Goal: Transaction & Acquisition: Book appointment/travel/reservation

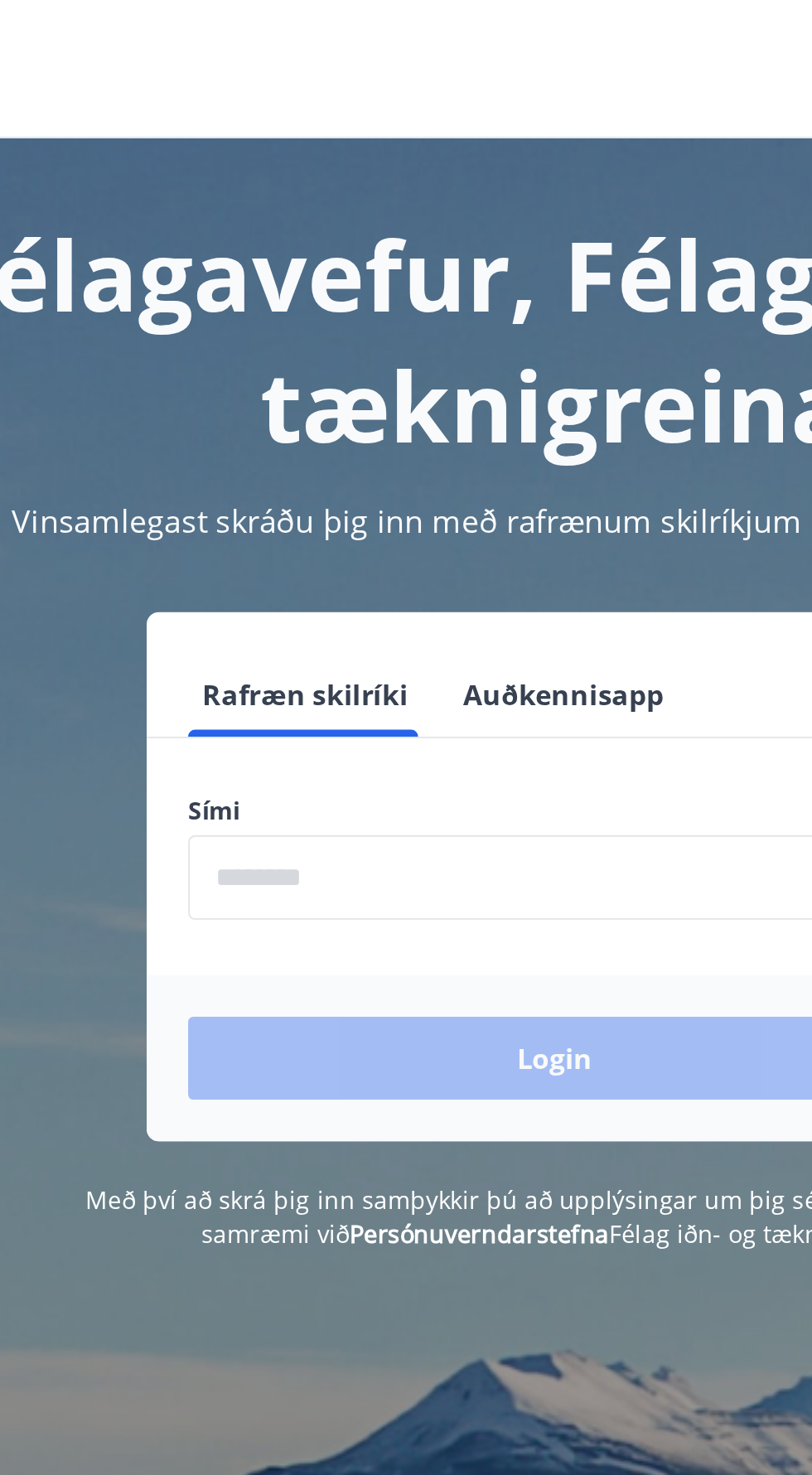
click at [431, 415] on input "phone" at bounding box center [406, 421] width 351 height 40
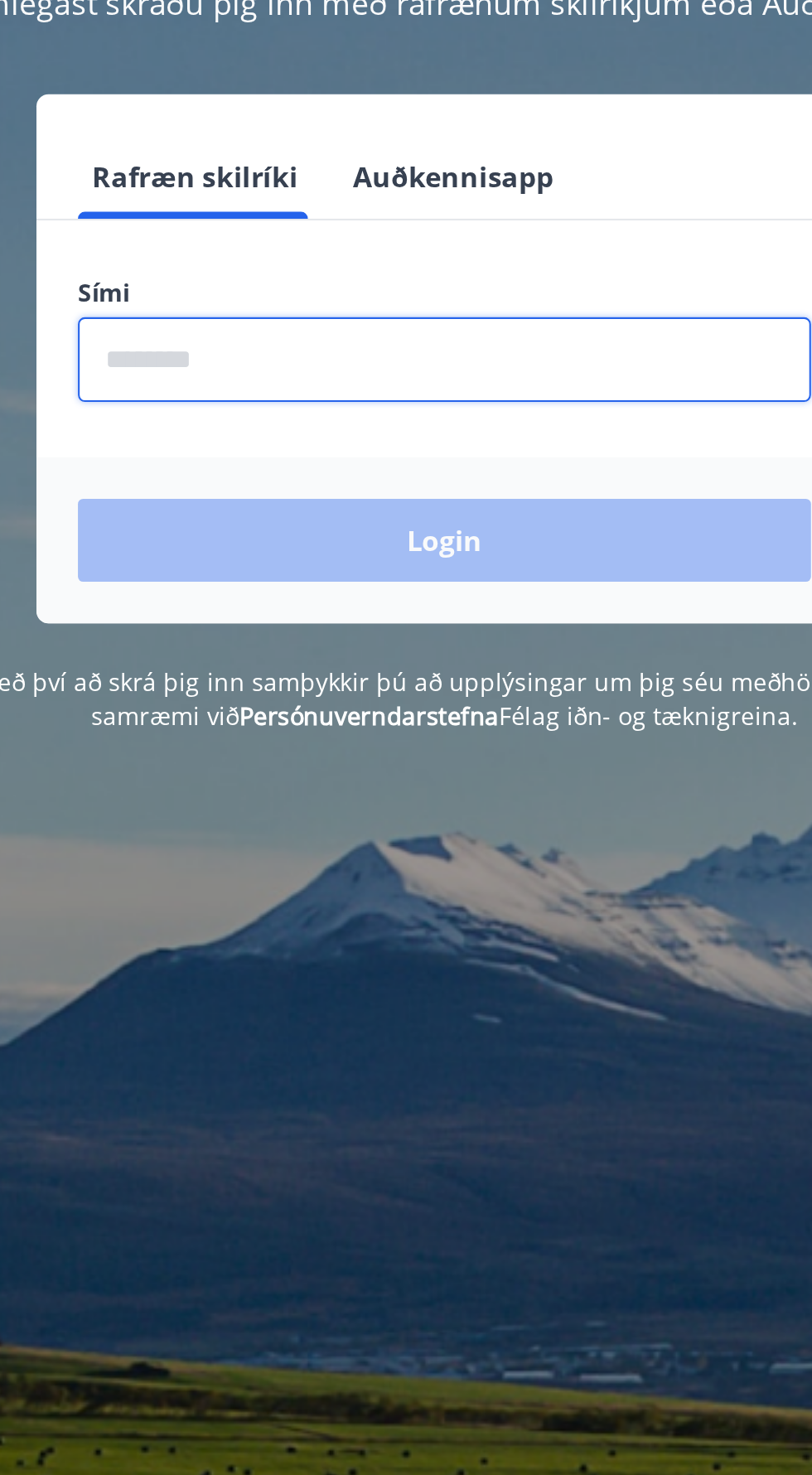
type input "********"
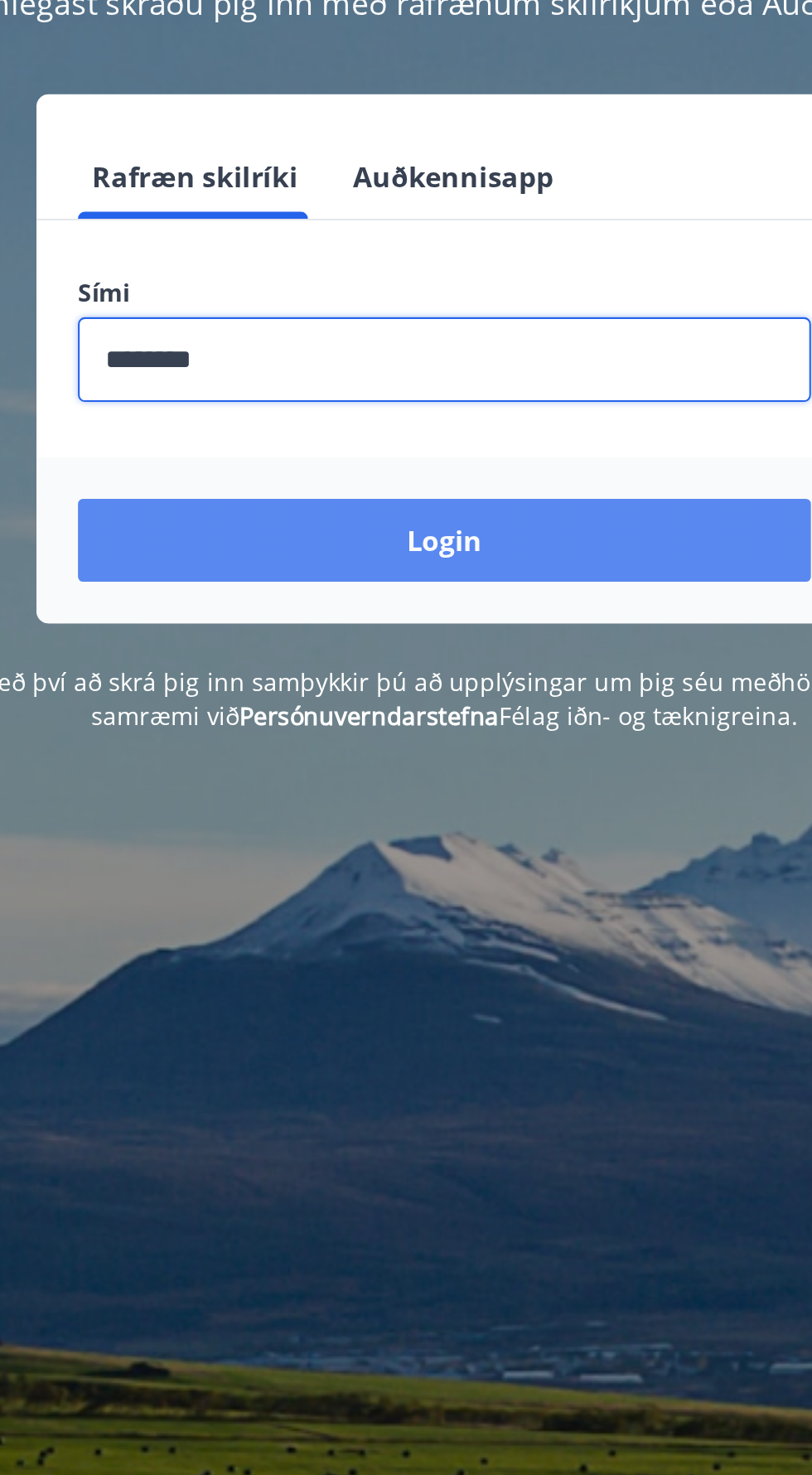
click at [522, 510] on button "Login" at bounding box center [406, 507] width 351 height 39
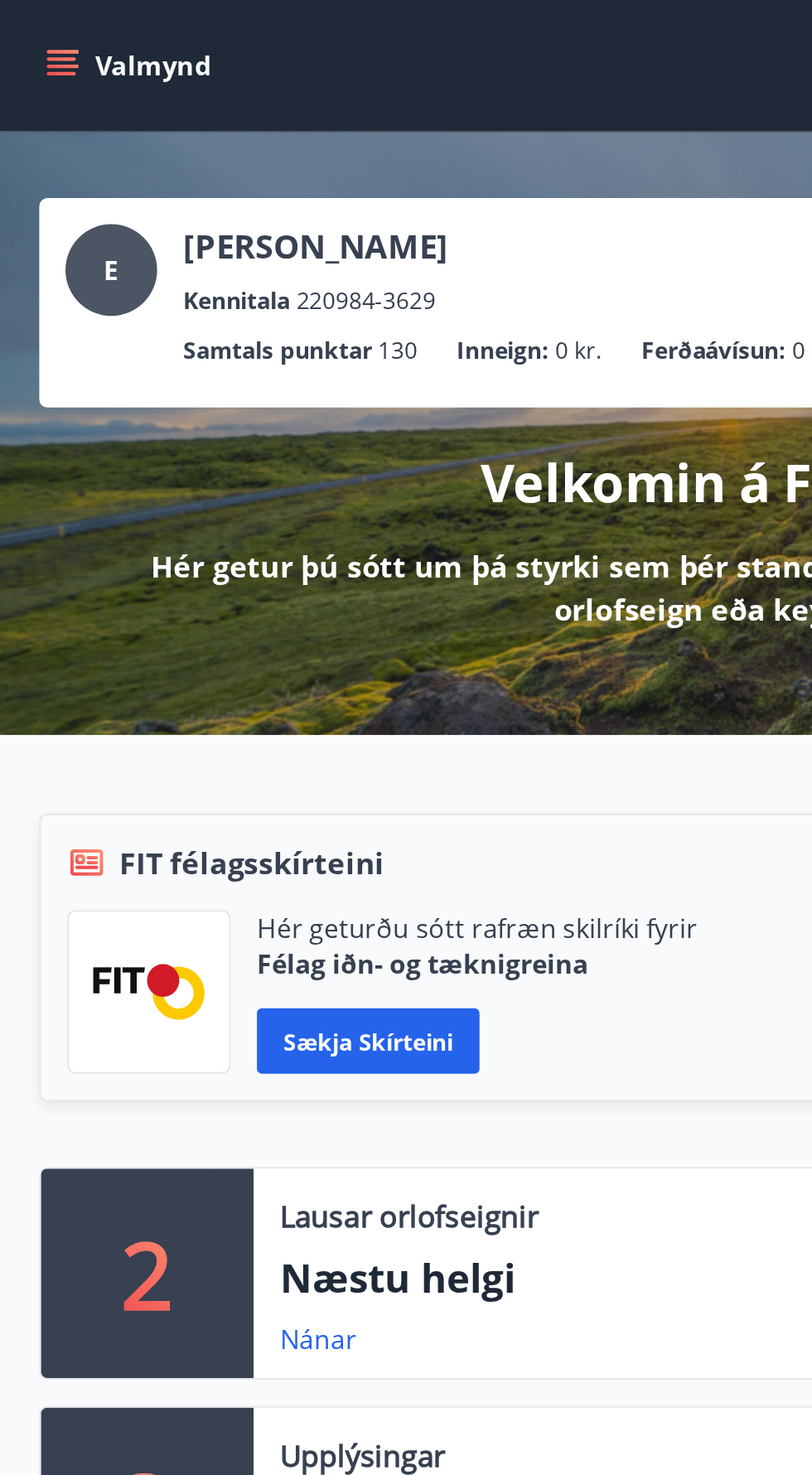
click at [55, 135] on span "E" at bounding box center [57, 137] width 7 height 18
click at [39, 30] on button "Valmynd" at bounding box center [67, 33] width 93 height 30
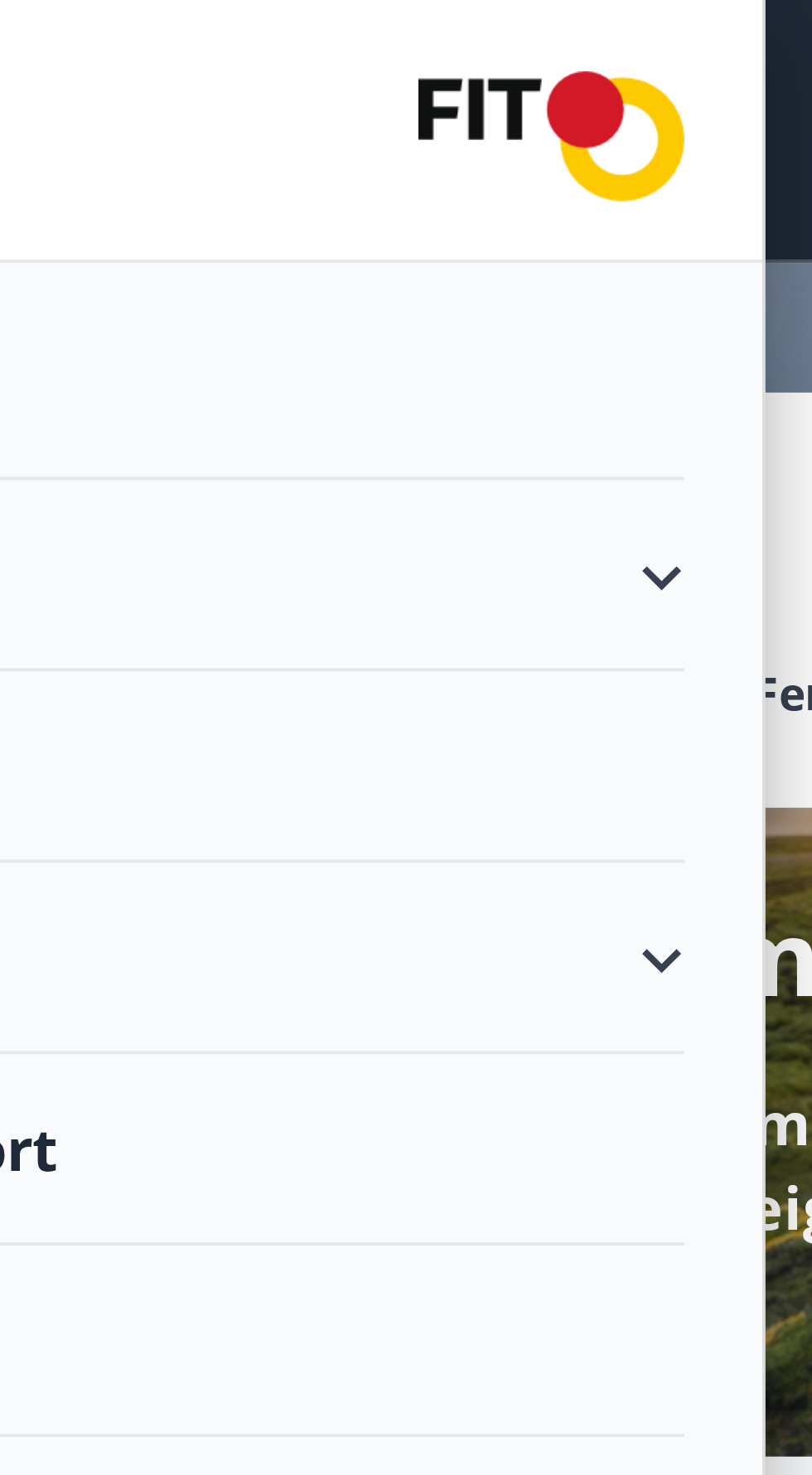
click at [305, 150] on div "Orlofseignir" at bounding box center [164, 146] width 287 height 48
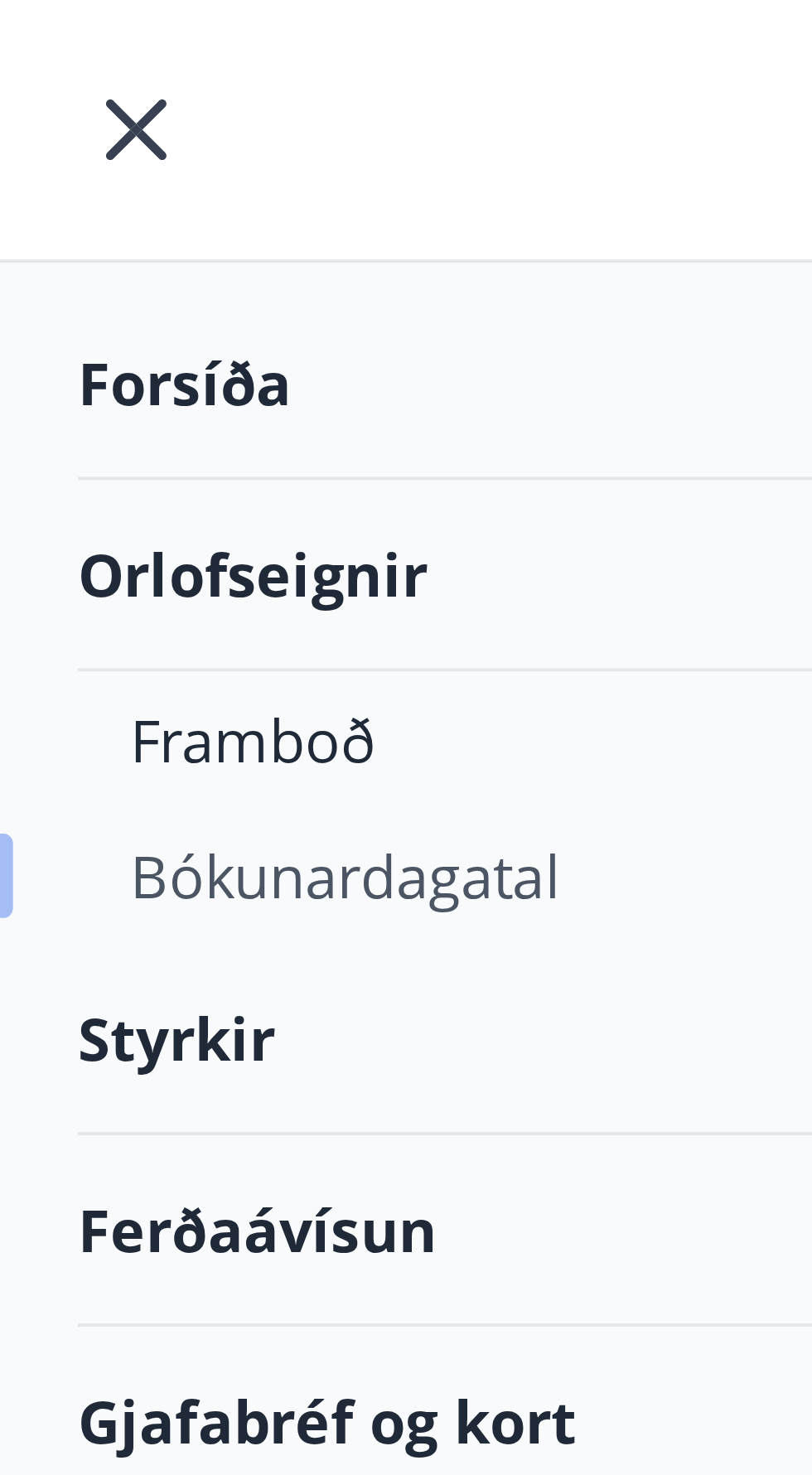
click at [147, 219] on div "Bókunardagatal" at bounding box center [163, 224] width 261 height 35
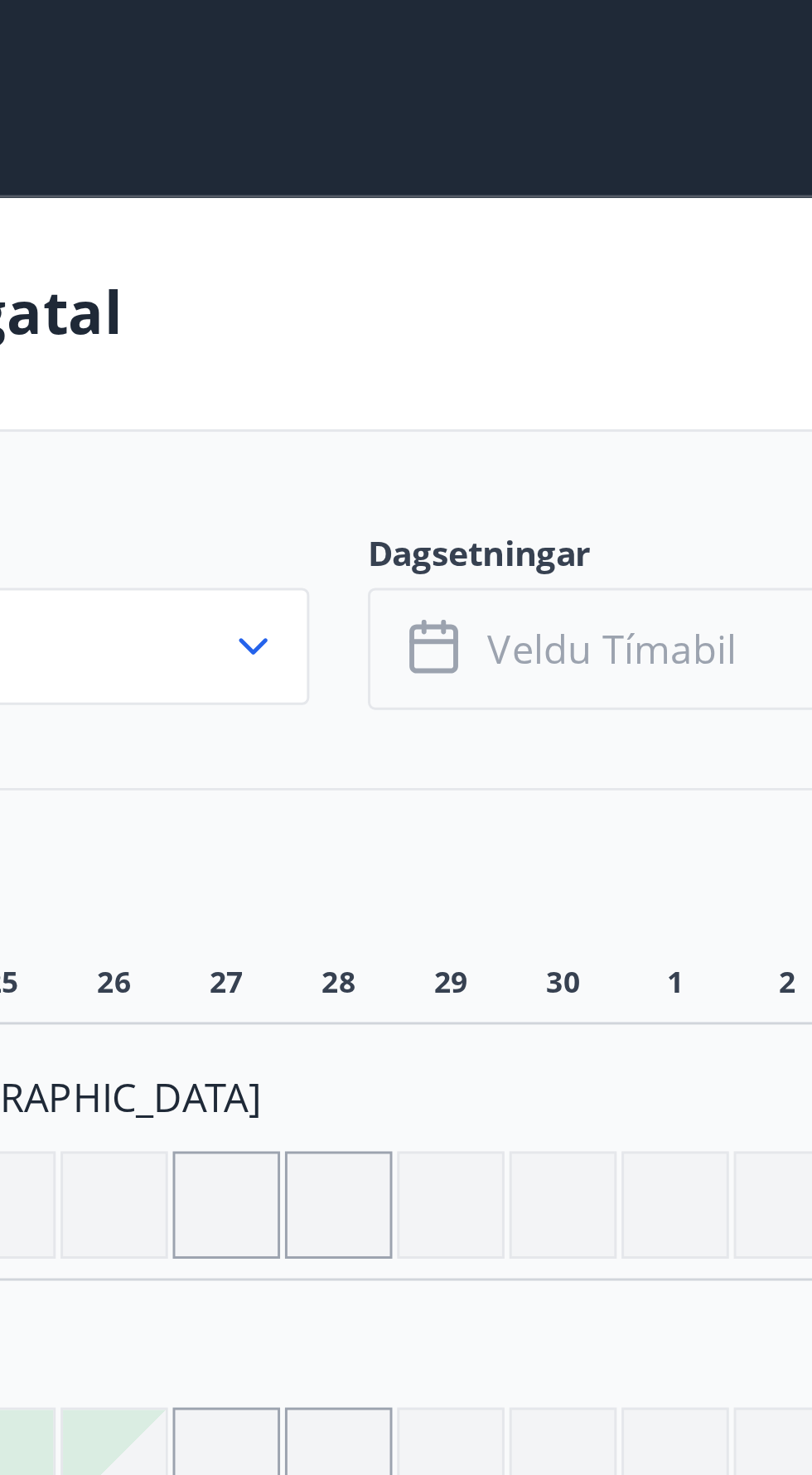
click at [372, 222] on span "Veldu tímabil" at bounding box center [347, 220] width 84 height 18
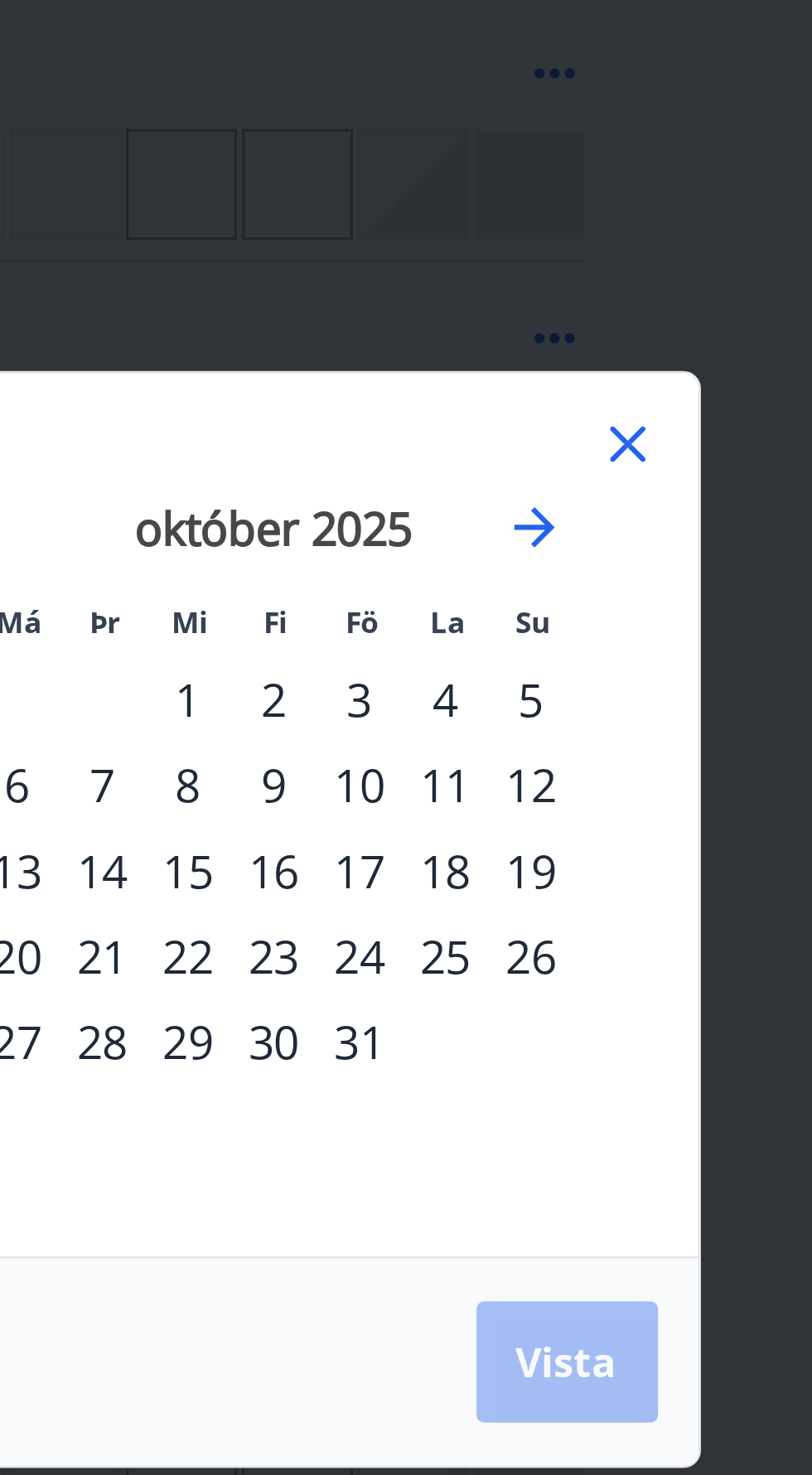
click at [575, 697] on div "11" at bounding box center [571, 693] width 28 height 28
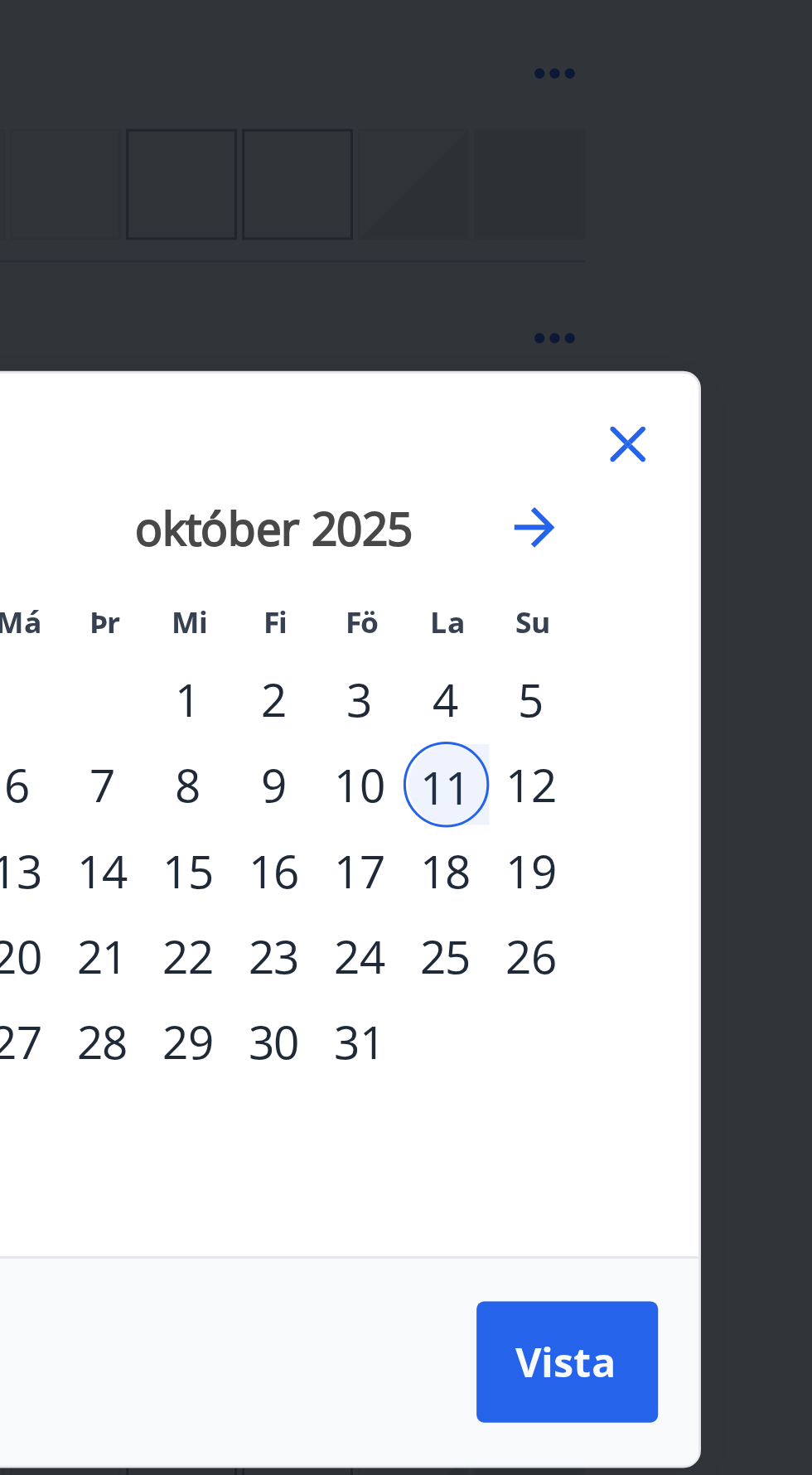
click at [573, 725] on div "18" at bounding box center [571, 721] width 28 height 28
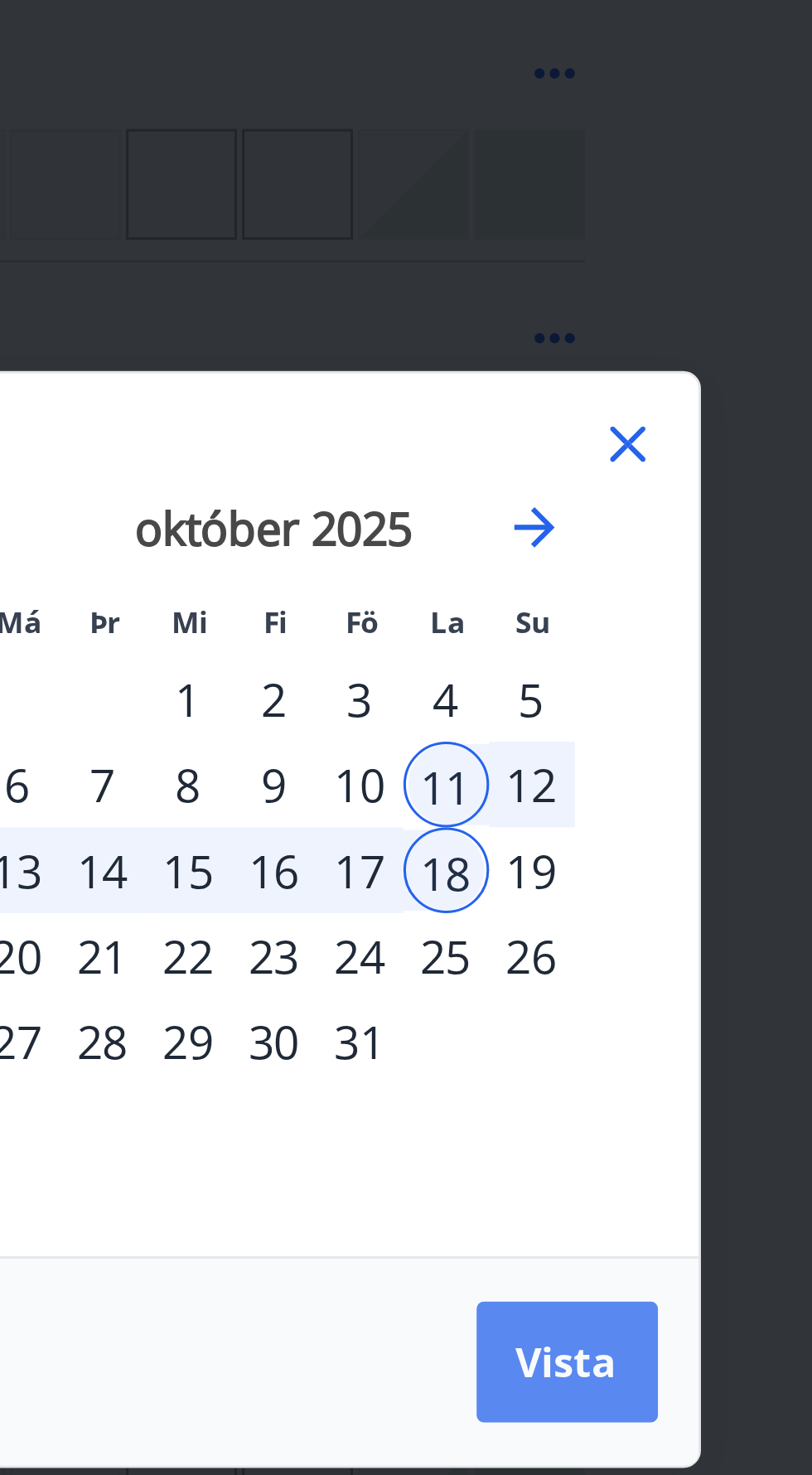
click at [616, 880] on span "Vista" at bounding box center [611, 883] width 33 height 18
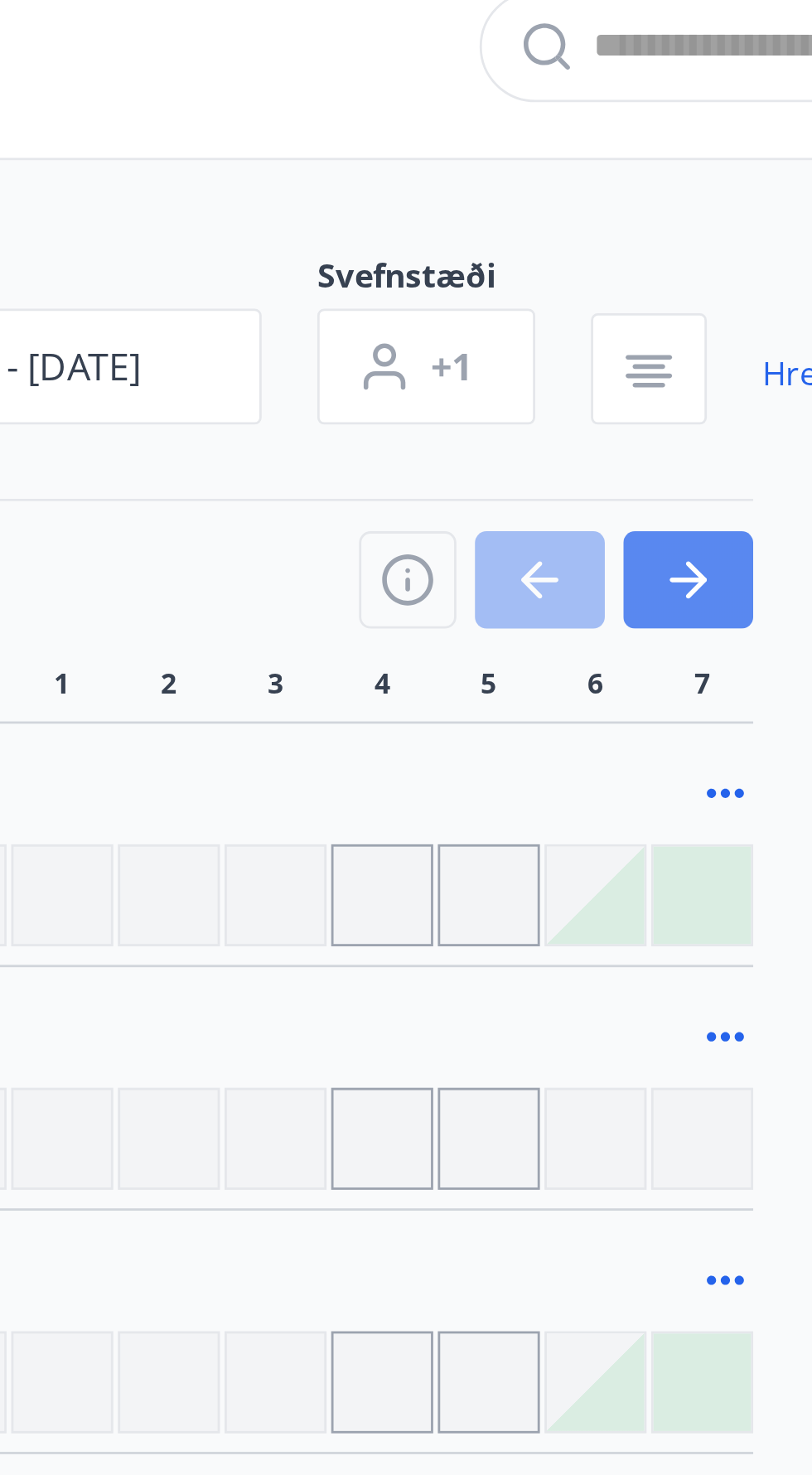
click at [596, 289] on icon "button" at bounding box center [593, 297] width 20 height 20
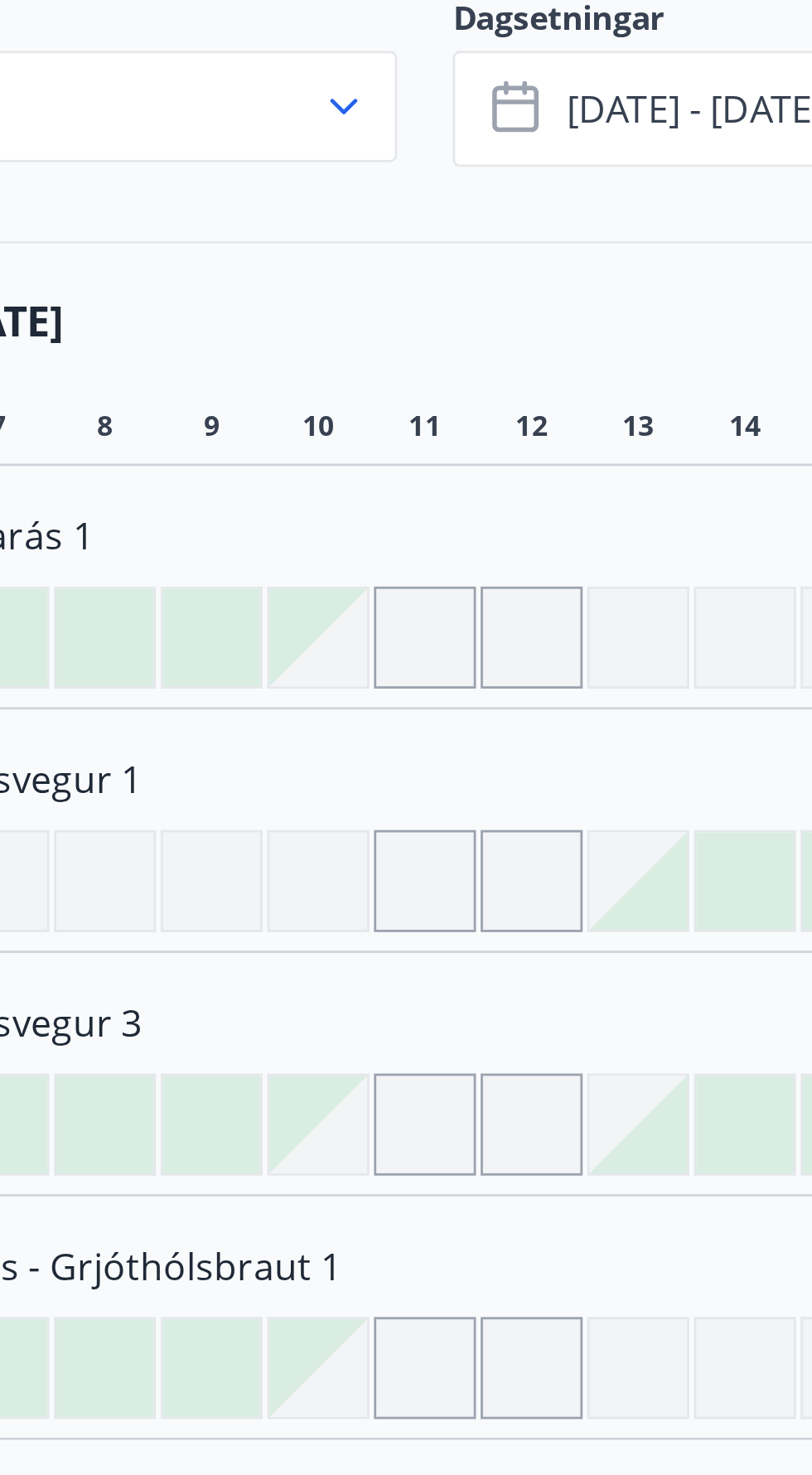
click at [251, 407] on div at bounding box center [255, 410] width 37 height 37
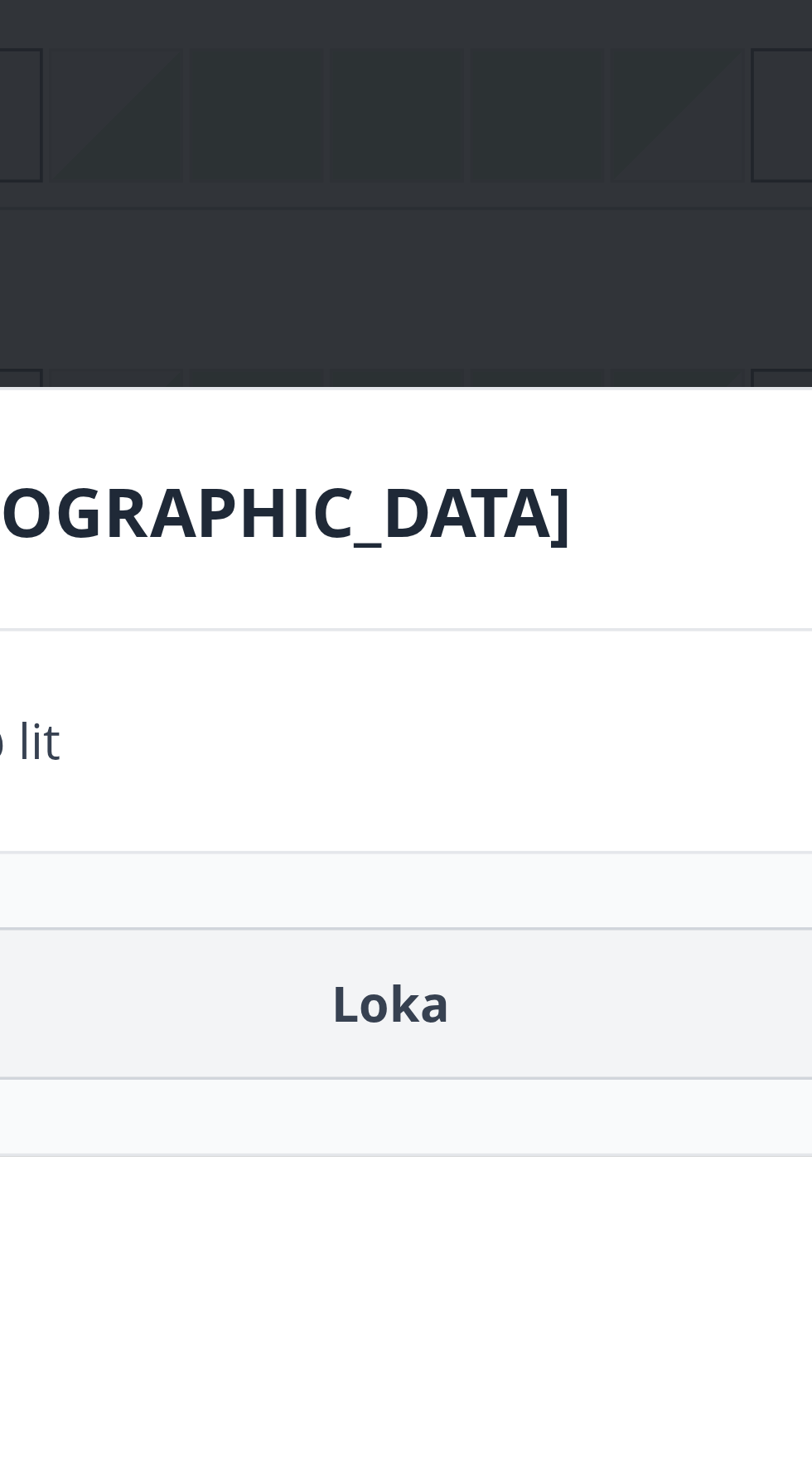
click at [421, 1454] on button "Loka" at bounding box center [406, 1433] width 771 height 41
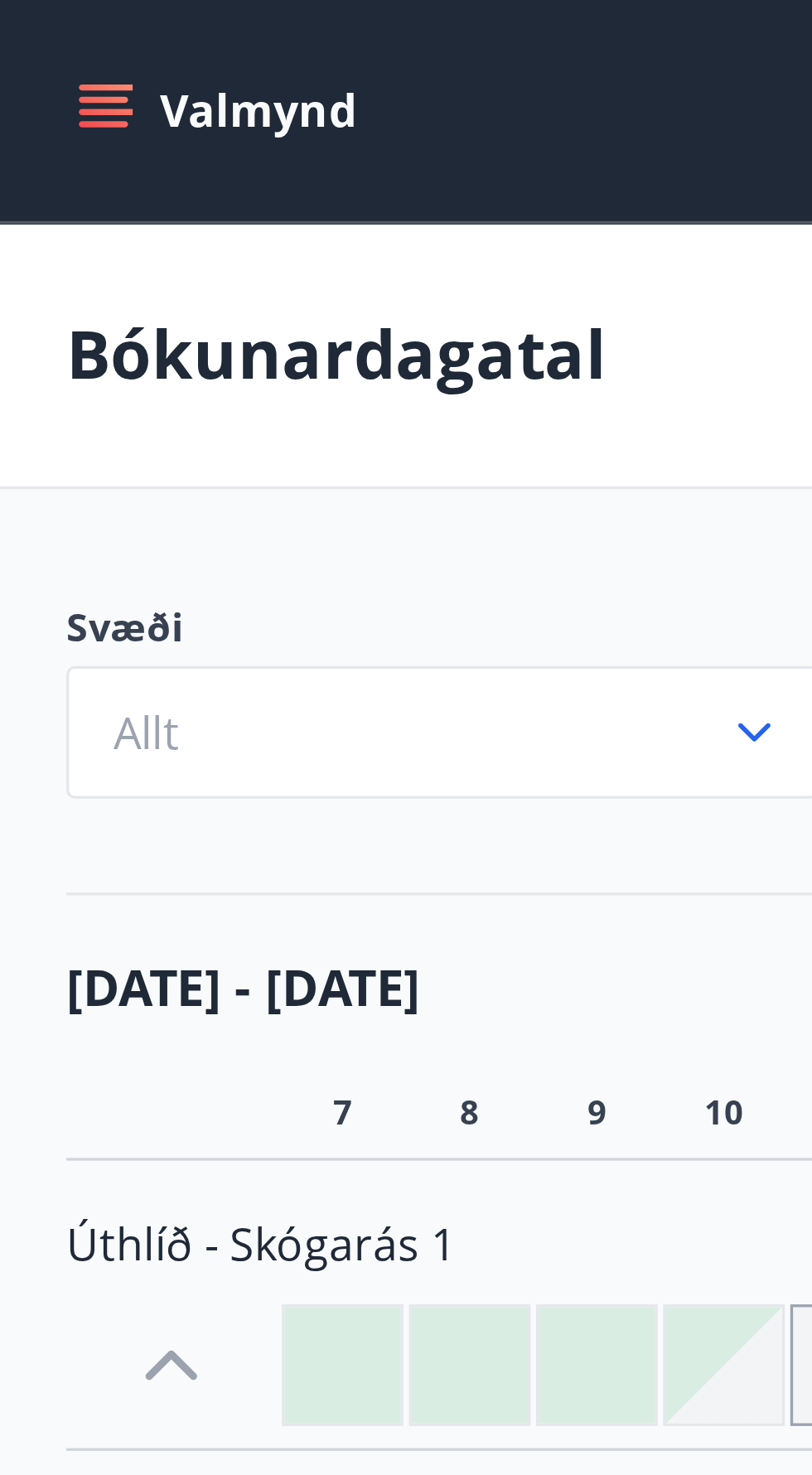
click at [35, 28] on icon "menu" at bounding box center [31, 33] width 16 height 16
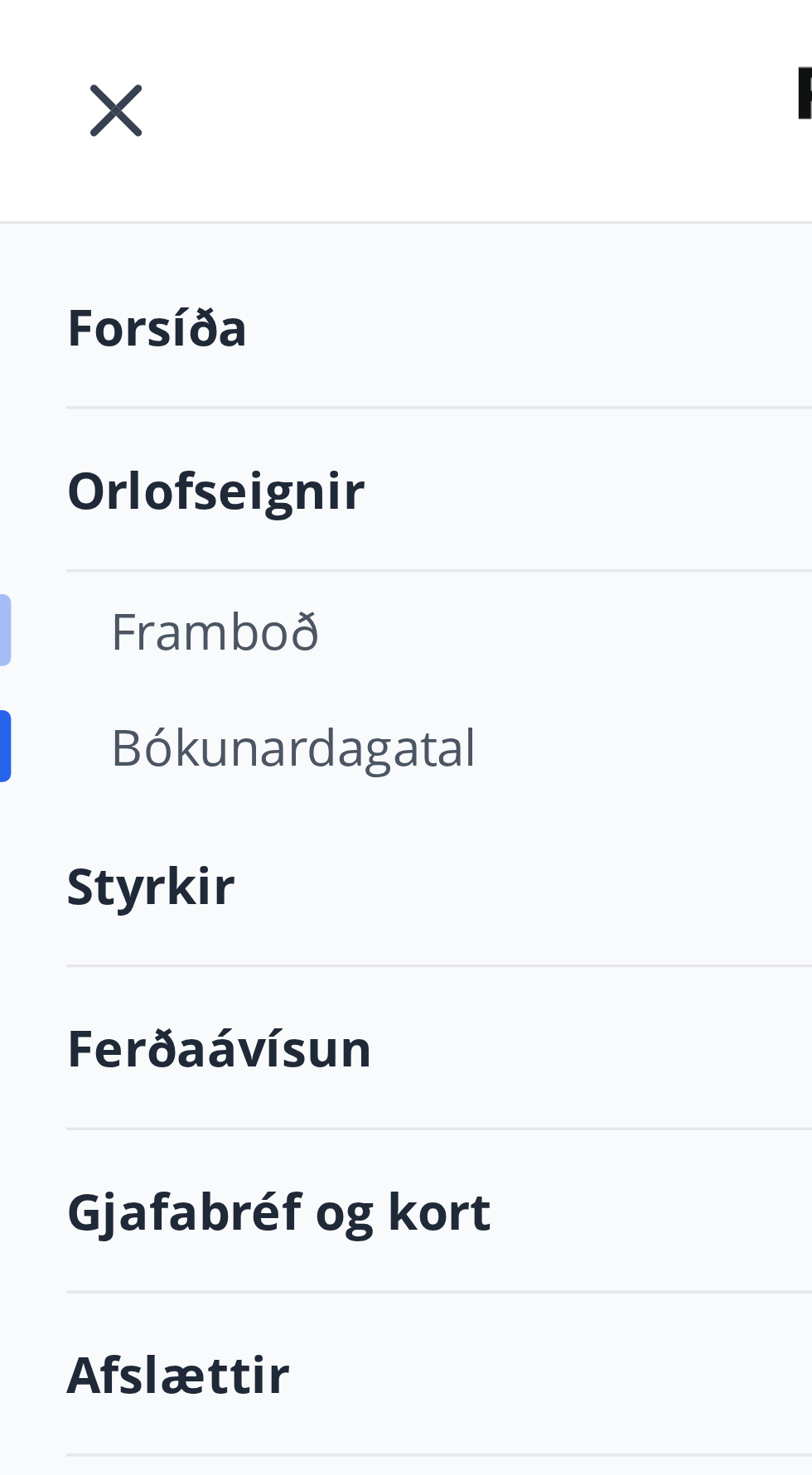
click at [125, 179] on div "Framboð" at bounding box center [163, 189] width 261 height 35
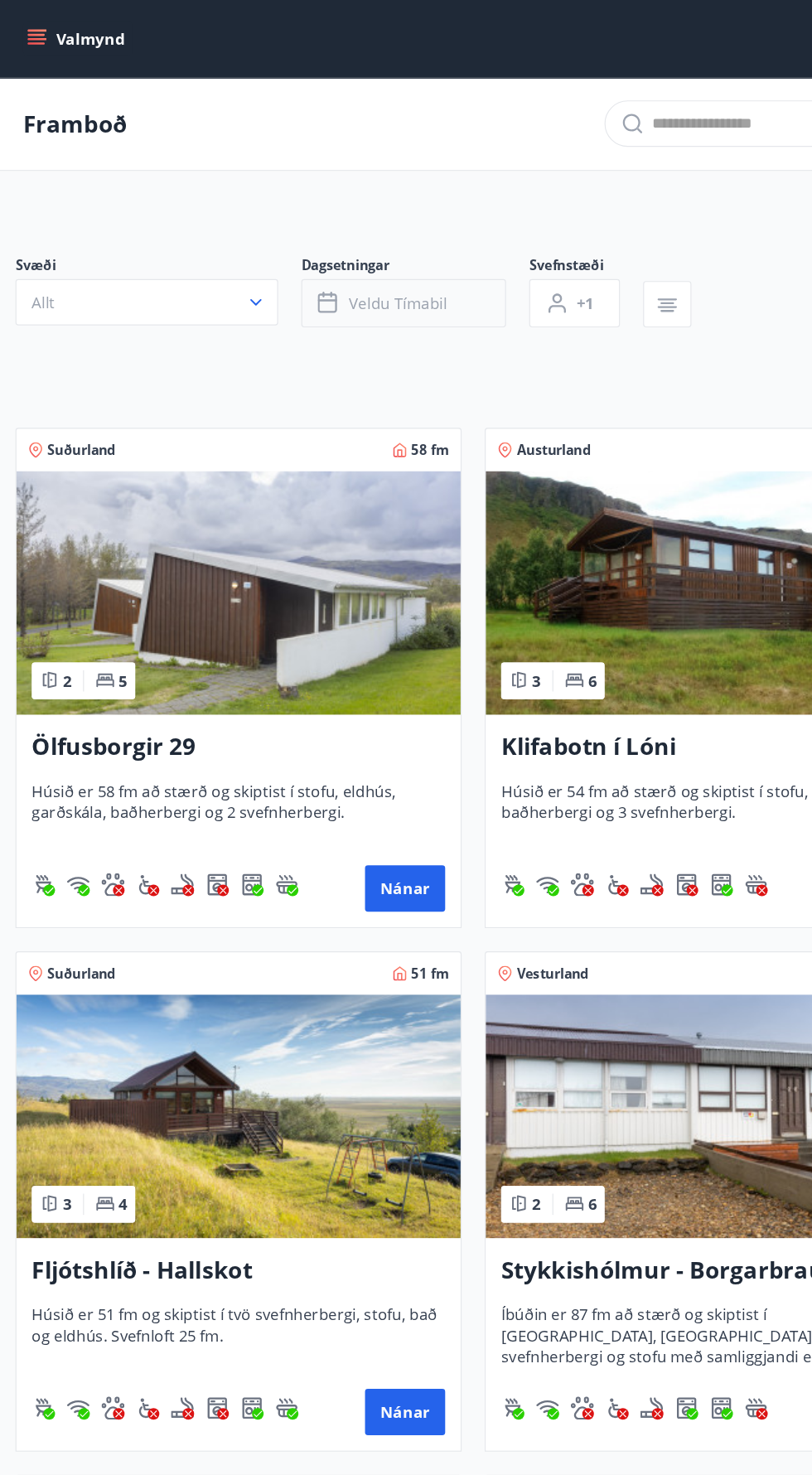
click at [371, 251] on span "Veldu tímabil" at bounding box center [341, 261] width 84 height 18
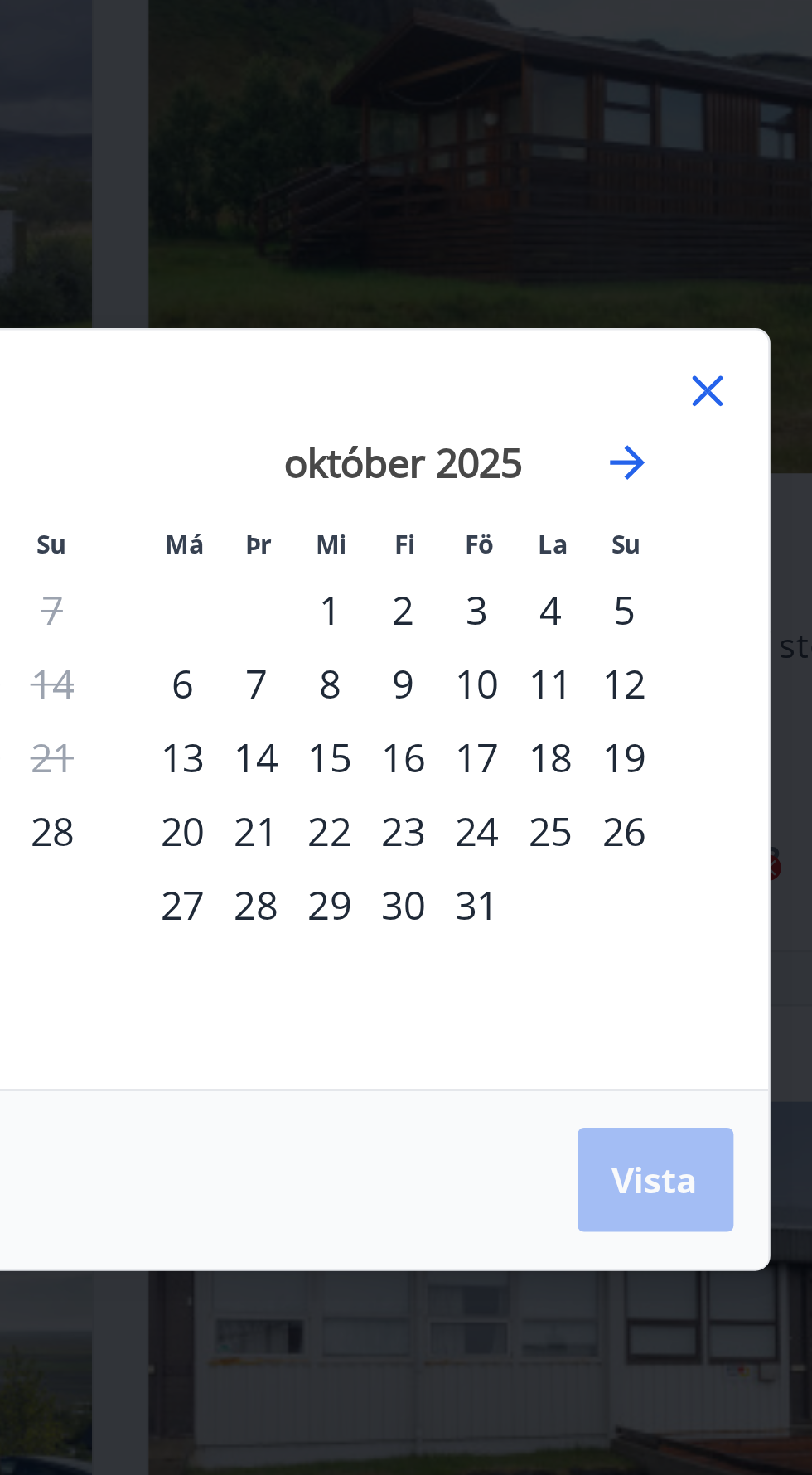
click at [567, 692] on div "11" at bounding box center [571, 693] width 28 height 28
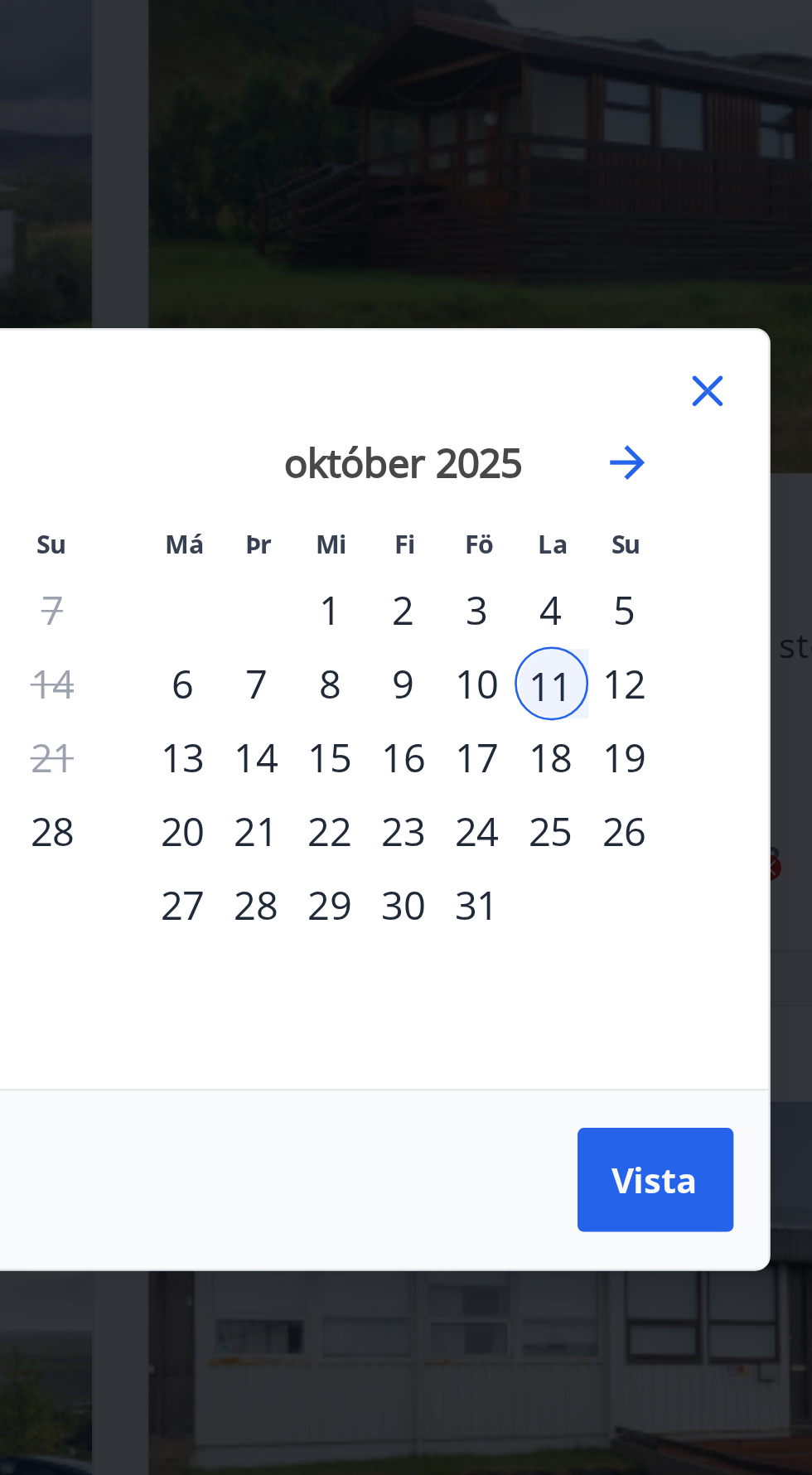
click at [576, 724] on div "18" at bounding box center [571, 721] width 28 height 28
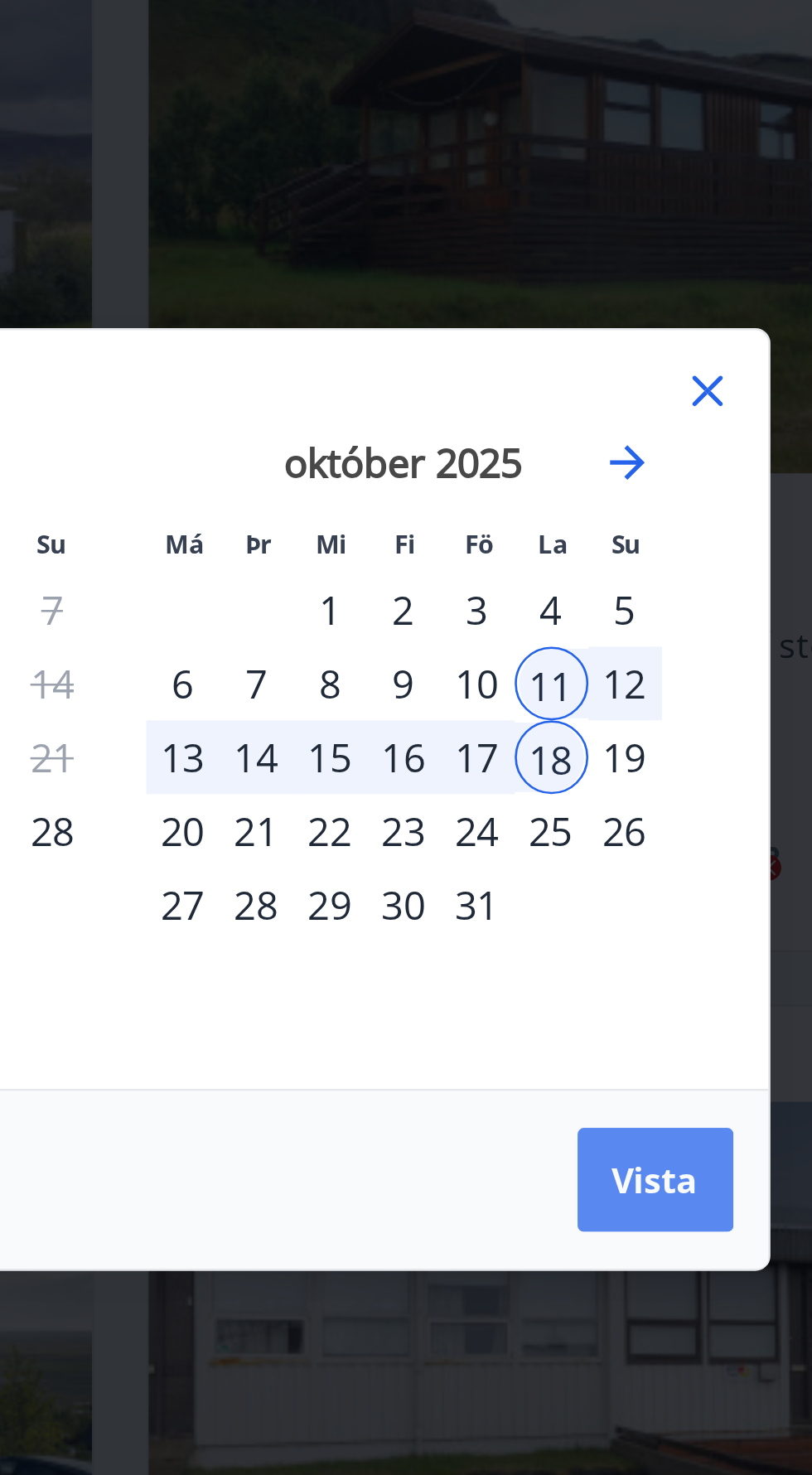
click at [617, 895] on button "Vista" at bounding box center [610, 882] width 59 height 39
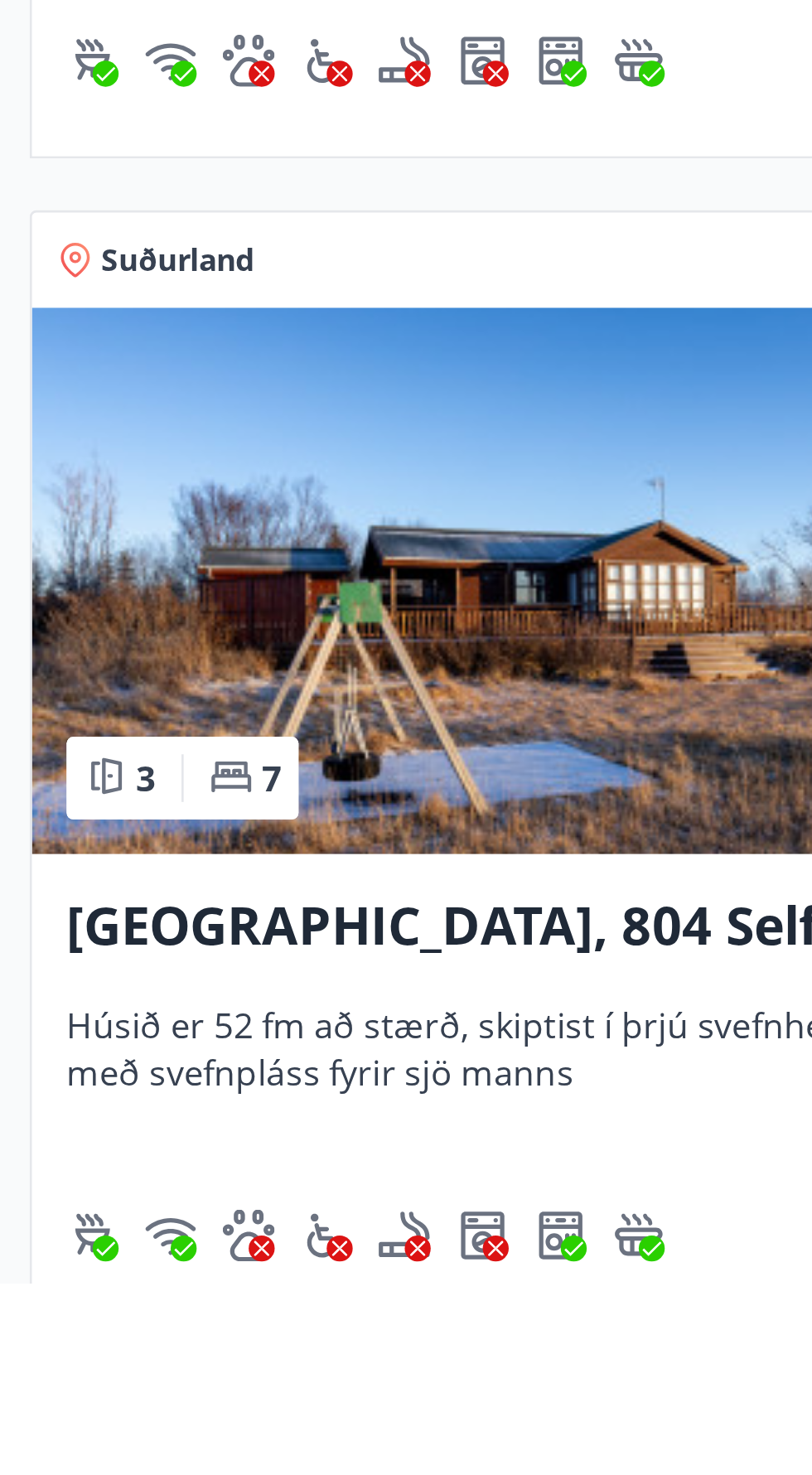
scroll to position [203, 0]
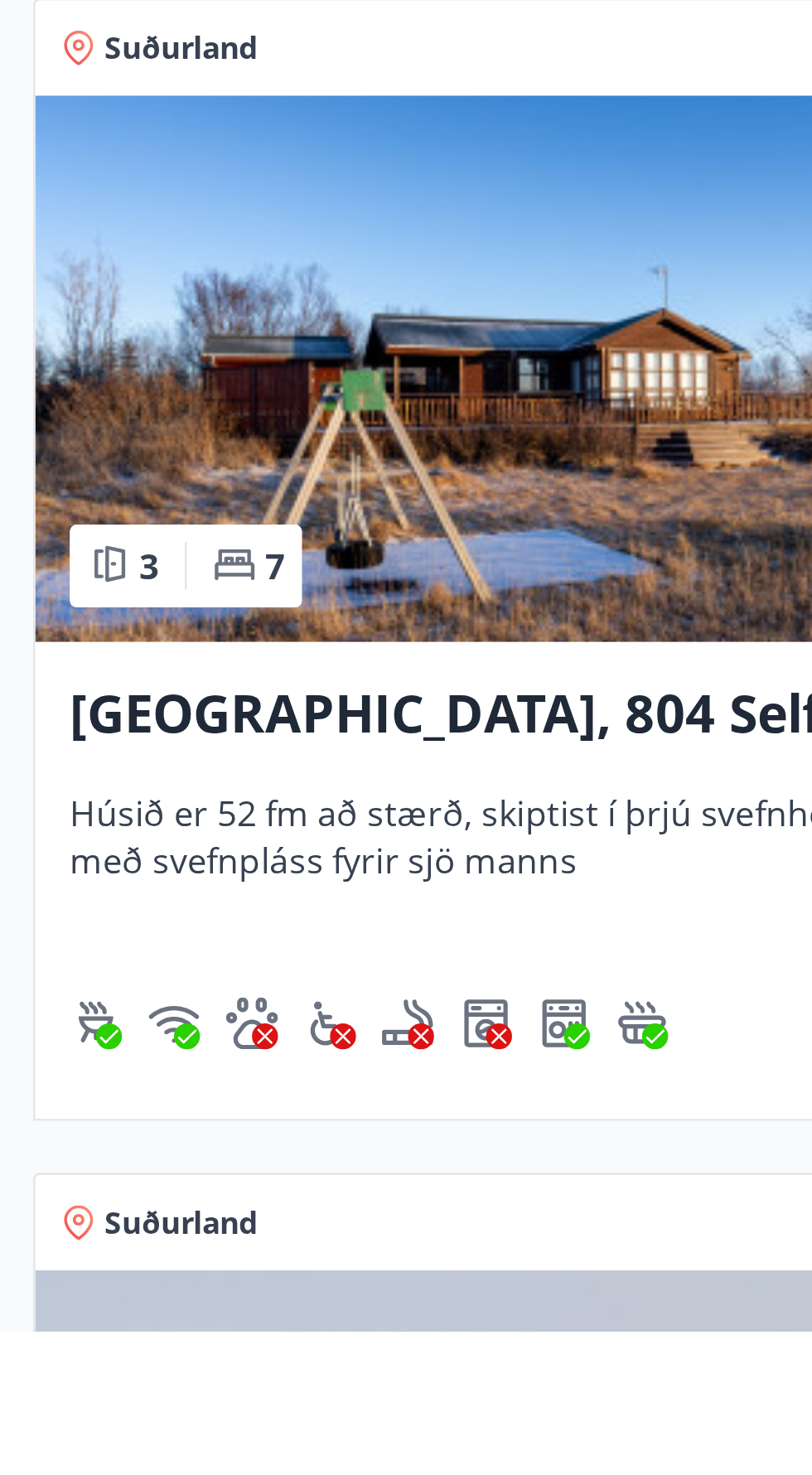
click at [664, 1164] on img at bounding box center [607, 1106] width 381 height 208
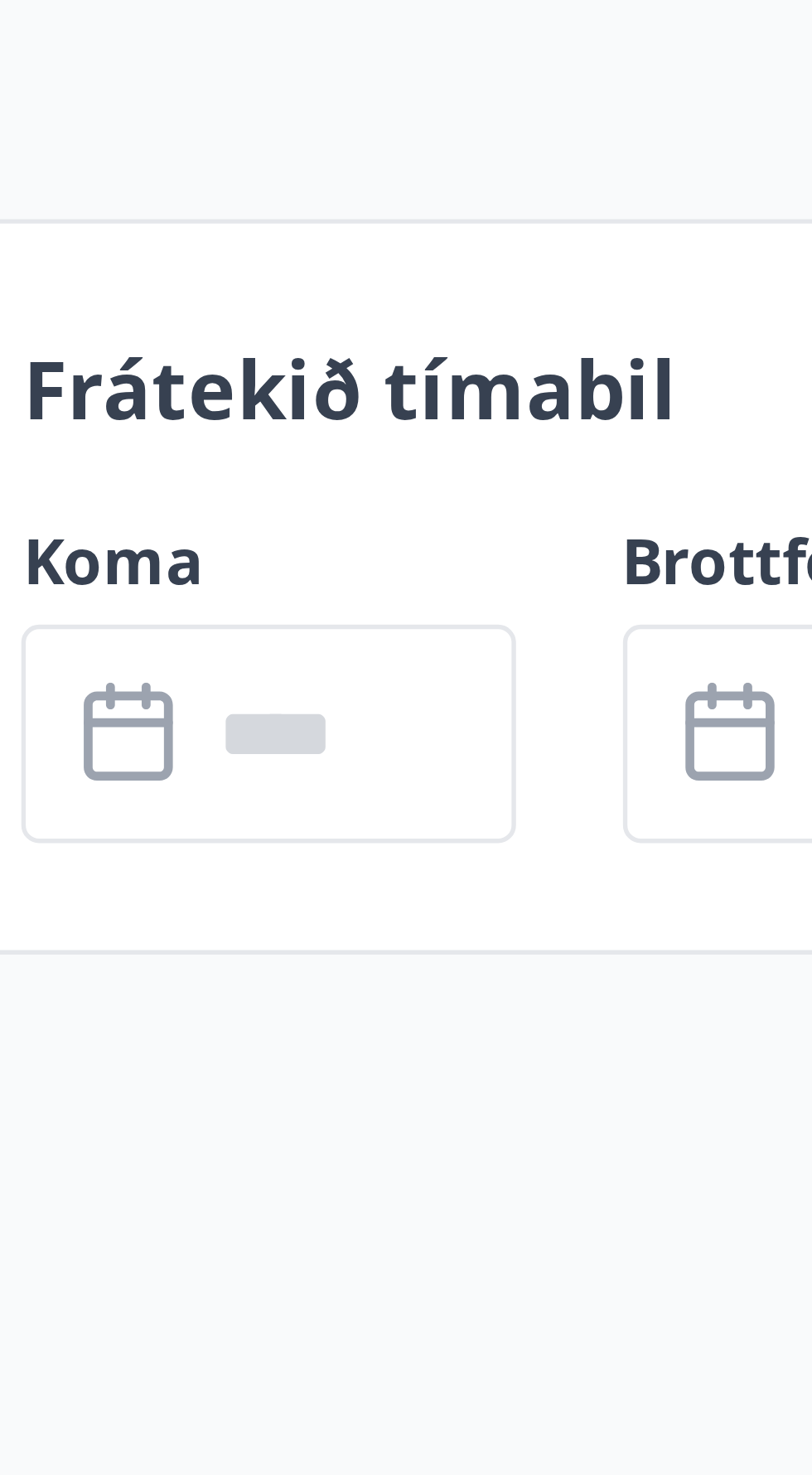
click at [631, 653] on input "text" at bounding box center [629, 646] width 59 height 40
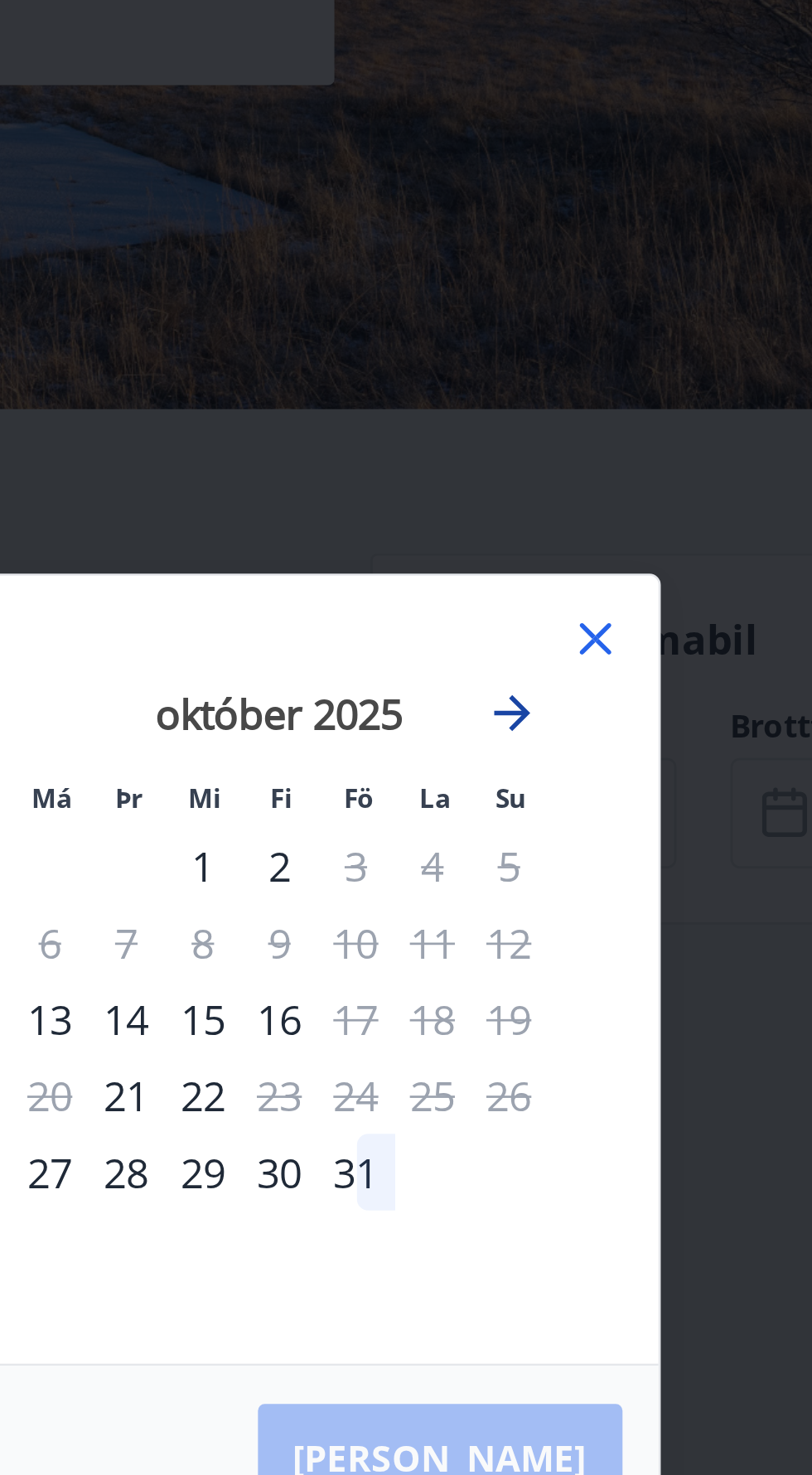
click at [606, 619] on icon "Move forward to switch to the next month." at bounding box center [600, 609] width 20 height 20
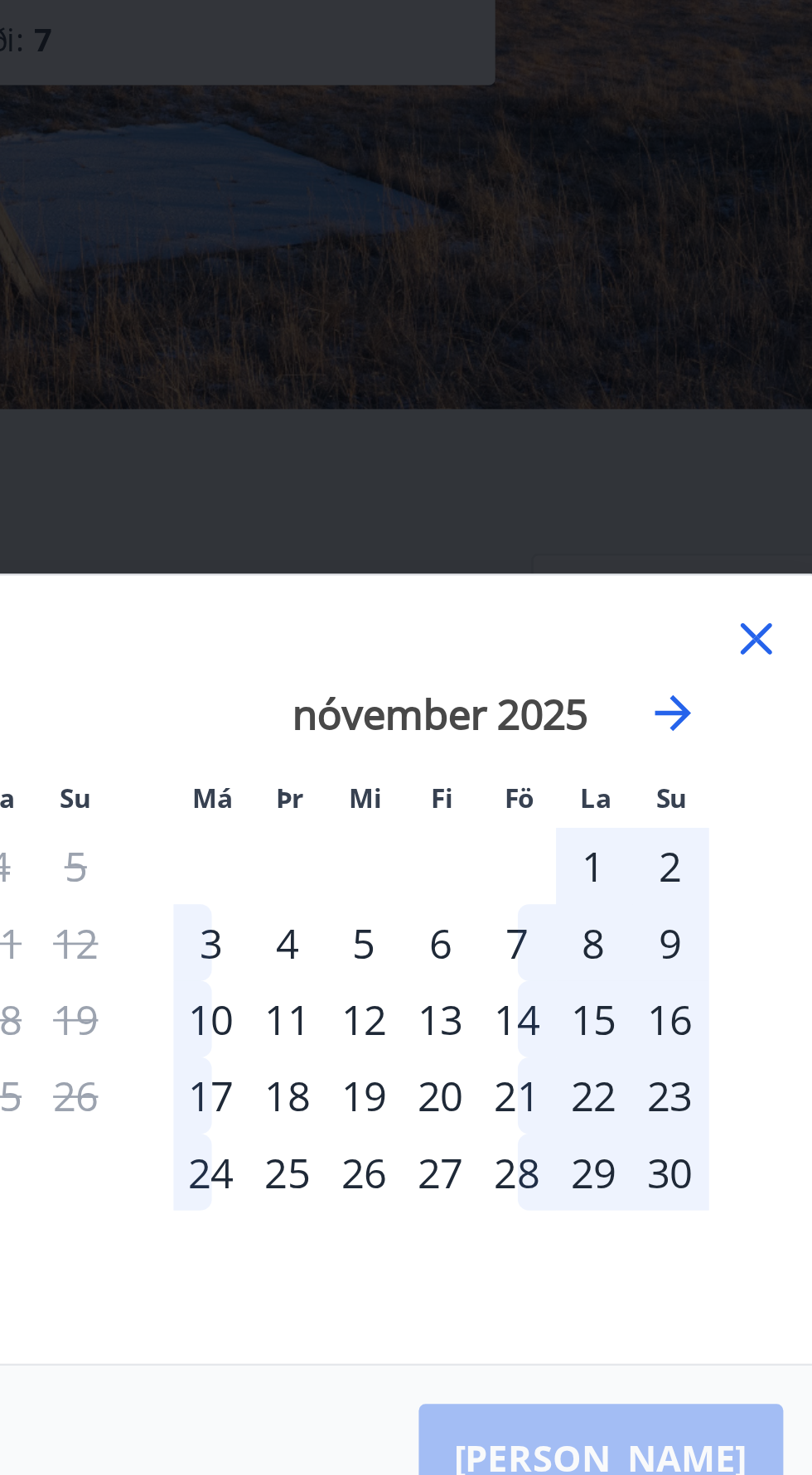
click at [458, 736] on div "11" at bounding box center [458, 721] width 28 height 28
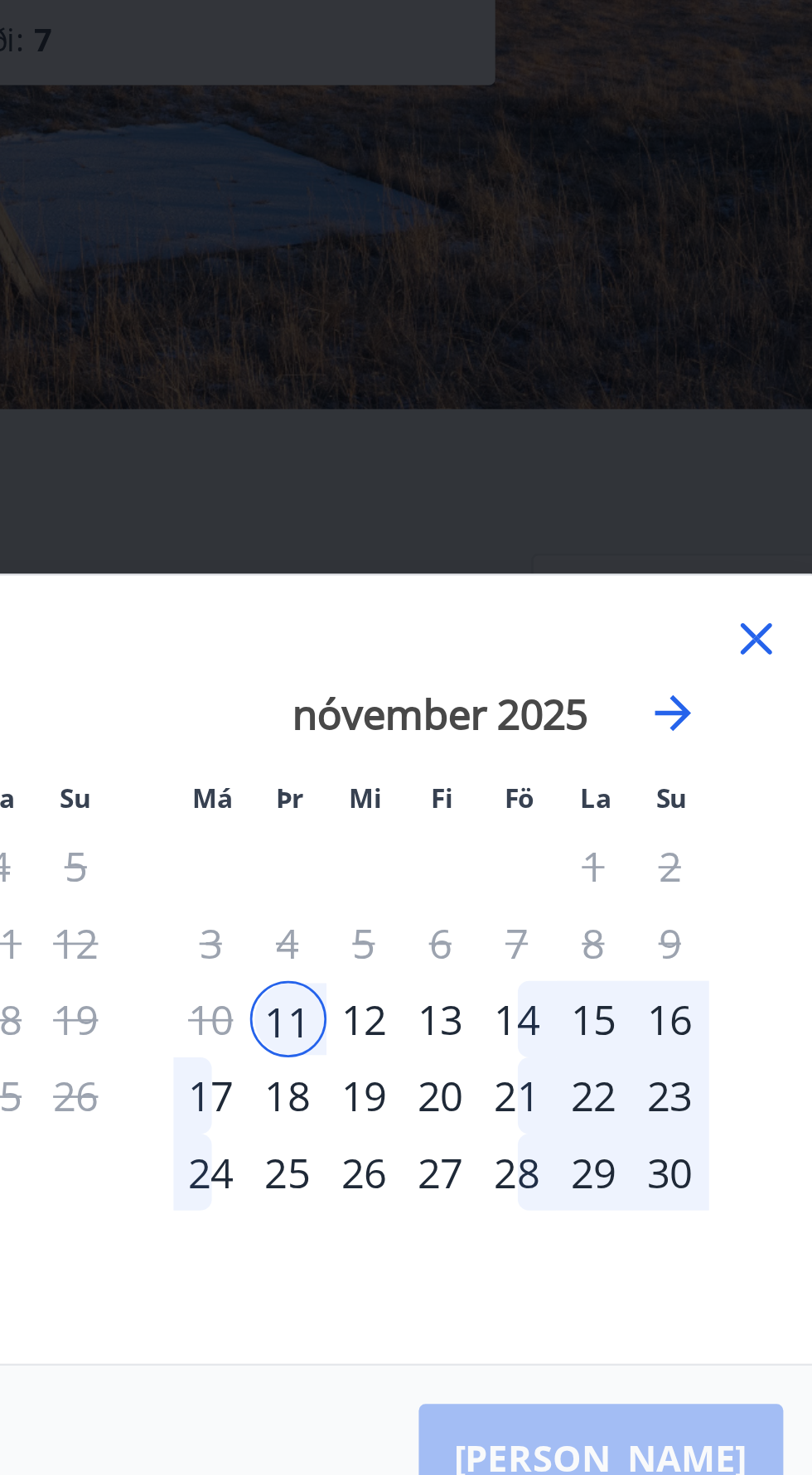
click at [459, 764] on div "18" at bounding box center [458, 750] width 28 height 28
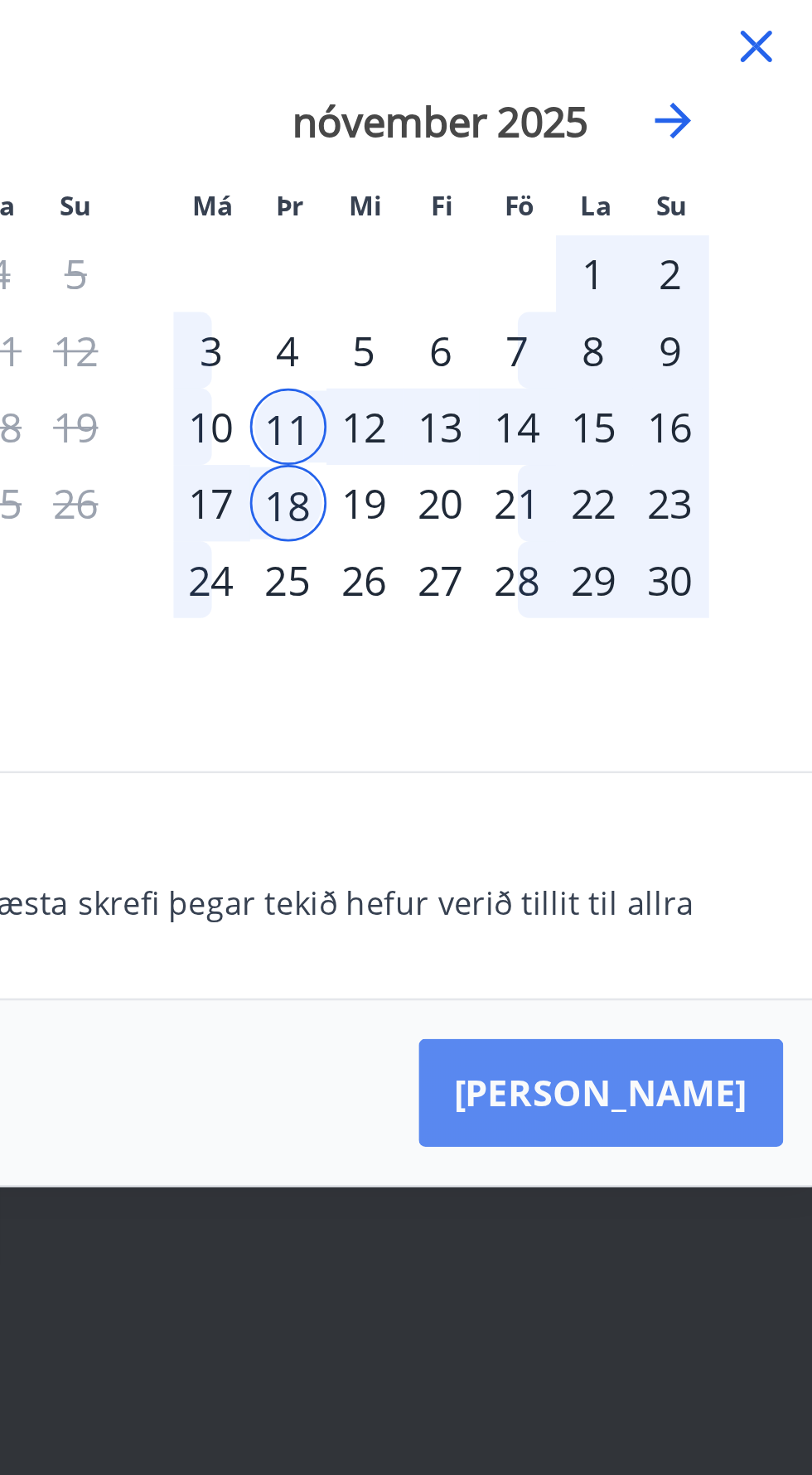
click at [605, 945] on button "[PERSON_NAME]" at bounding box center [573, 925] width 134 height 39
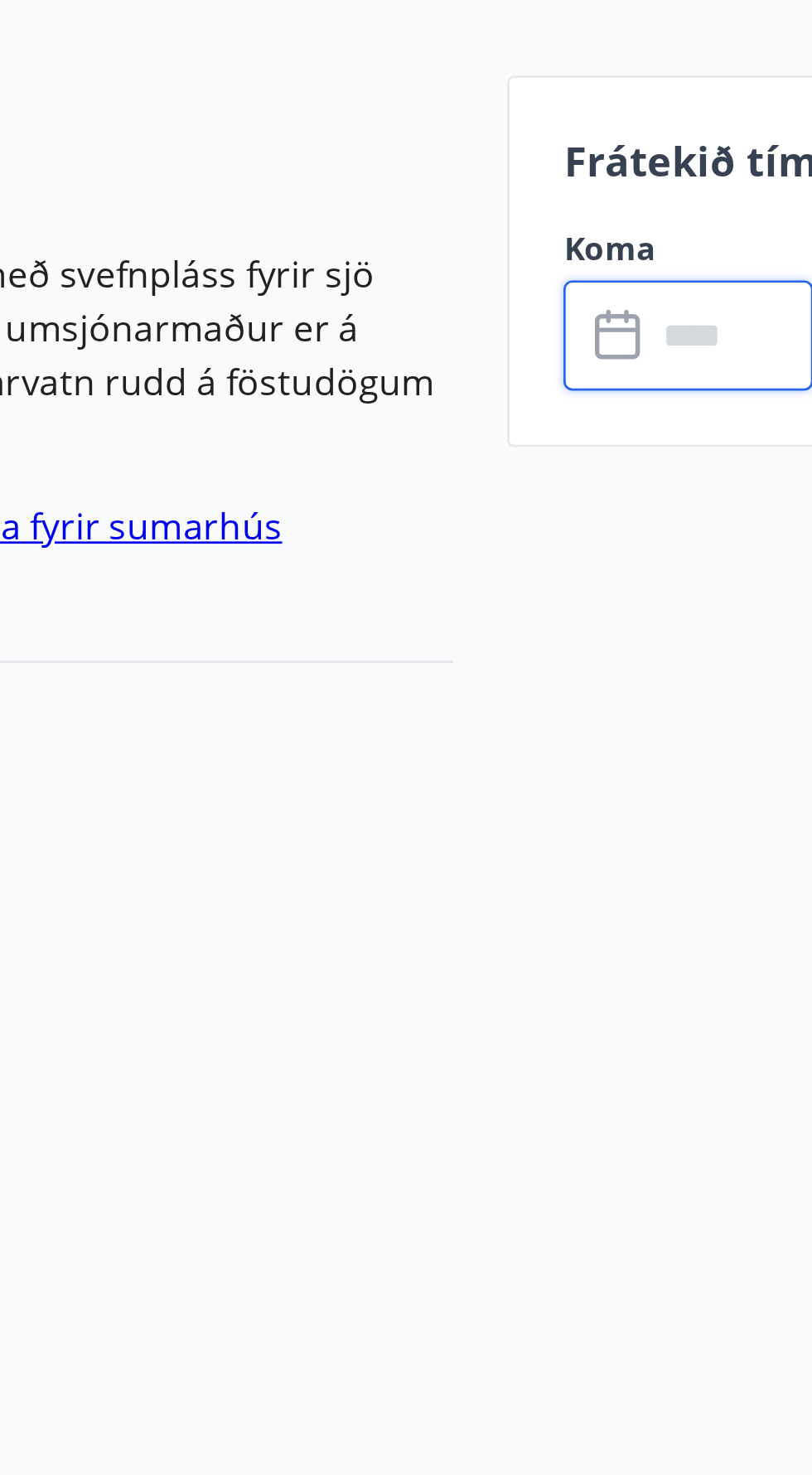
type input "******"
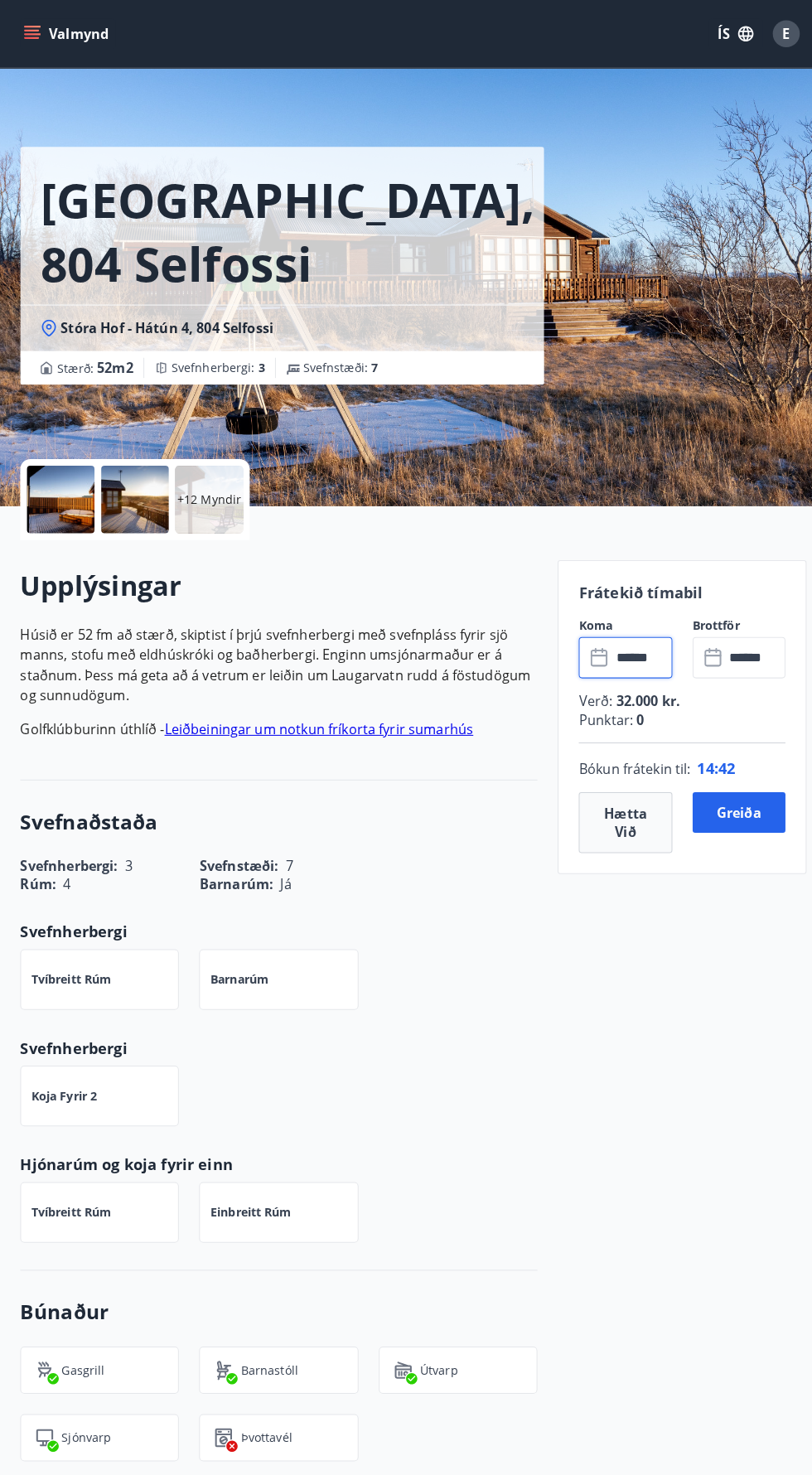
click at [660, 382] on div "Stóra Hof, 804 Selfossi Stóra Hof - Hátún 4, 804 Selfossi Stærð : 52 m2 Svefnhe…" at bounding box center [406, 249] width 773 height 497
click at [755, 260] on div "Stóra Hof, 804 Selfossi Stóra Hof - Hátún 4, 804 Selfossi Stærð : 52 m2 Svefnhe…" at bounding box center [406, 249] width 773 height 497
click at [417, 268] on h1 "[GEOGRAPHIC_DATA], 804 Selfossi" at bounding box center [282, 227] width 486 height 126
click at [502, 451] on div "+12 Myndir" at bounding box center [273, 490] width 508 height 80
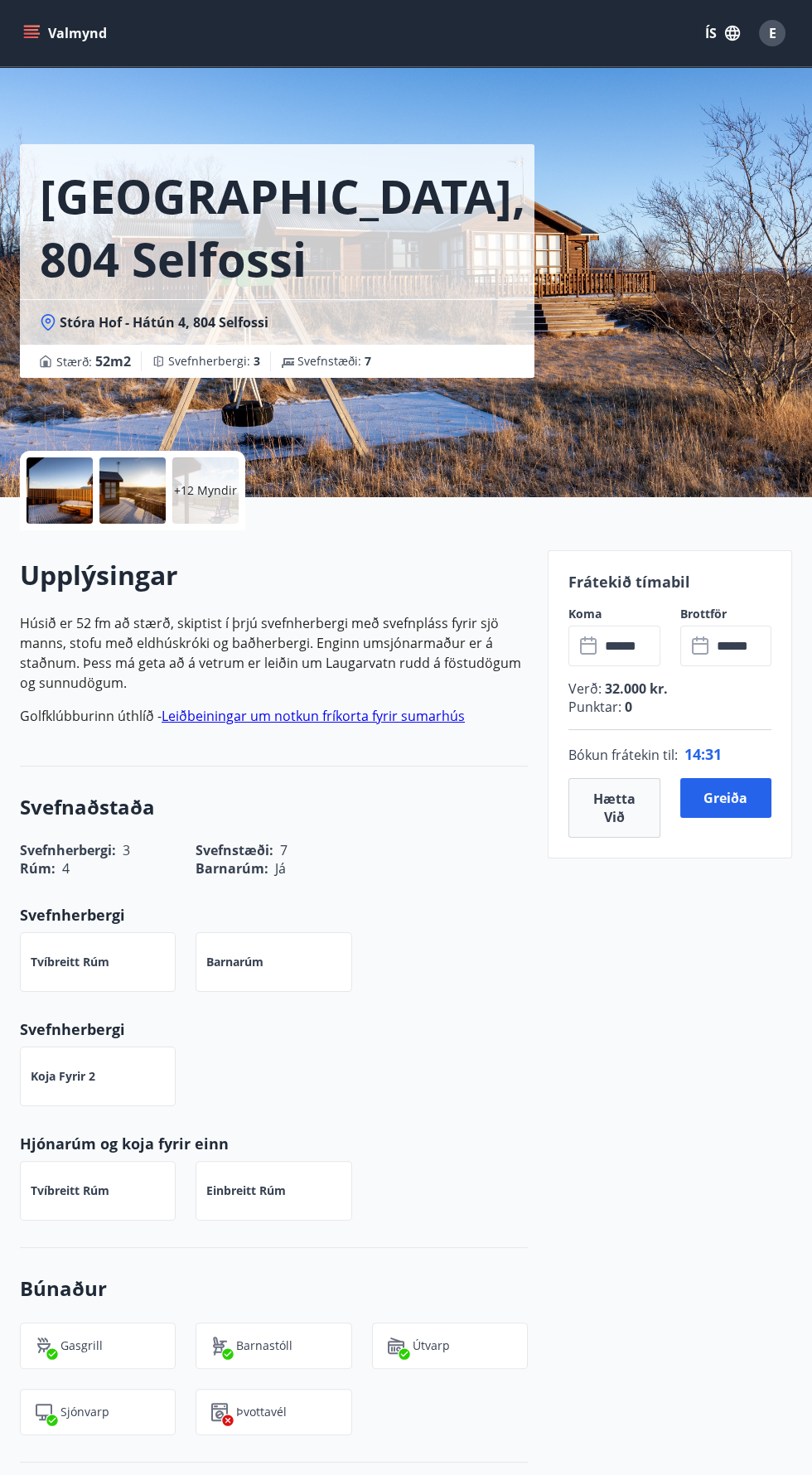
click at [84, 510] on div at bounding box center [59, 490] width 66 height 66
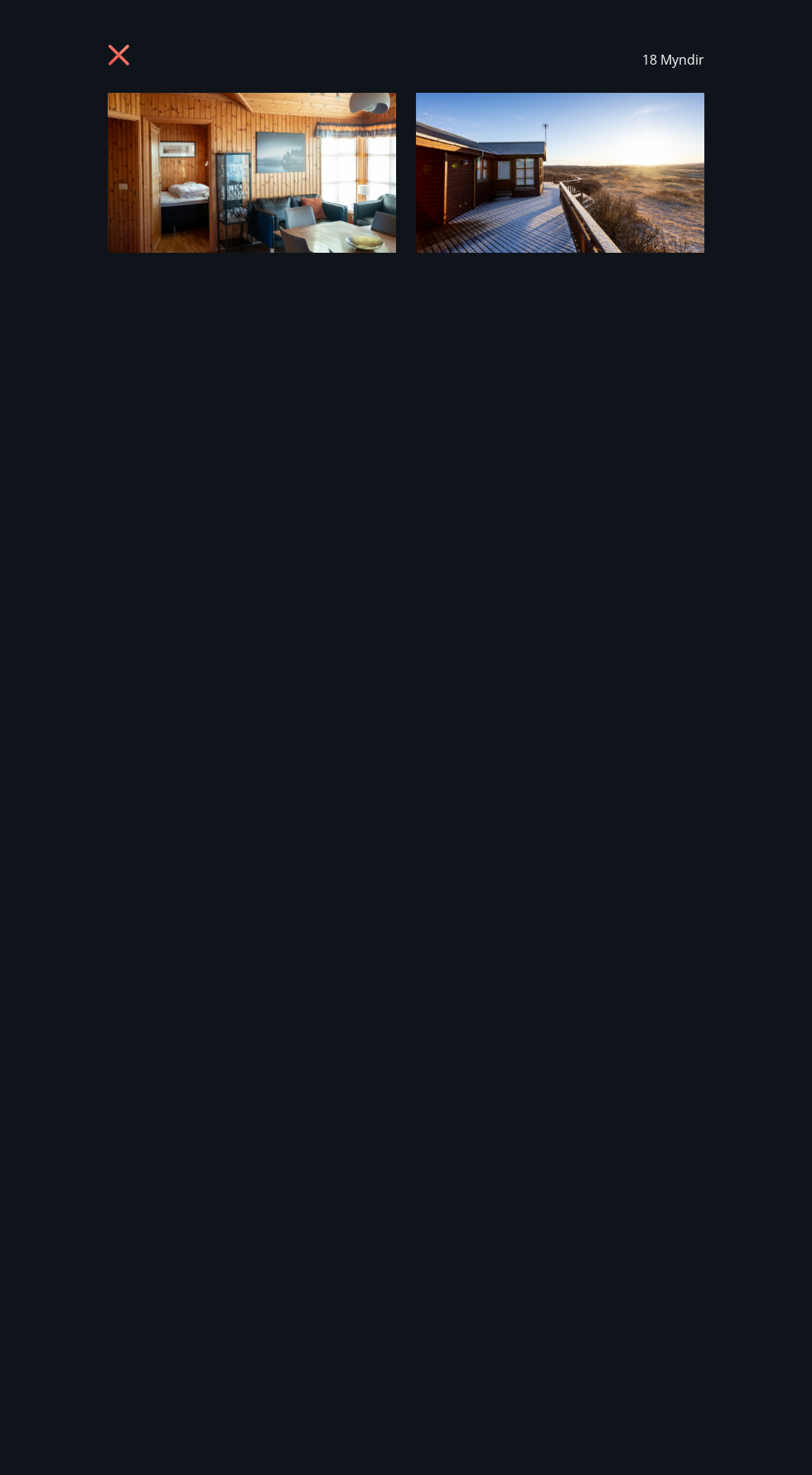
click at [737, 957] on div "18 Myndir" at bounding box center [406, 737] width 812 height 1422
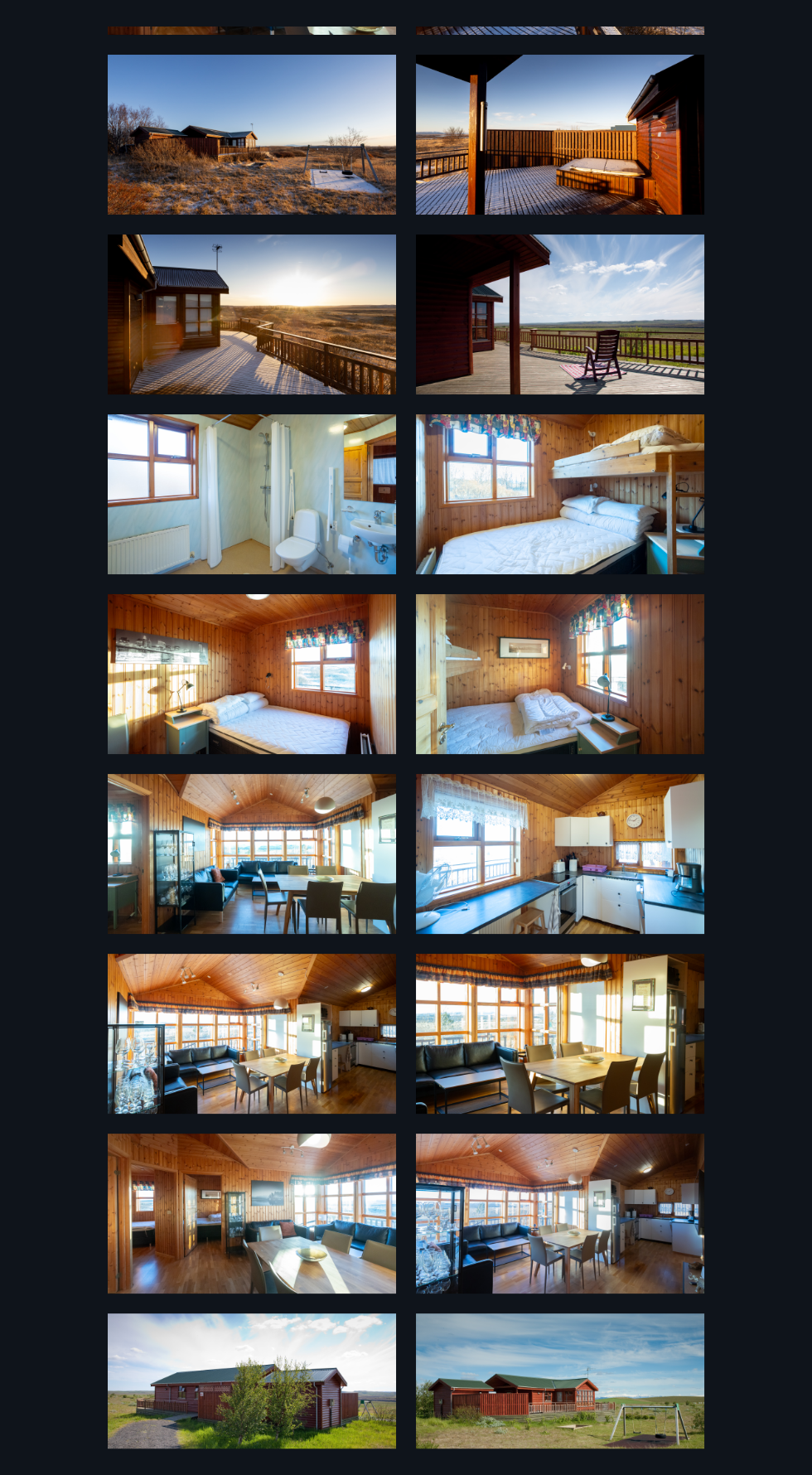
scroll to position [248, 0]
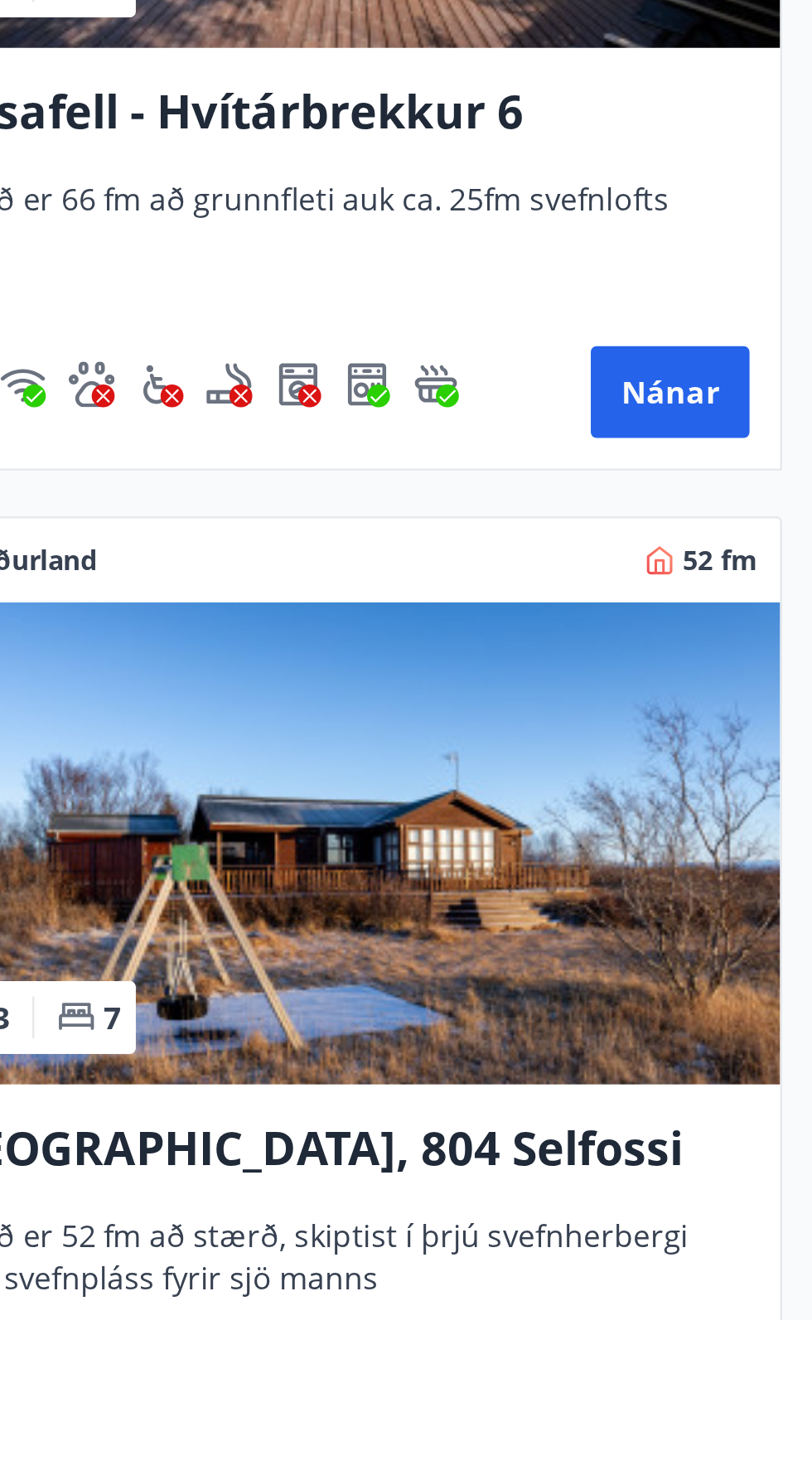
click at [748, 1304] on img at bounding box center [607, 1268] width 381 height 208
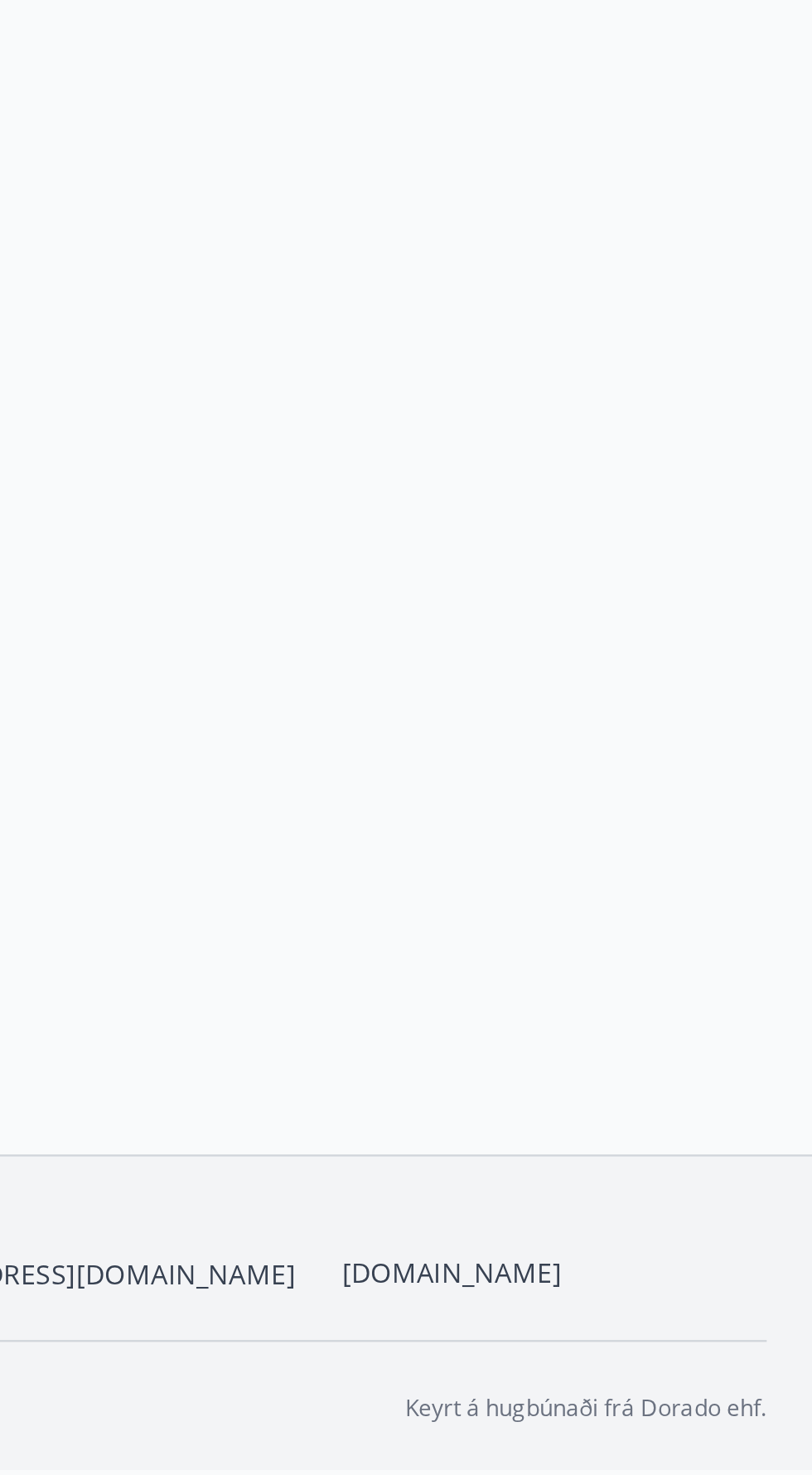
scroll to position [119, 0]
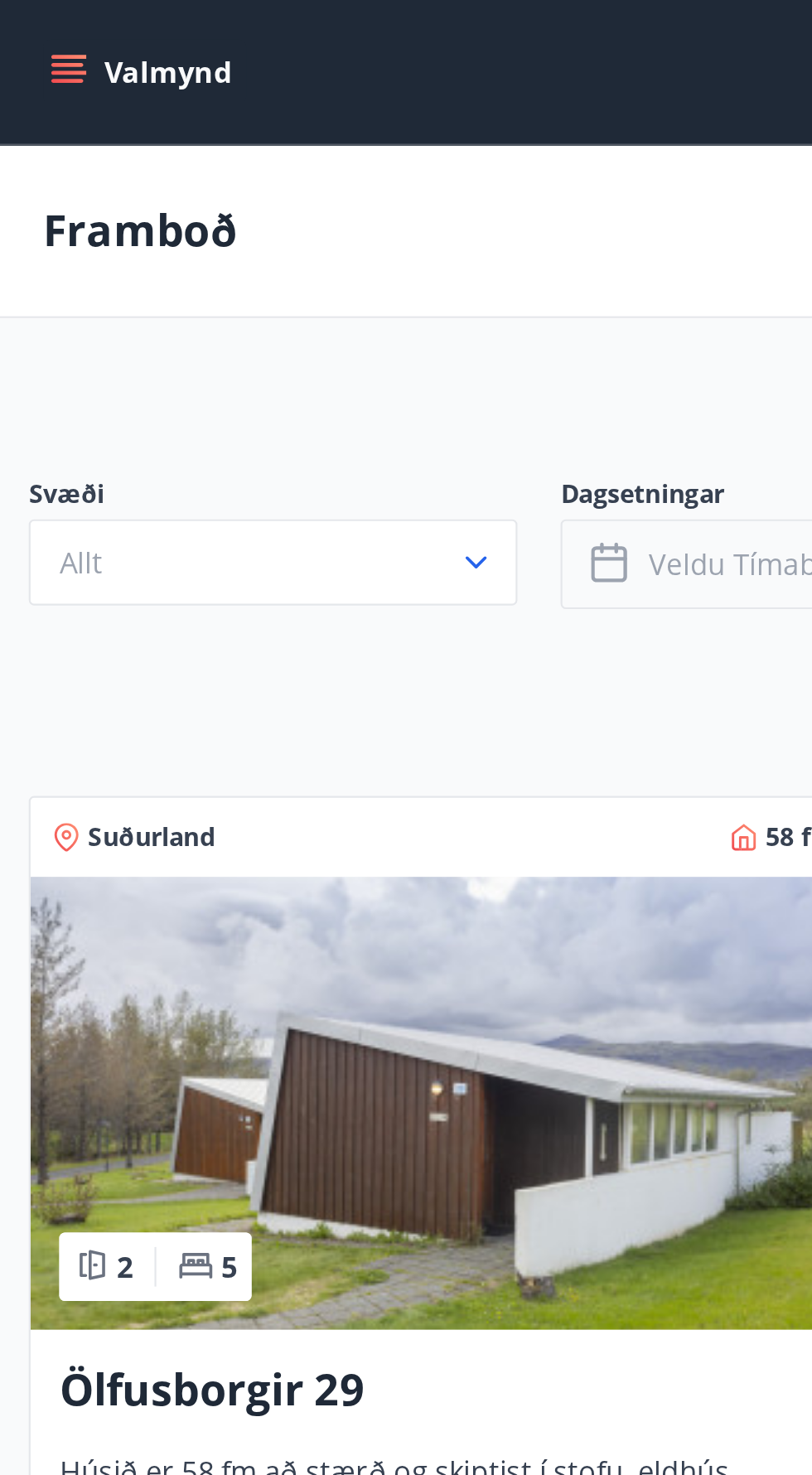
click at [346, 254] on span "Veldu tímabil" at bounding box center [341, 261] width 84 height 18
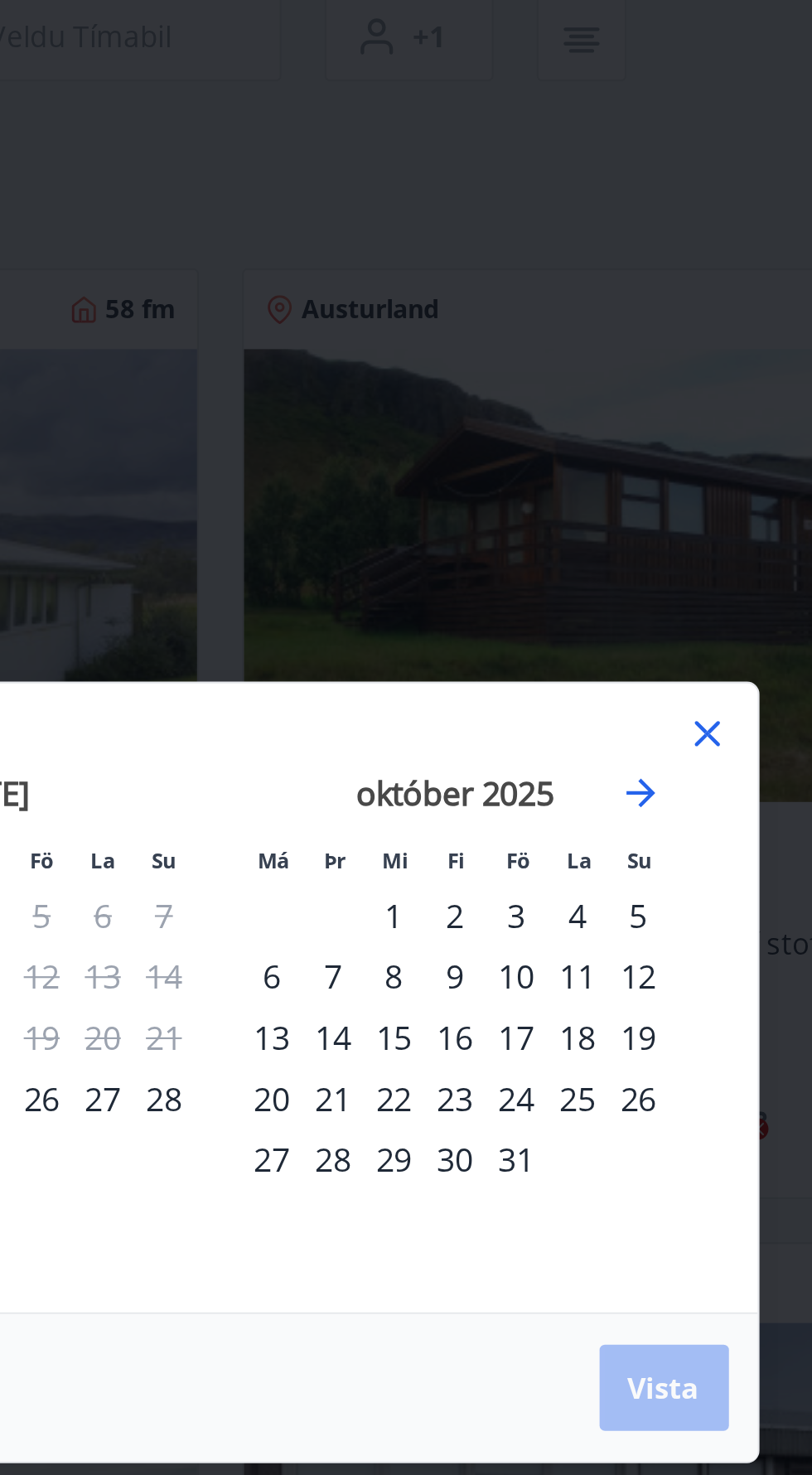
click at [579, 708] on div "11" at bounding box center [571, 693] width 28 height 28
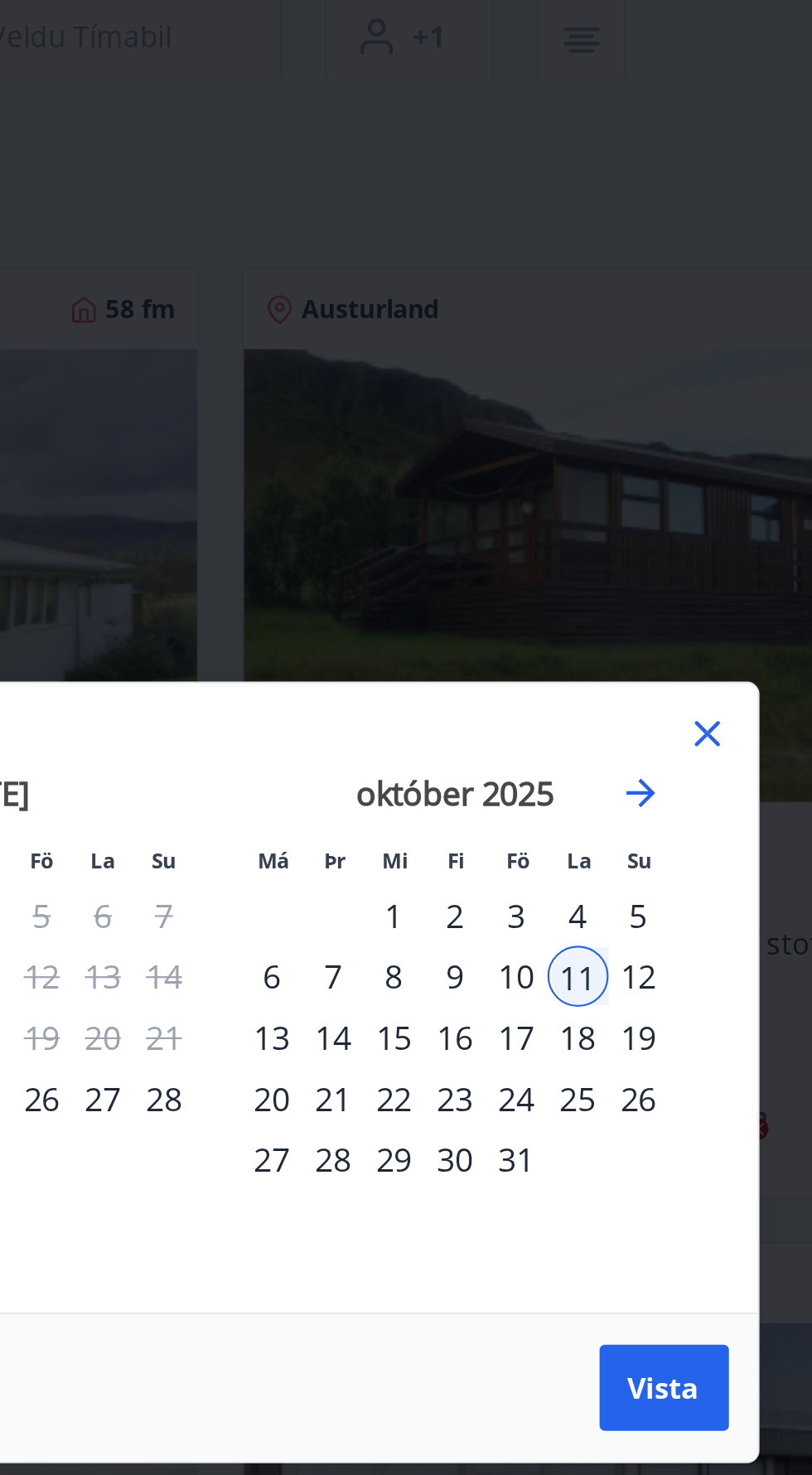
click at [582, 736] on div "18" at bounding box center [571, 721] width 28 height 28
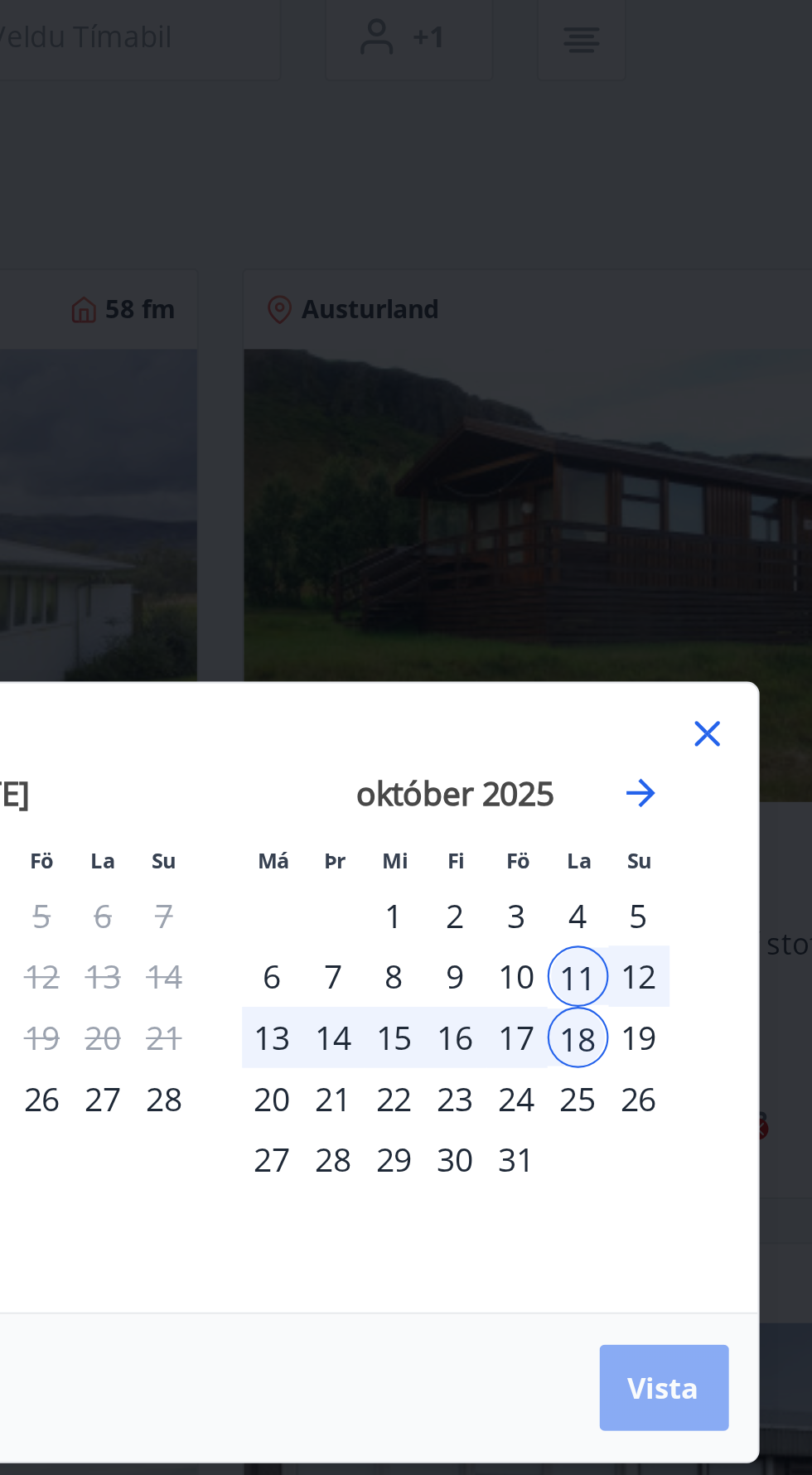
click at [617, 892] on span "Vista" at bounding box center [611, 883] width 33 height 18
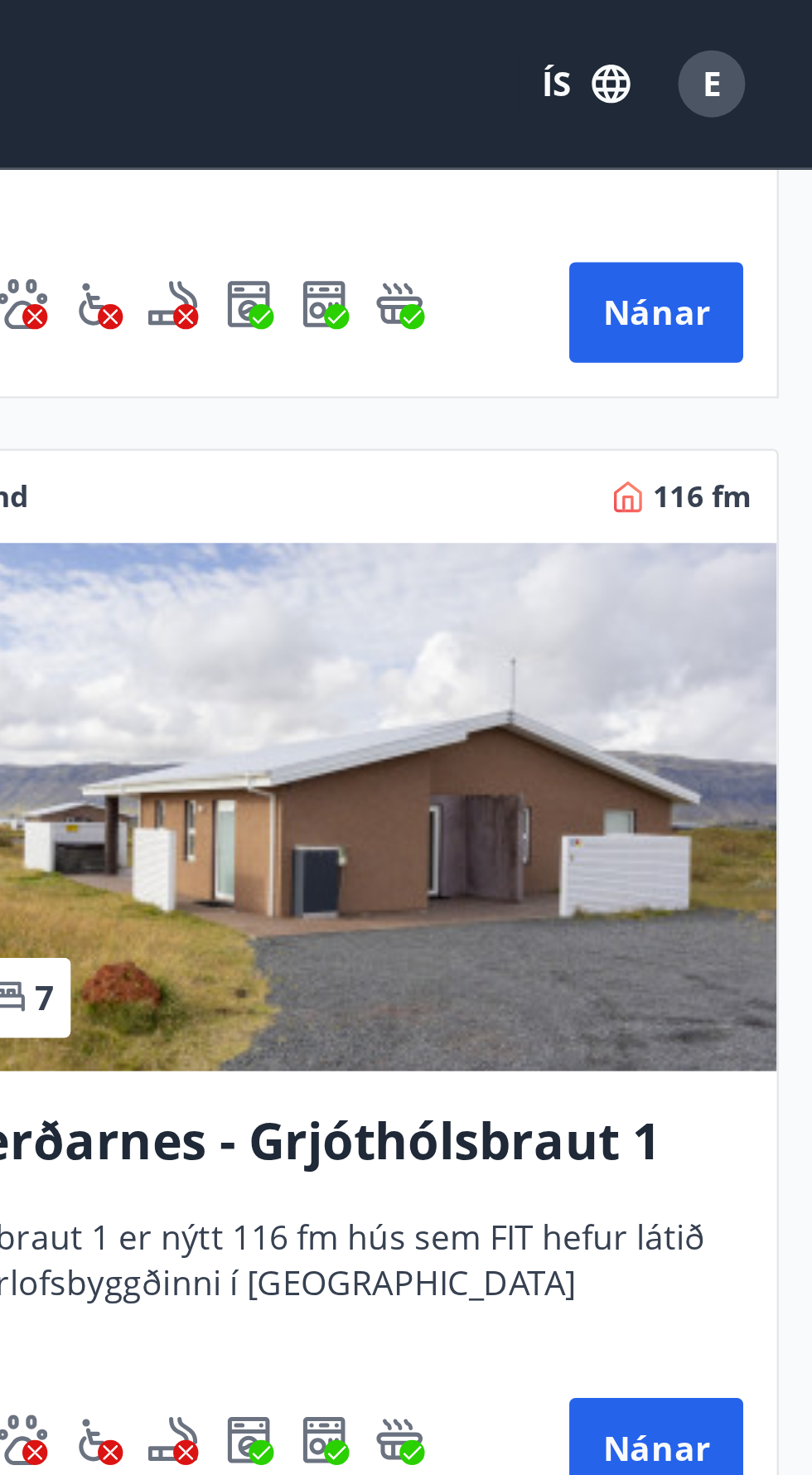
scroll to position [3320, 0]
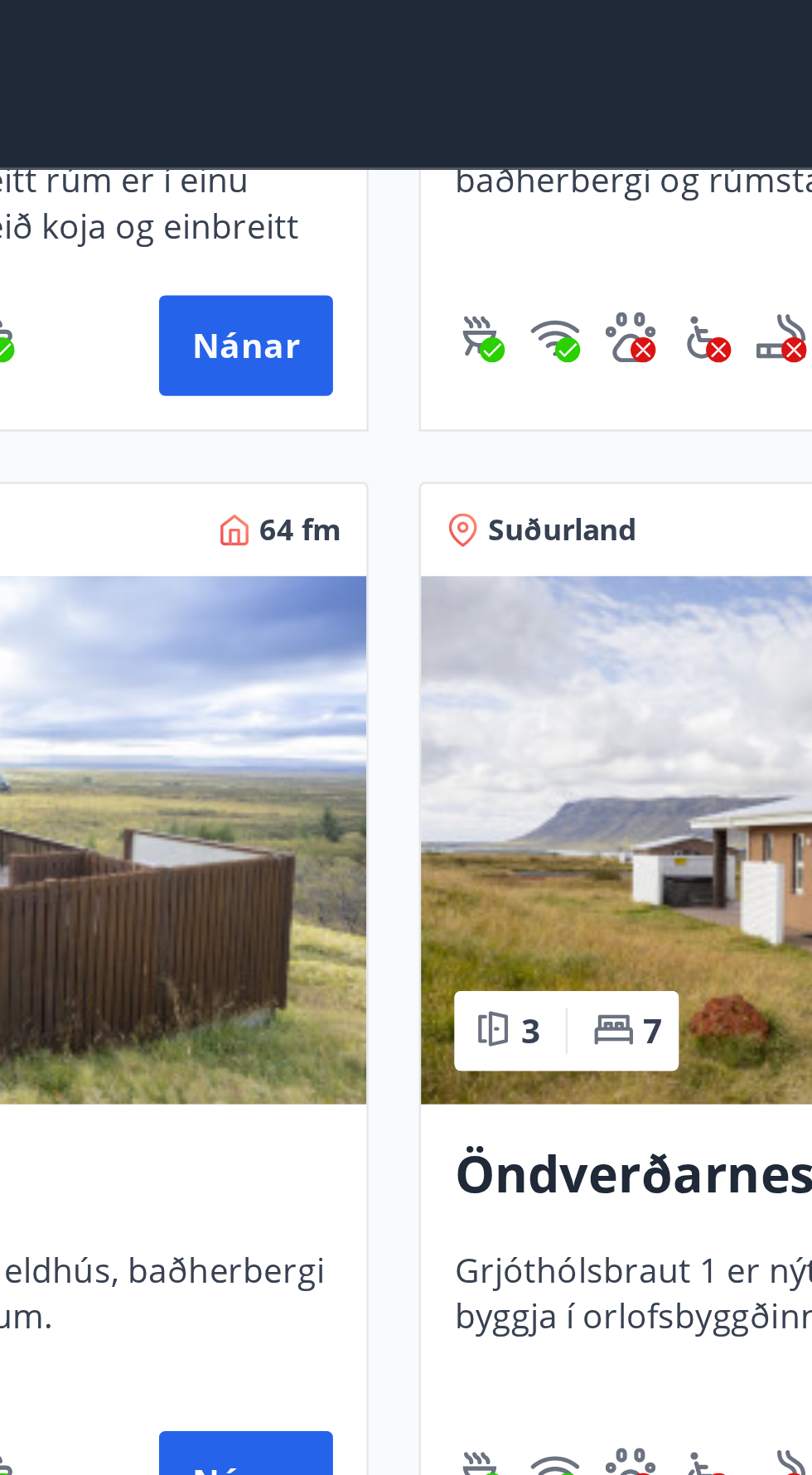
click at [459, 478] on h3 "Öndverðarnes - Grjóthólsbraut 1" at bounding box center [607, 465] width 355 height 30
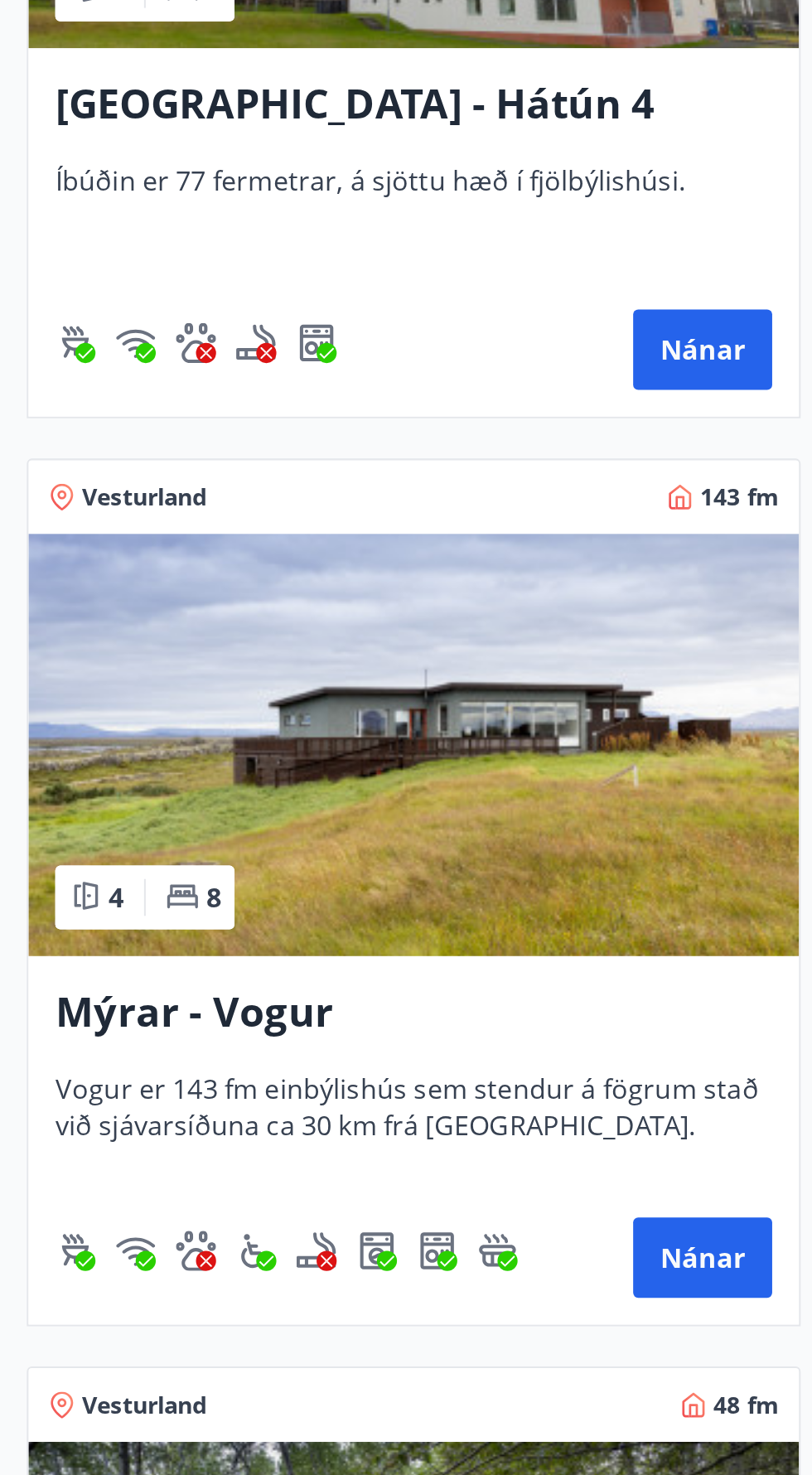
scroll to position [1370, 0]
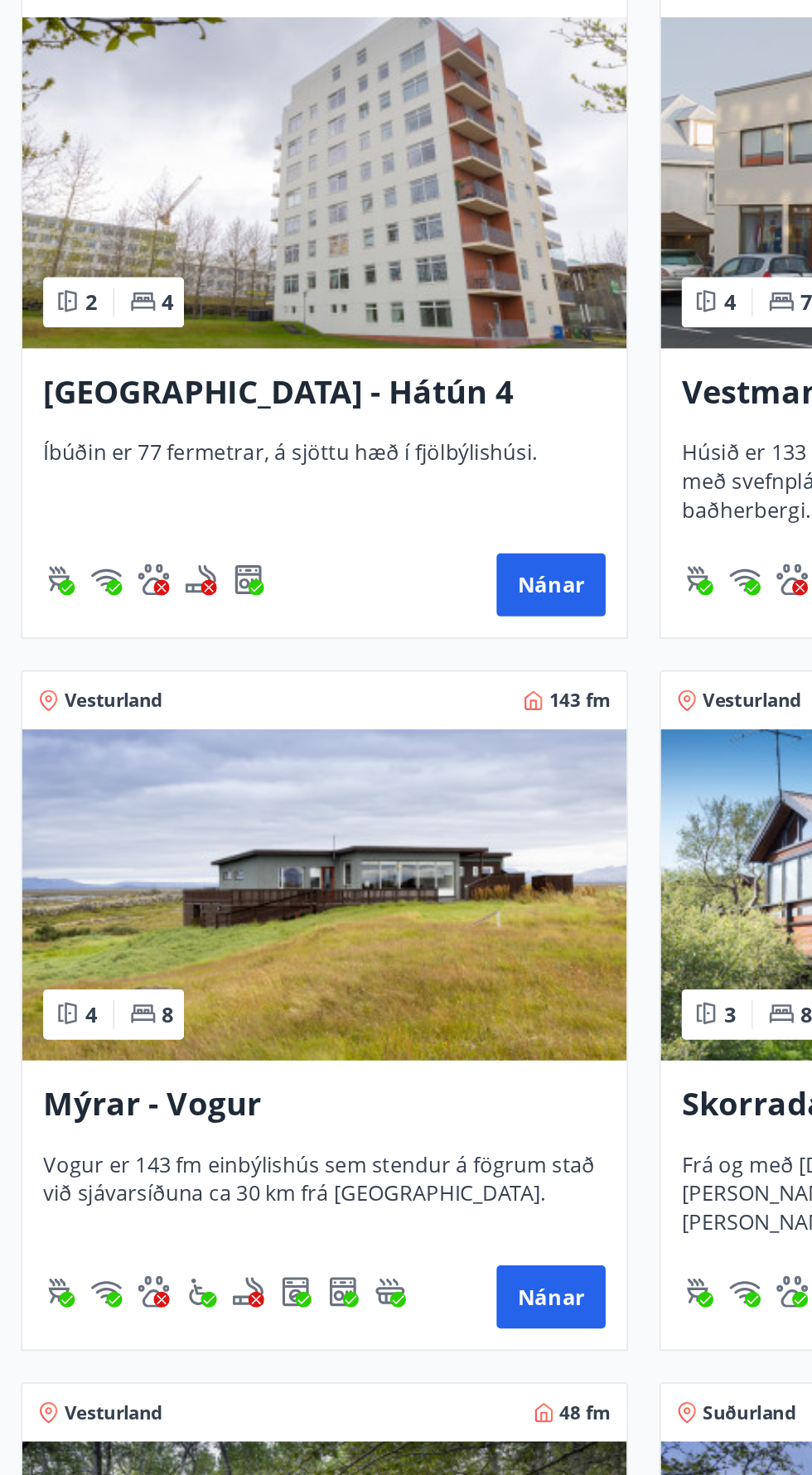
click at [350, 1038] on img at bounding box center [204, 935] width 381 height 208
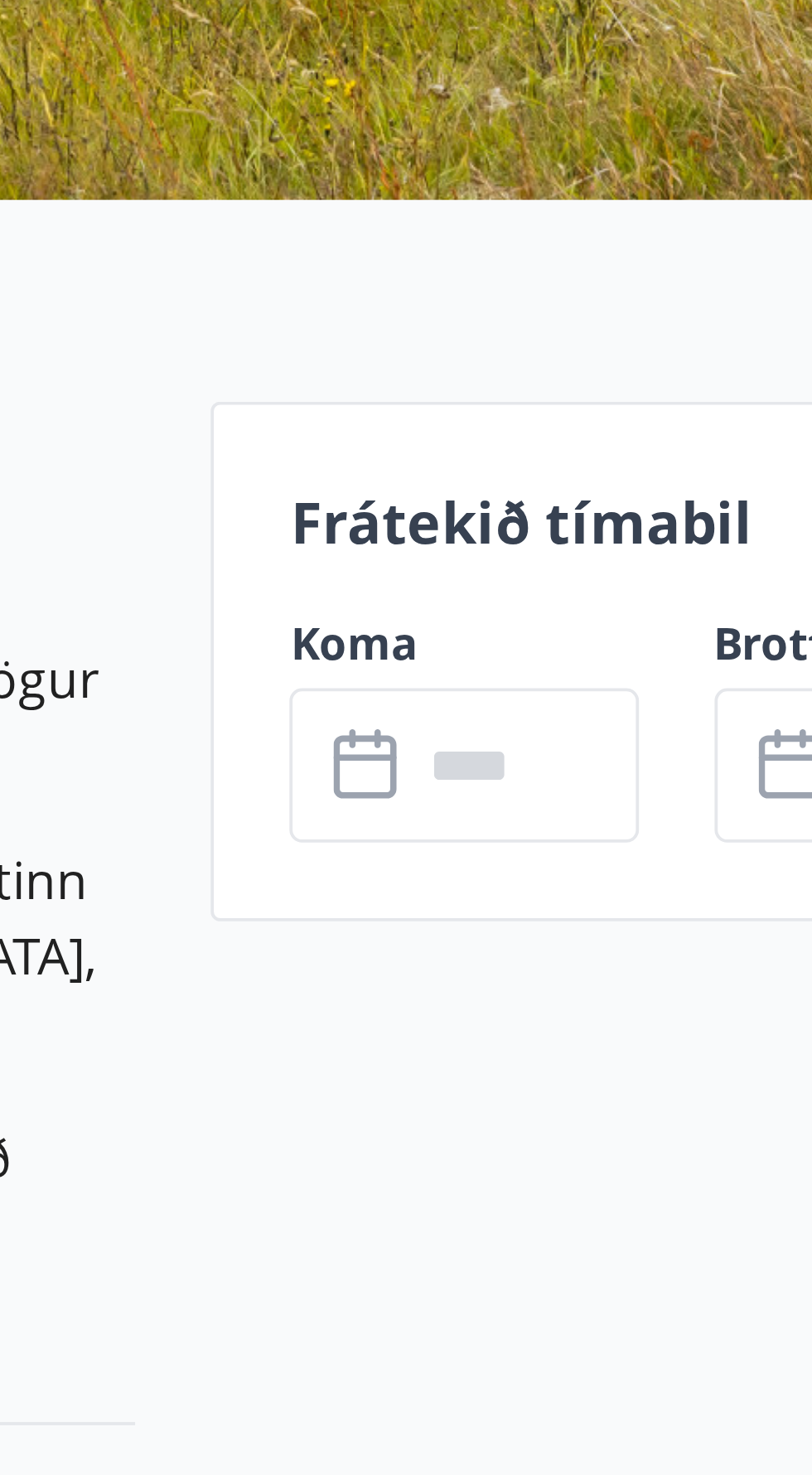
click at [649, 647] on input "text" at bounding box center [629, 646] width 59 height 40
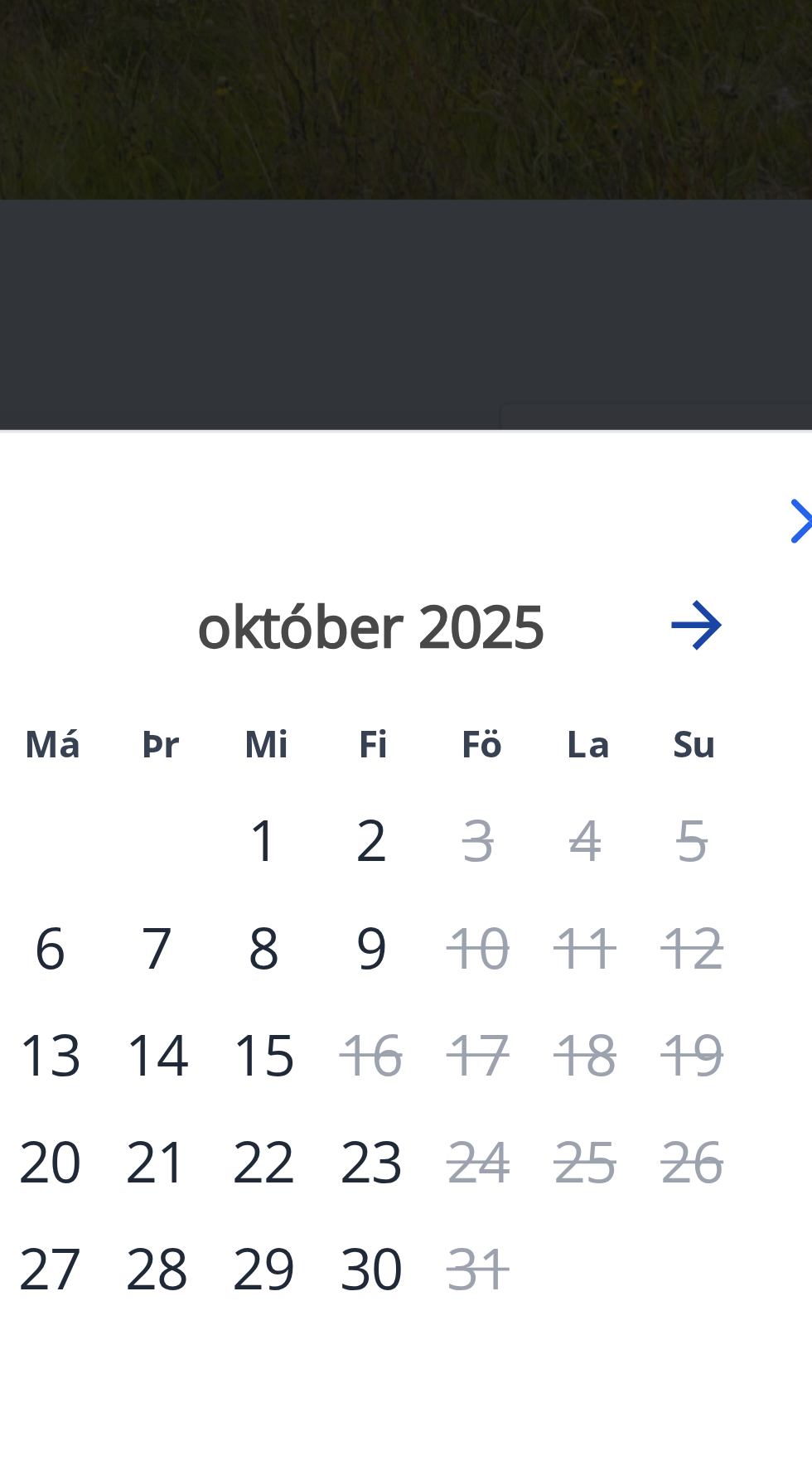
click at [605, 607] on icon "Move forward to switch to the next month." at bounding box center [600, 609] width 20 height 20
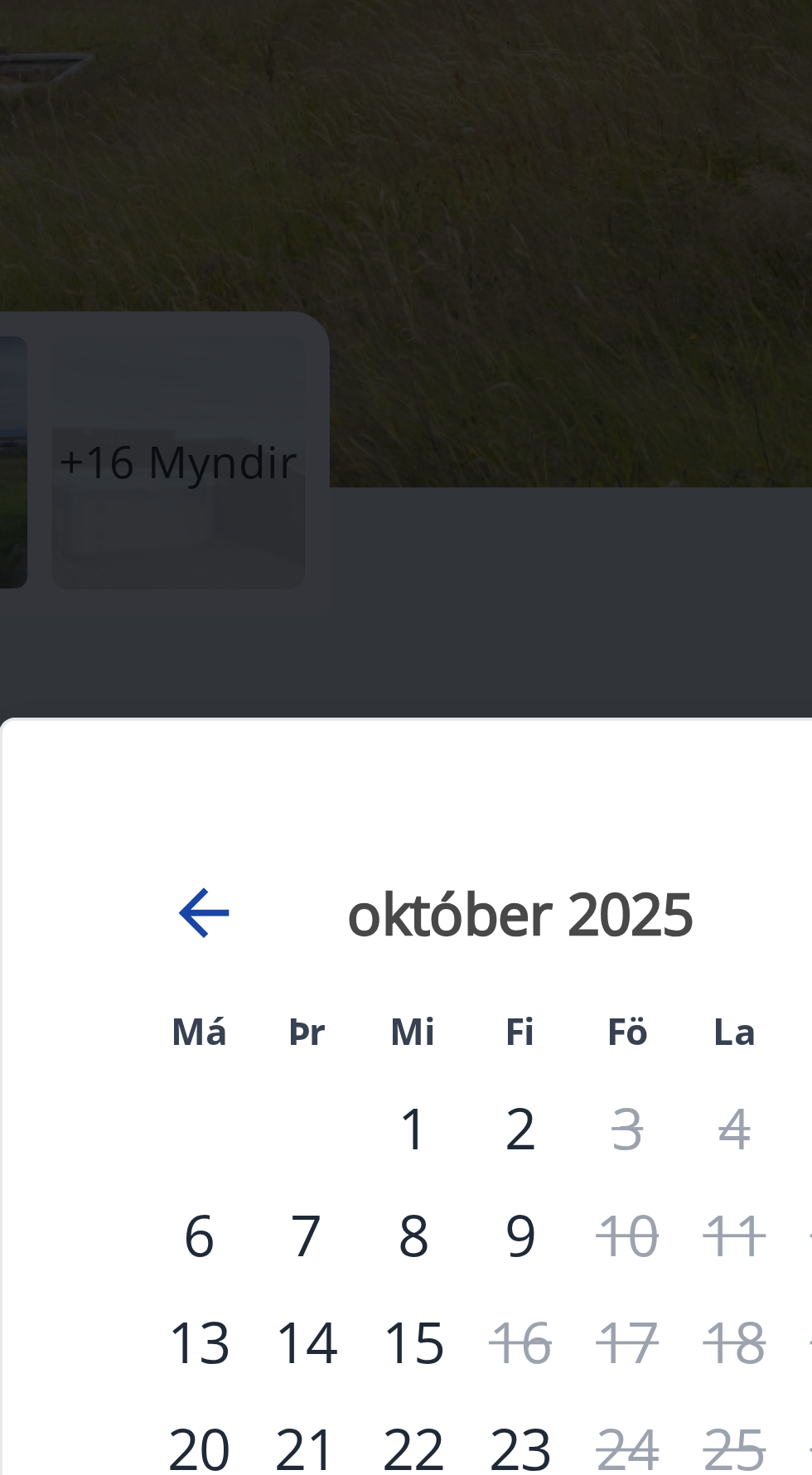
click at [214, 605] on icon "Move backward to switch to the previous month." at bounding box center [212, 609] width 20 height 20
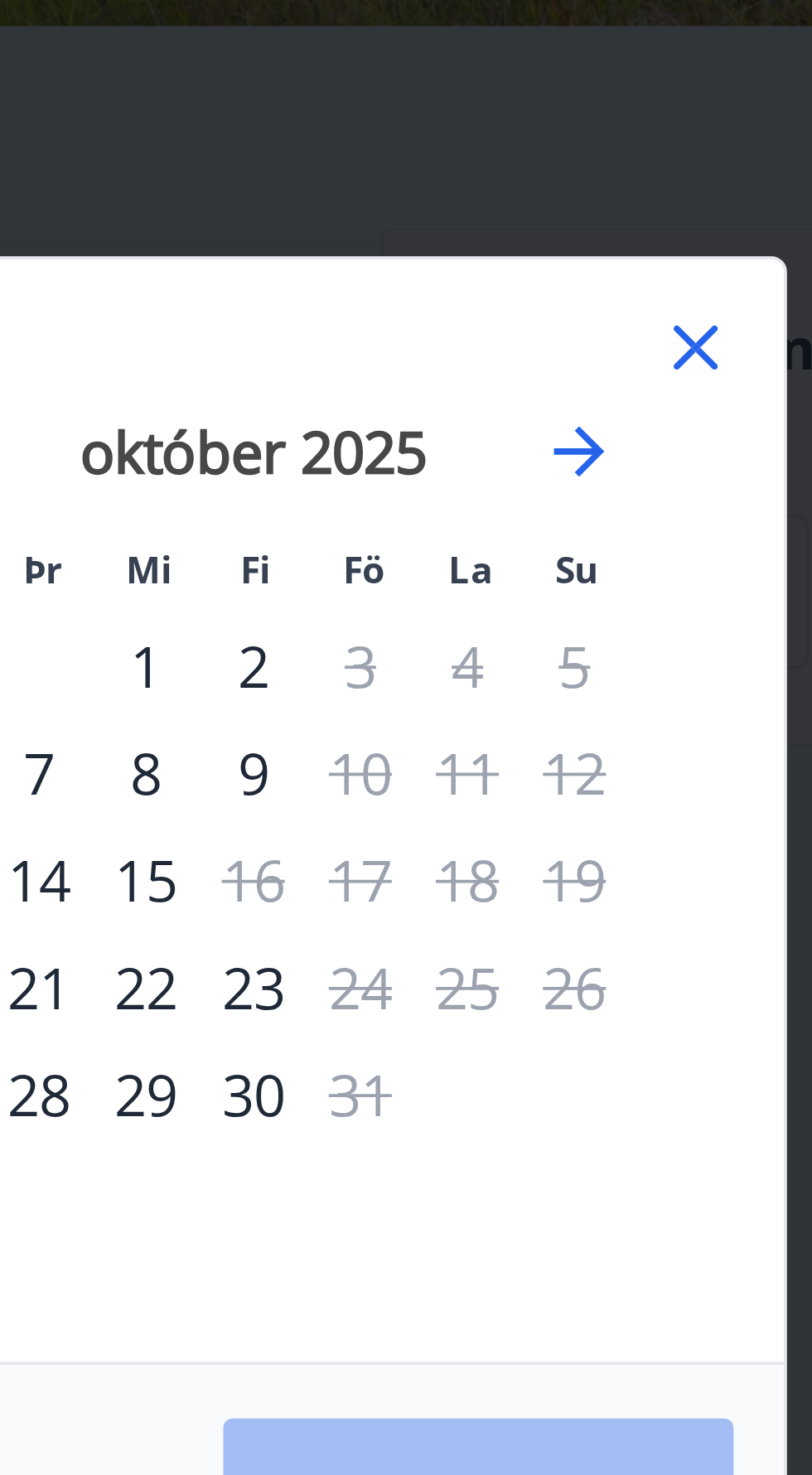
click at [637, 579] on icon at bounding box center [631, 582] width 20 height 20
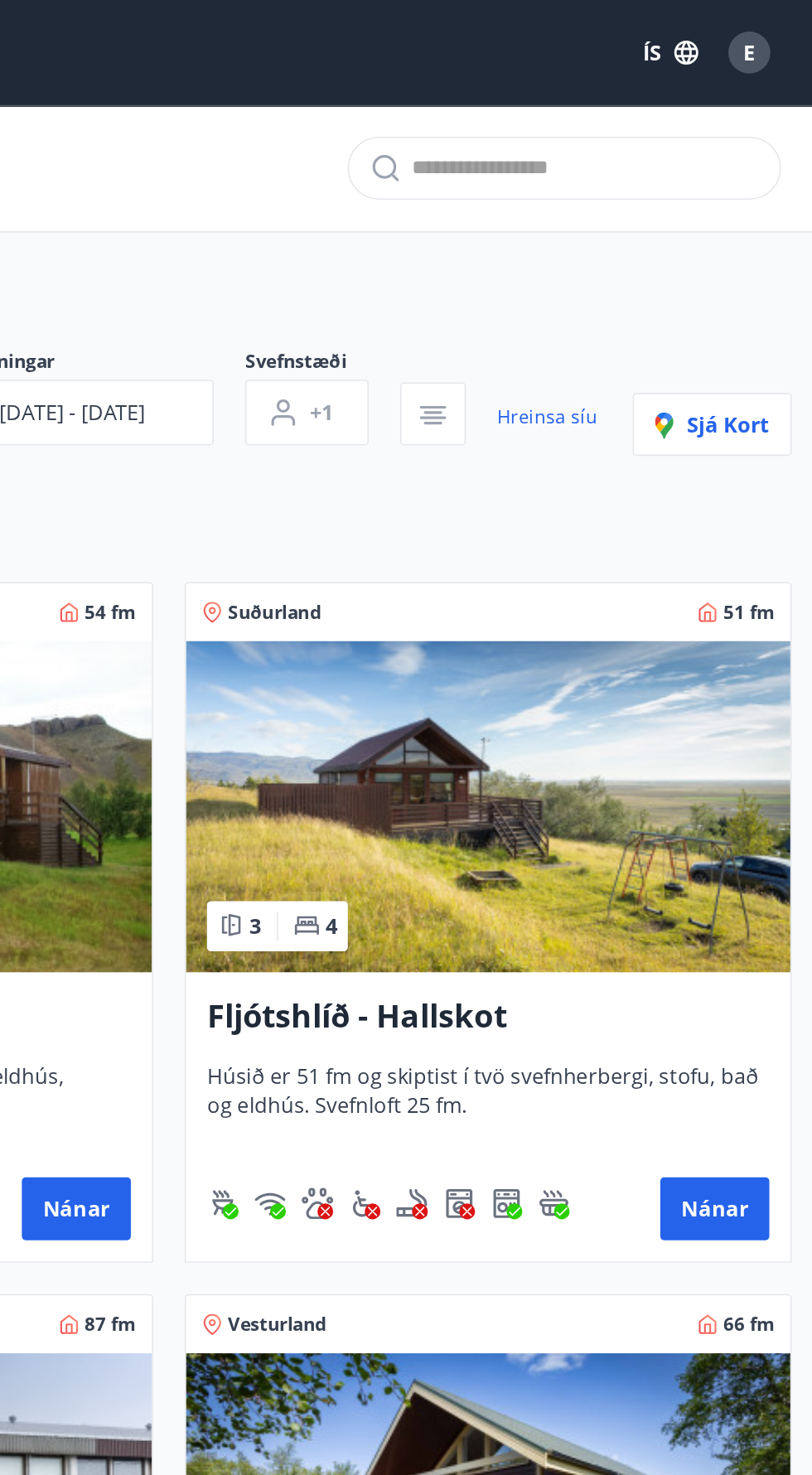
click at [761, 554] on img at bounding box center [607, 508] width 381 height 208
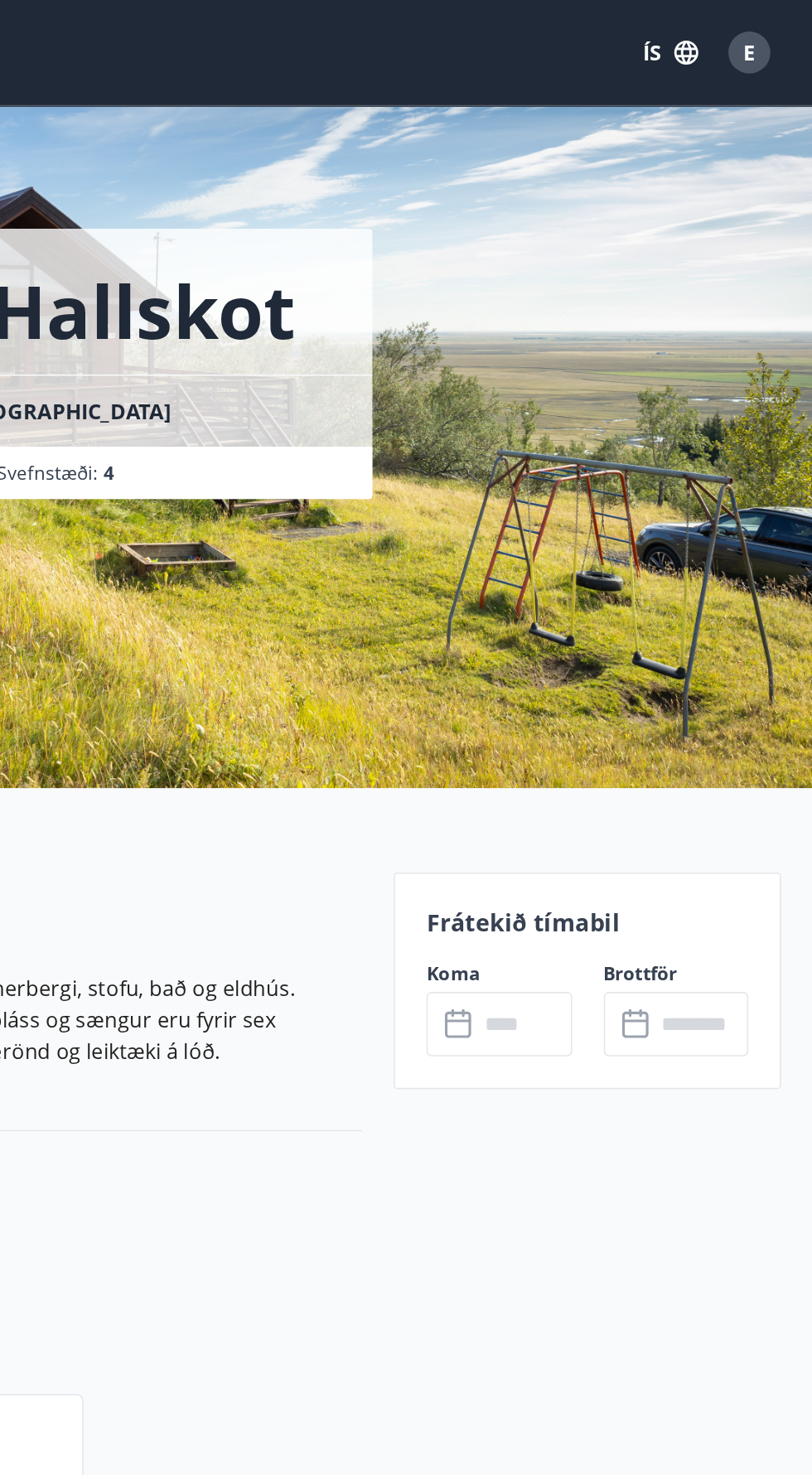
click at [649, 652] on input "text" at bounding box center [629, 646] width 59 height 40
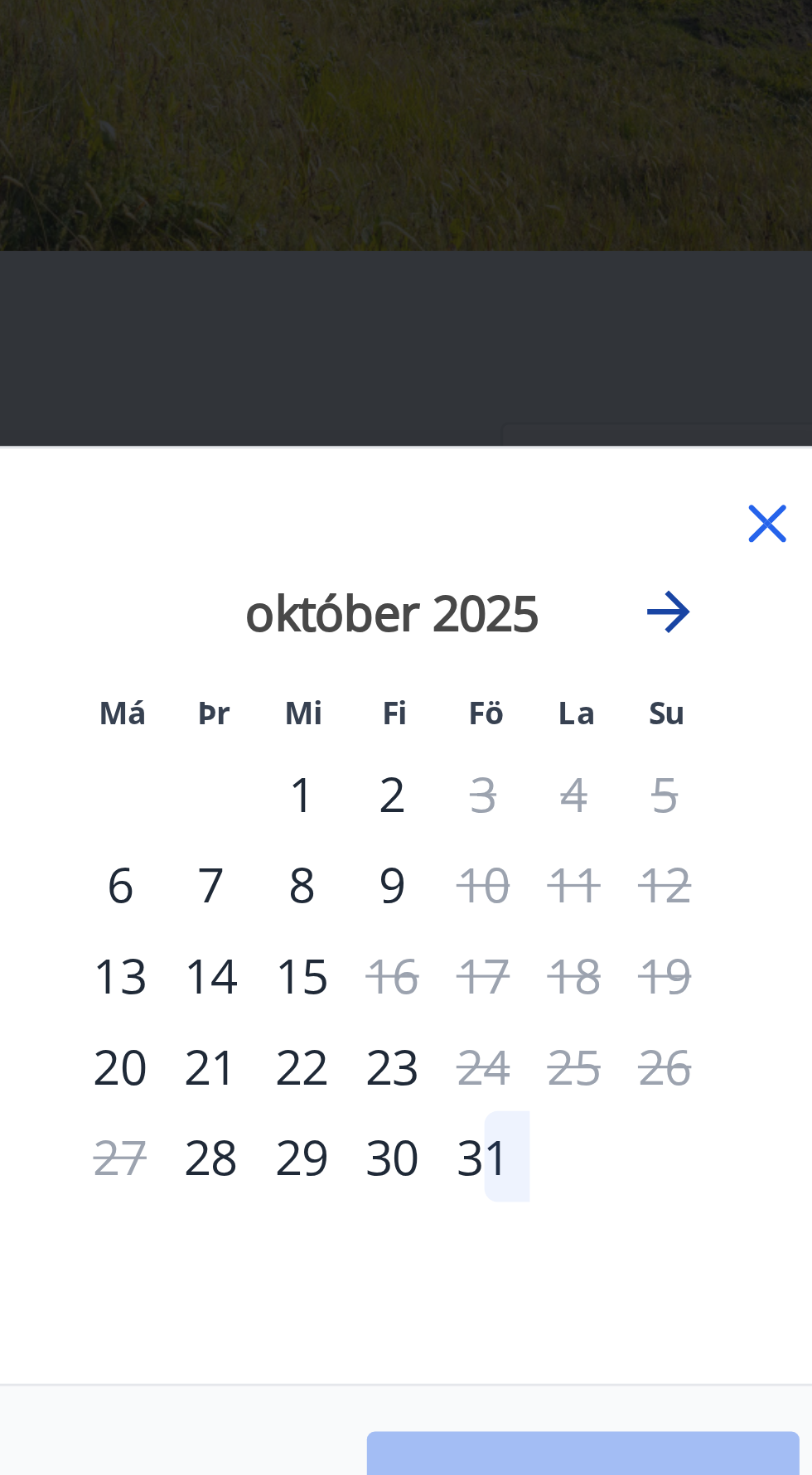
click at [604, 601] on icon "Move forward to switch to the next month." at bounding box center [600, 609] width 20 height 20
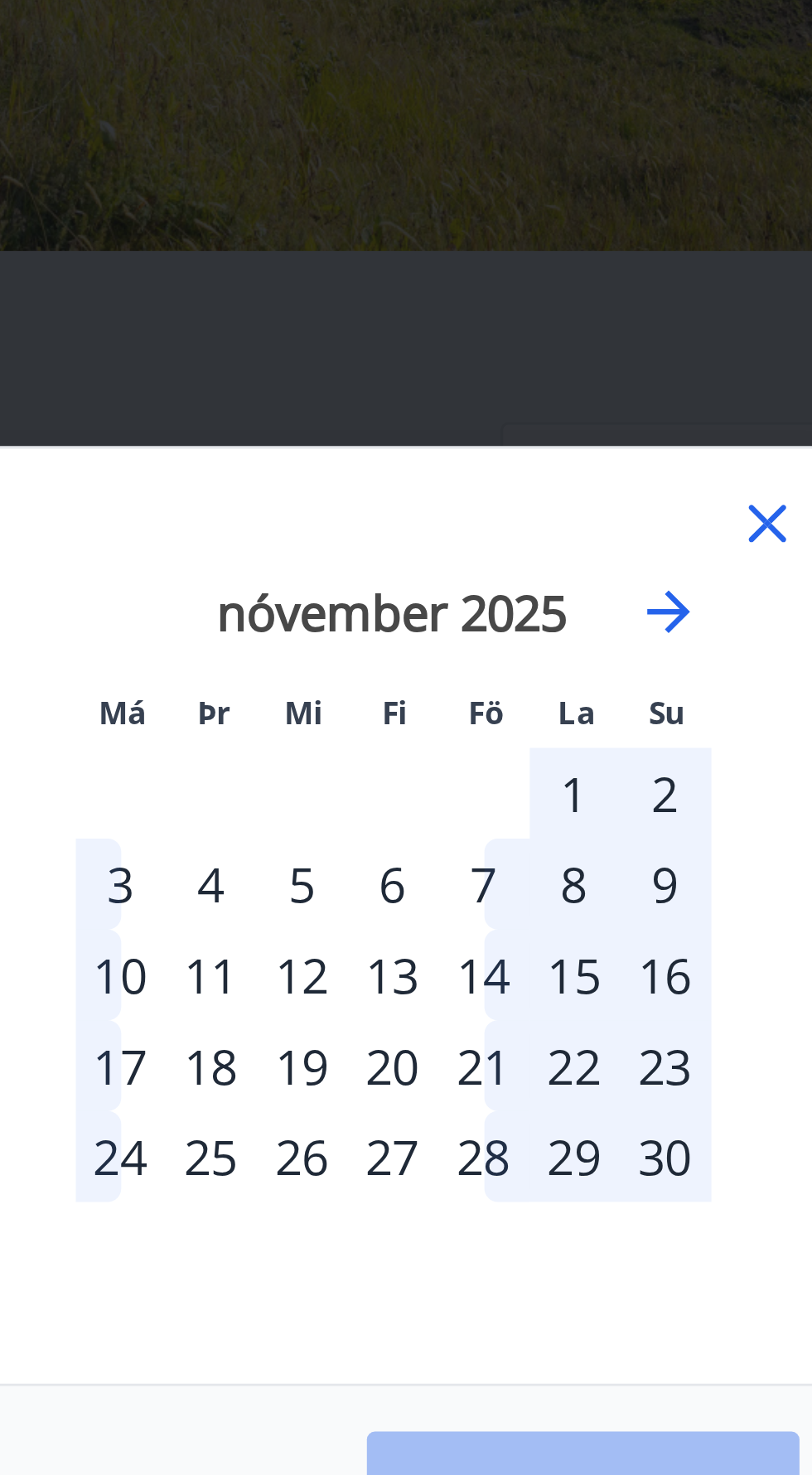
click at [635, 579] on icon at bounding box center [631, 582] width 20 height 20
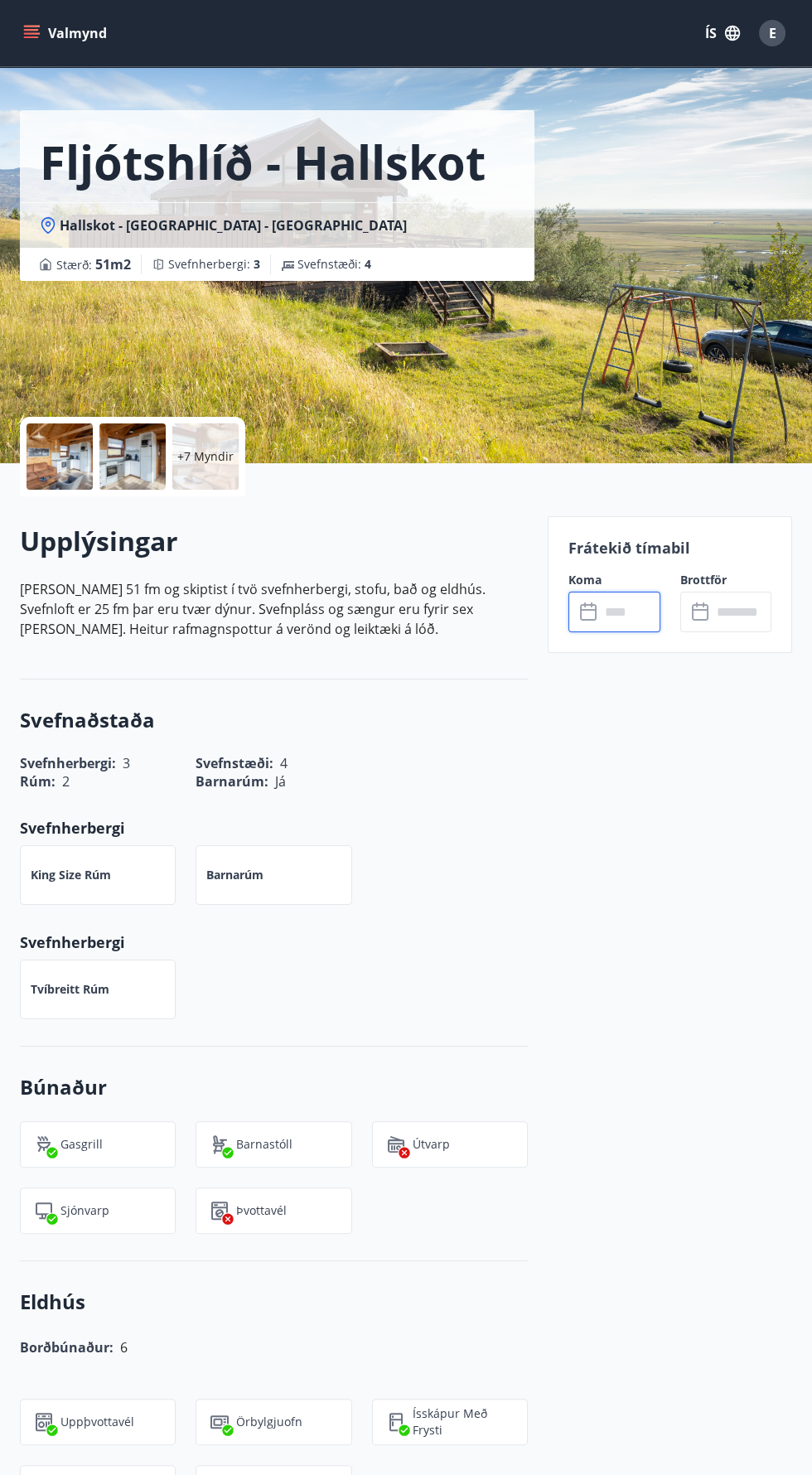
scroll to position [59, 0]
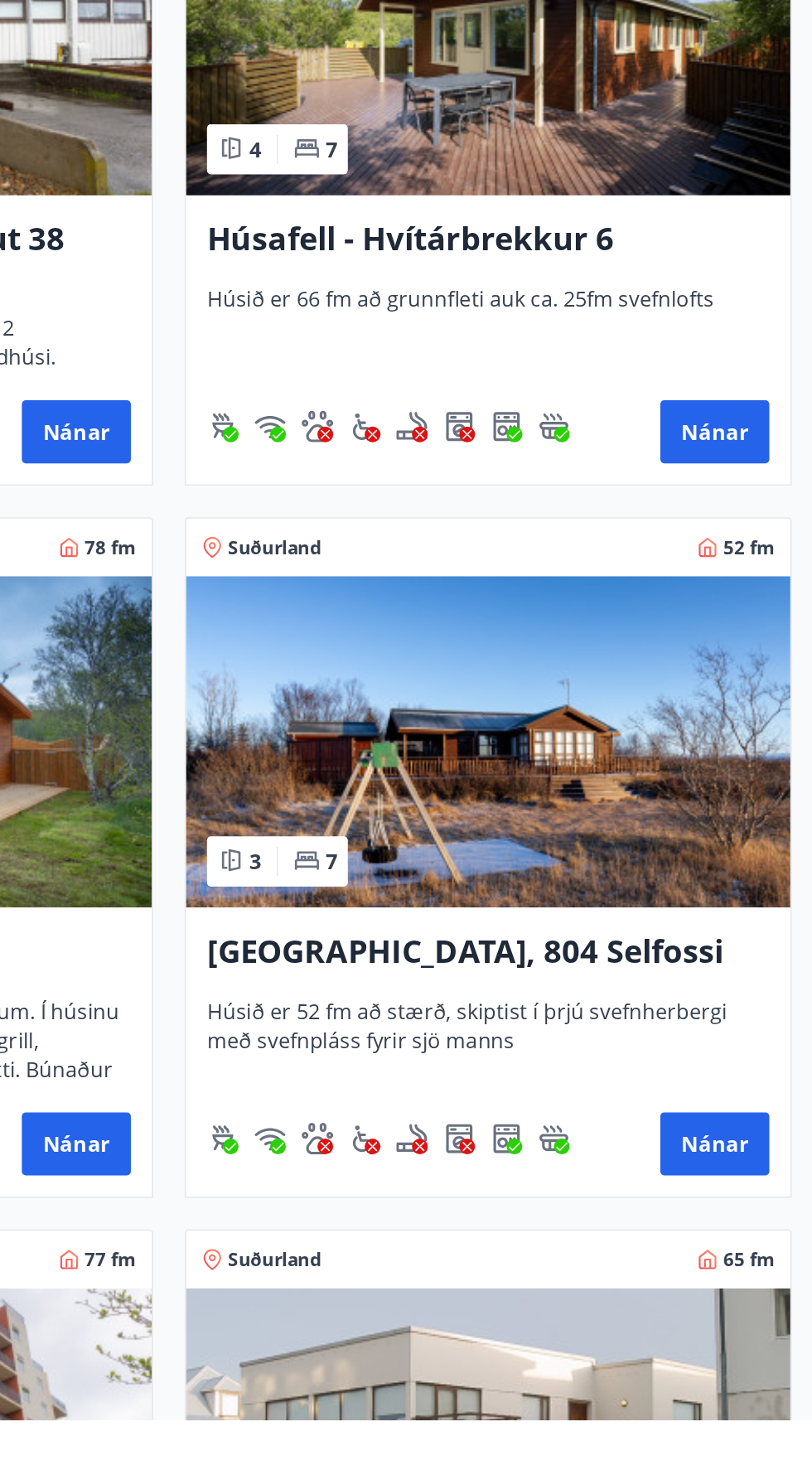
click at [697, 1053] on img at bounding box center [607, 1047] width 381 height 208
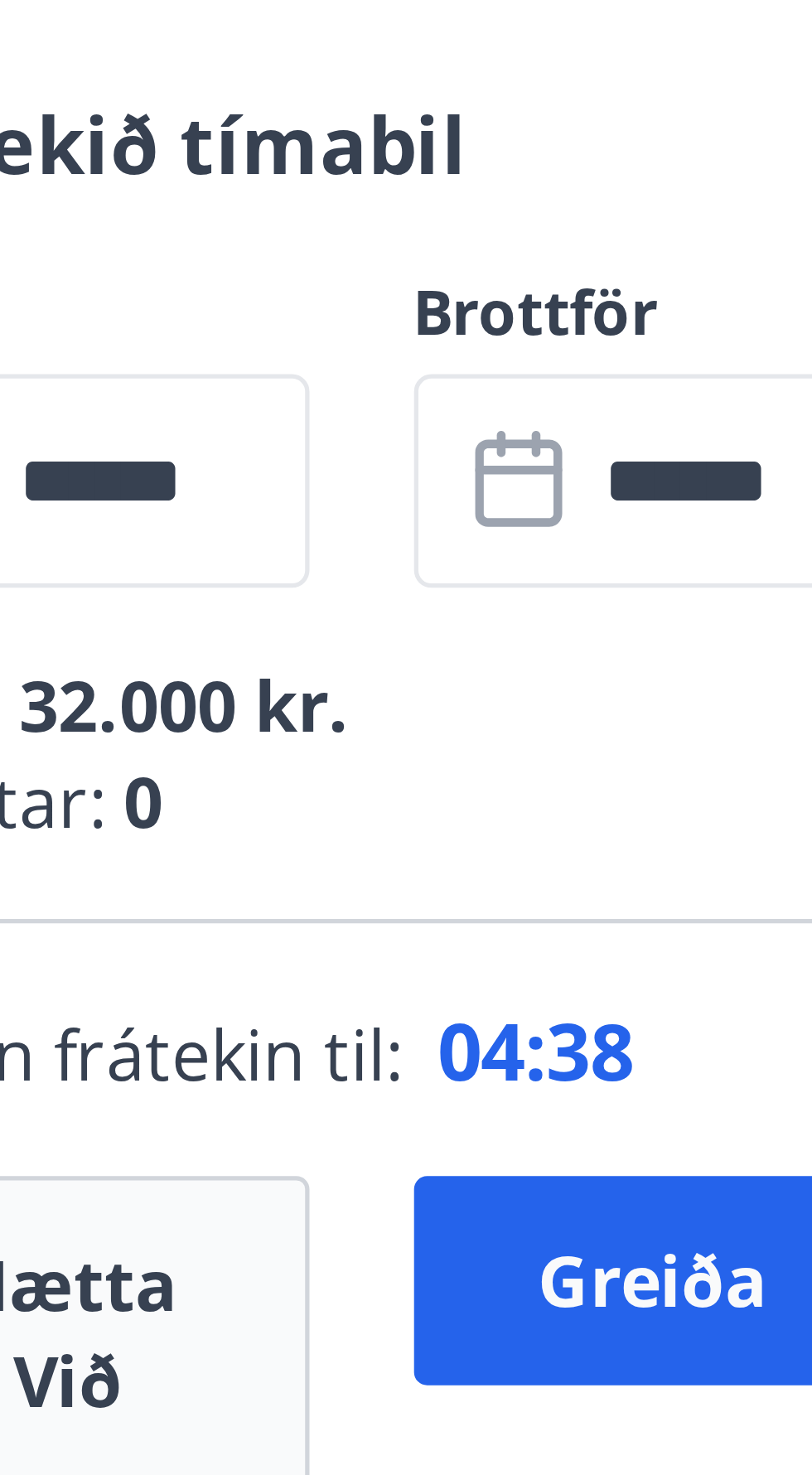
scroll to position [5, 0]
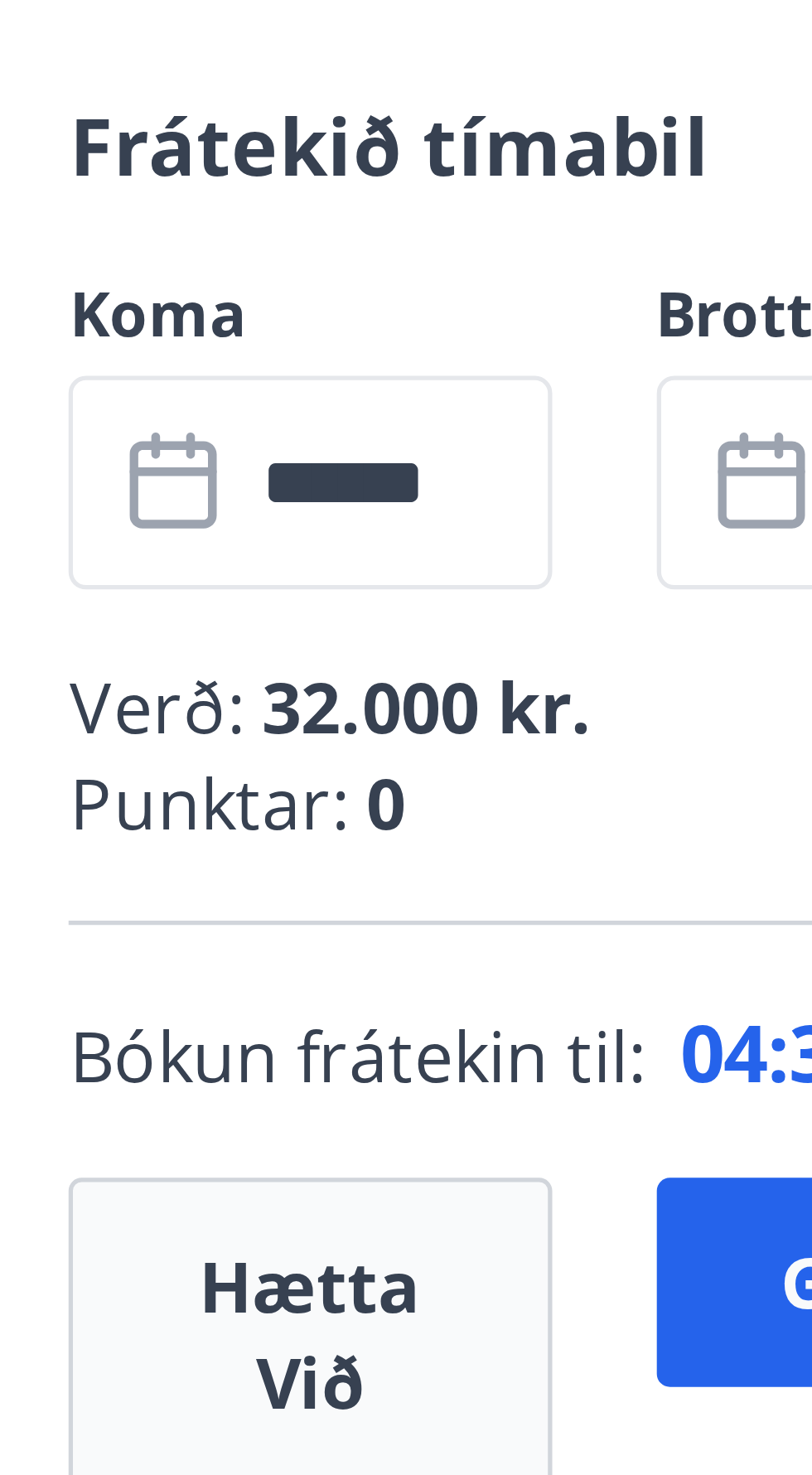
click at [645, 642] on input "******" at bounding box center [629, 642] width 59 height 40
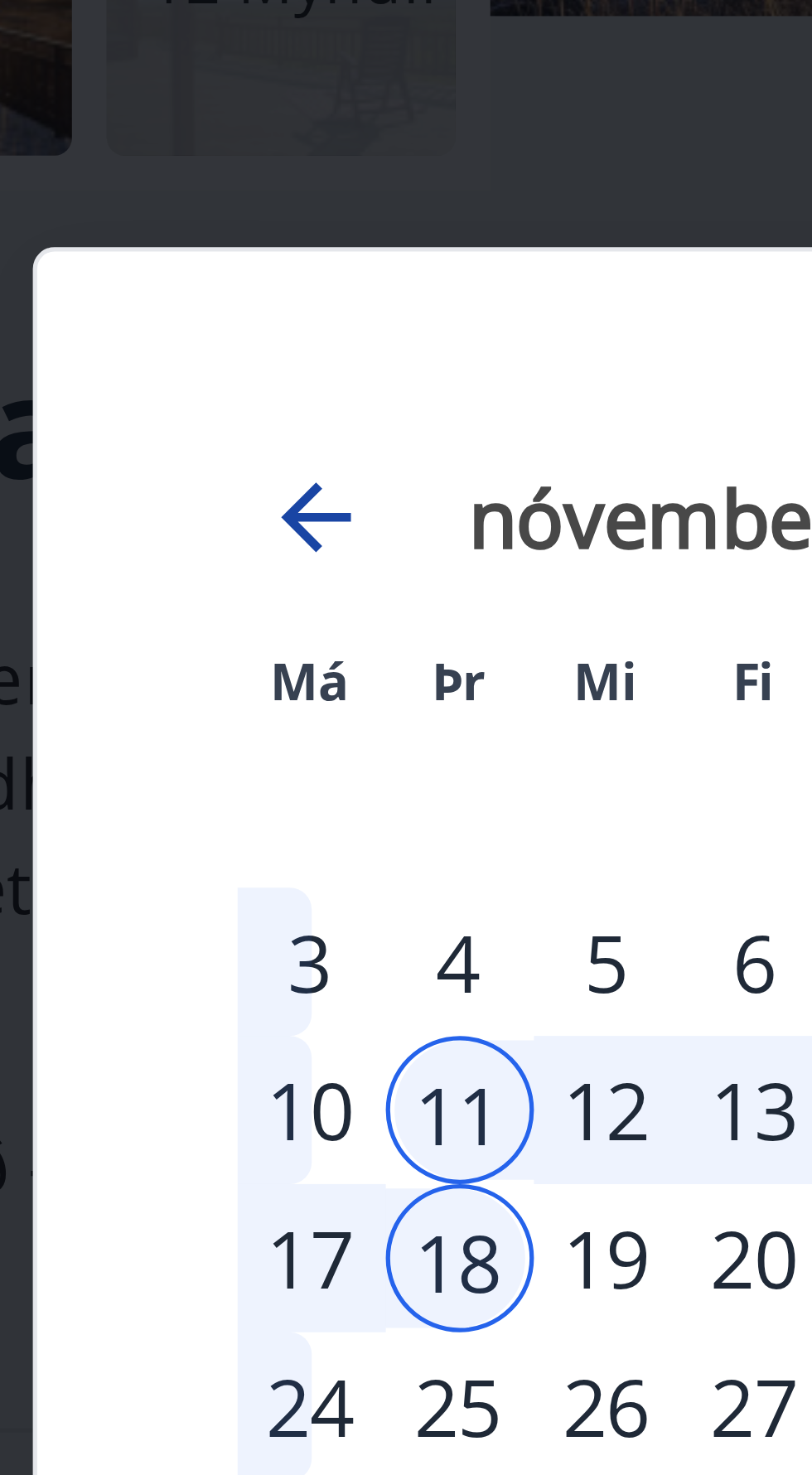
click at [212, 583] on icon "Move backward to switch to the previous month." at bounding box center [212, 588] width 13 height 13
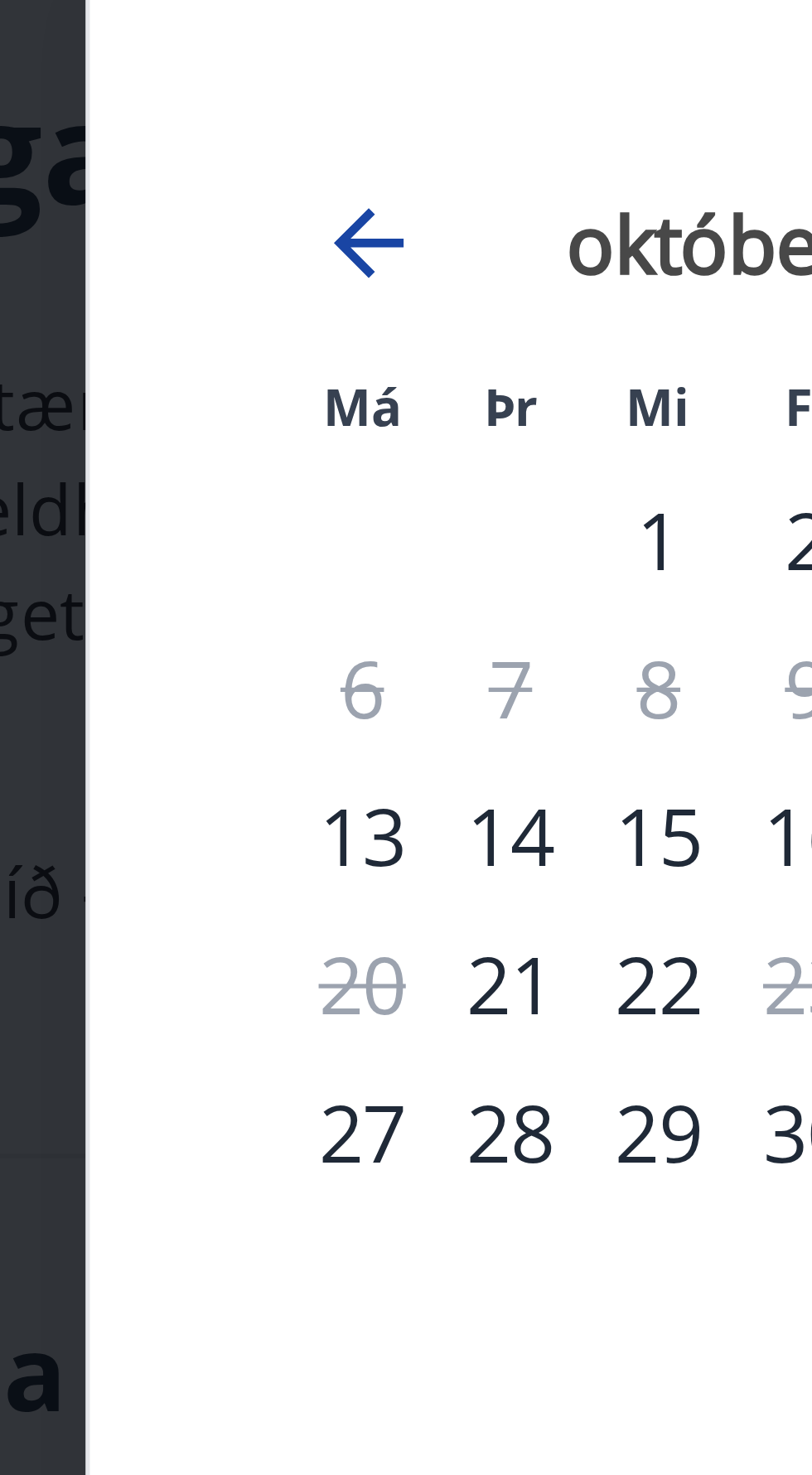
click at [208, 598] on icon "Move backward to switch to the previous month." at bounding box center [212, 589] width 20 height 20
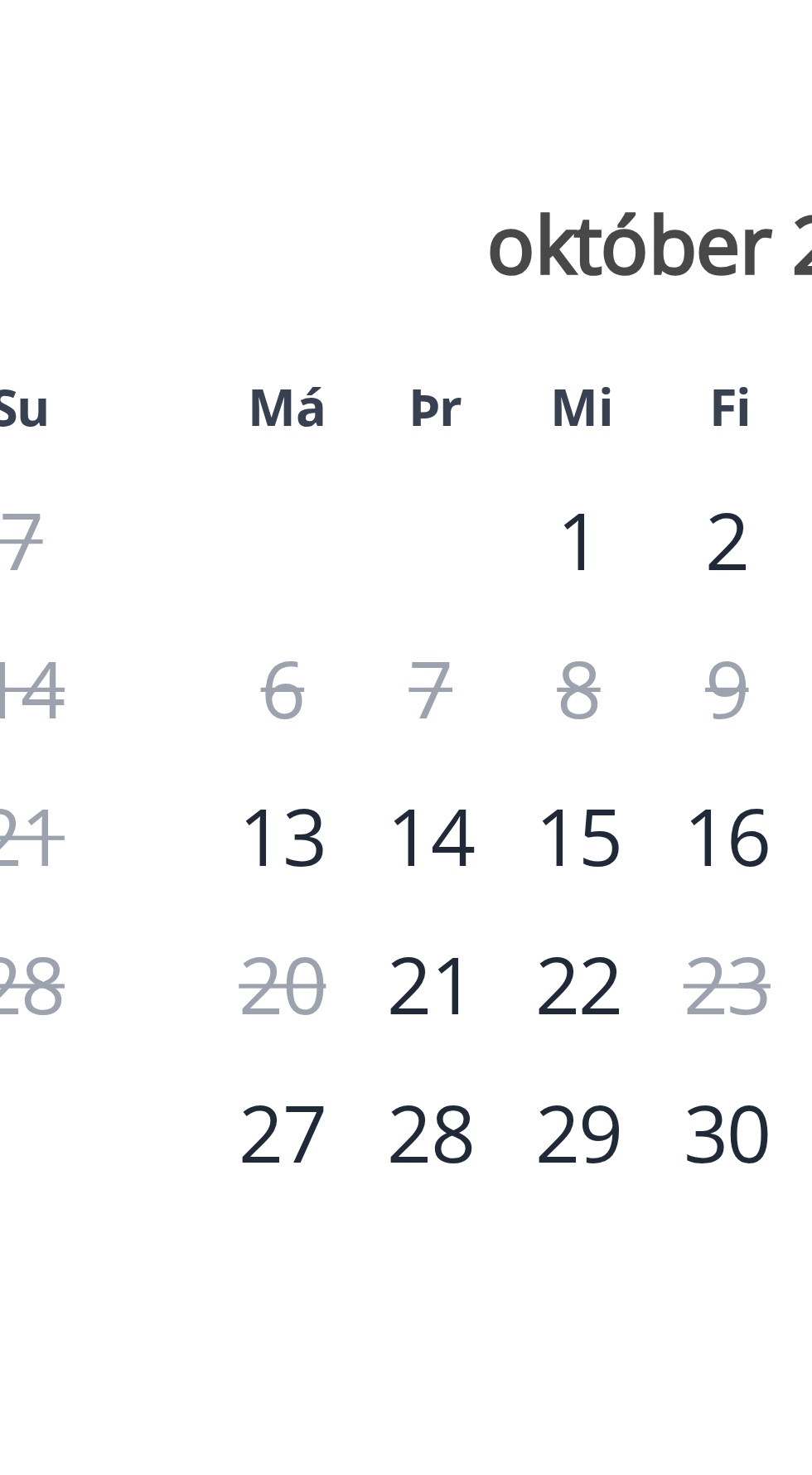
click at [429, 715] on div "13" at bounding box center [430, 700] width 28 height 28
click at [517, 715] on div "16" at bounding box center [514, 700] width 28 height 28
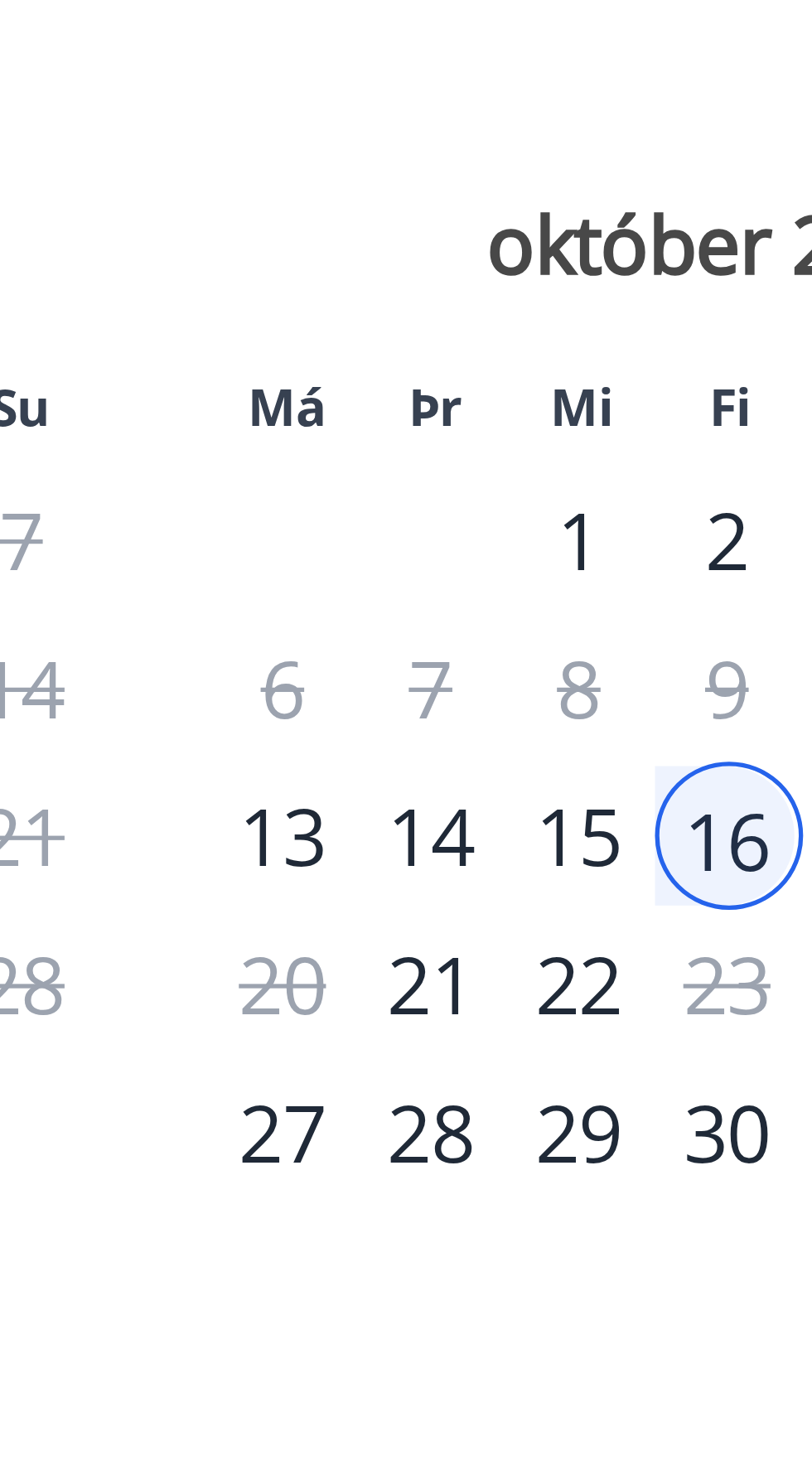
click at [432, 715] on div "13" at bounding box center [430, 700] width 28 height 28
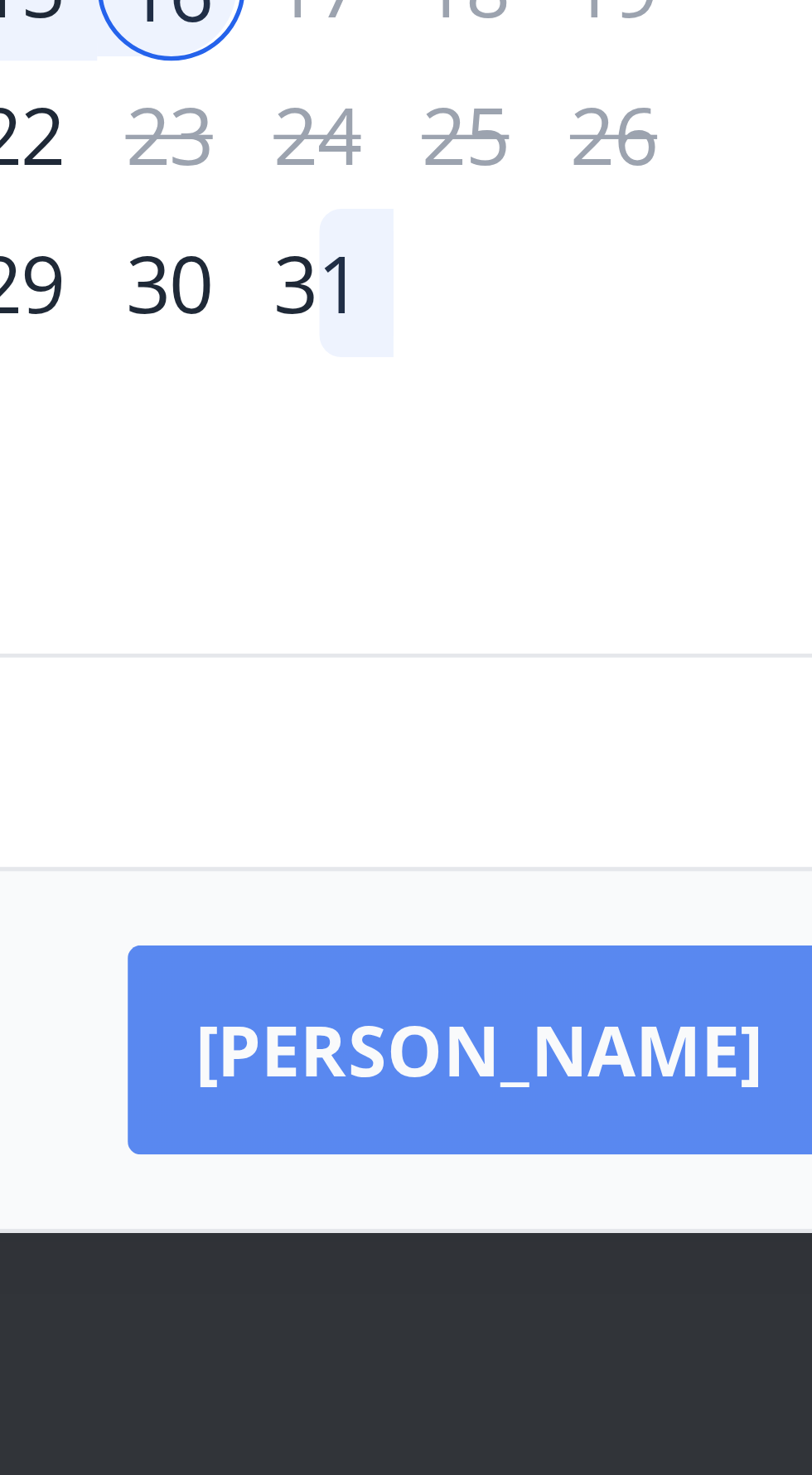
click at [600, 923] on button "[PERSON_NAME]" at bounding box center [573, 903] width 134 height 39
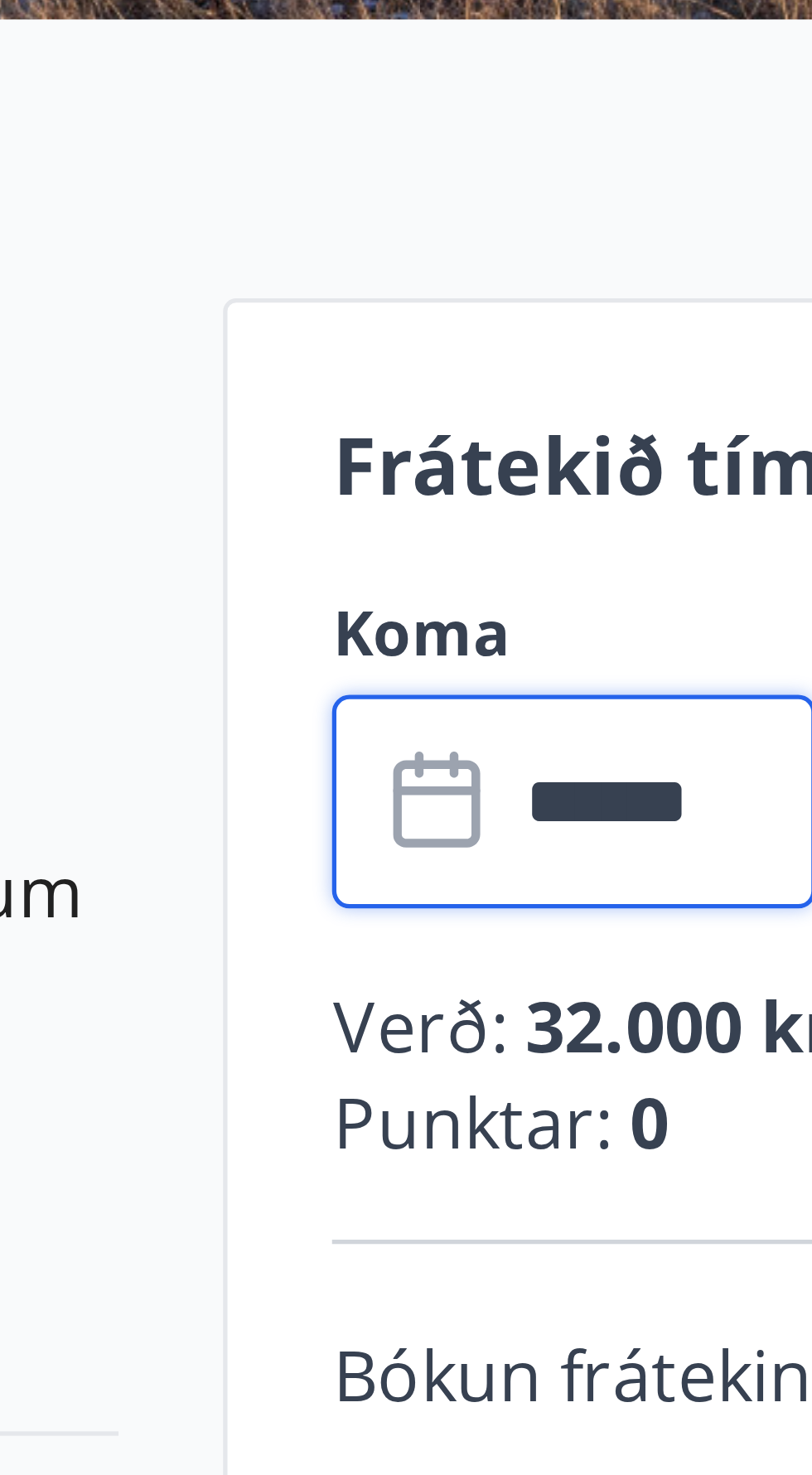
type input "******"
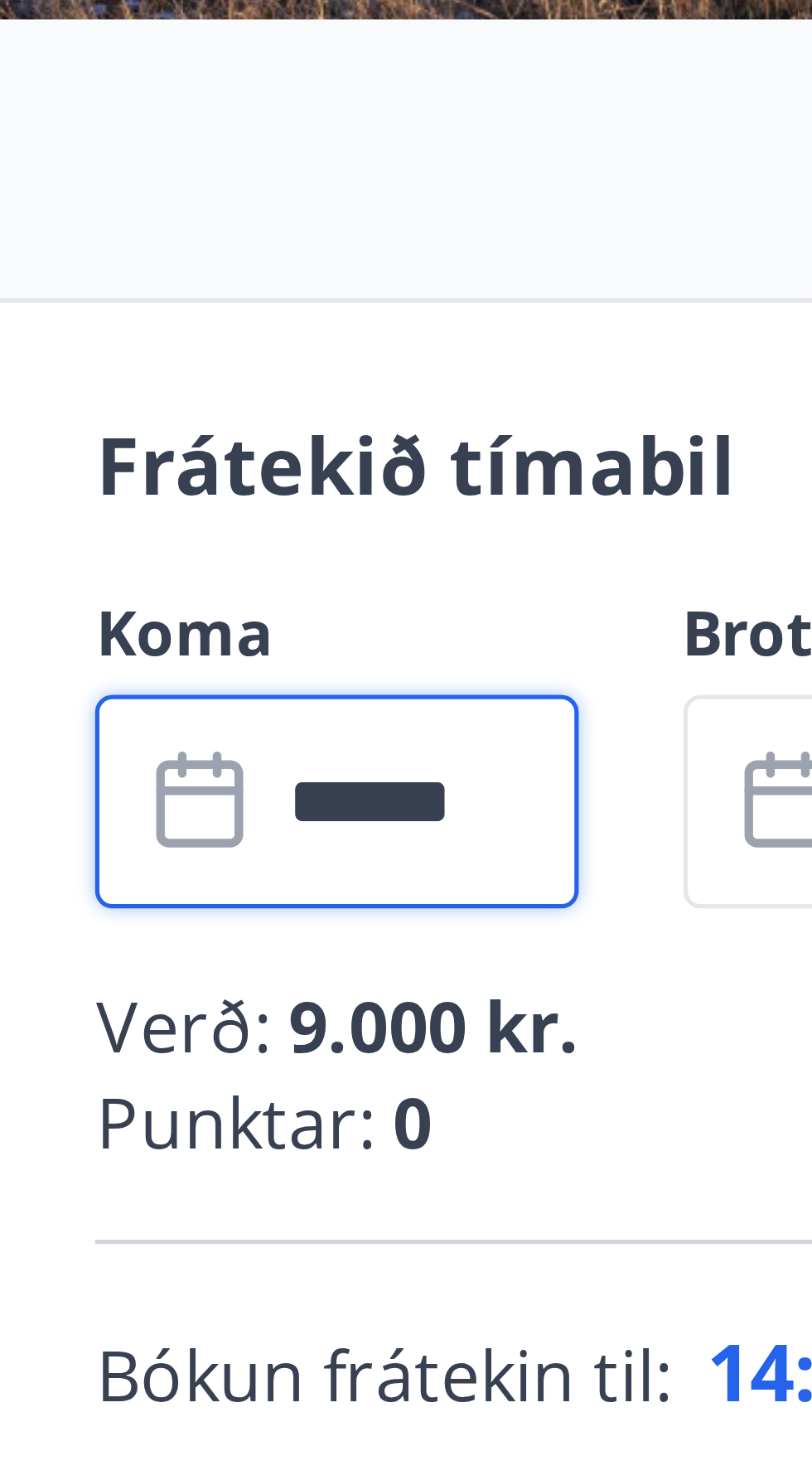
click at [649, 641] on input "******" at bounding box center [629, 642] width 59 height 40
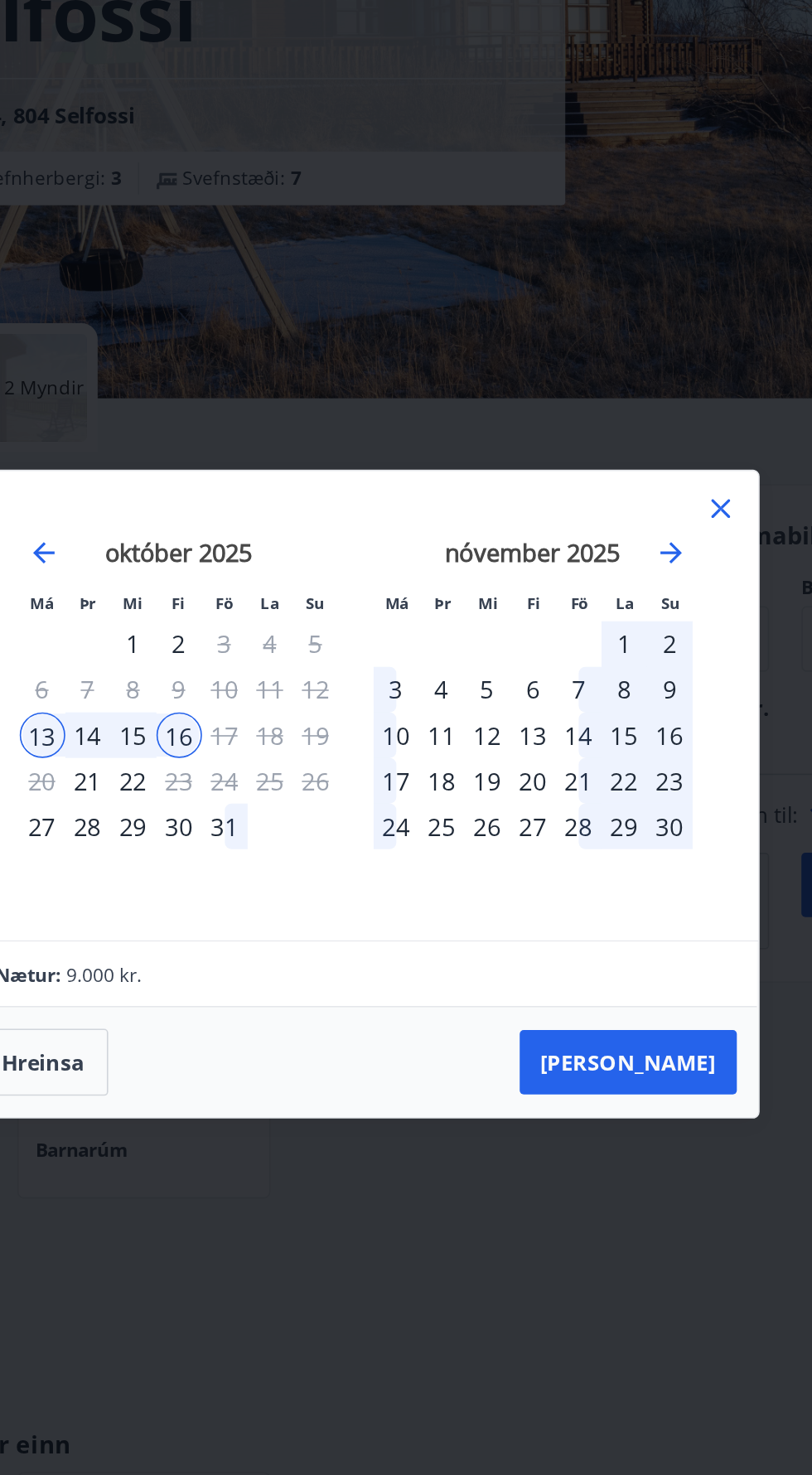
click at [630, 562] on icon at bounding box center [630, 561] width 3 height 3
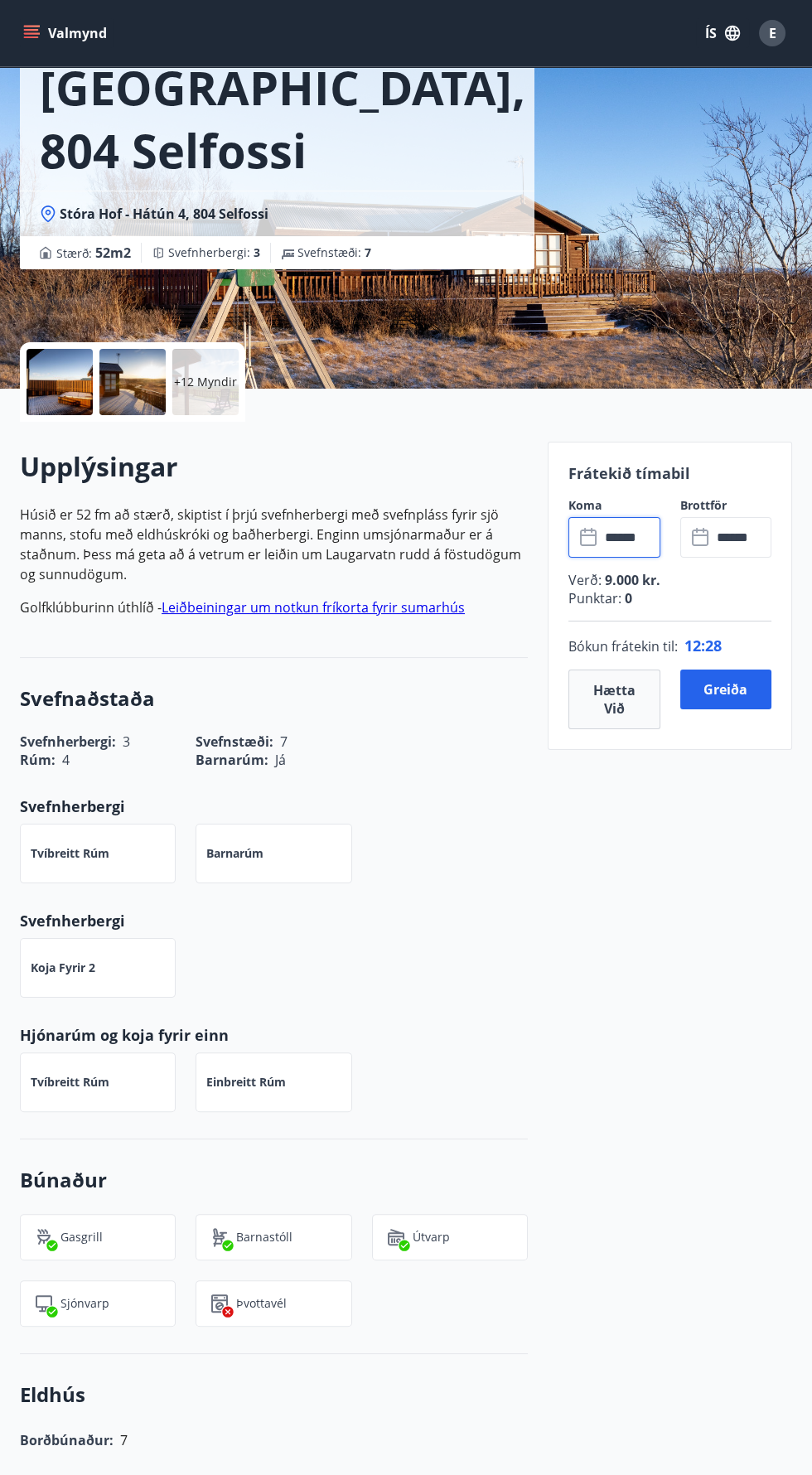
scroll to position [134, 0]
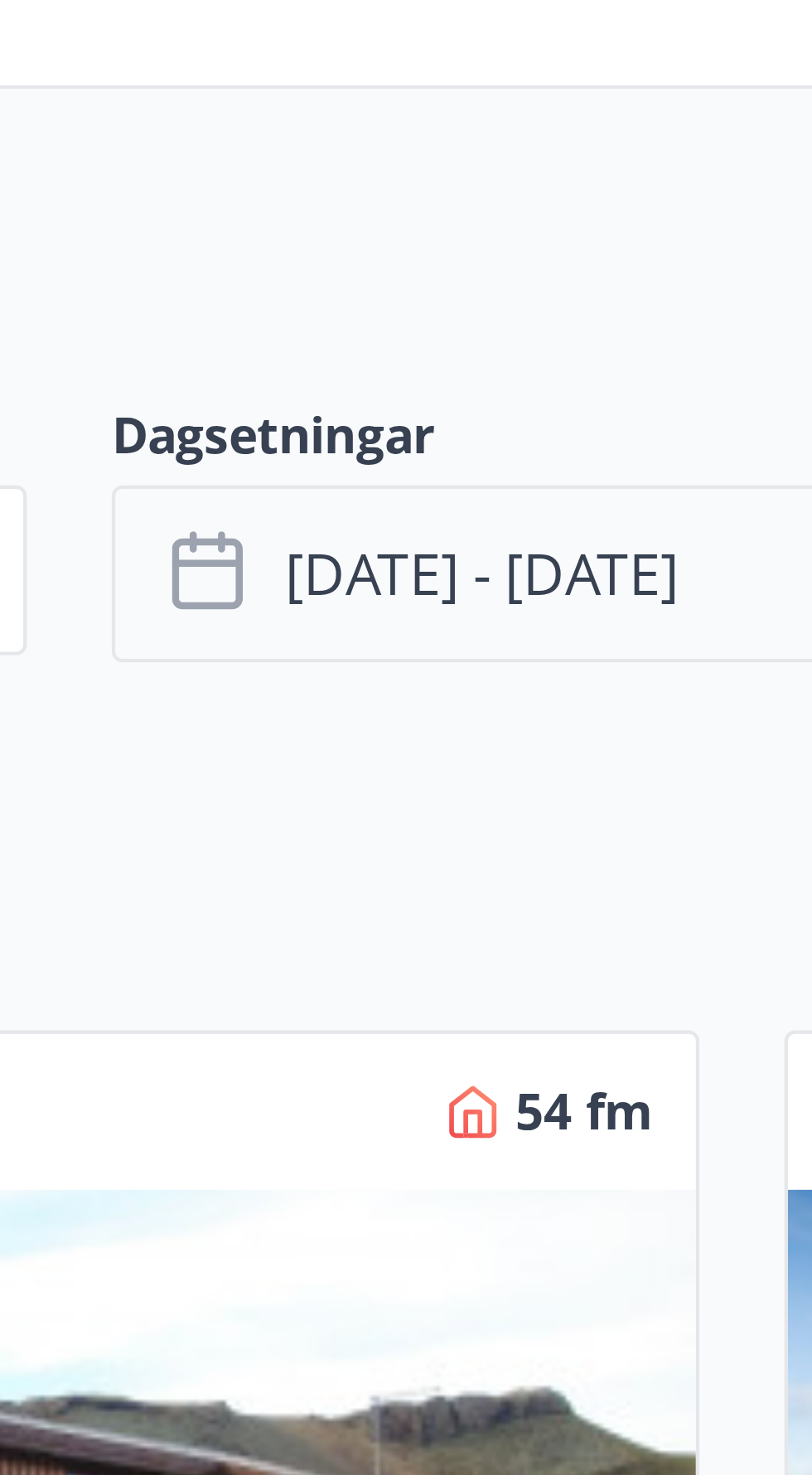
click at [321, 258] on span "okt 11 - okt 18" at bounding box center [345, 261] width 92 height 18
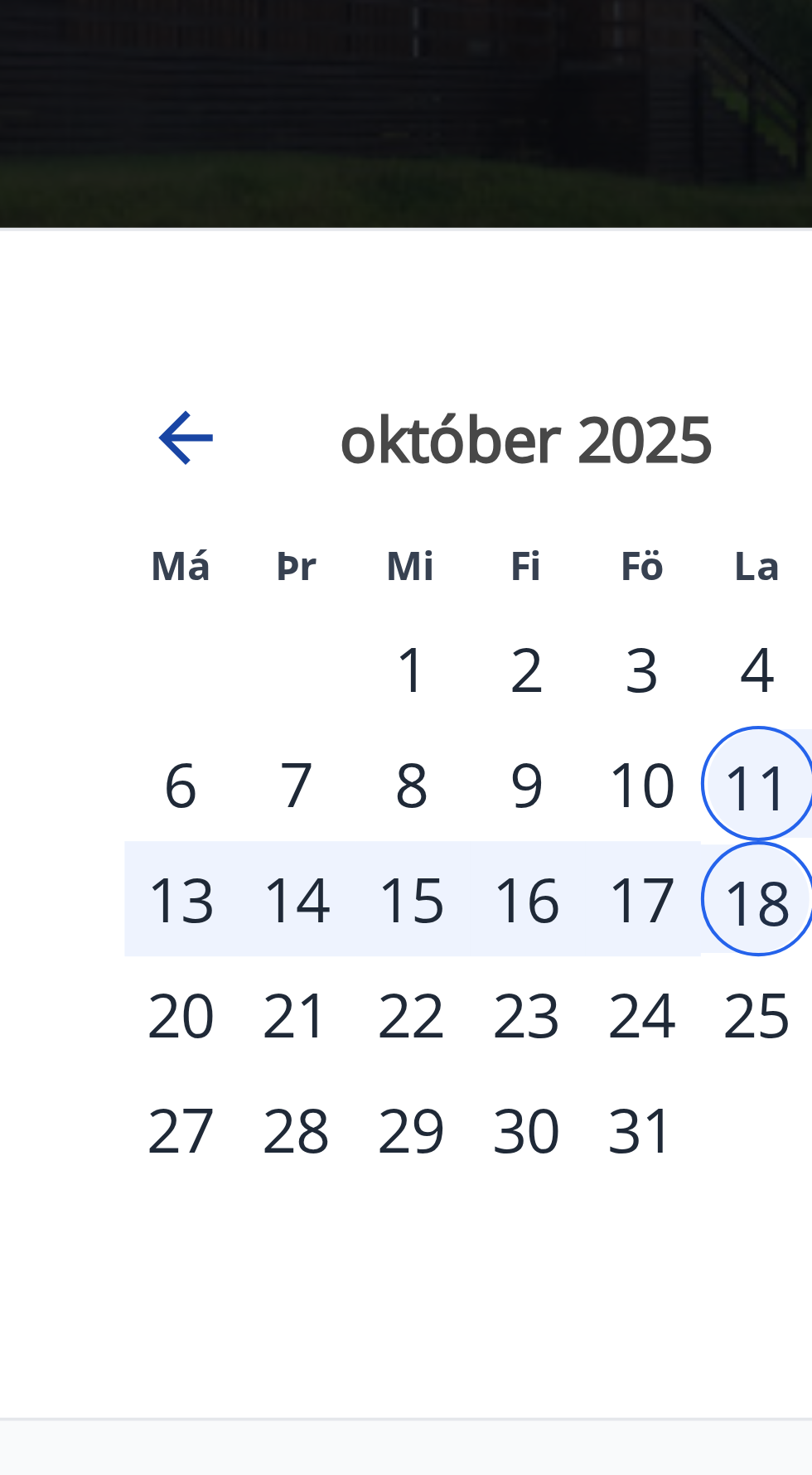
click at [211, 608] on icon "Move backward to switch to the previous month." at bounding box center [212, 609] width 13 height 13
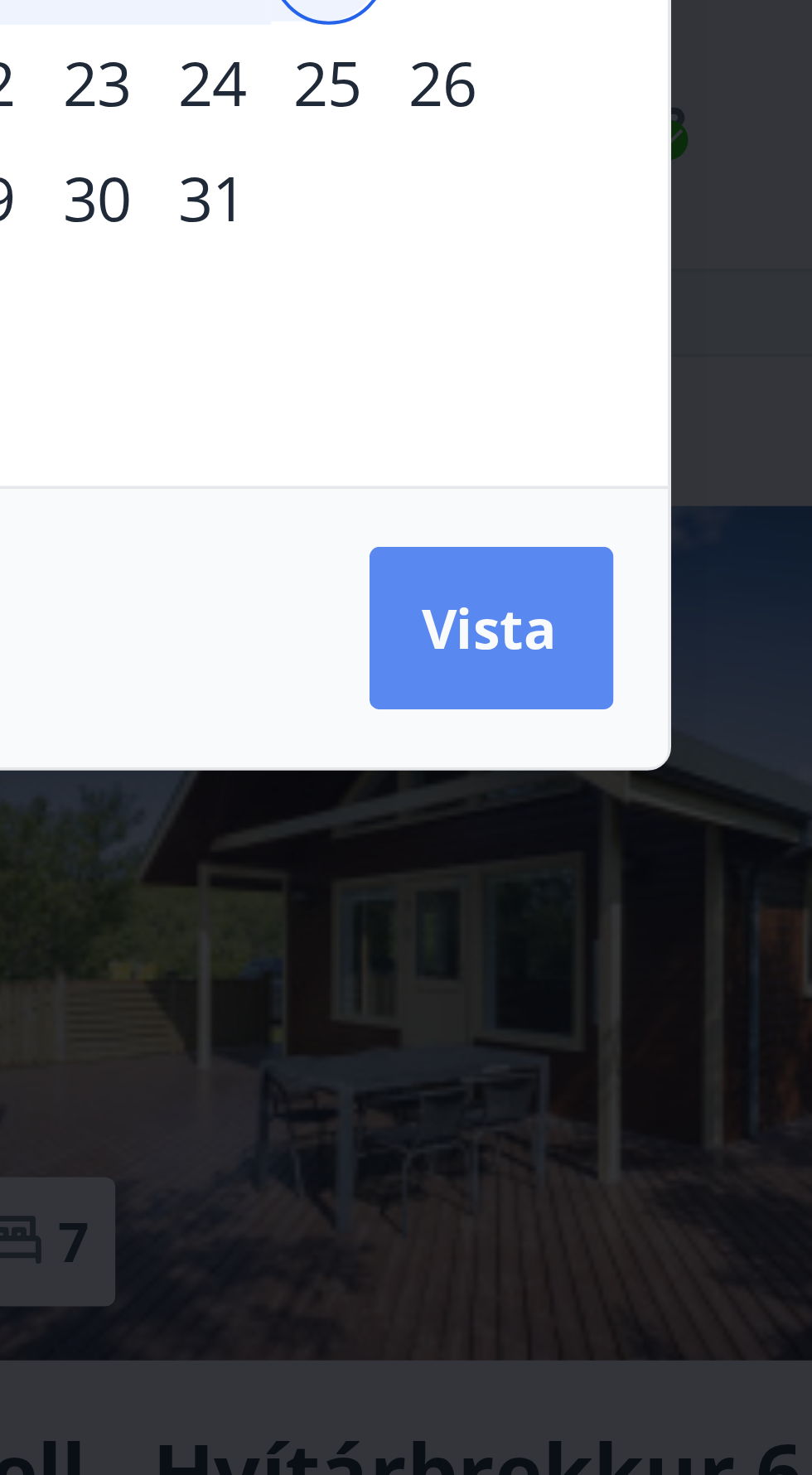
click at [616, 892] on span "Vista" at bounding box center [611, 883] width 33 height 18
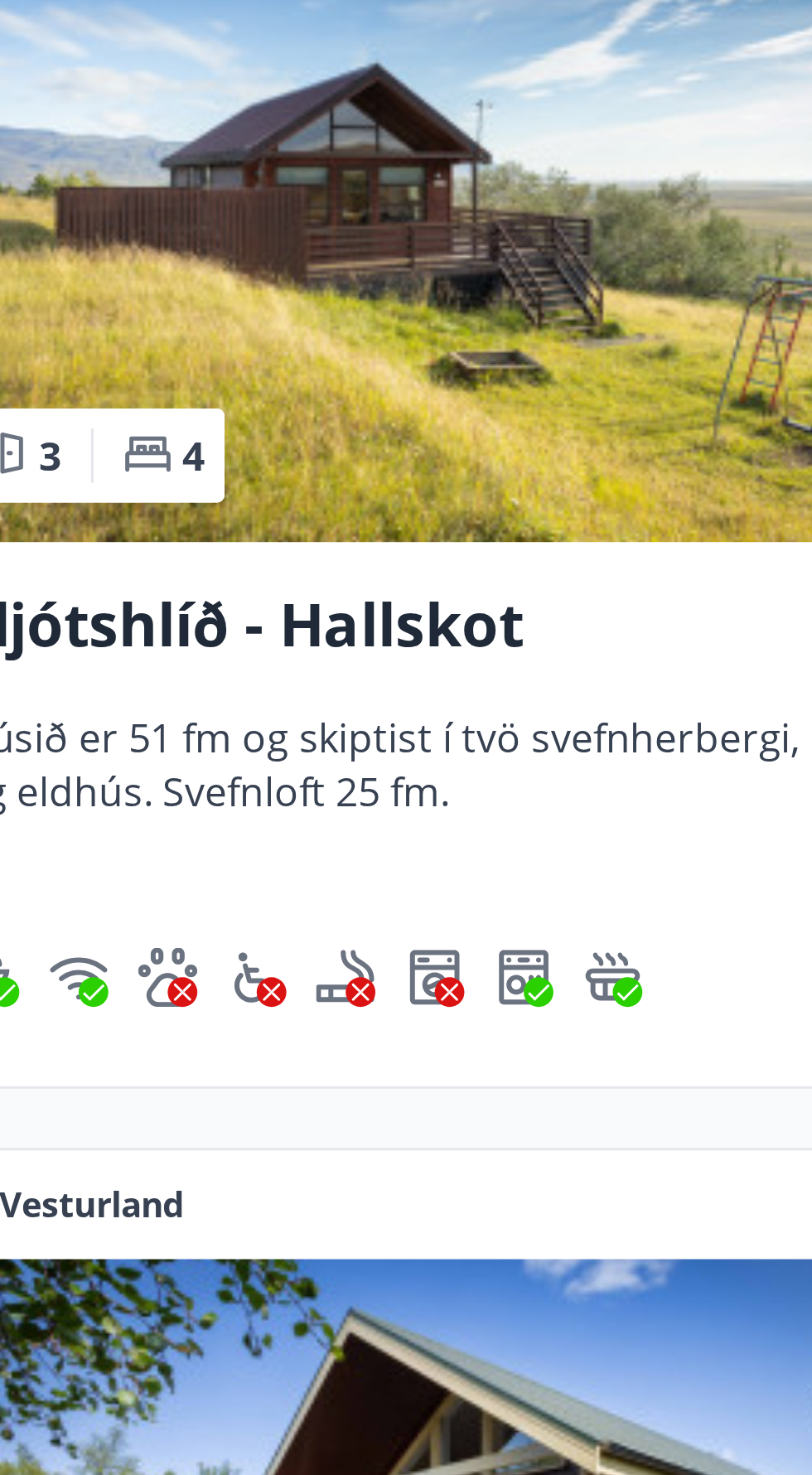
scroll to position [7, 0]
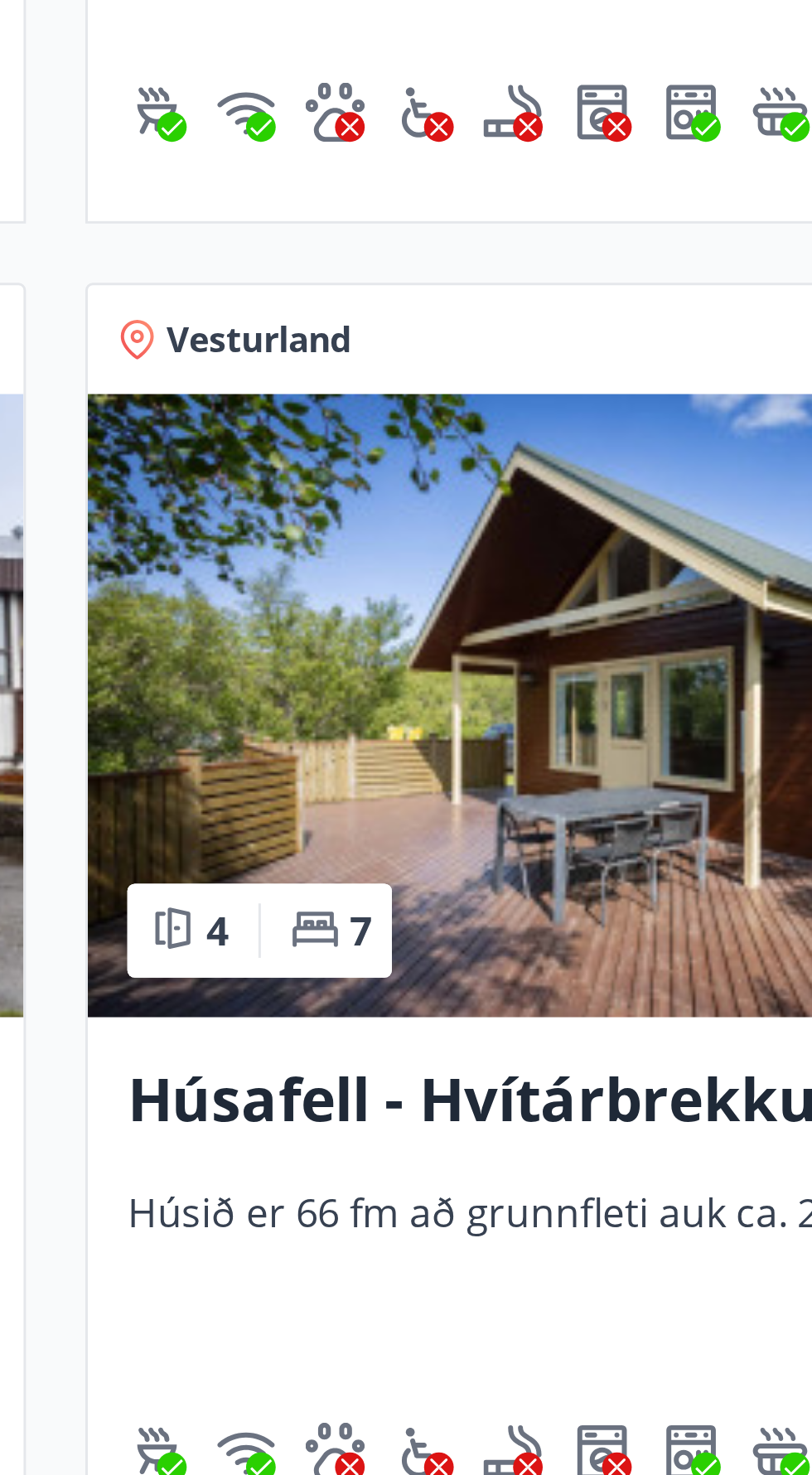
click at [614, 945] on img at bounding box center [607, 950] width 381 height 208
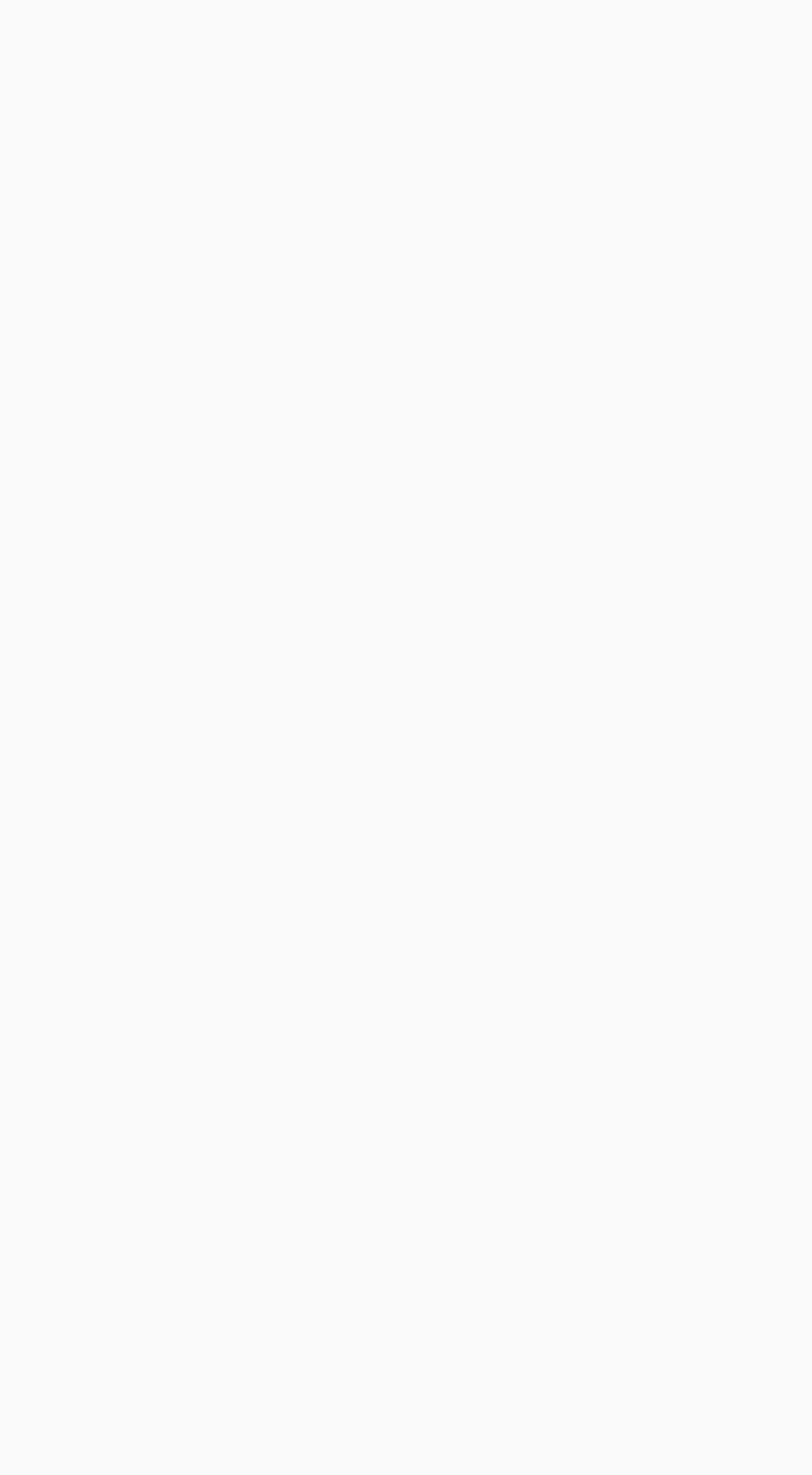
scroll to position [7, 0]
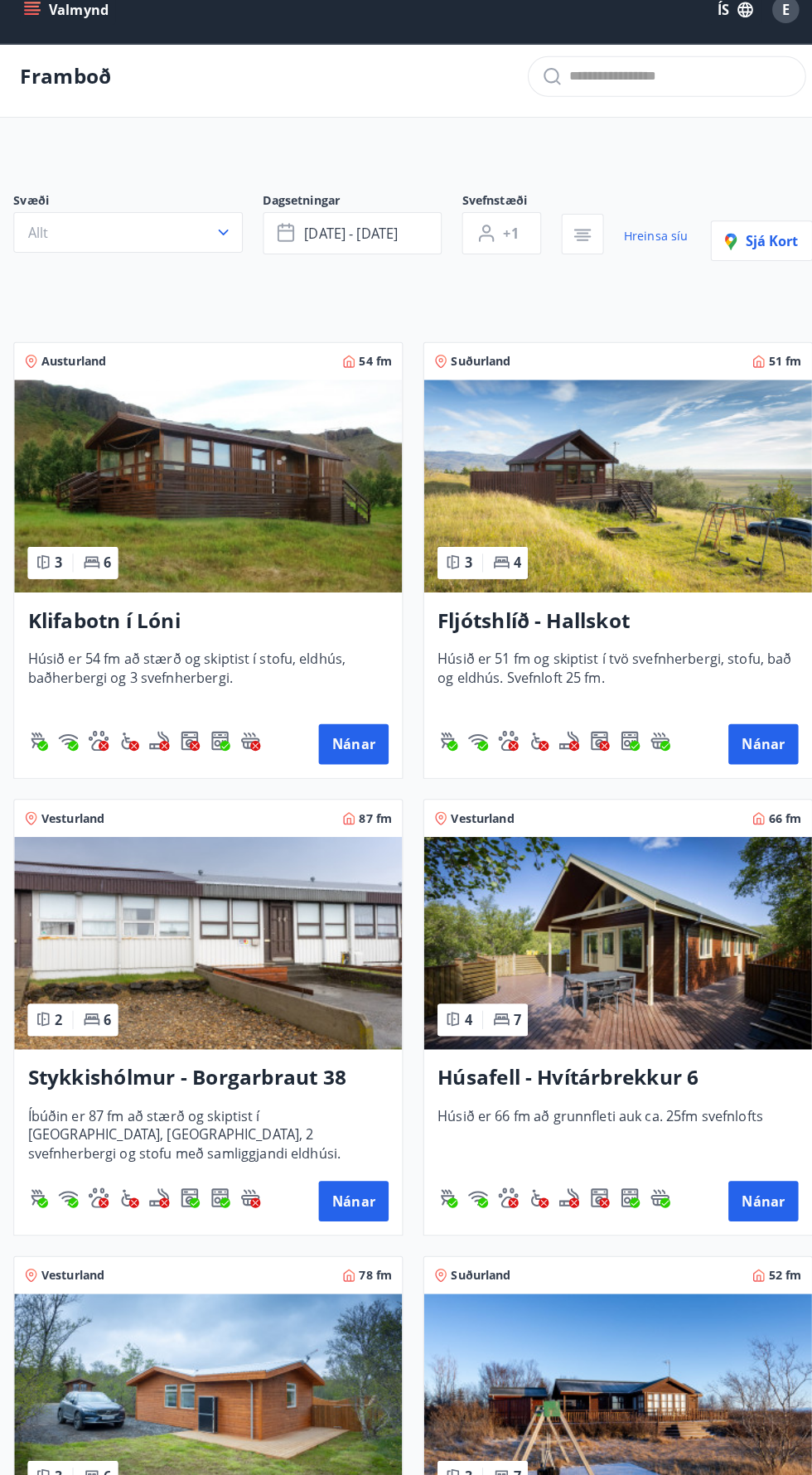
click at [651, 466] on img at bounding box center [607, 501] width 381 height 208
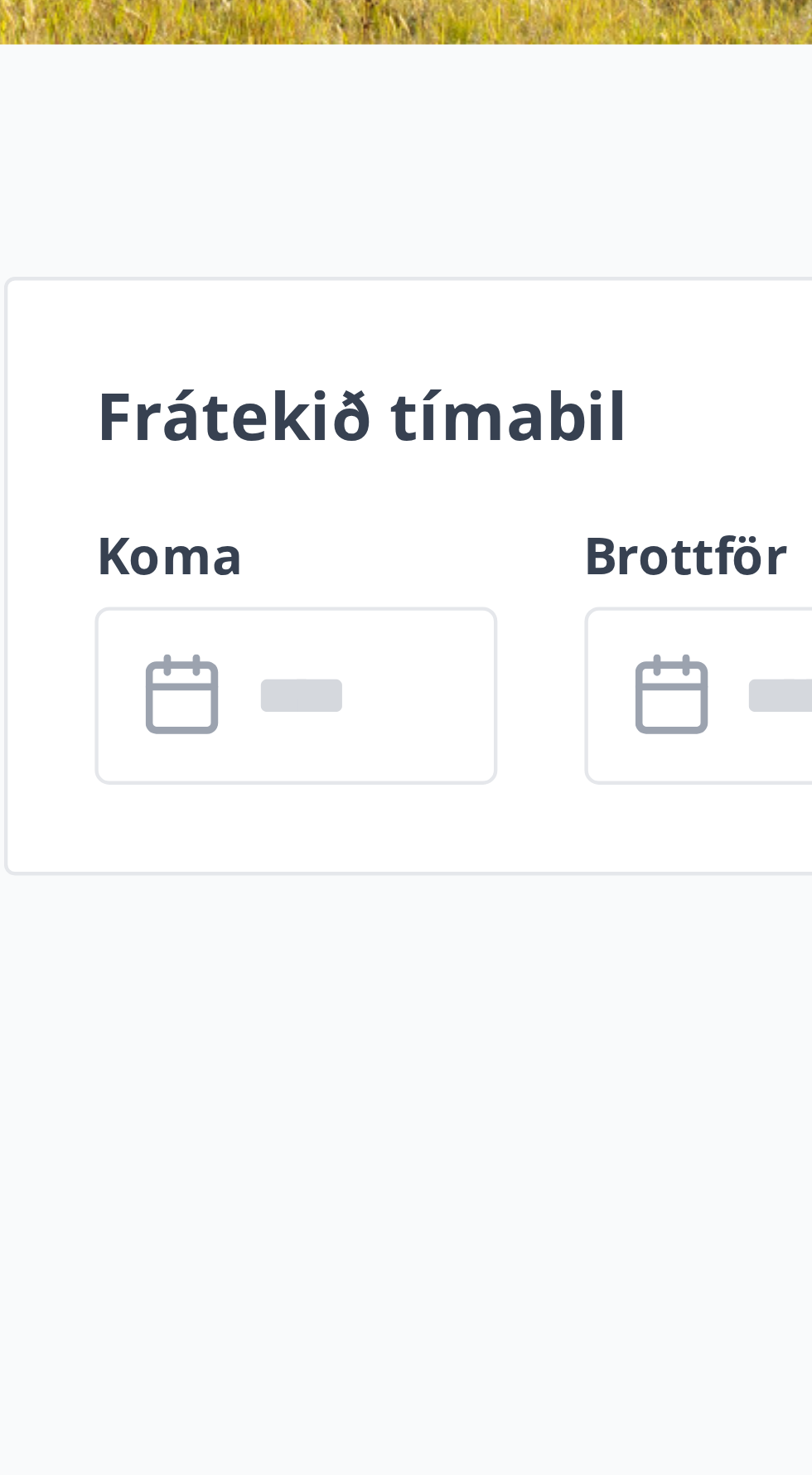
click at [640, 644] on input "text" at bounding box center [629, 646] width 59 height 40
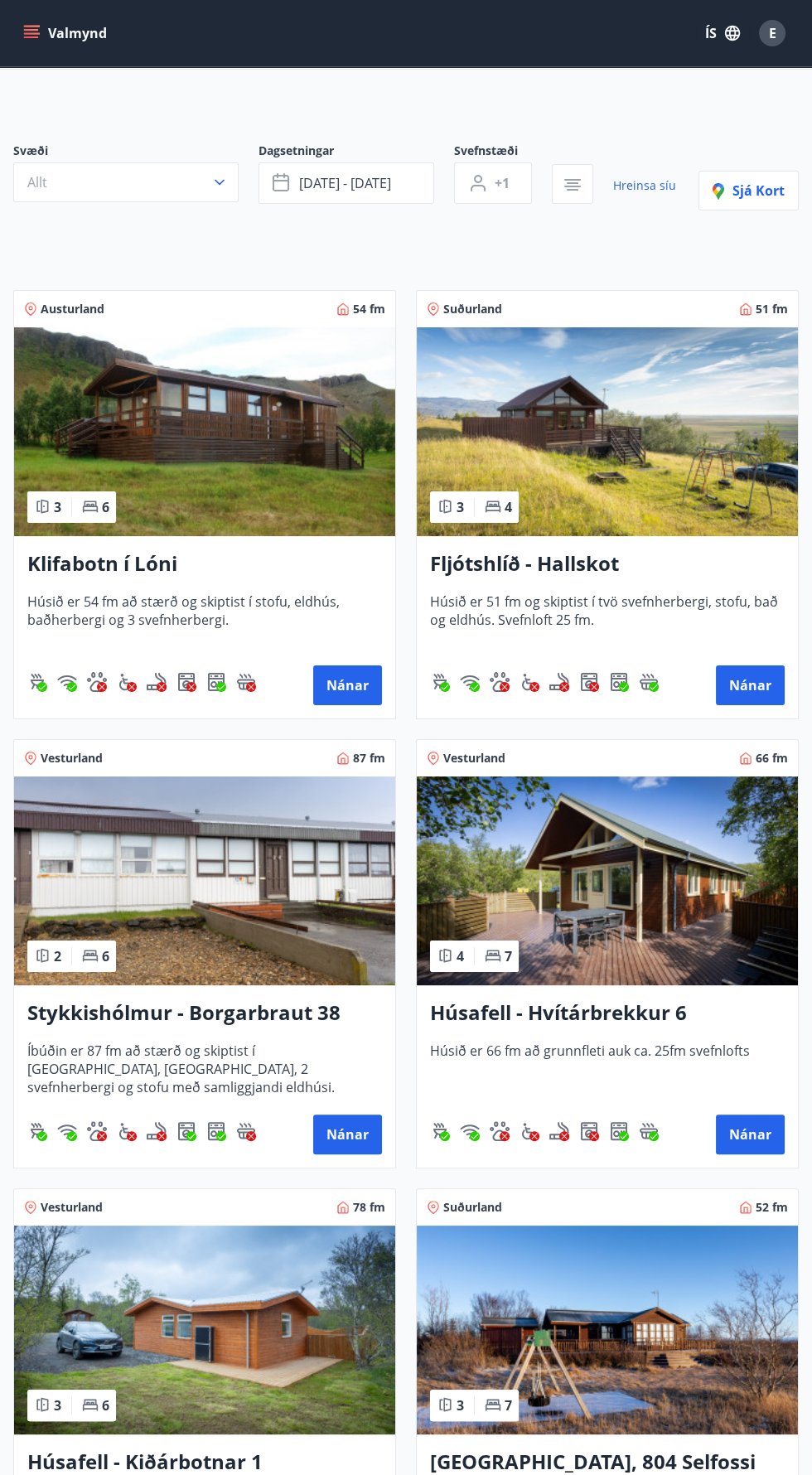
scroll to position [49, 0]
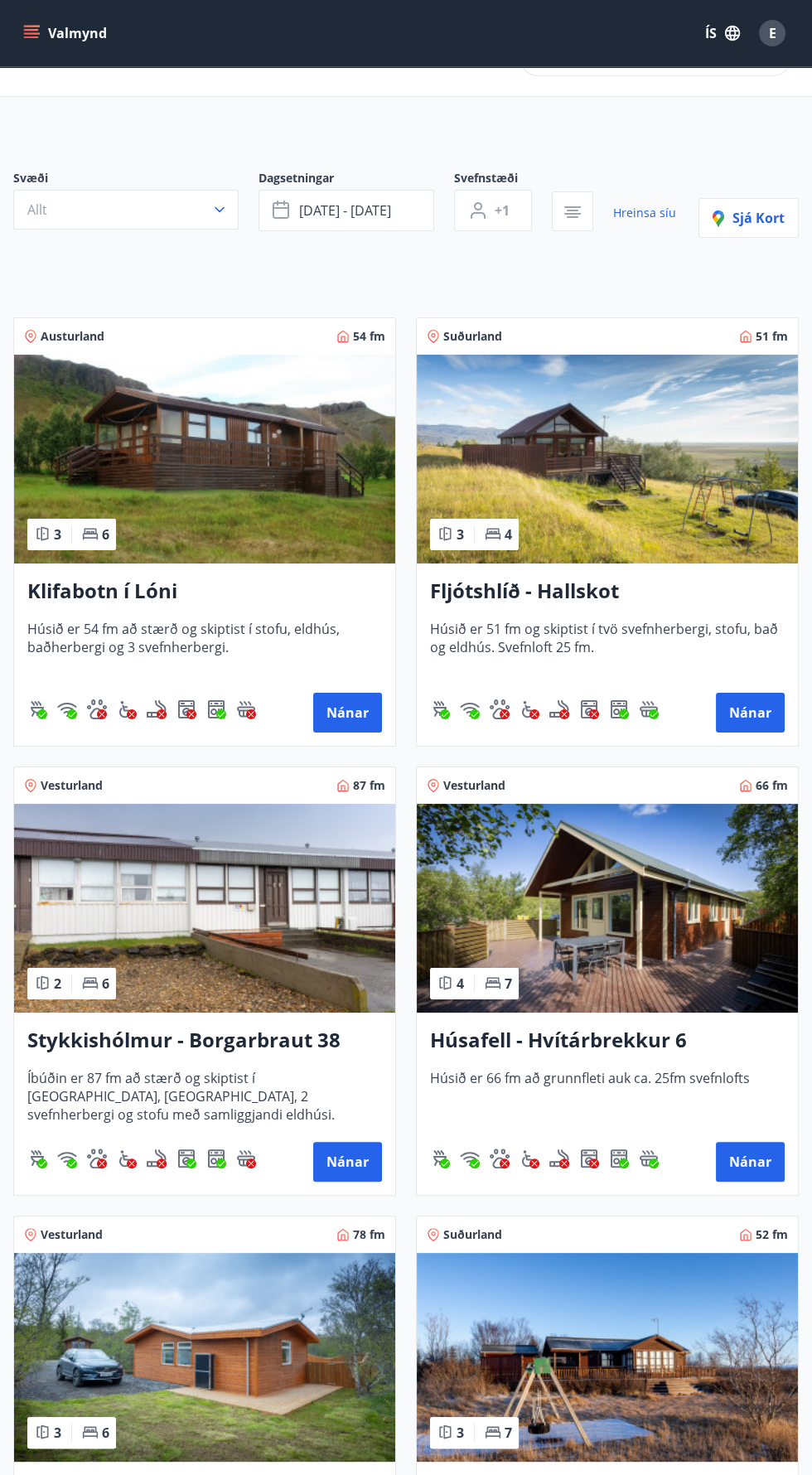
click at [680, 821] on img at bounding box center [607, 908] width 381 height 208
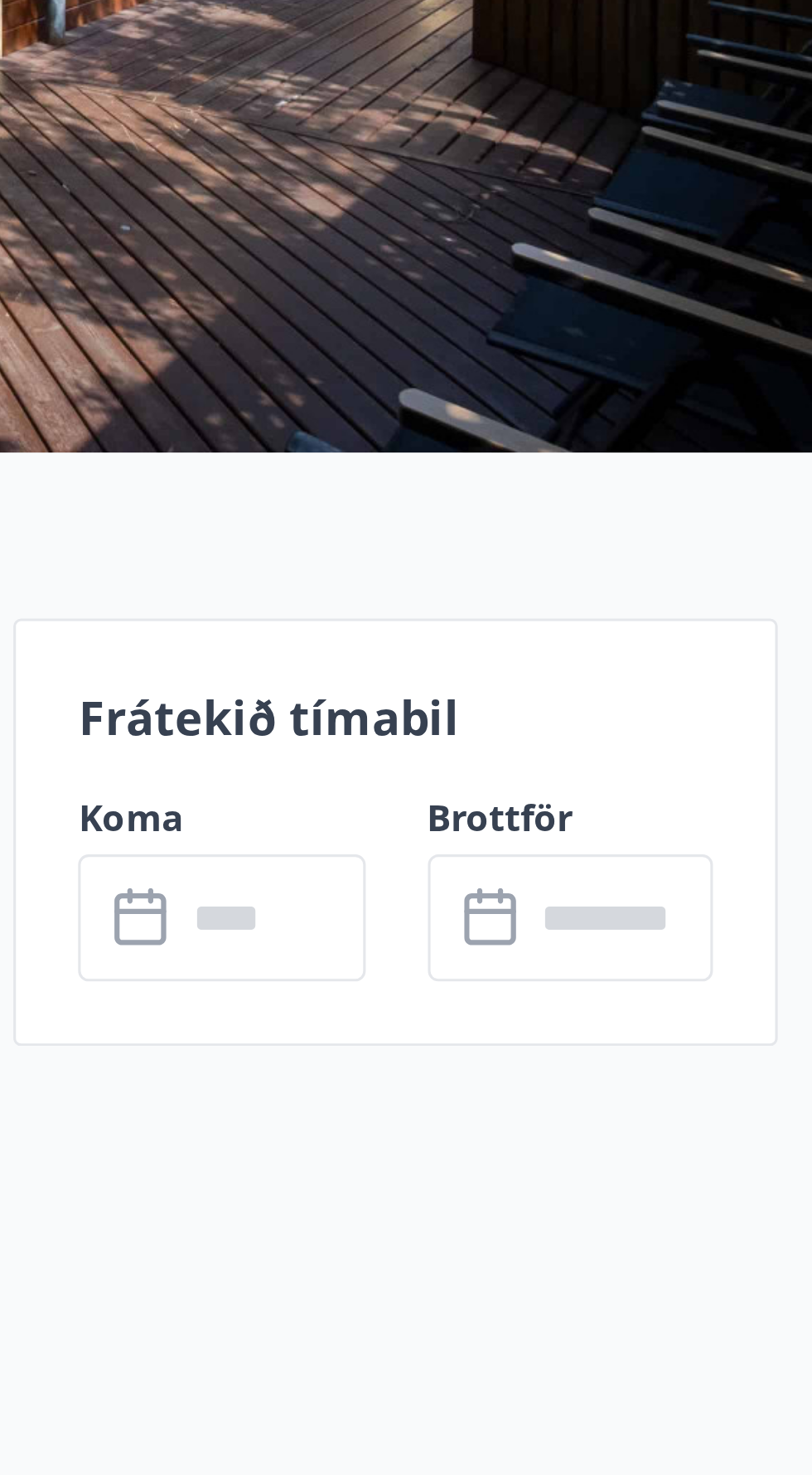
click at [647, 642] on input "text" at bounding box center [629, 646] width 59 height 40
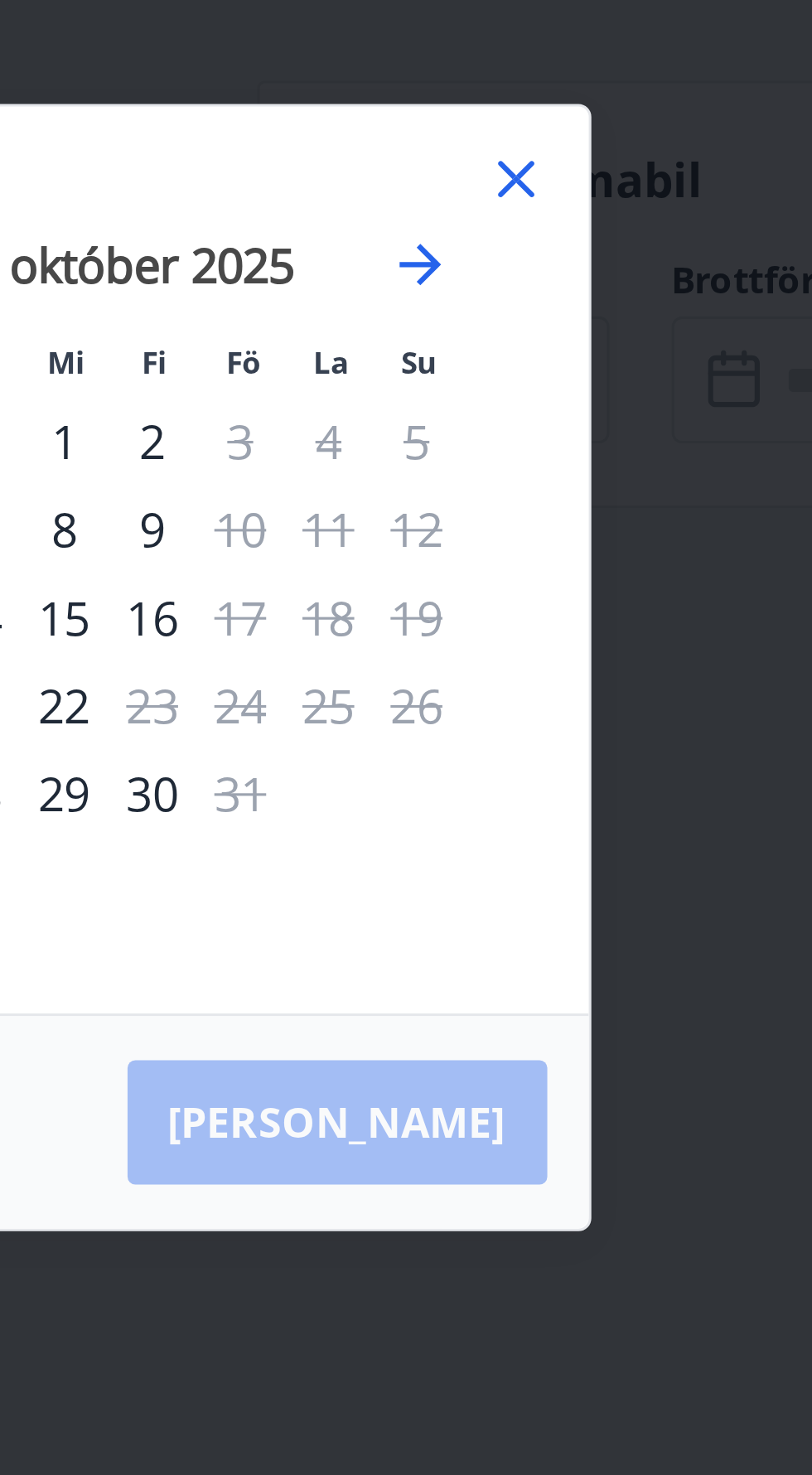
click at [635, 592] on icon at bounding box center [631, 582] width 20 height 20
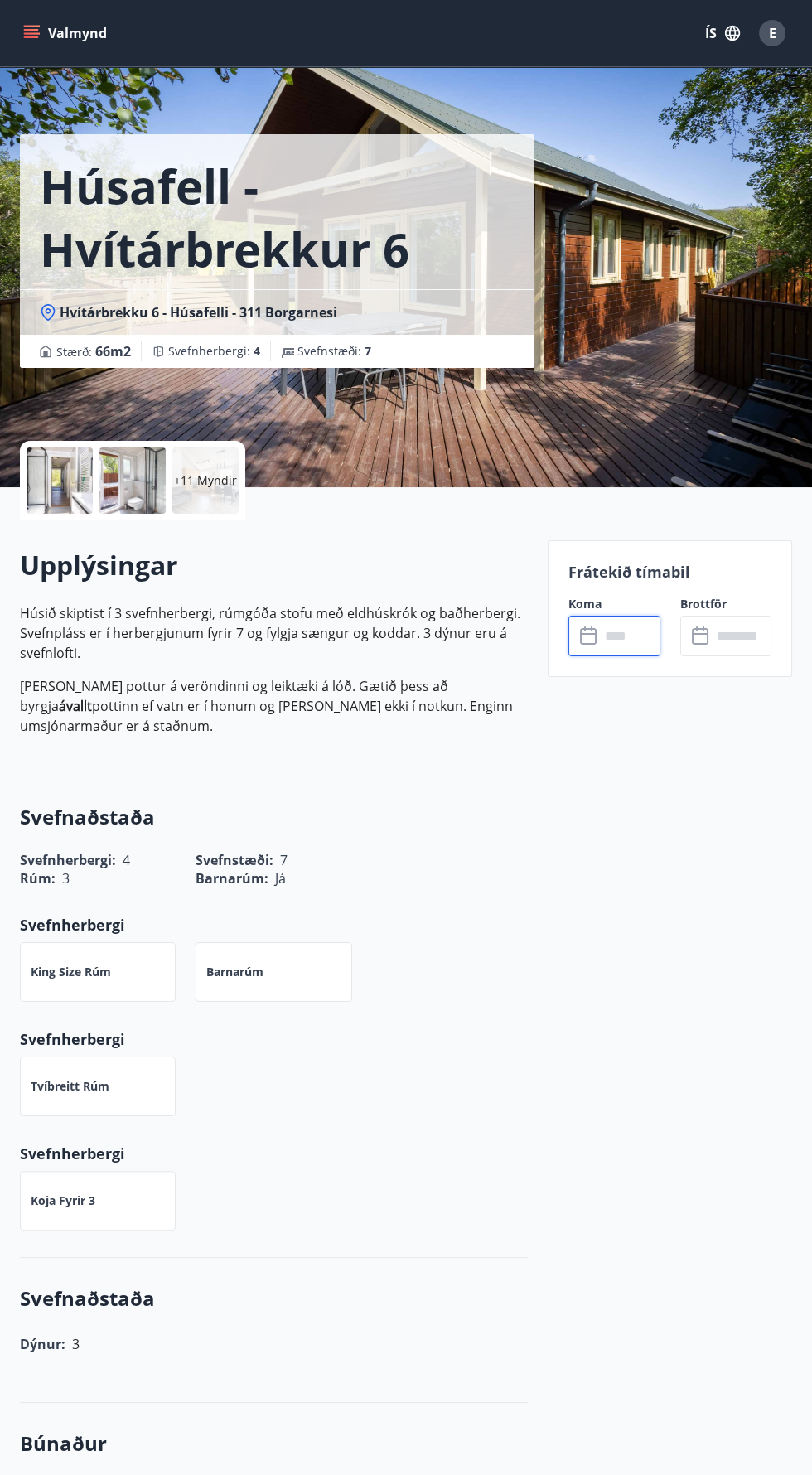
scroll to position [12, 0]
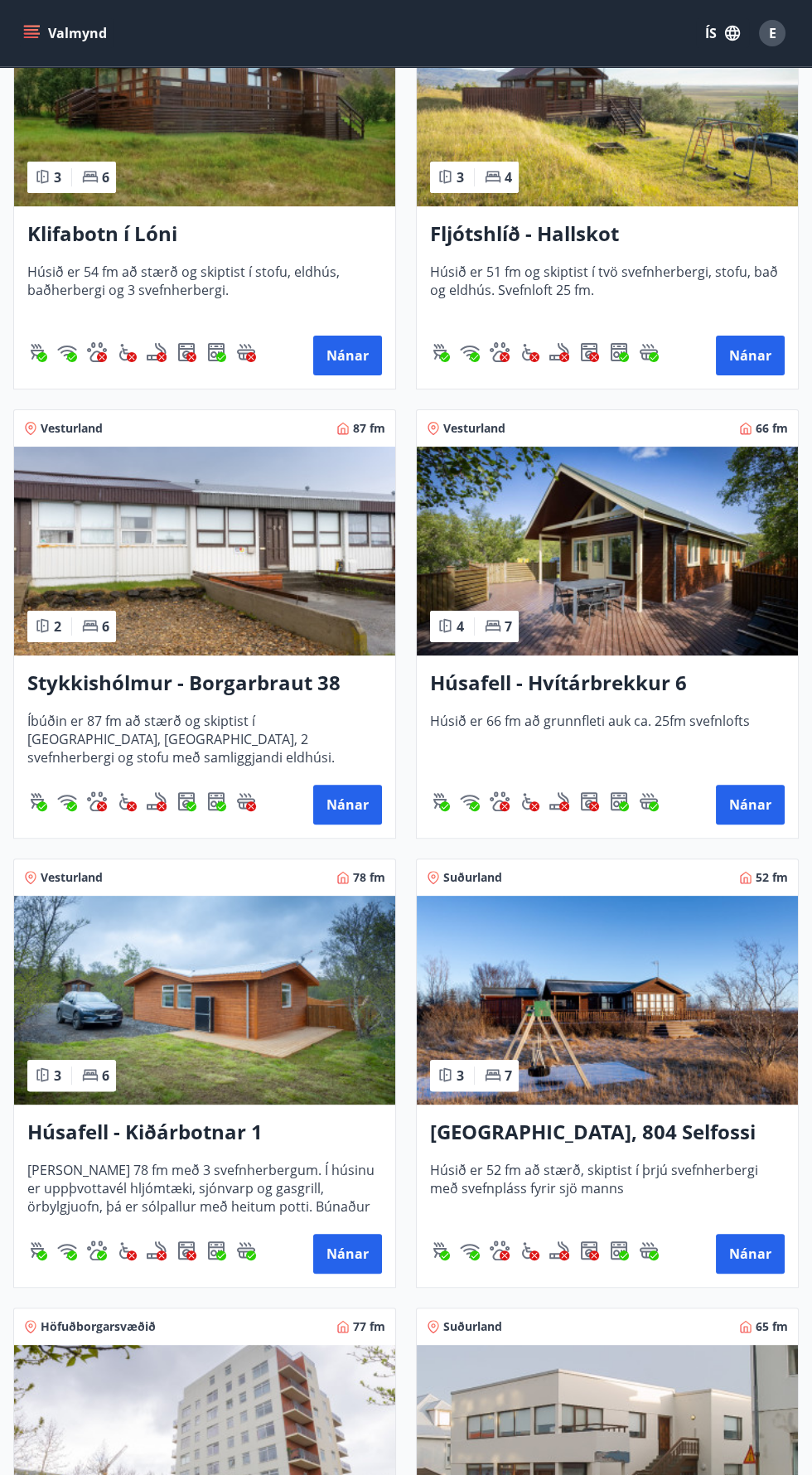
click at [272, 991] on img at bounding box center [204, 1000] width 381 height 208
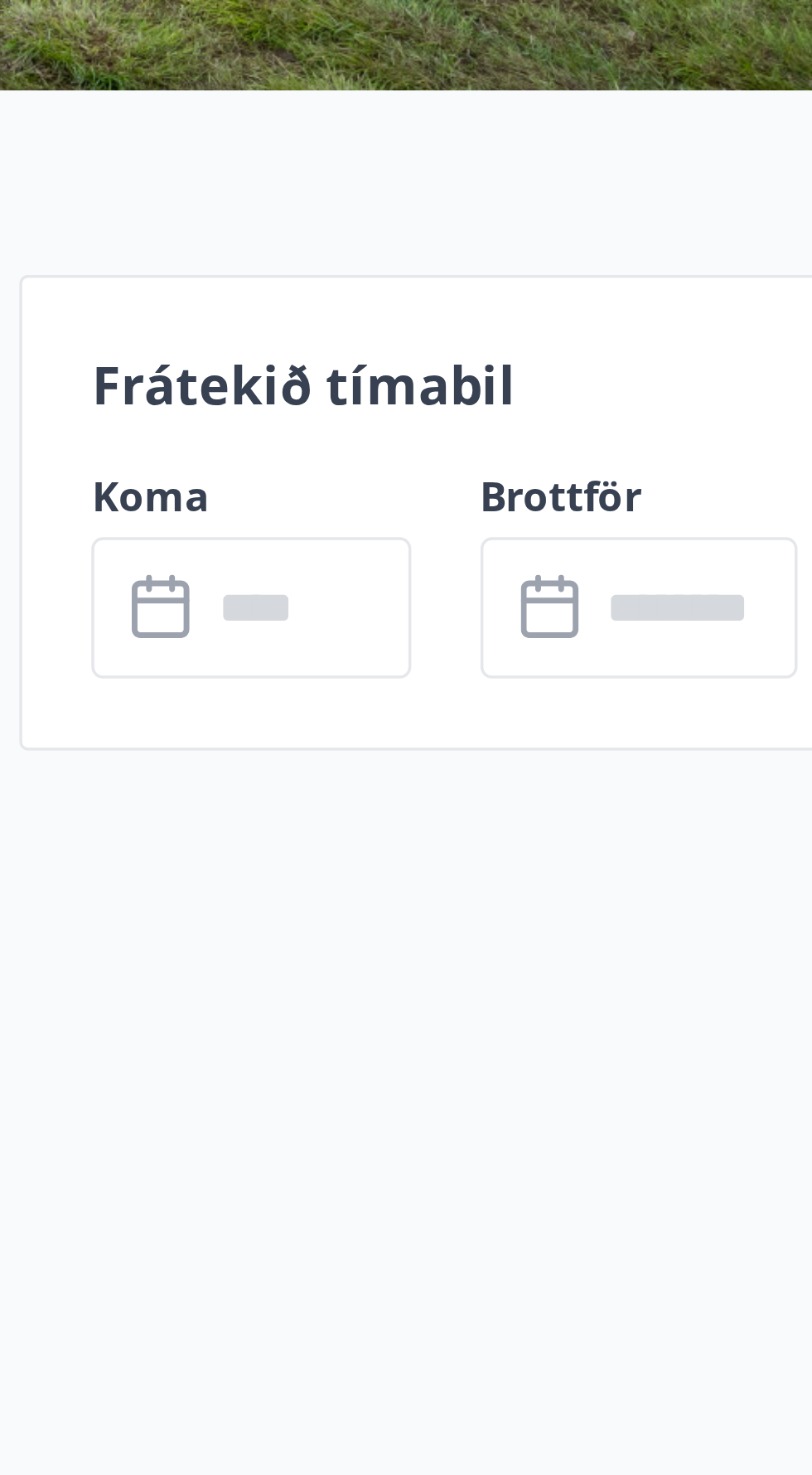
scroll to position [3, 0]
click at [640, 653] on input "text" at bounding box center [629, 643] width 59 height 40
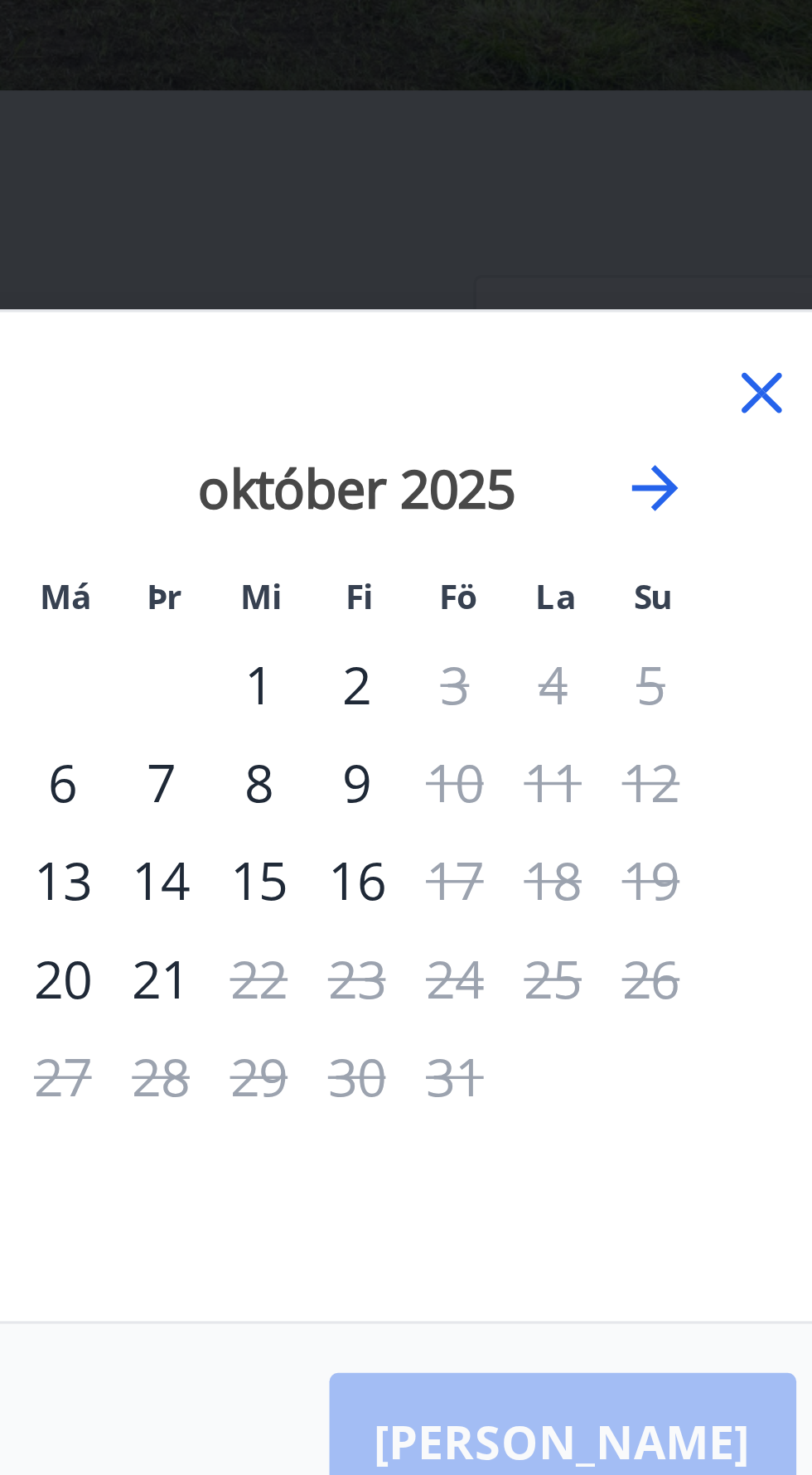
click at [632, 572] on icon at bounding box center [631, 582] width 20 height 20
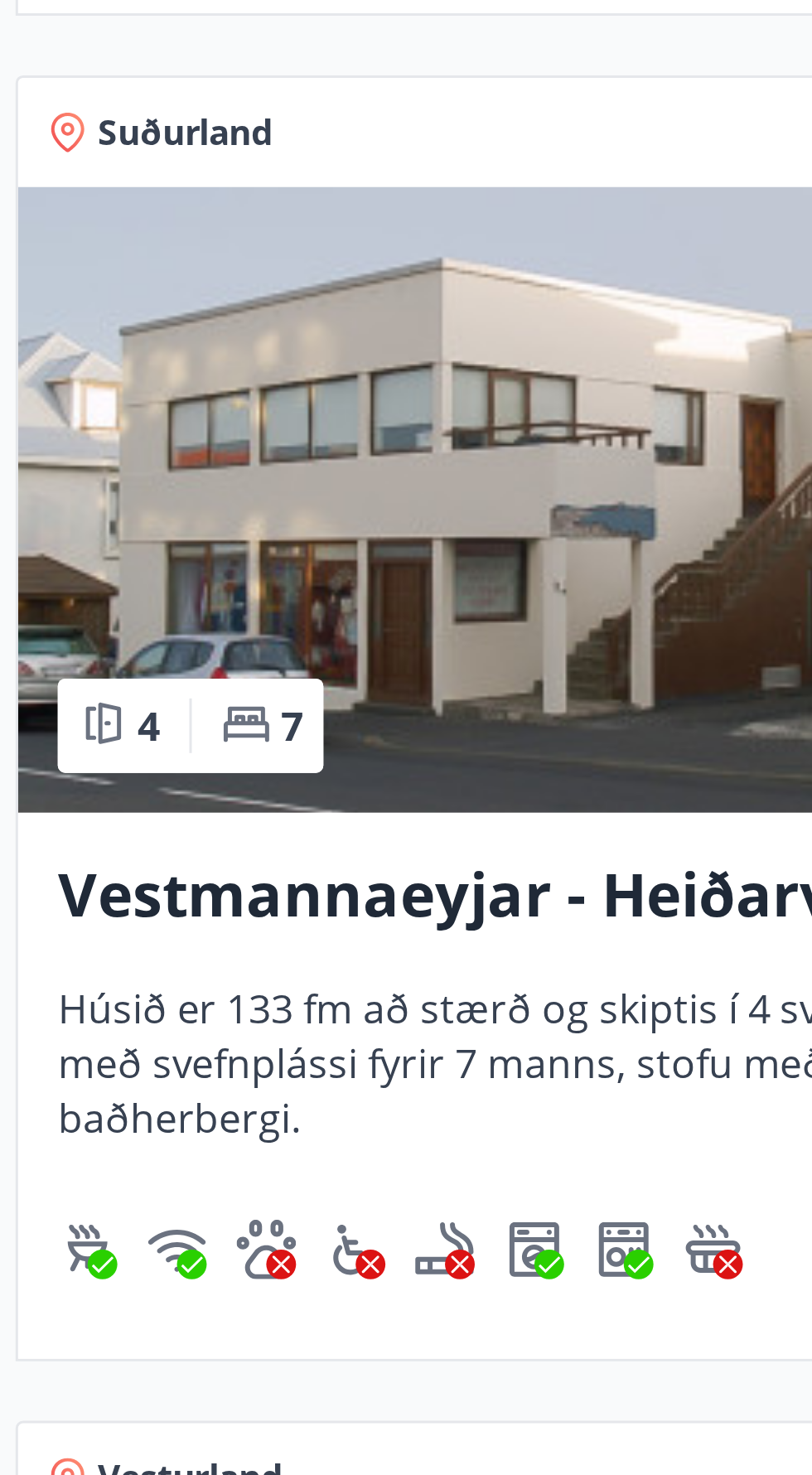
scroll to position [1024, 0]
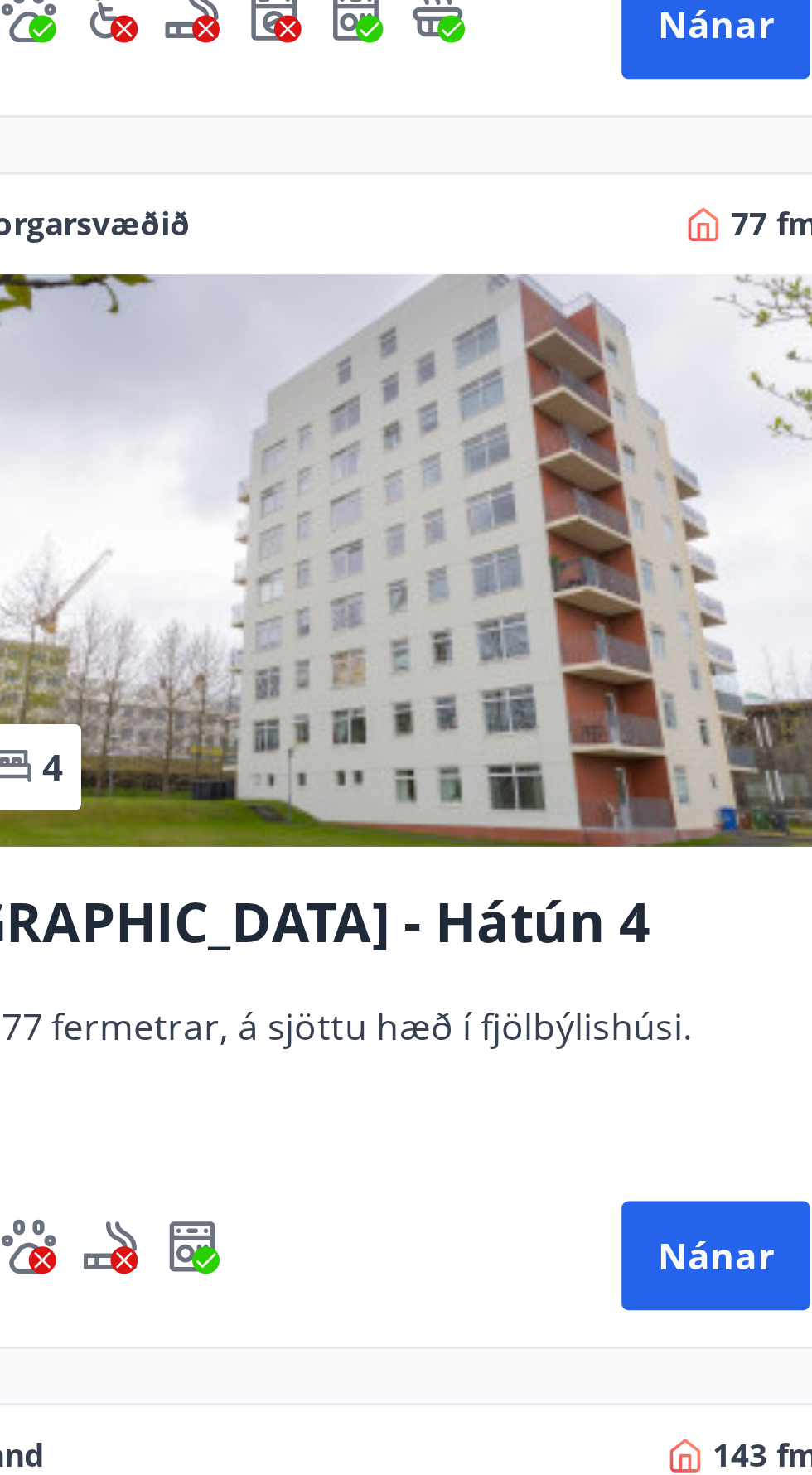
click at [301, 818] on img at bounding box center [204, 832] width 381 height 208
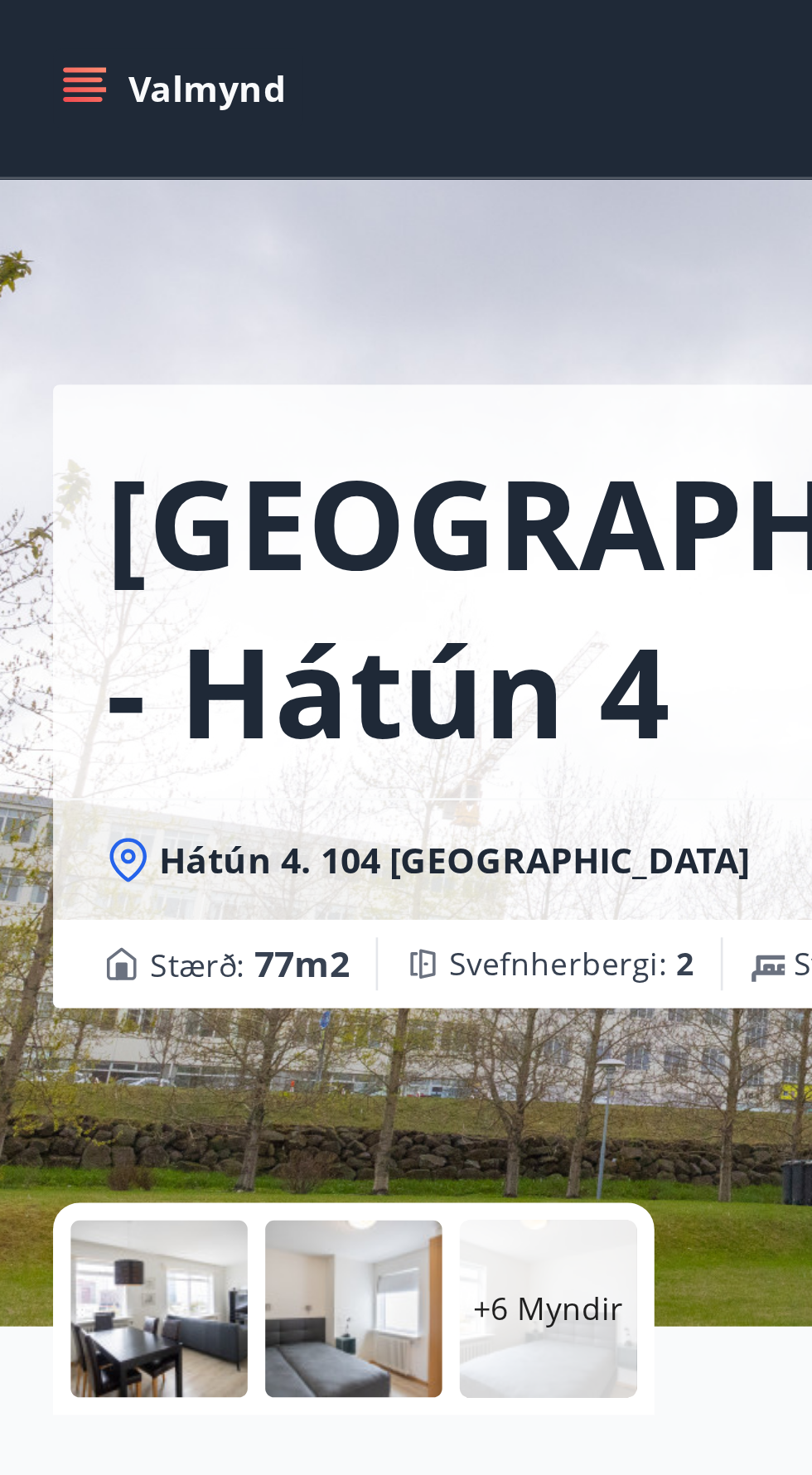
click at [59, 481] on div at bounding box center [59, 490] width 66 height 66
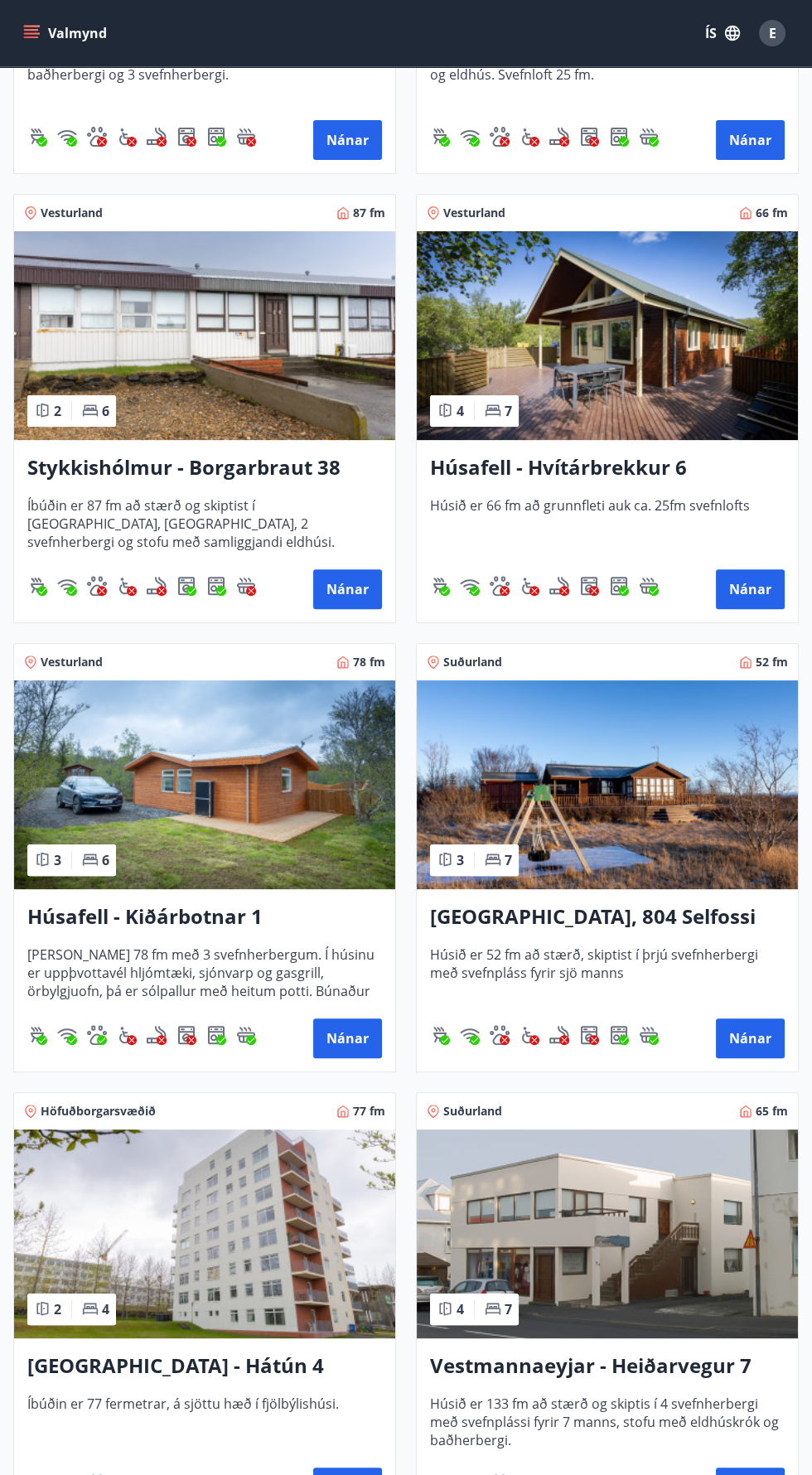
scroll to position [856, 0]
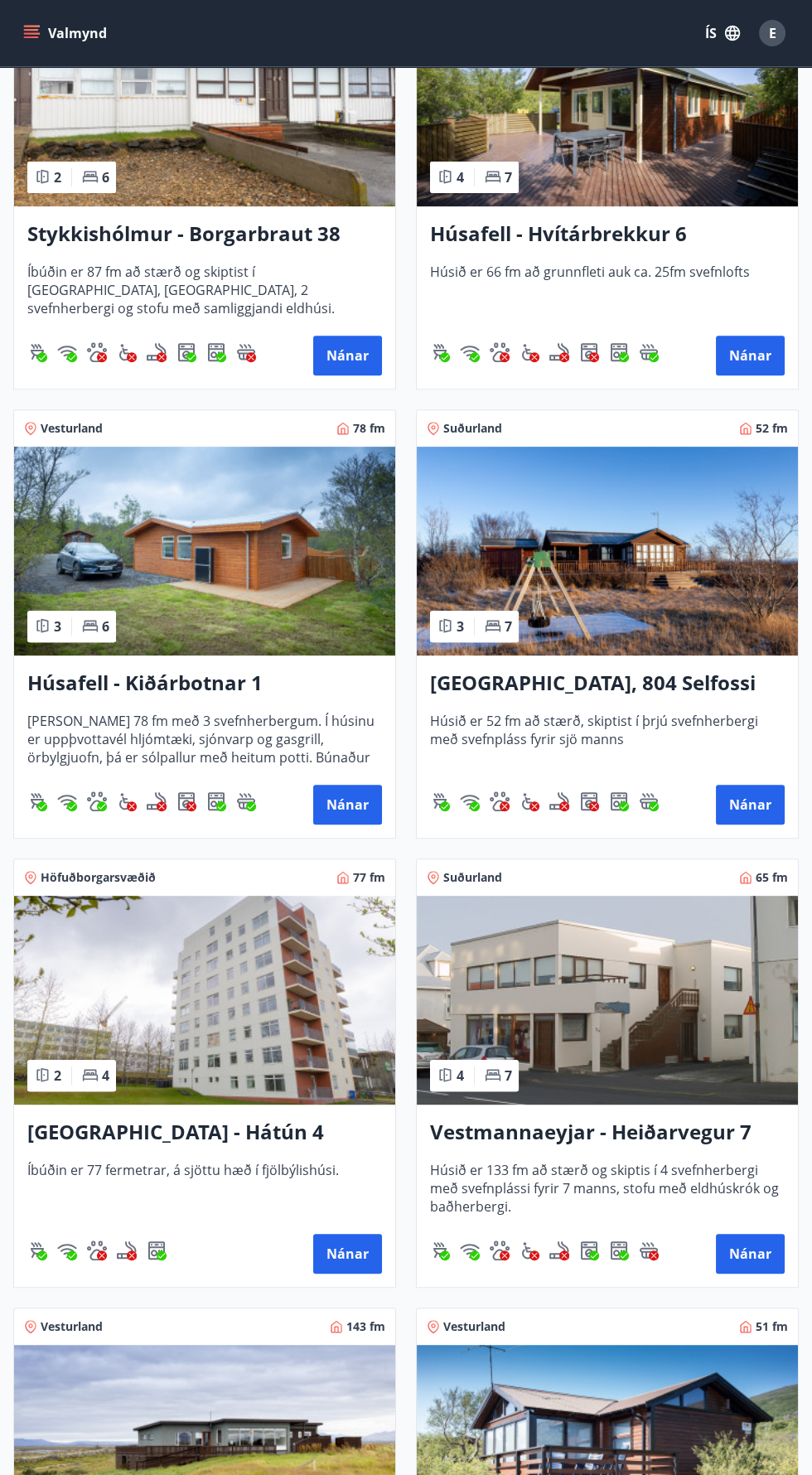
click at [269, 1020] on img at bounding box center [204, 1000] width 381 height 208
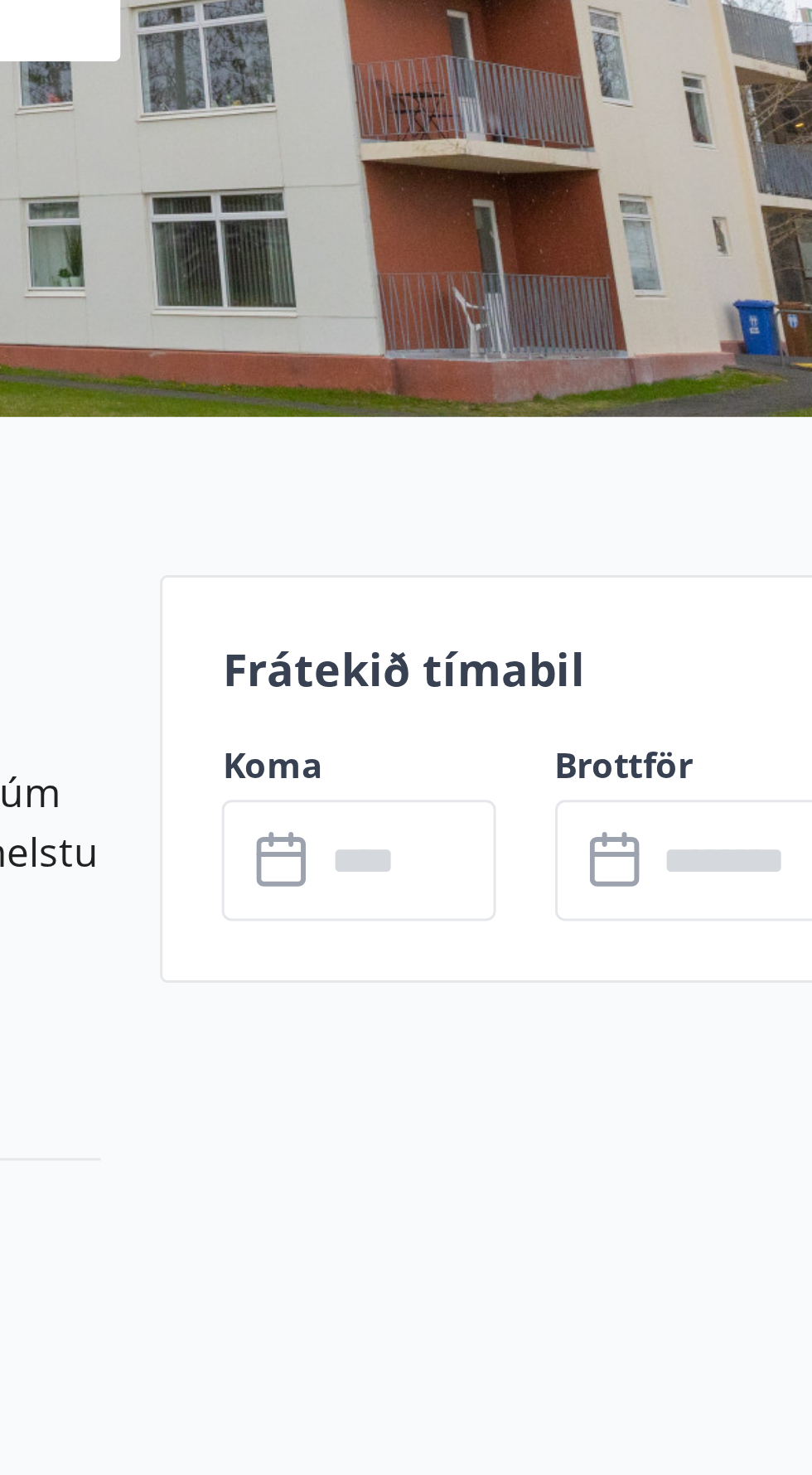
click at [643, 638] on input "text" at bounding box center [629, 646] width 59 height 40
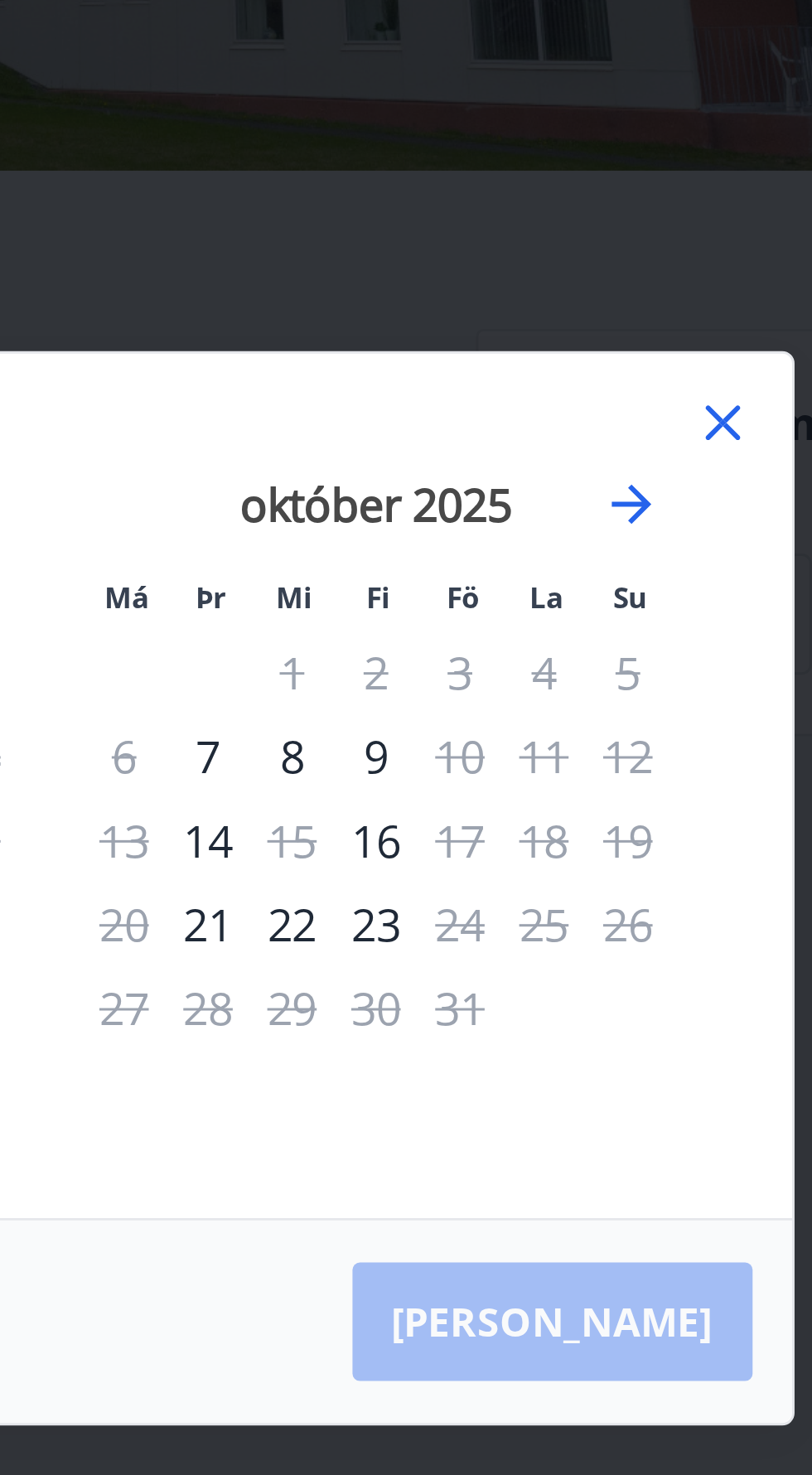
click at [637, 592] on icon at bounding box center [631, 582] width 20 height 20
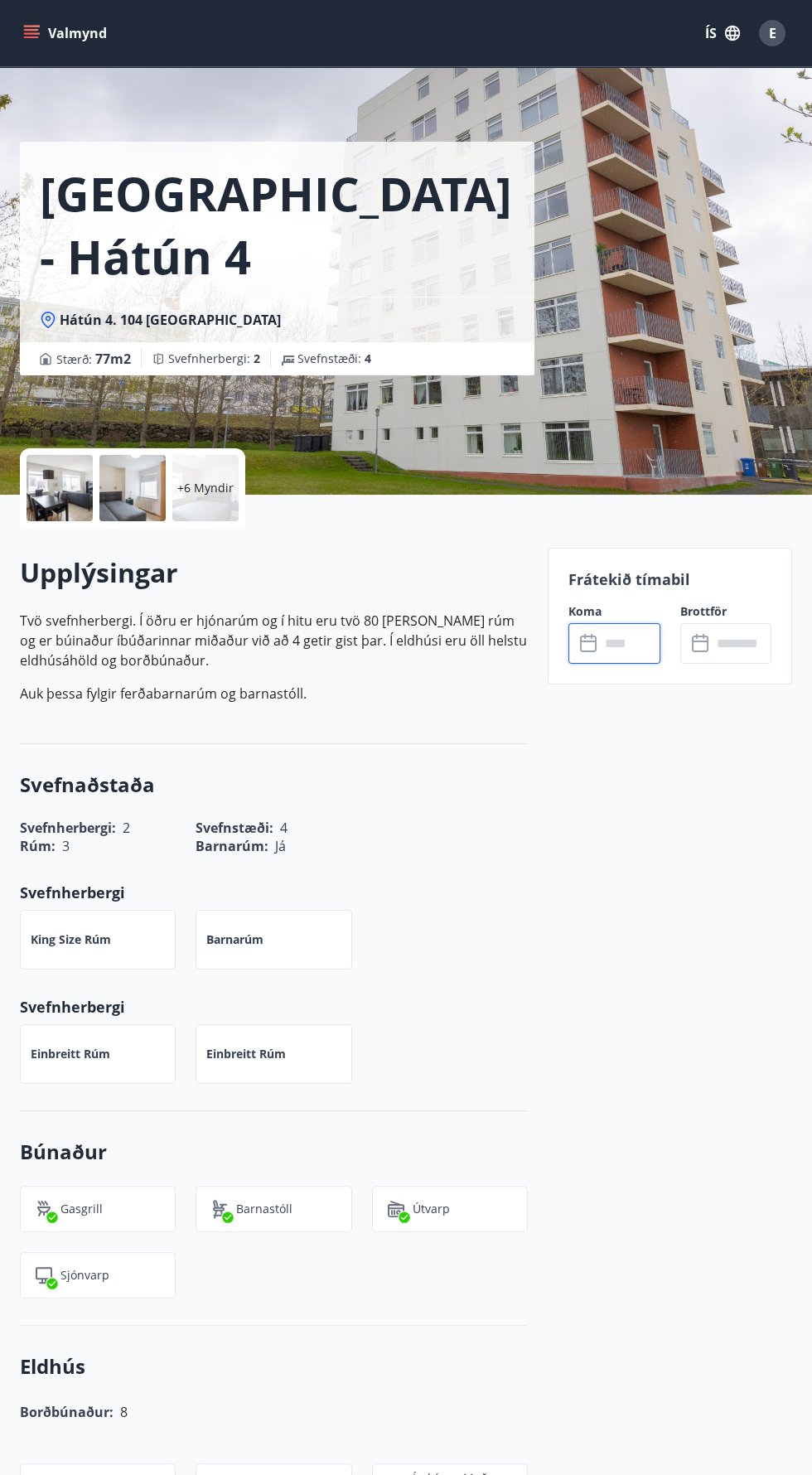
scroll to position [5, 0]
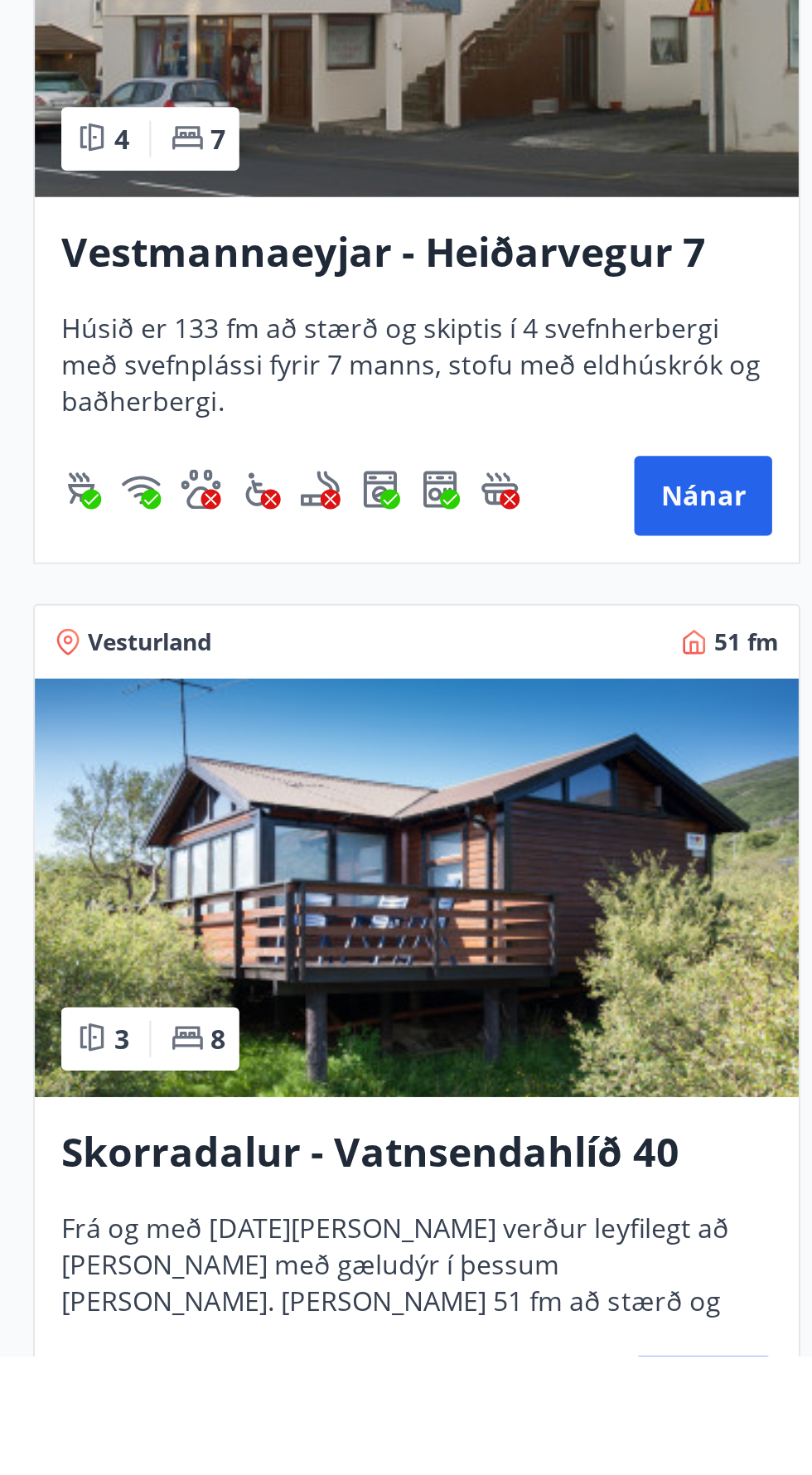
scroll to position [1064, 0]
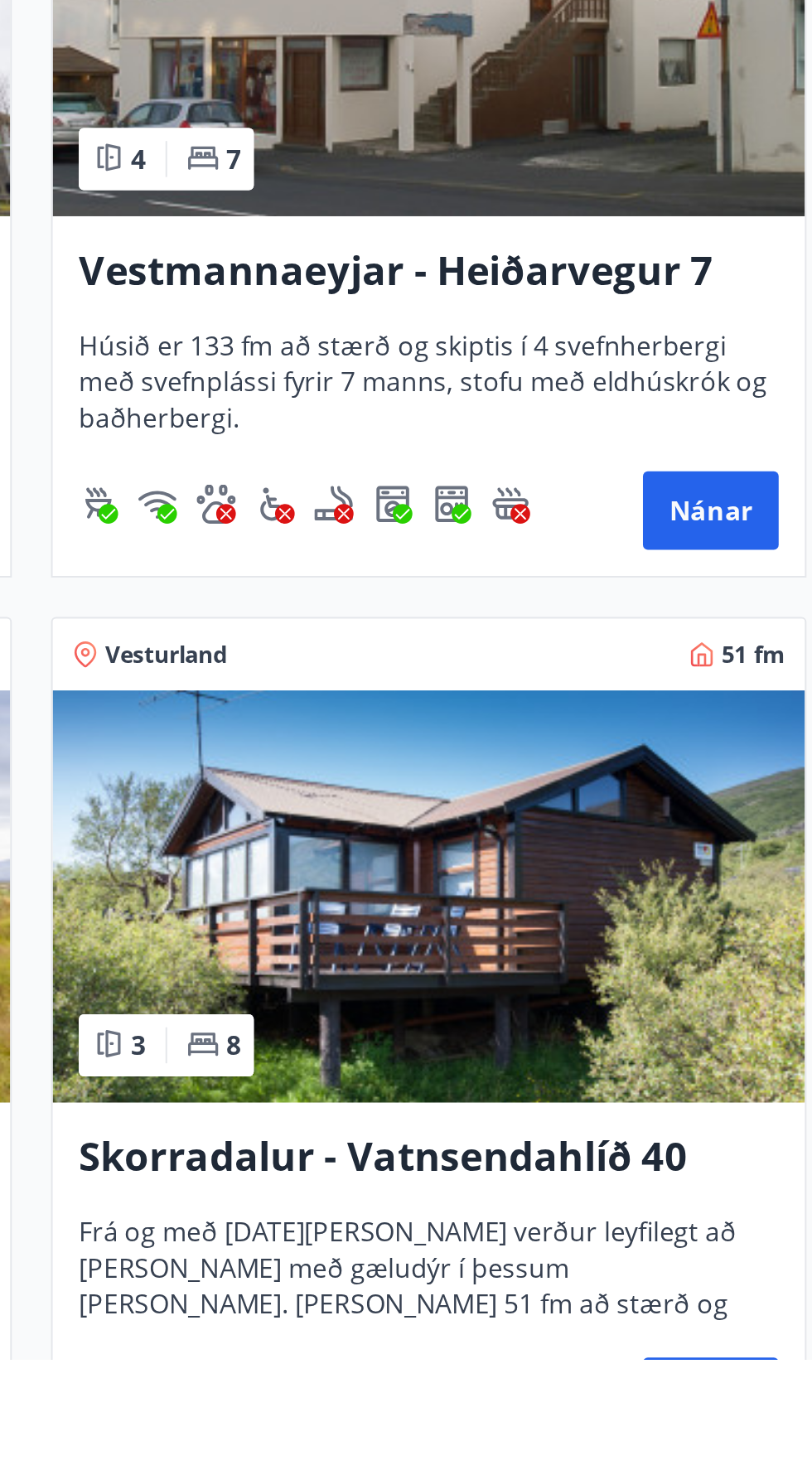
click at [687, 1346] on div "Skorradalur - Vatnsendahlíð 40 Frá og með 23. ágúst verður leyfilegt að vera me…" at bounding box center [607, 1436] width 381 height 182
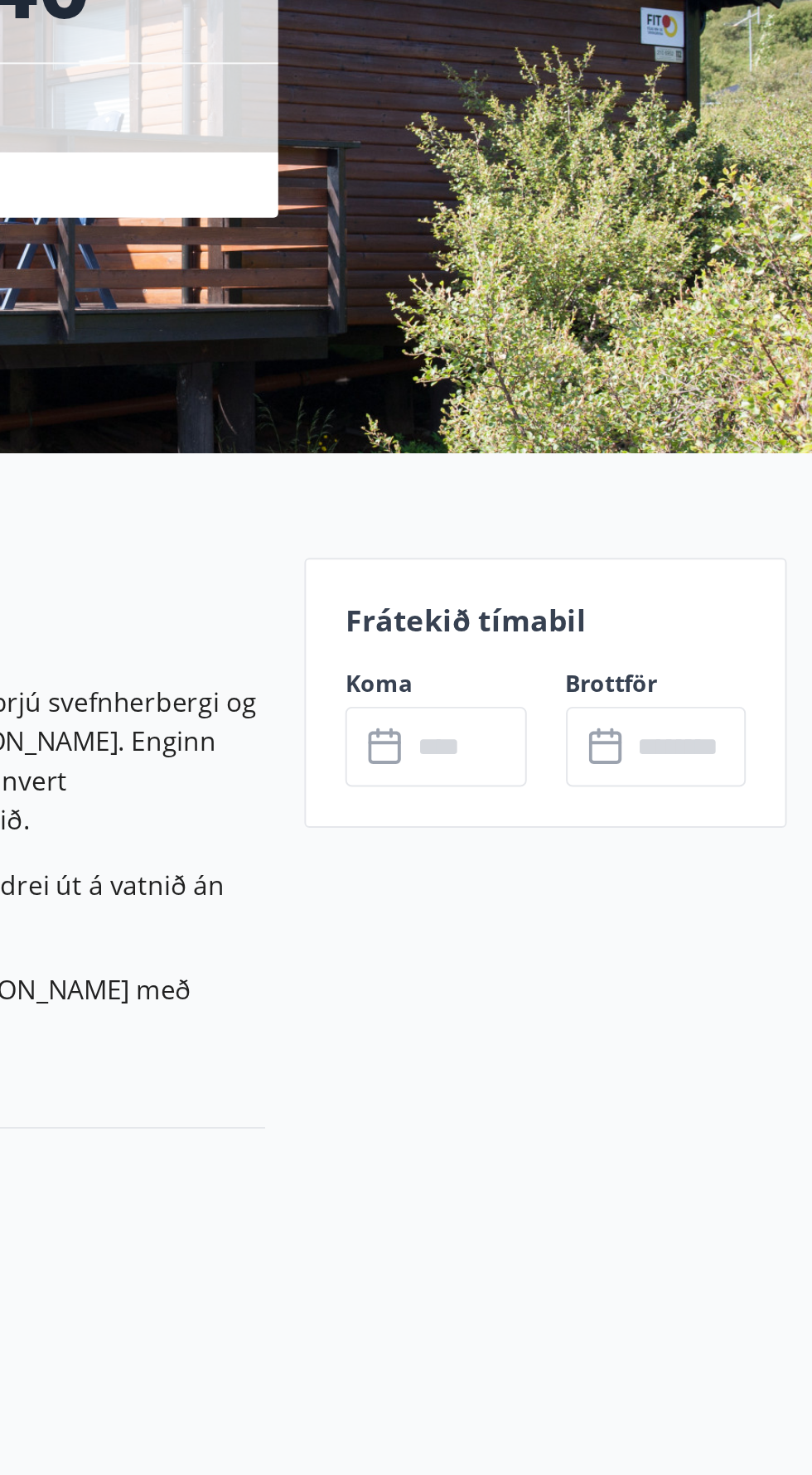
scroll to position [86, 0]
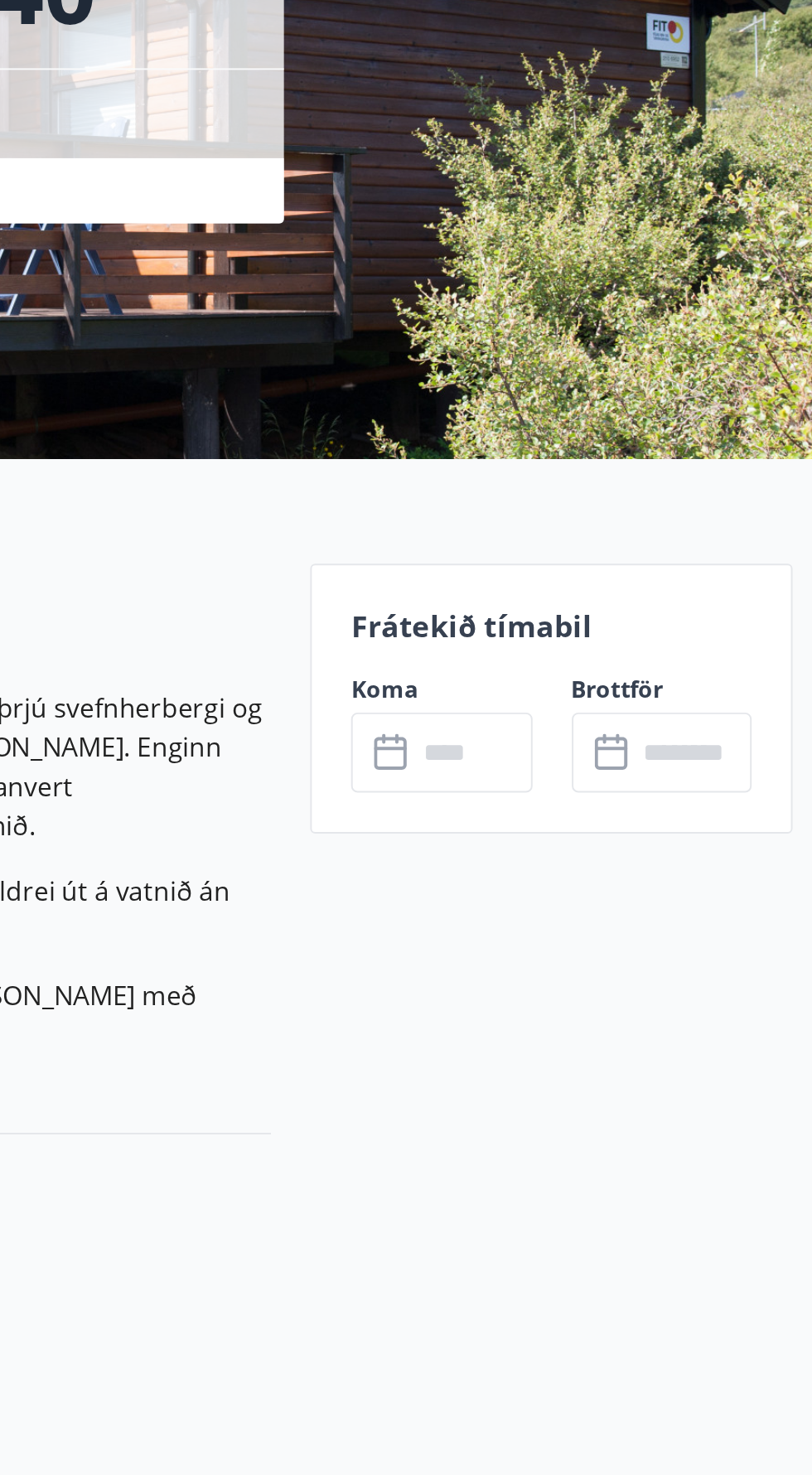
click at [637, 564] on input "text" at bounding box center [629, 560] width 59 height 40
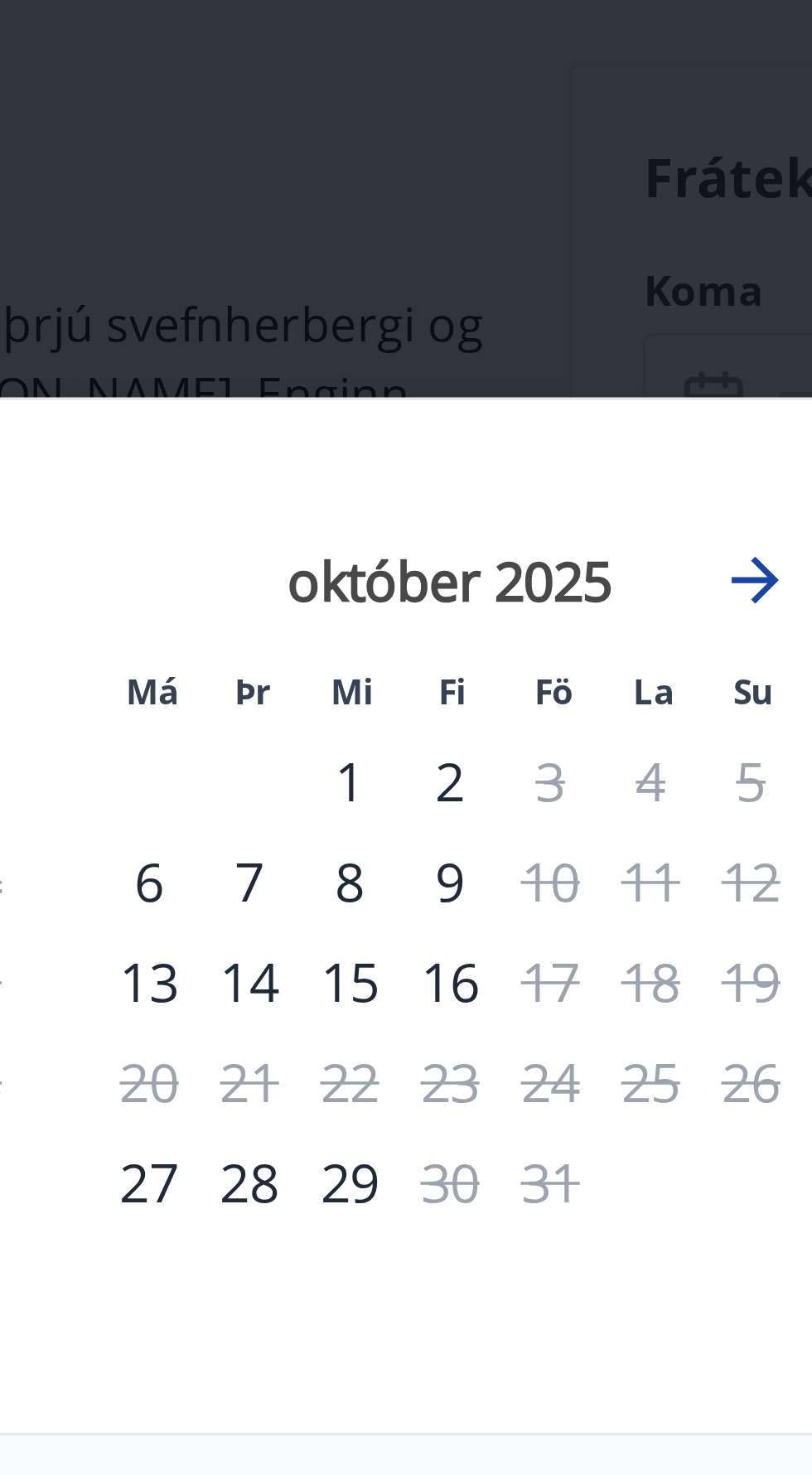
click at [604, 606] on icon "Move forward to switch to the next month." at bounding box center [600, 609] width 13 height 13
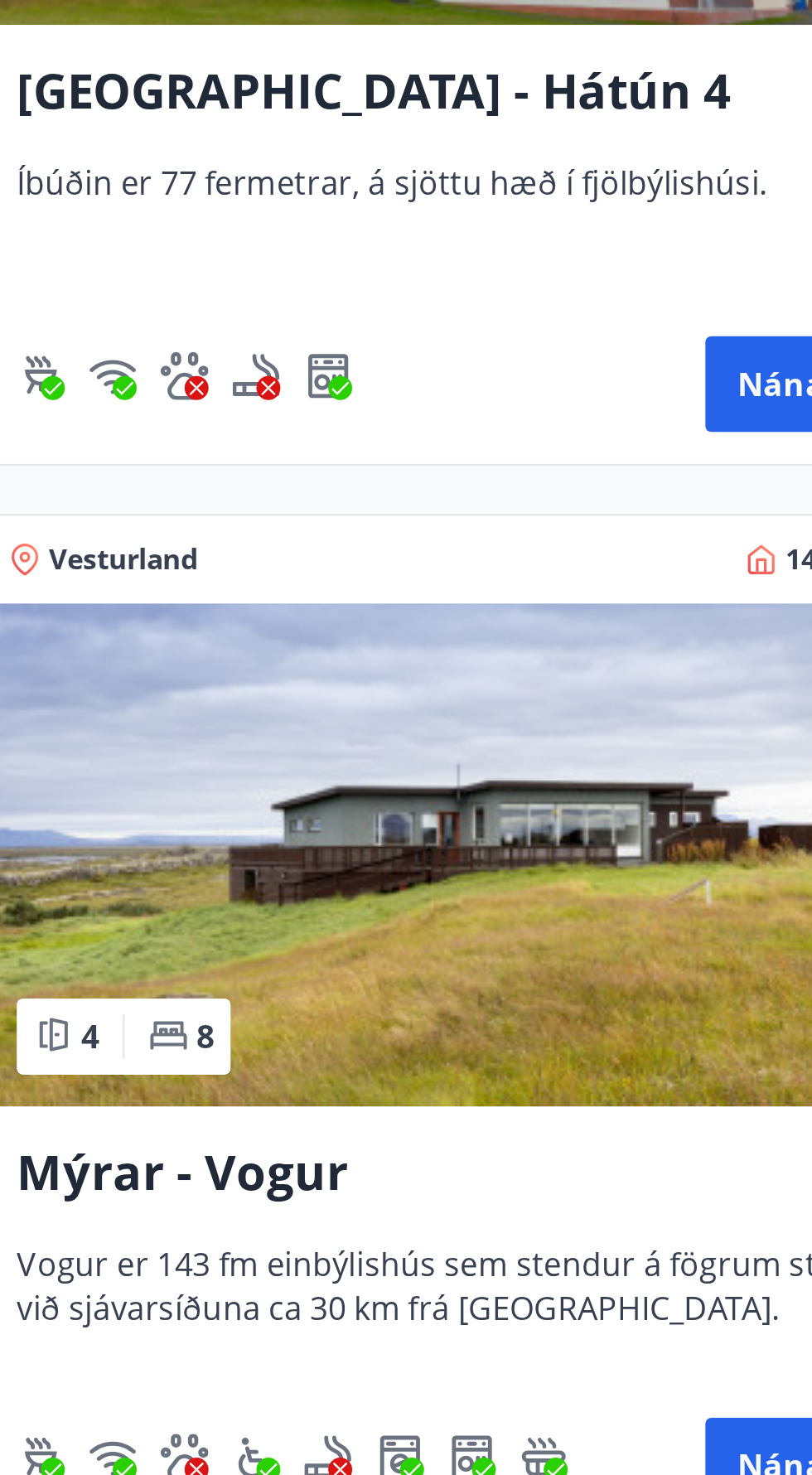
scroll to position [1595, 0]
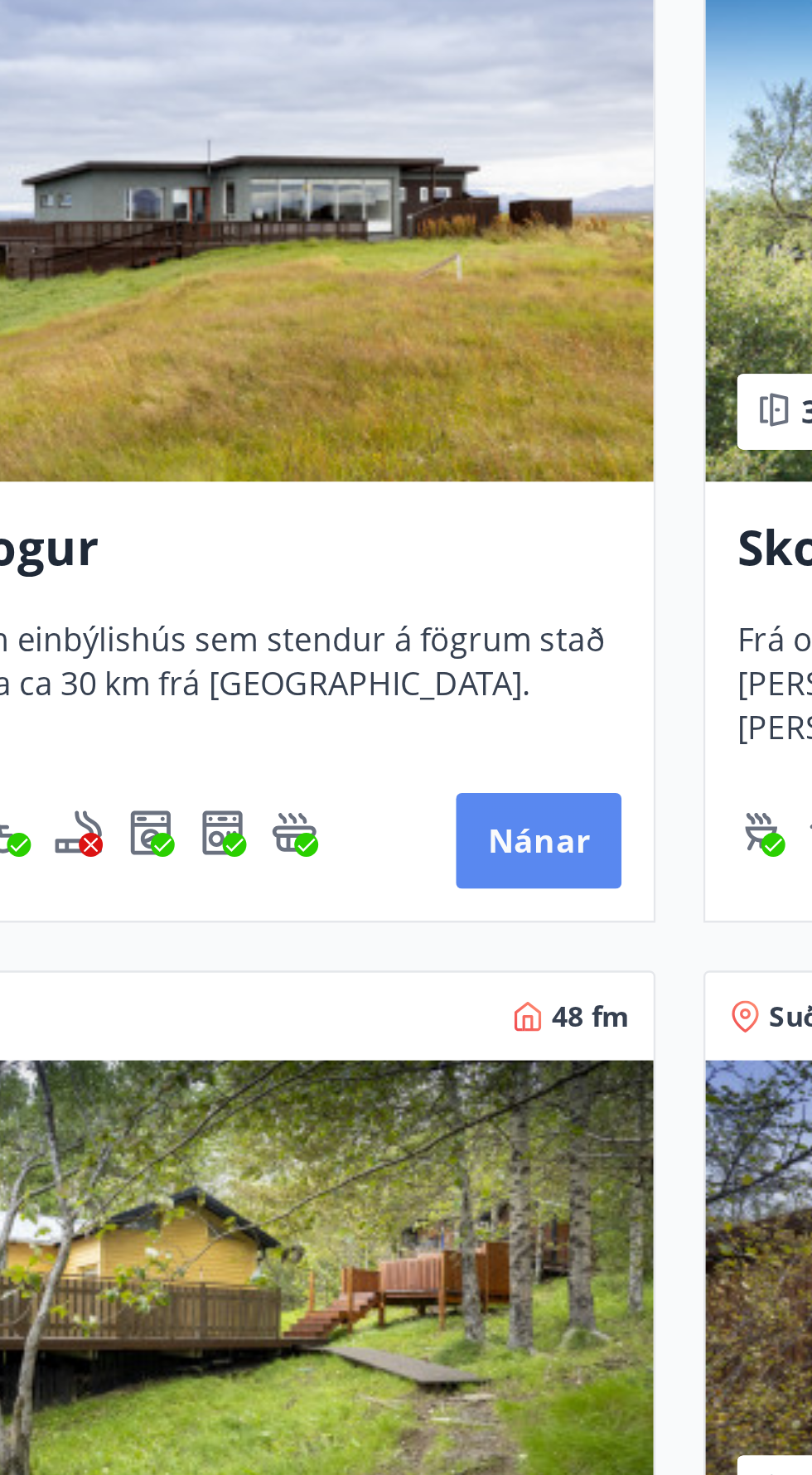
click at [365, 961] on button "Nánar" at bounding box center [347, 963] width 69 height 39
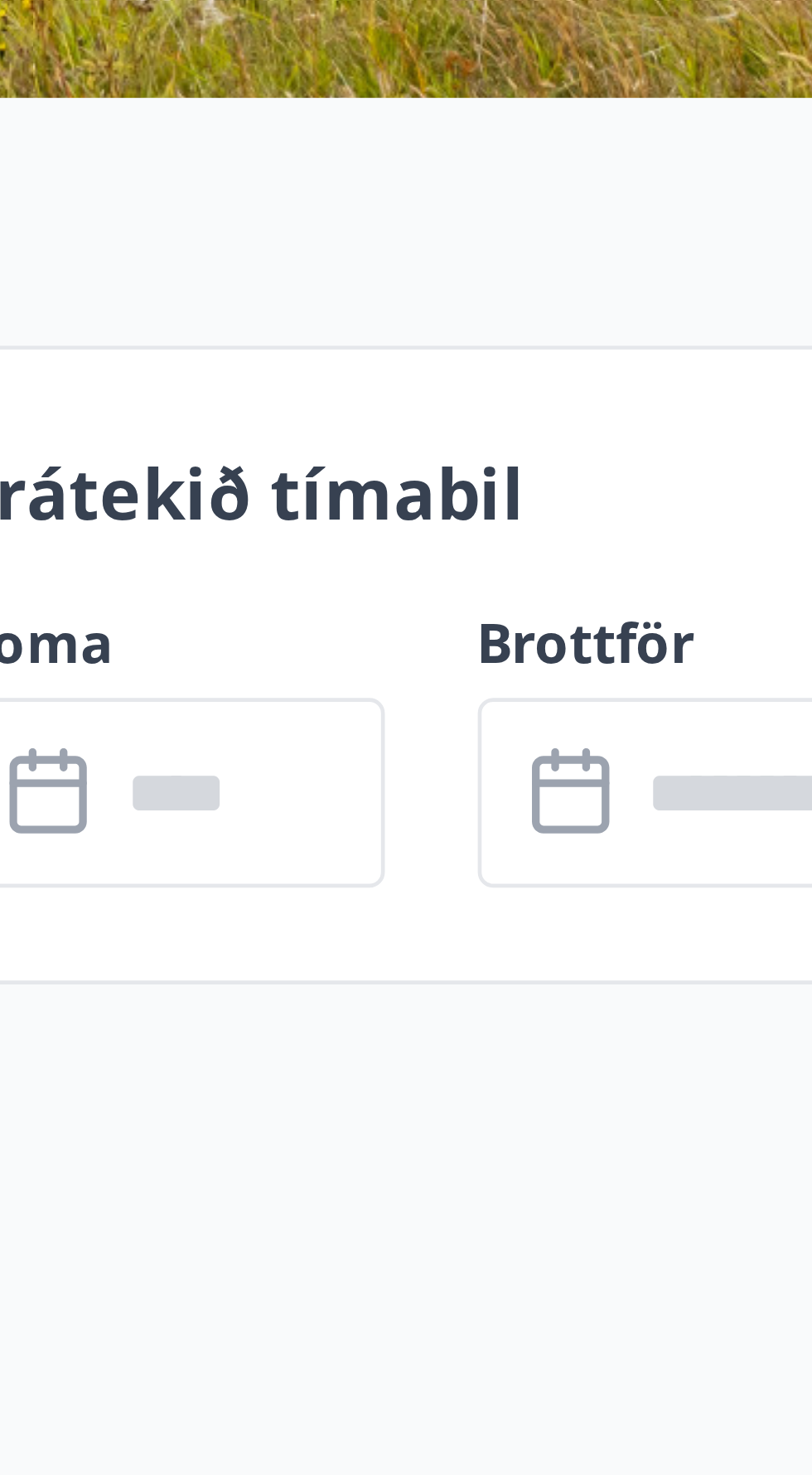
scroll to position [8, 0]
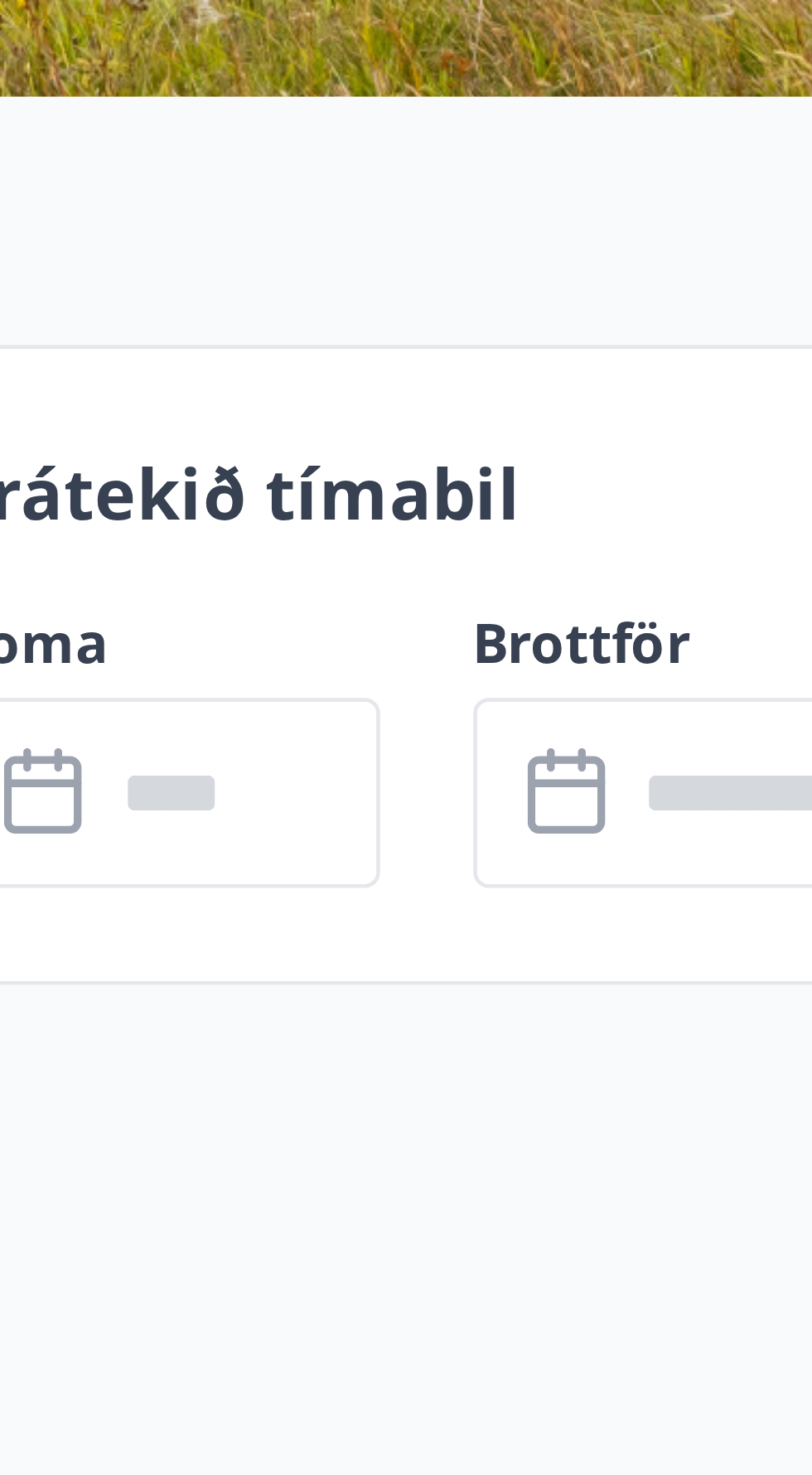
click at [643, 633] on input "text" at bounding box center [629, 637] width 59 height 40
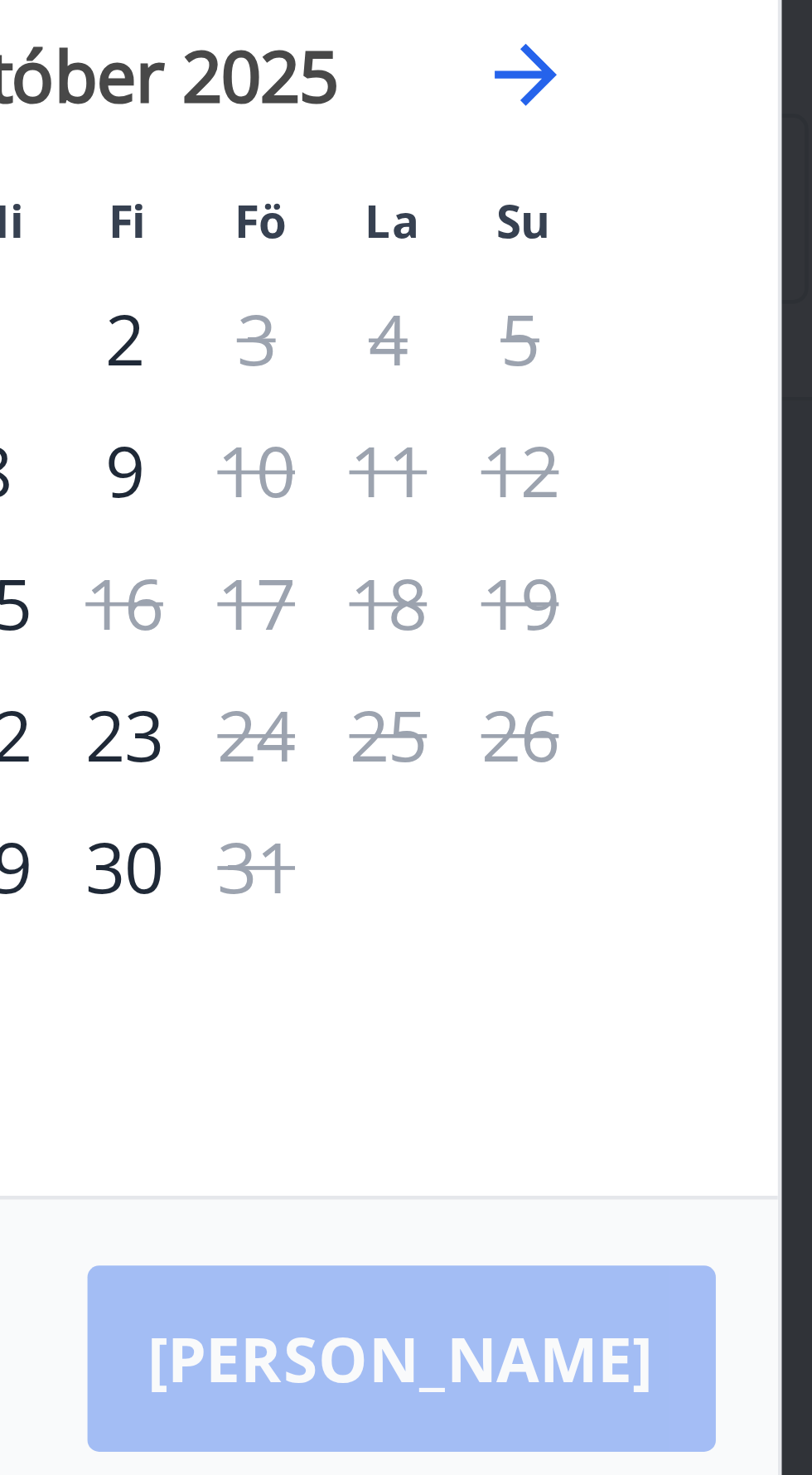
click at [636, 592] on icon at bounding box center [631, 582] width 20 height 20
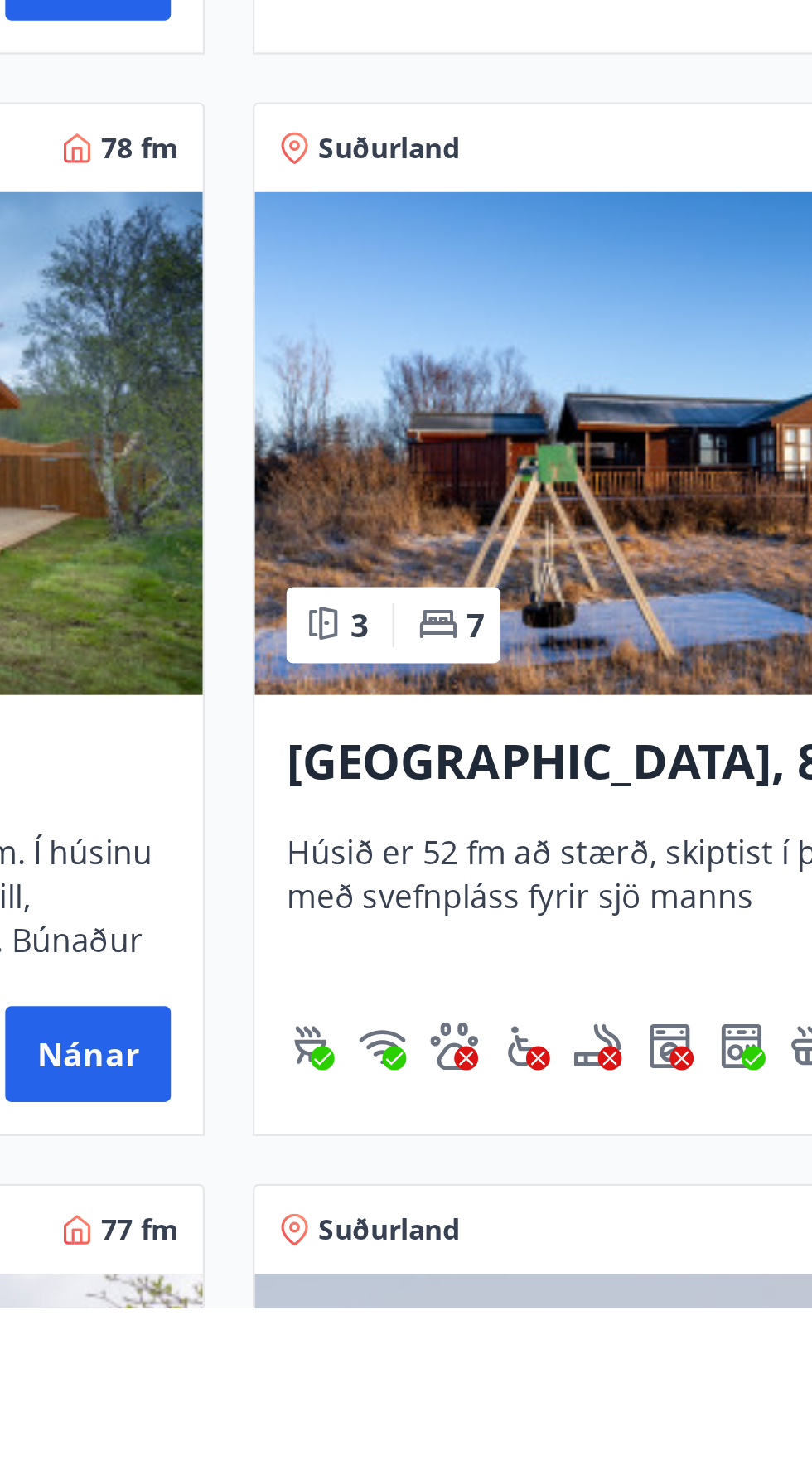
scroll to position [293, 0]
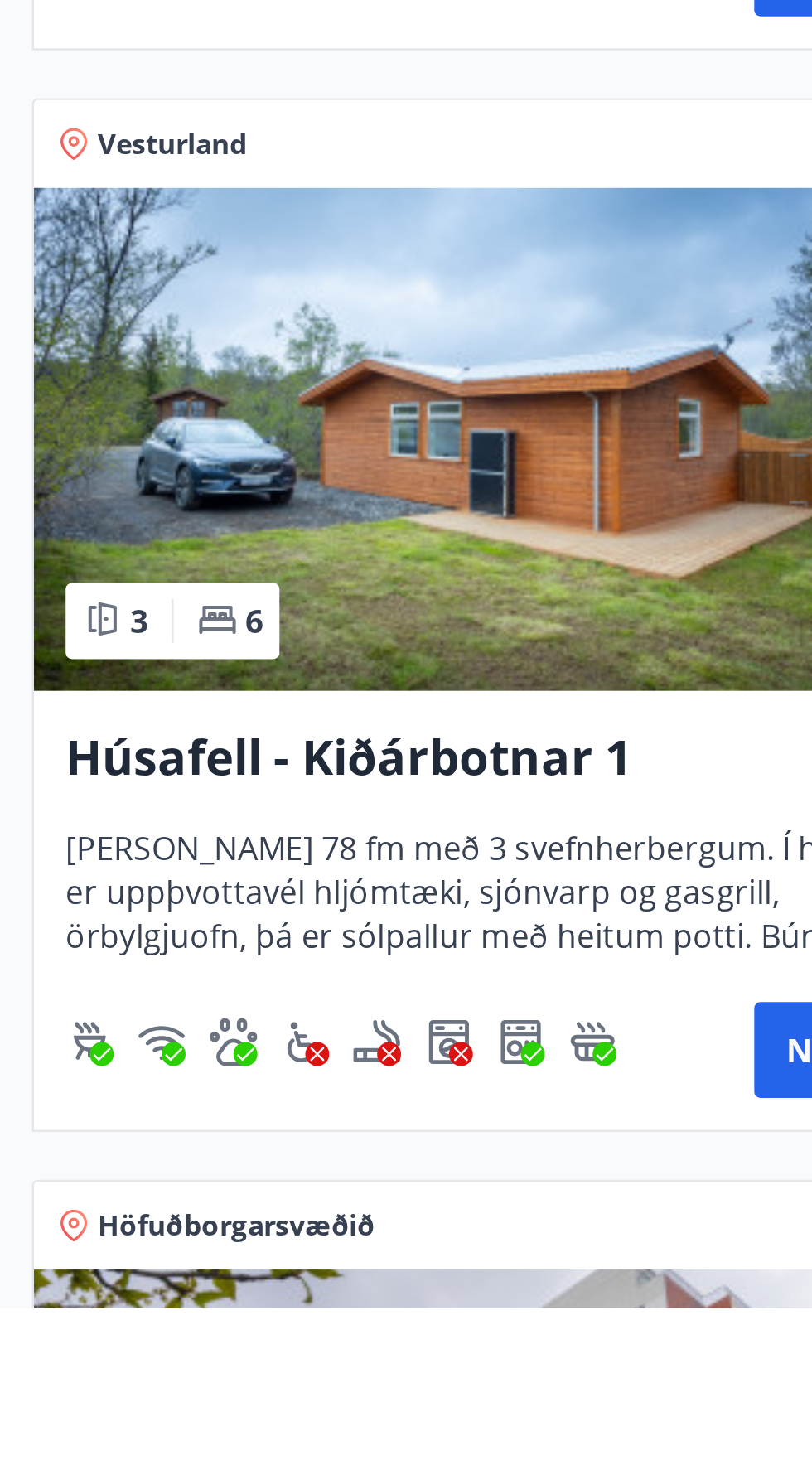
click at [251, 1125] on img at bounding box center [204, 1115] width 381 height 208
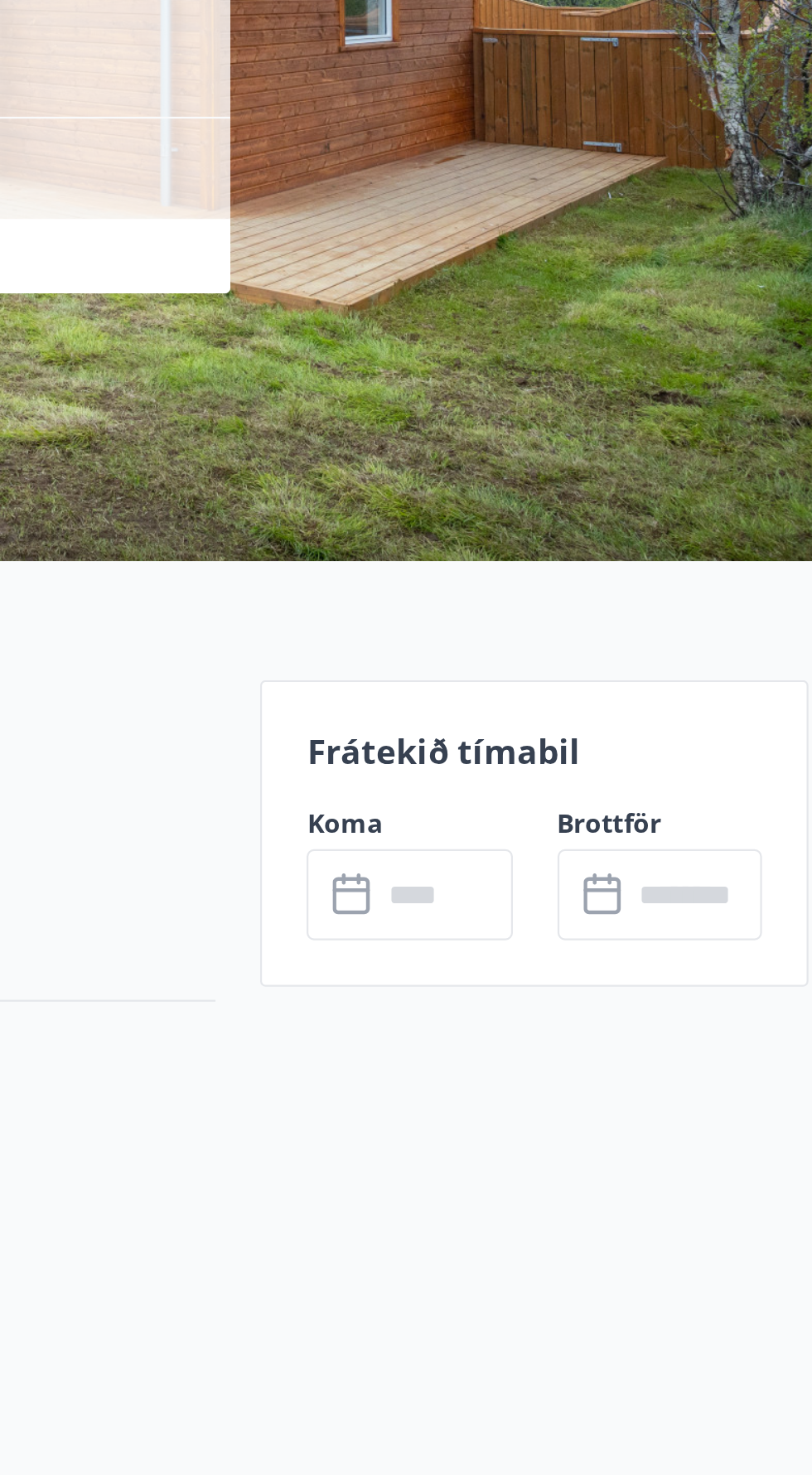
scroll to position [2, 0]
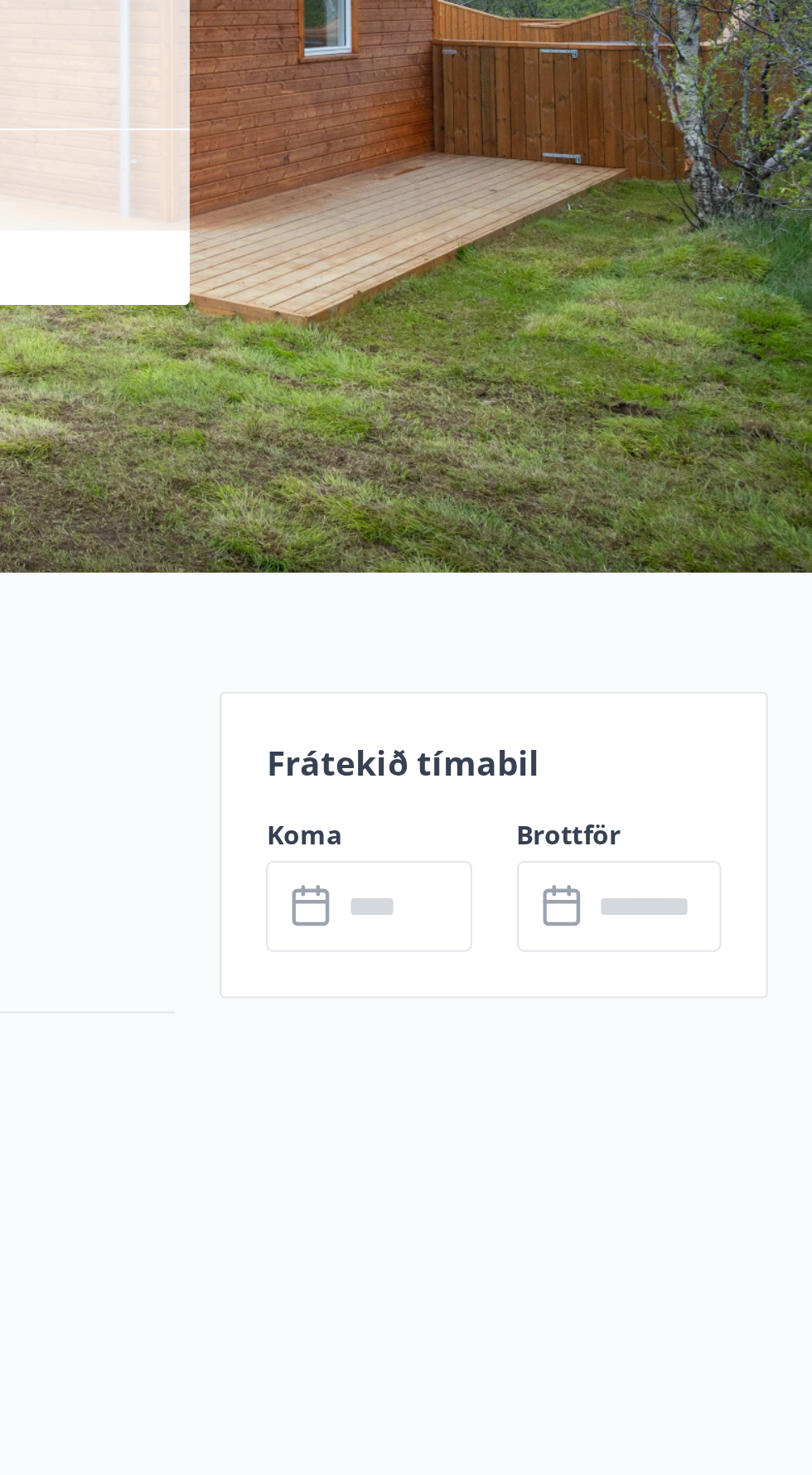
click at [632, 642] on input "text" at bounding box center [629, 644] width 59 height 40
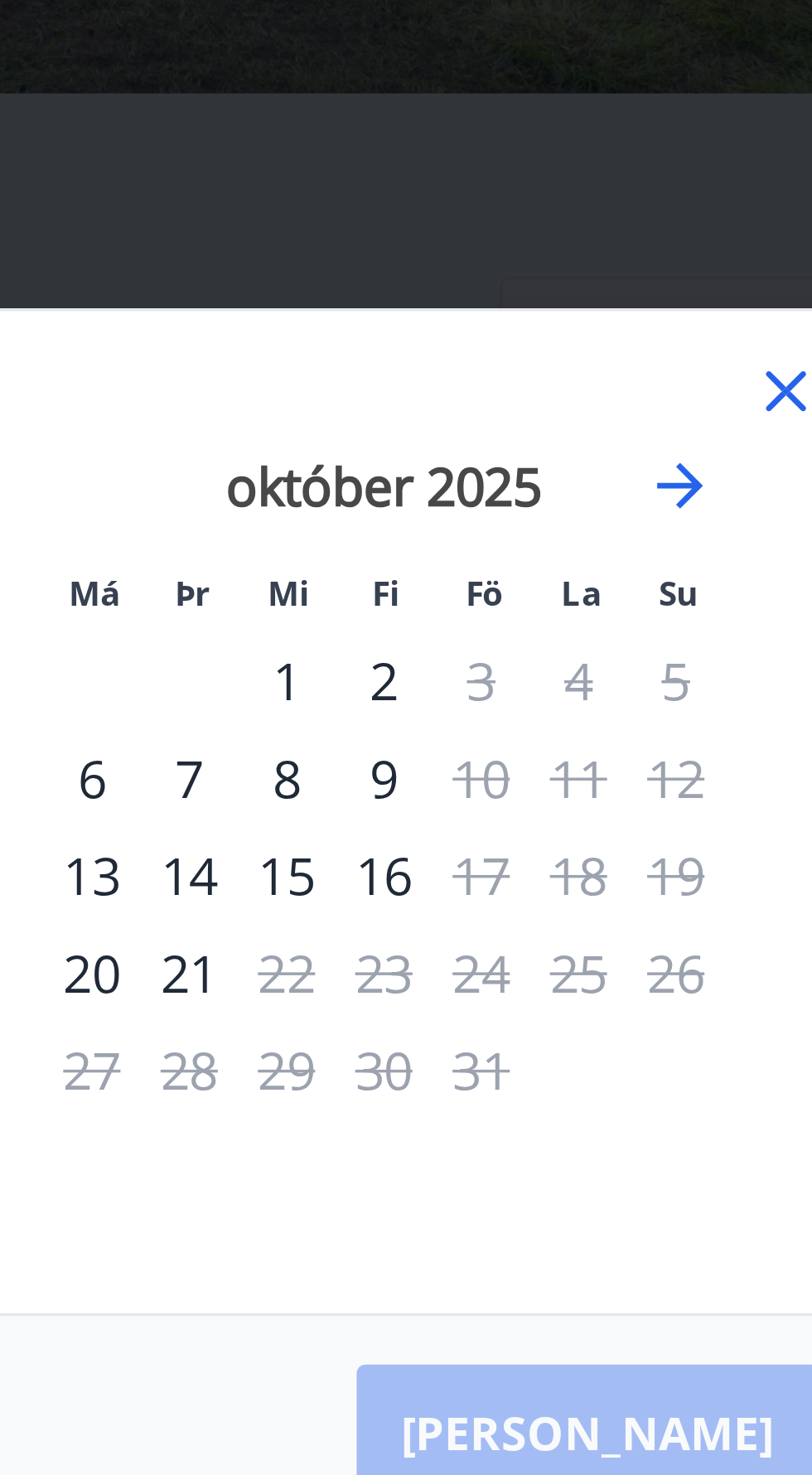
click at [631, 592] on icon at bounding box center [631, 582] width 20 height 20
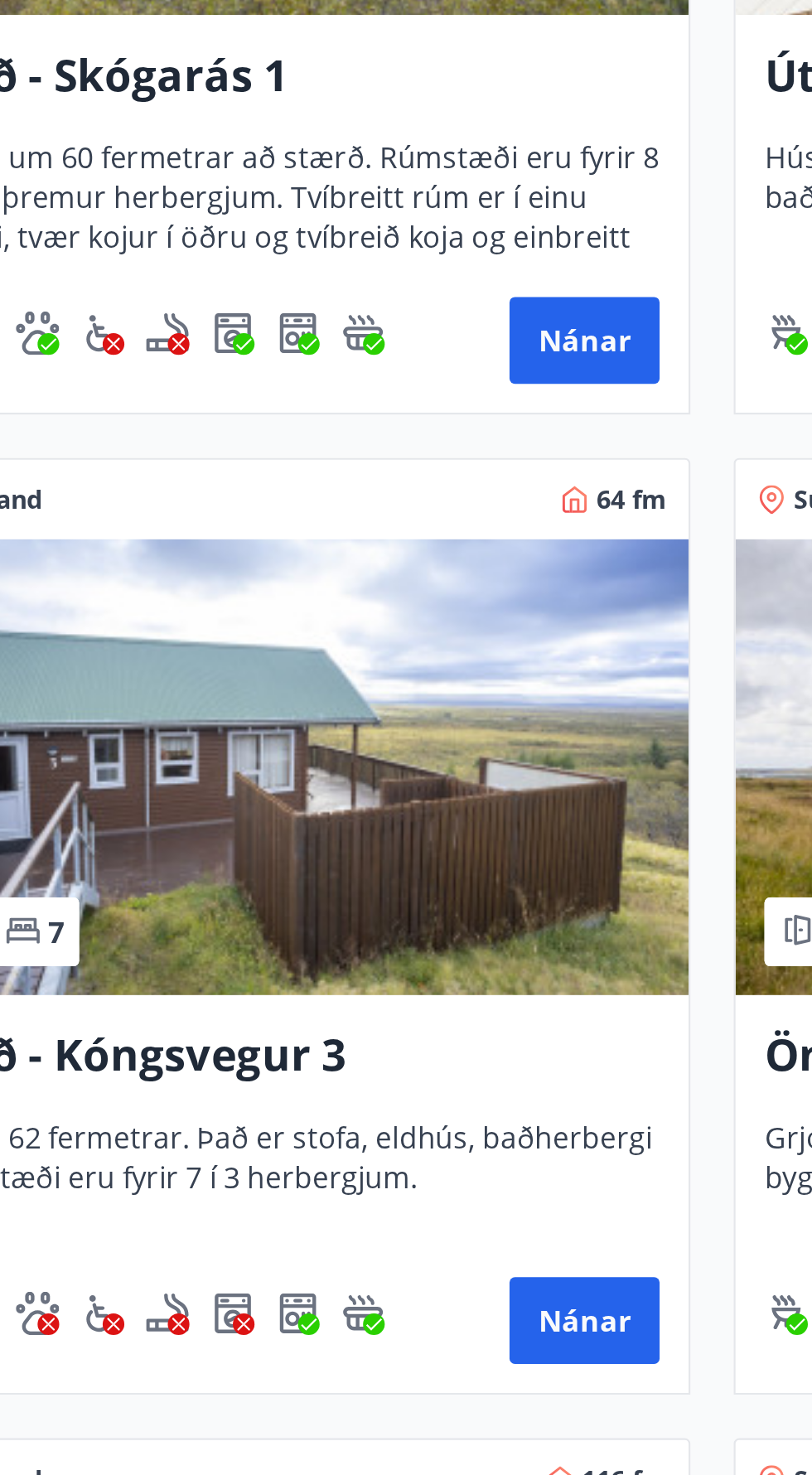
click at [319, 1025] on img at bounding box center [204, 1000] width 381 height 208
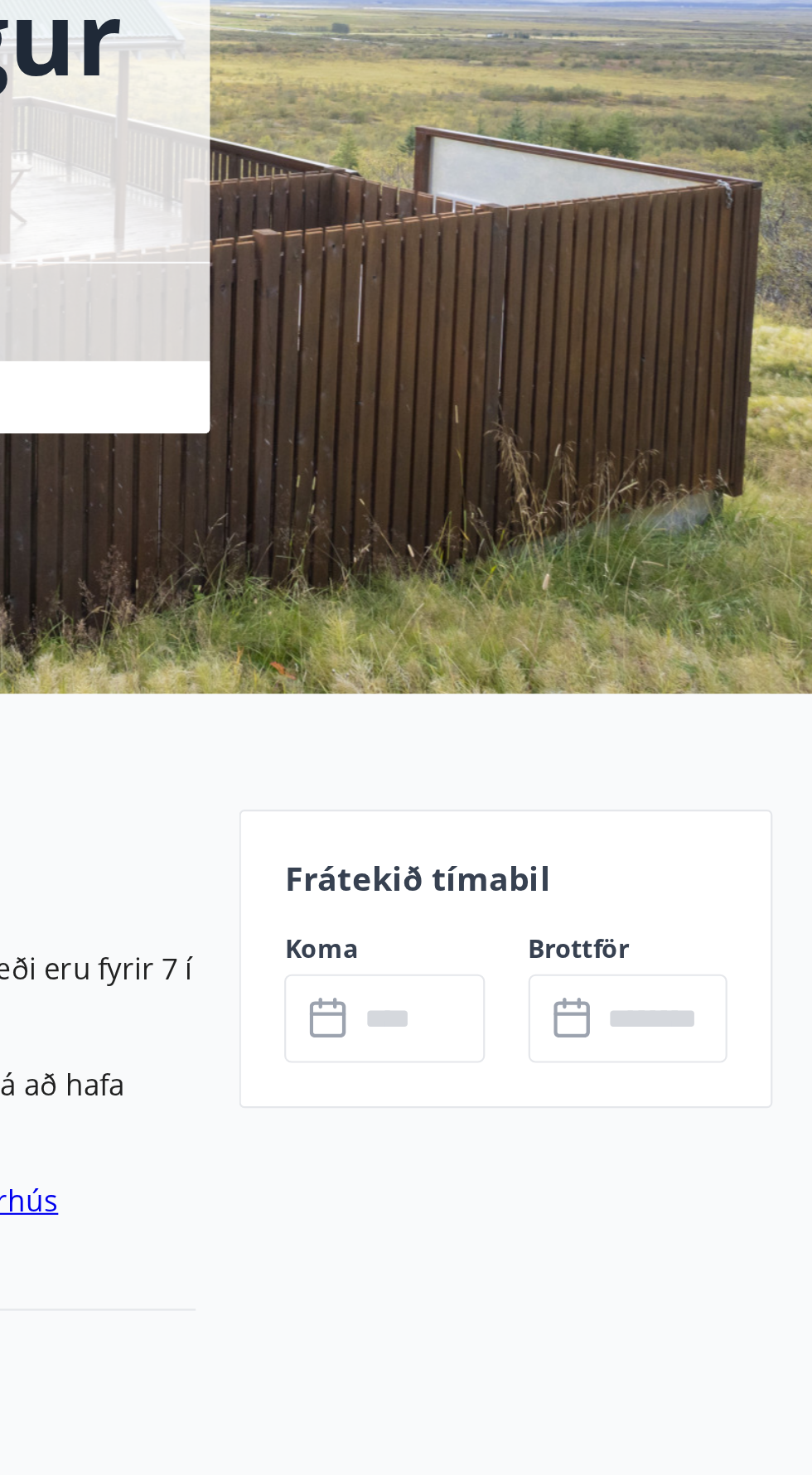
click at [647, 647] on input "text" at bounding box center [629, 646] width 59 height 40
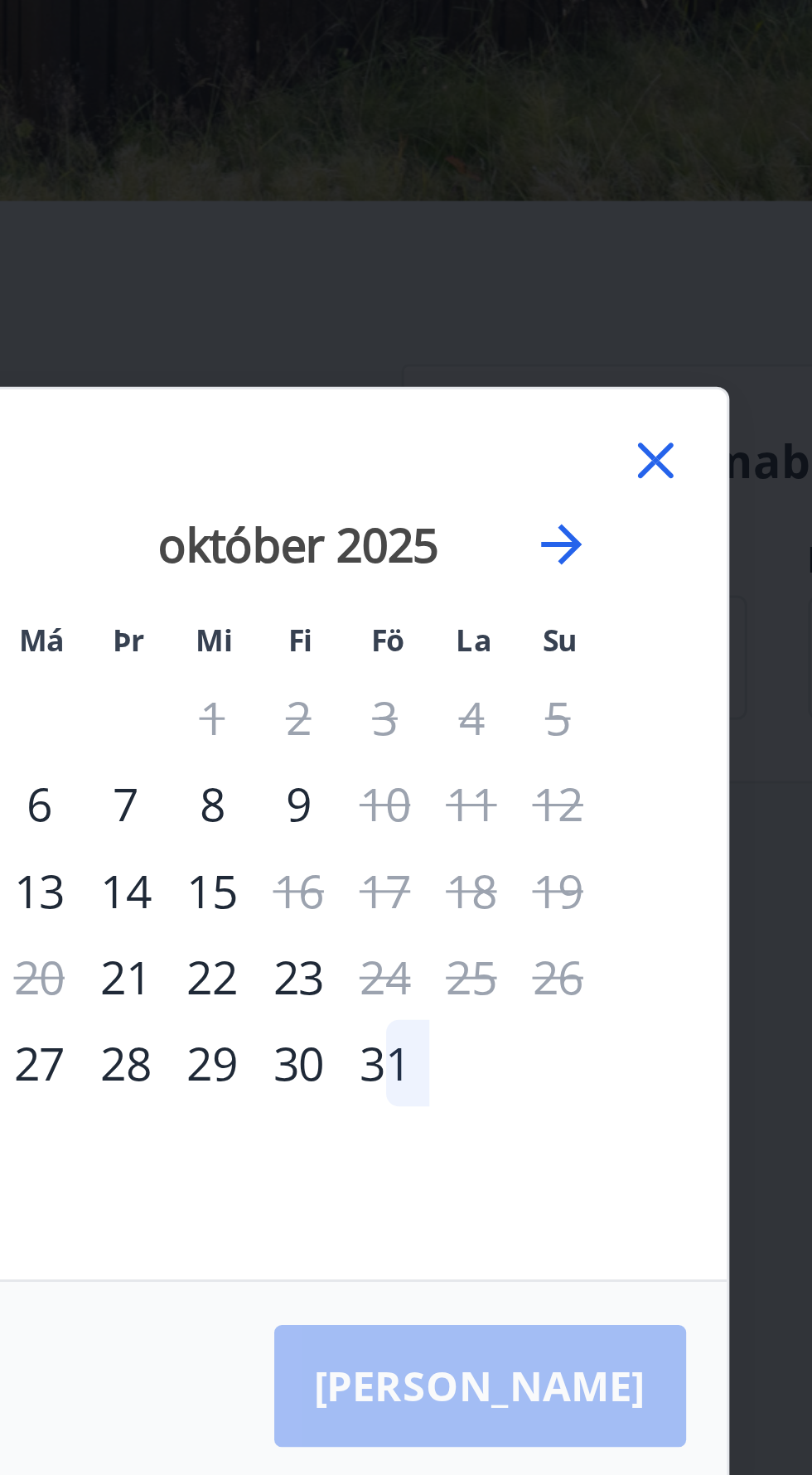
click at [638, 592] on icon at bounding box center [631, 582] width 20 height 20
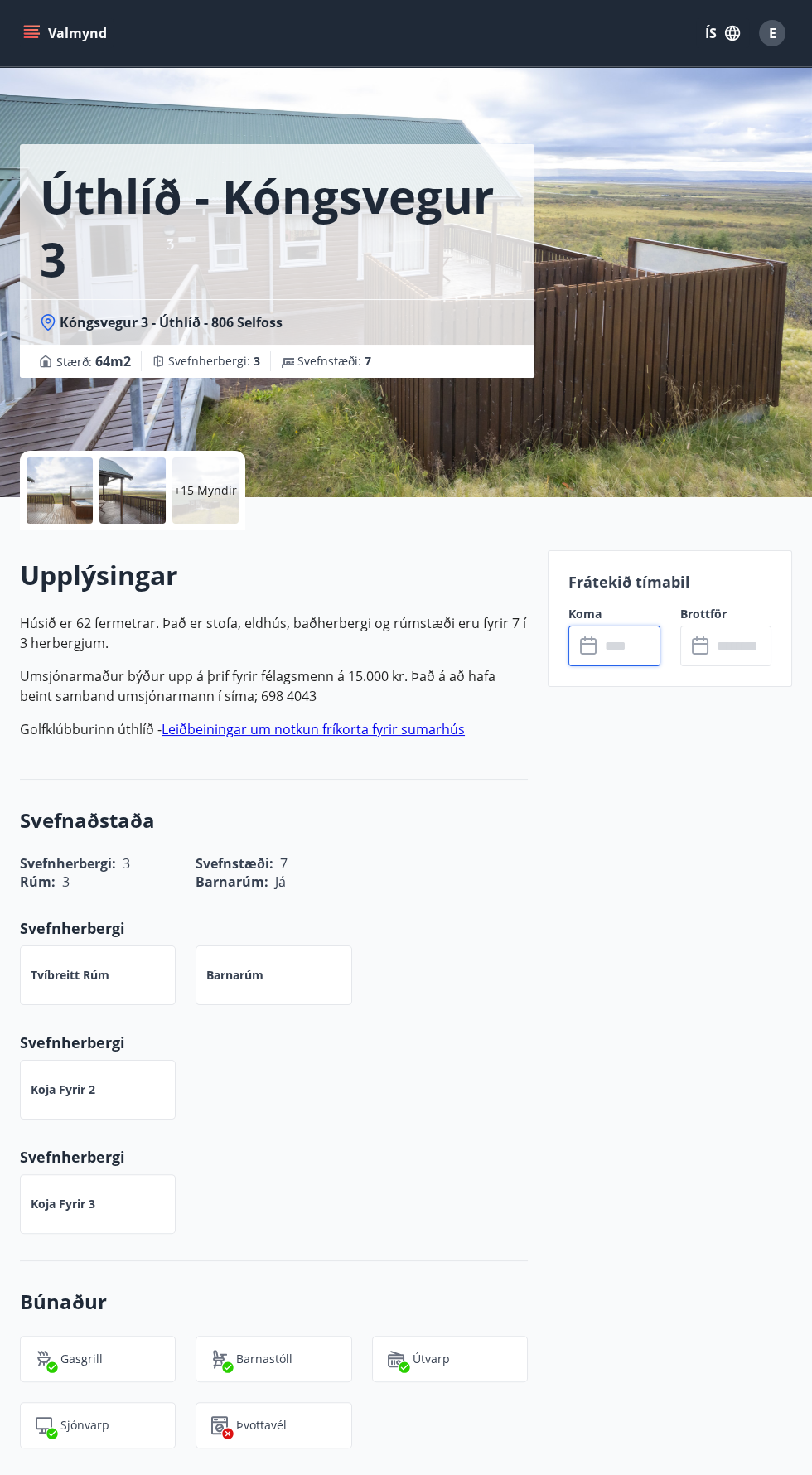
scroll to position [2, 0]
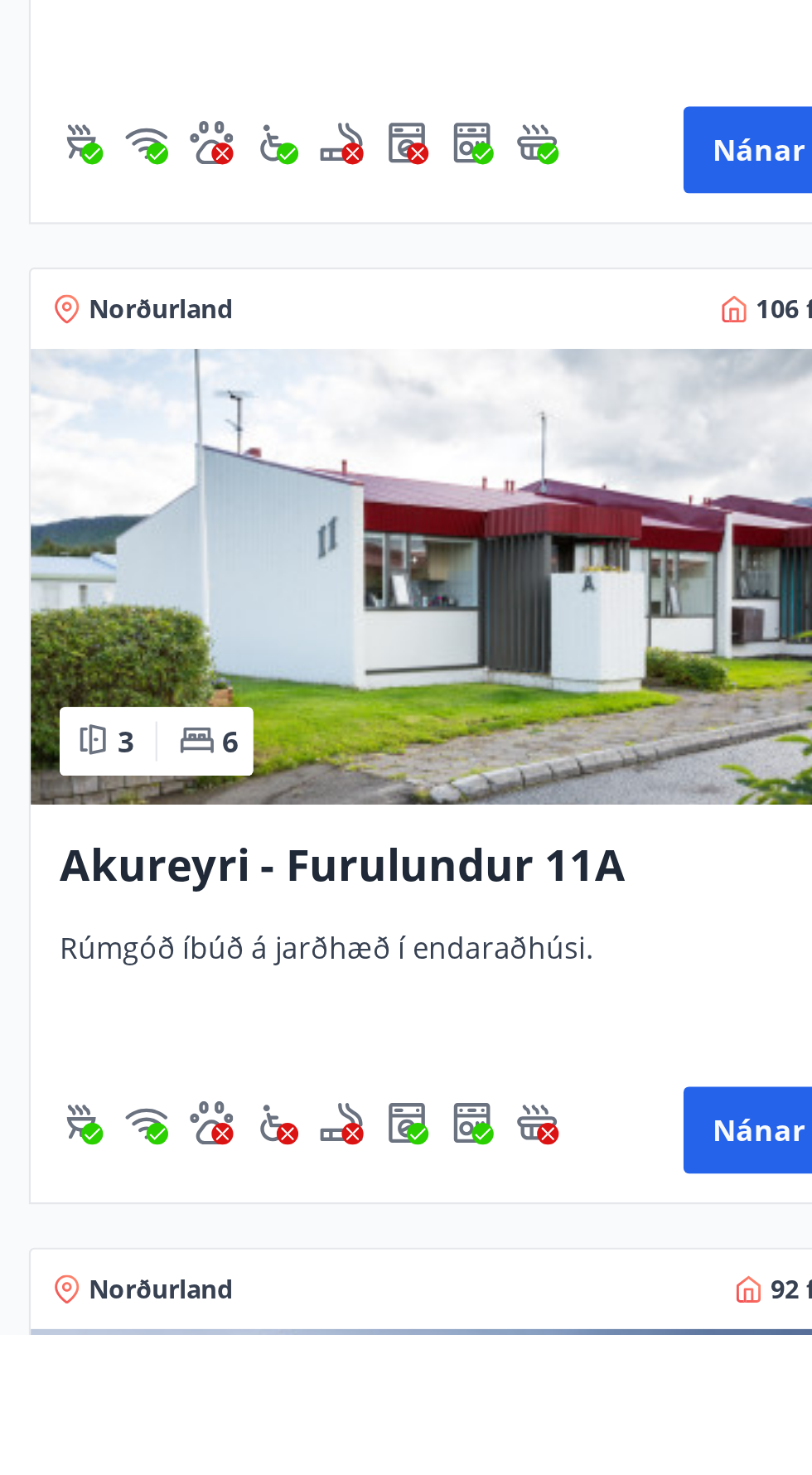
scroll to position [4772, 0]
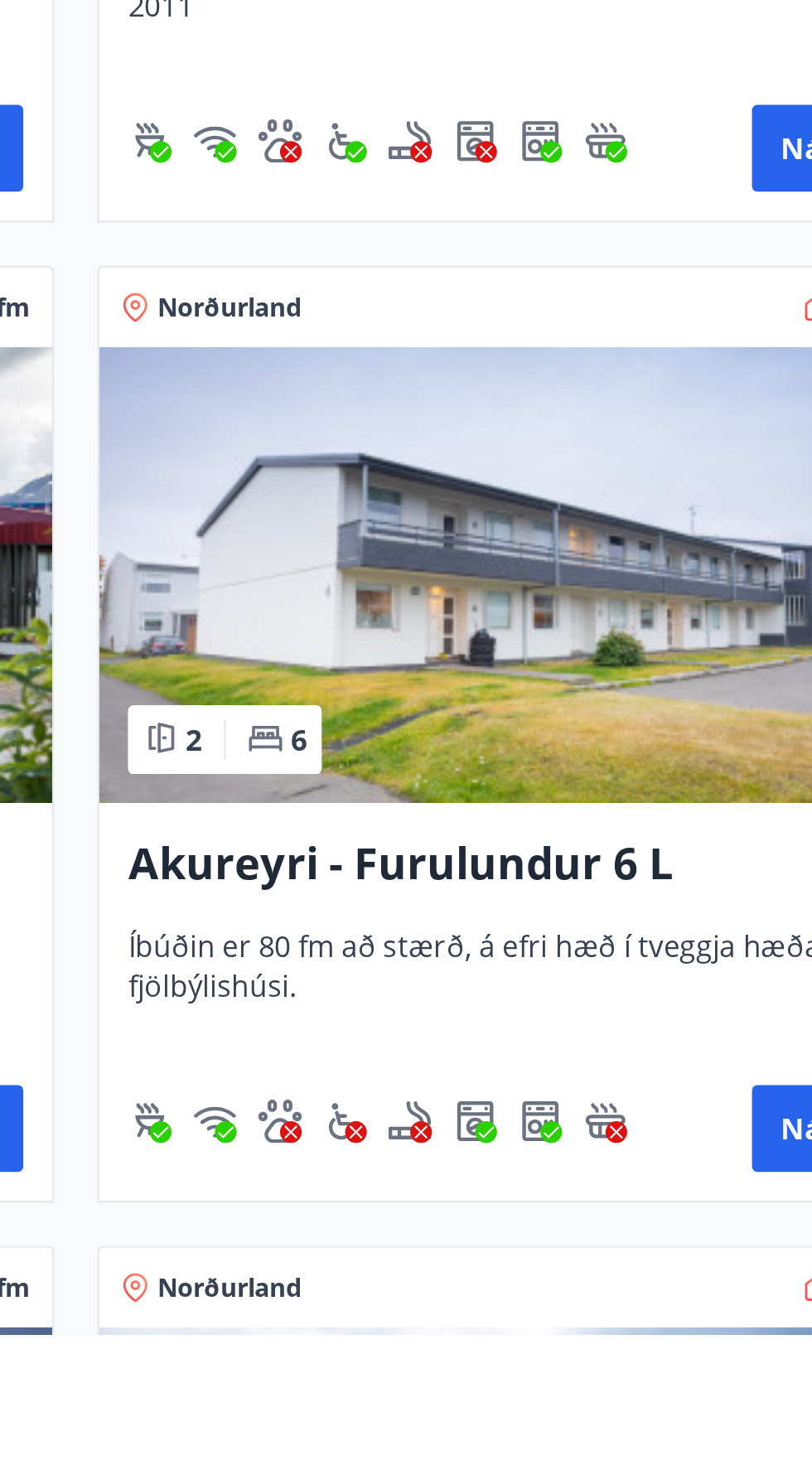
click at [626, 1138] on img at bounding box center [607, 1127] width 381 height 208
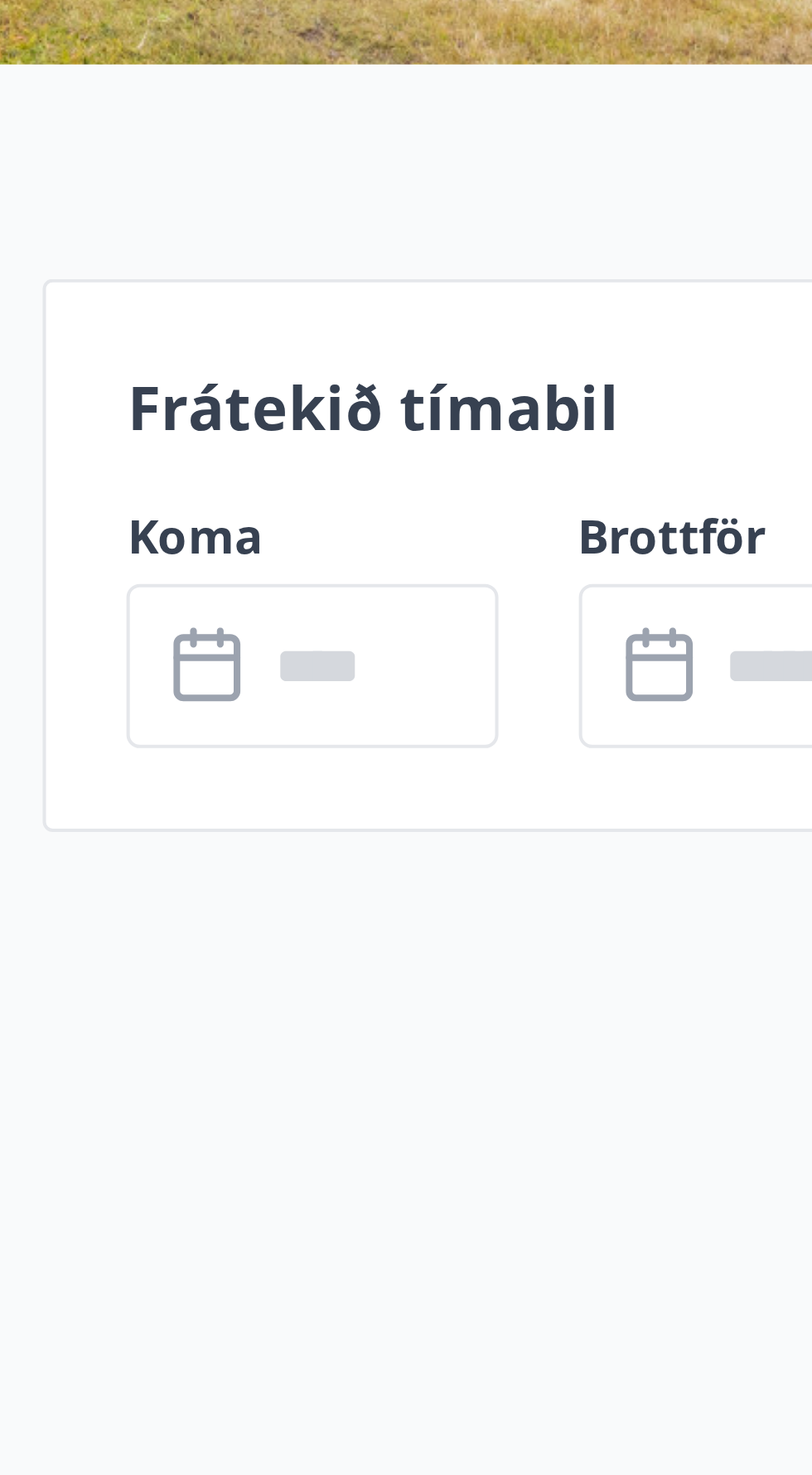
scroll to position [41, 0]
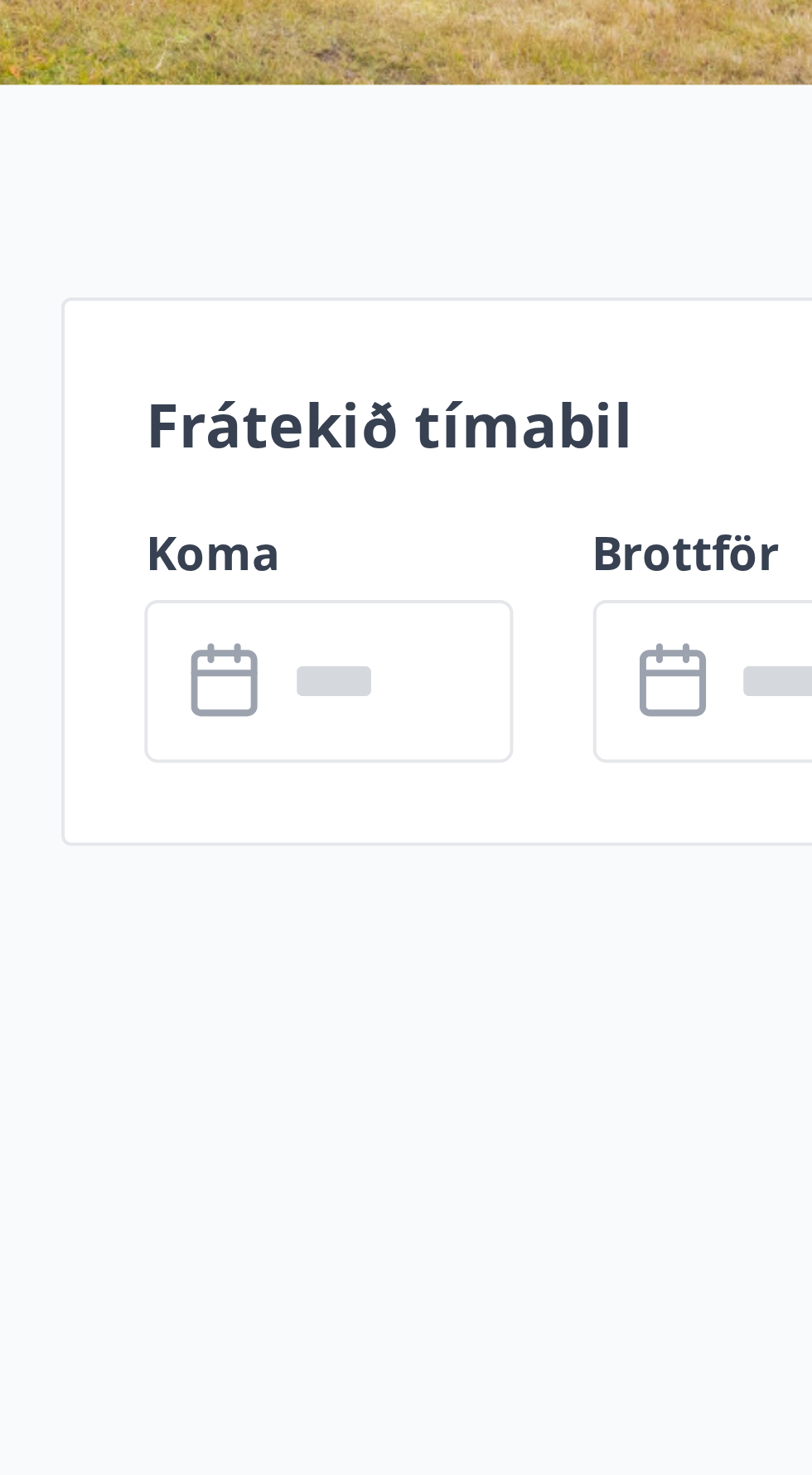
click at [648, 603] on input "text" at bounding box center [629, 604] width 59 height 40
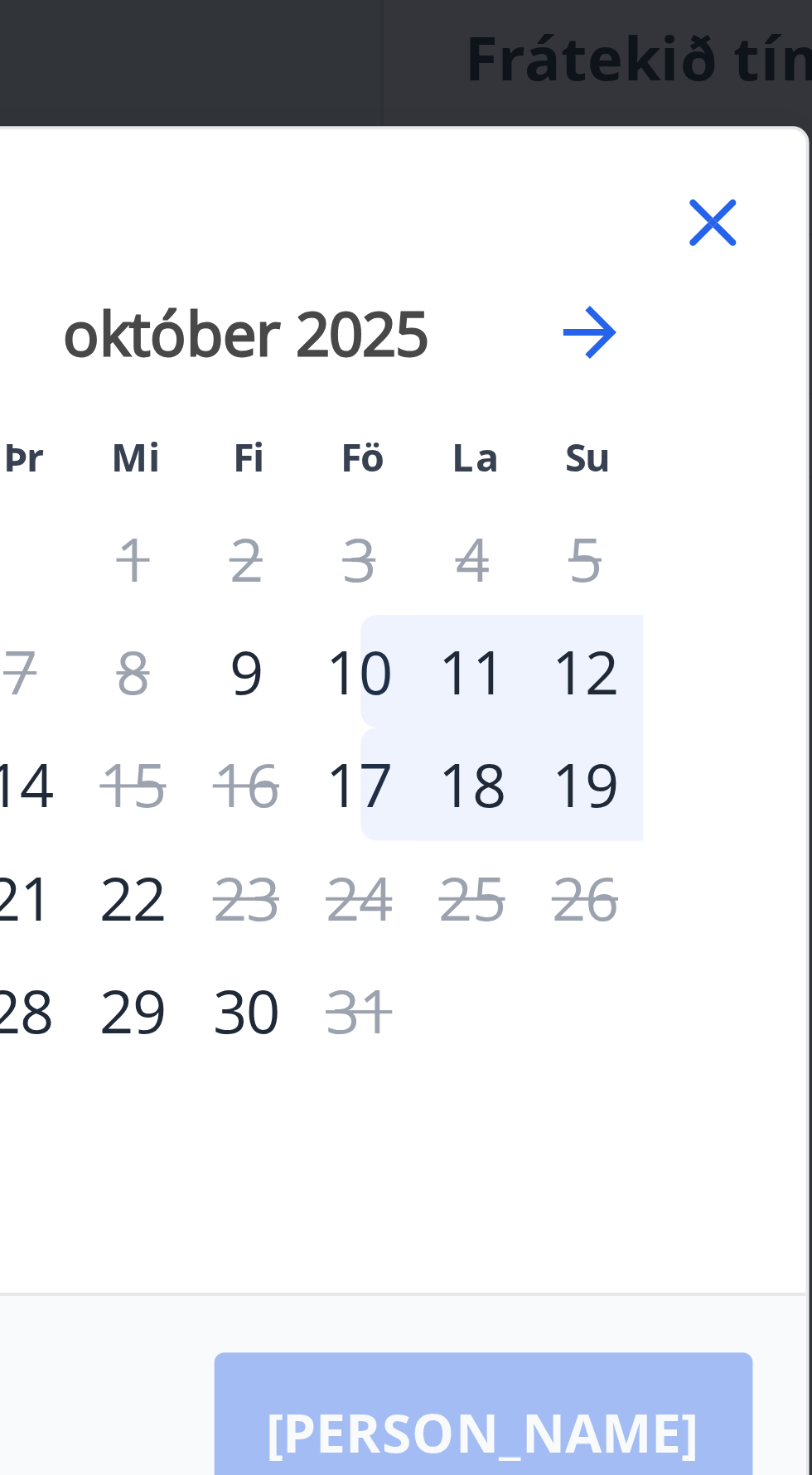
click at [634, 592] on icon at bounding box center [631, 582] width 20 height 20
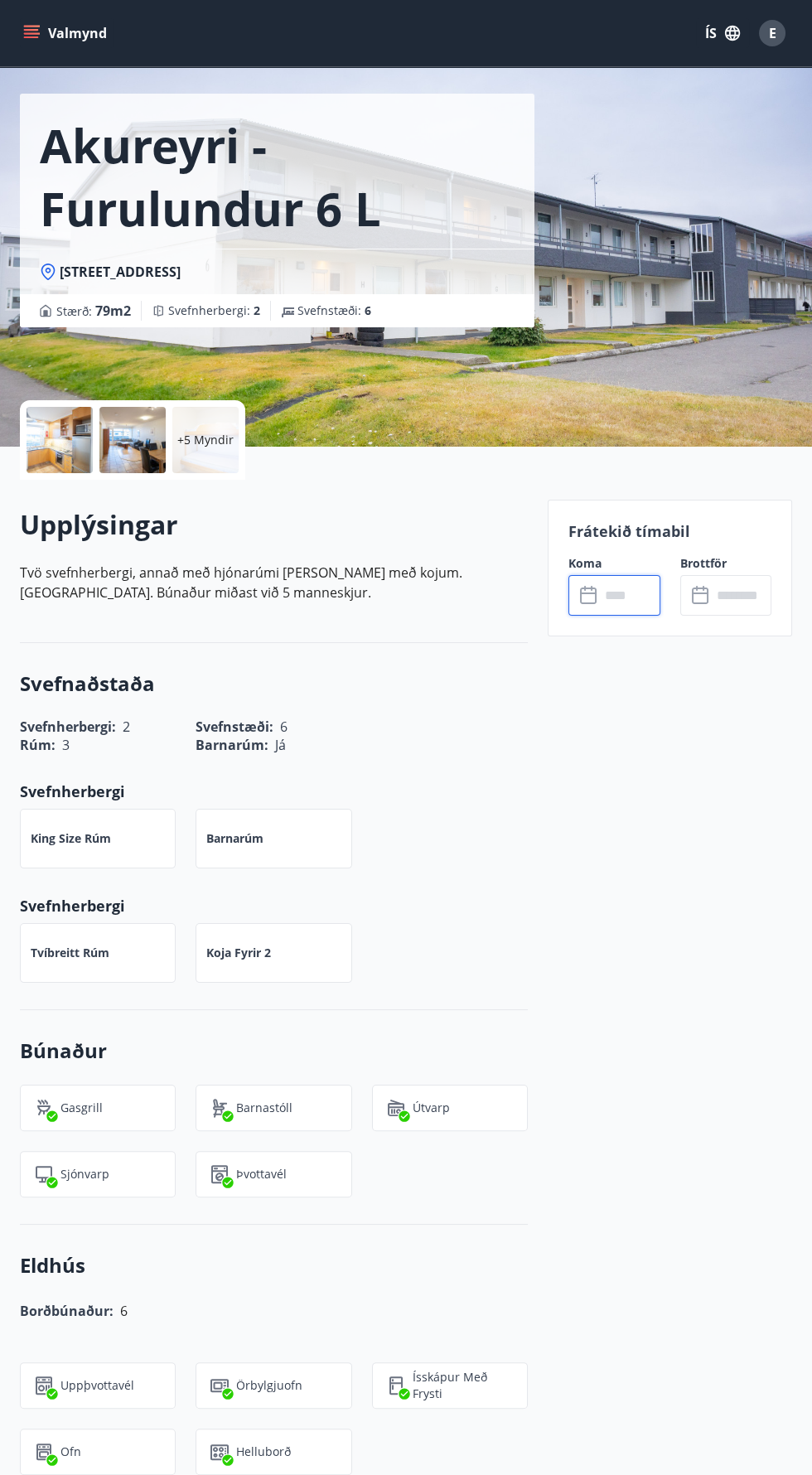
scroll to position [52, 0]
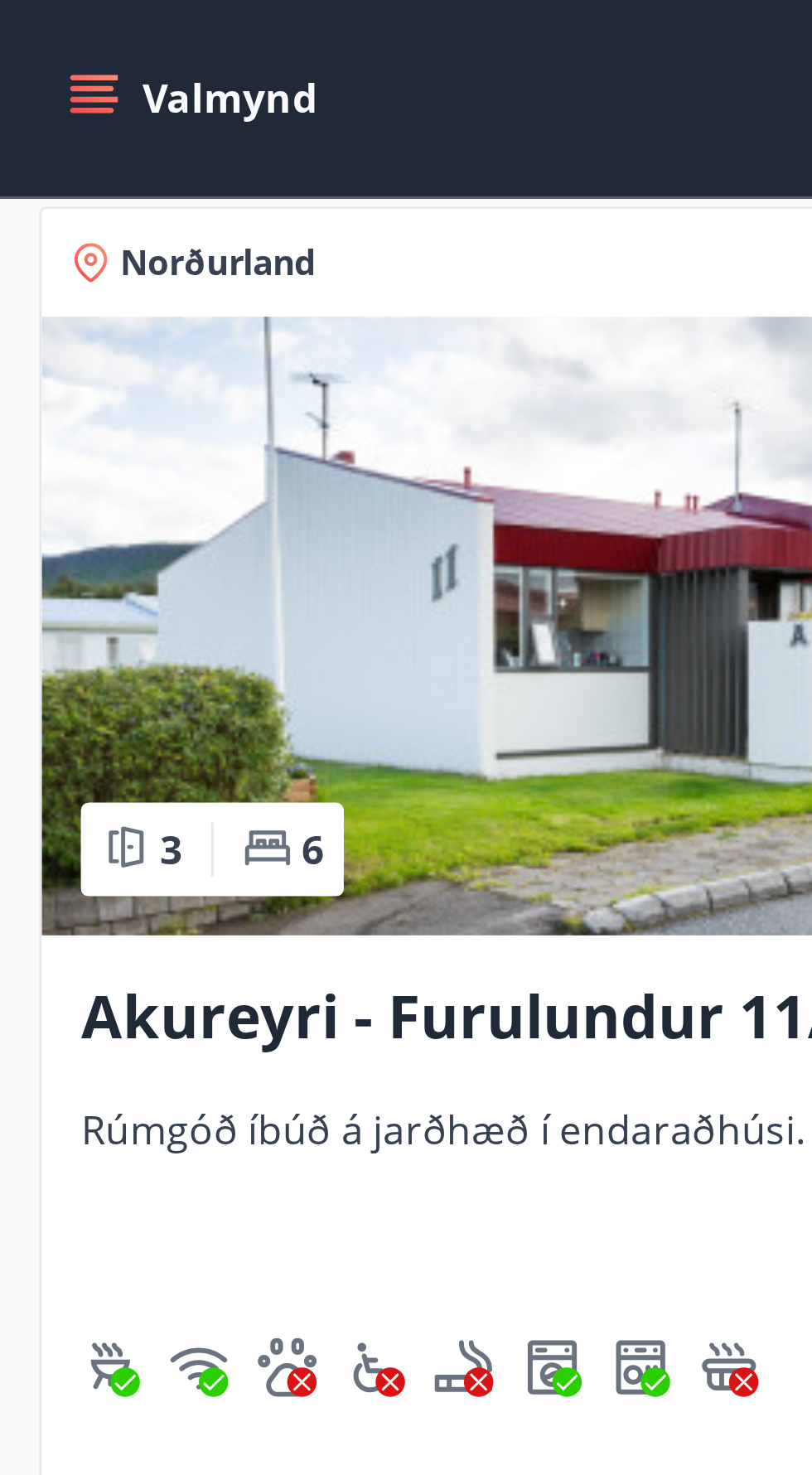
scroll to position [5683, 0]
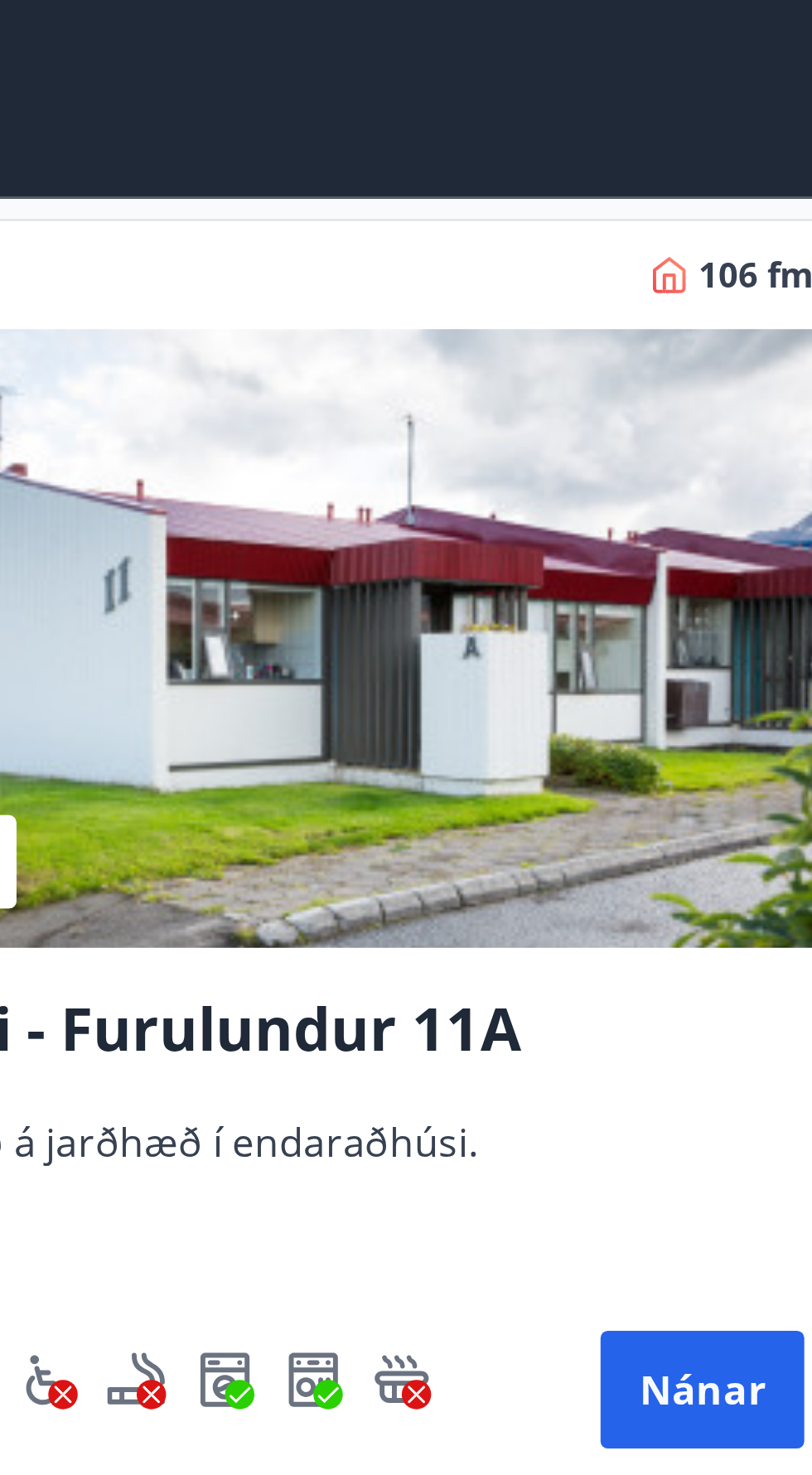
click at [289, 280] on img at bounding box center [204, 215] width 381 height 208
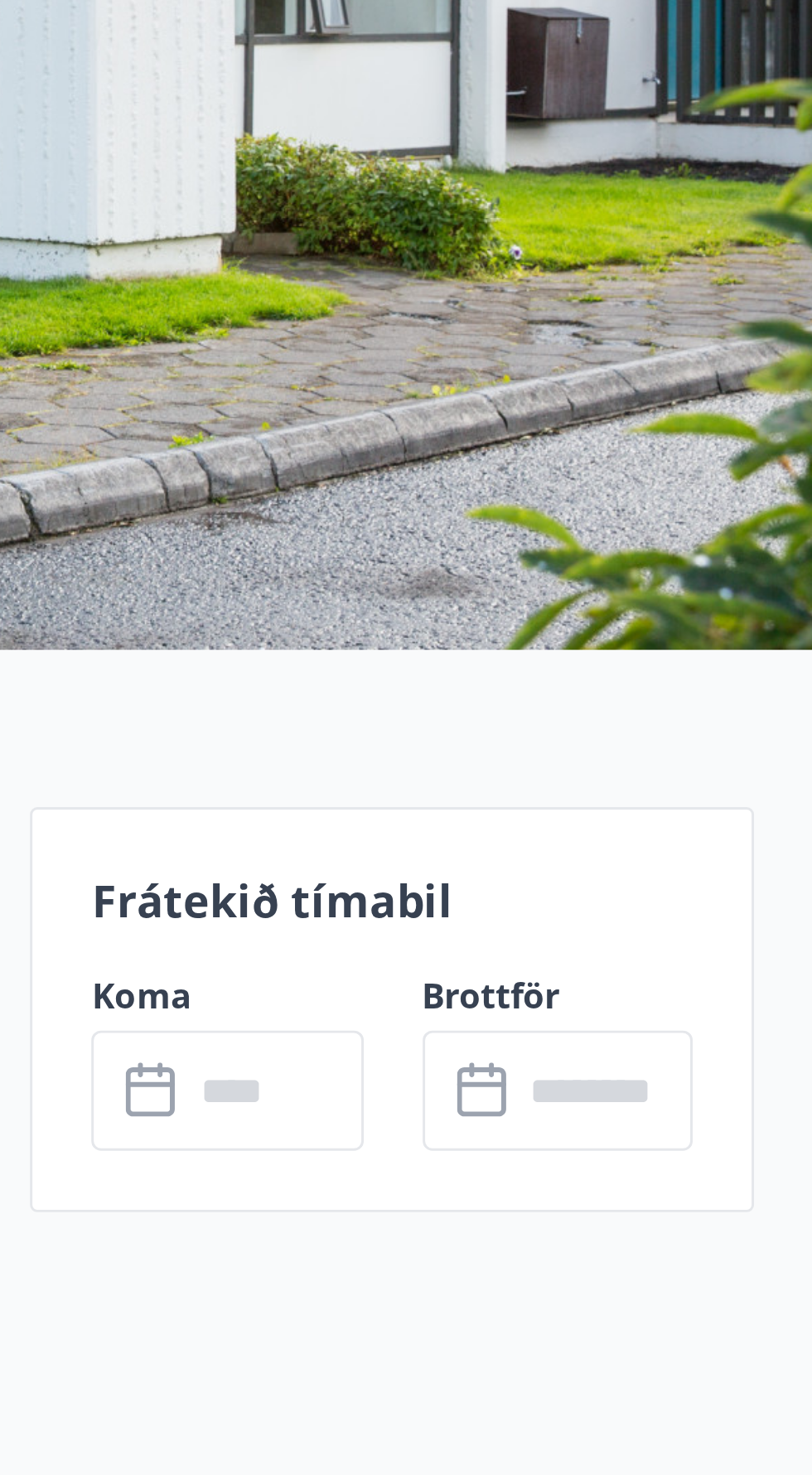
click at [632, 636] on input "text" at bounding box center [629, 646] width 59 height 40
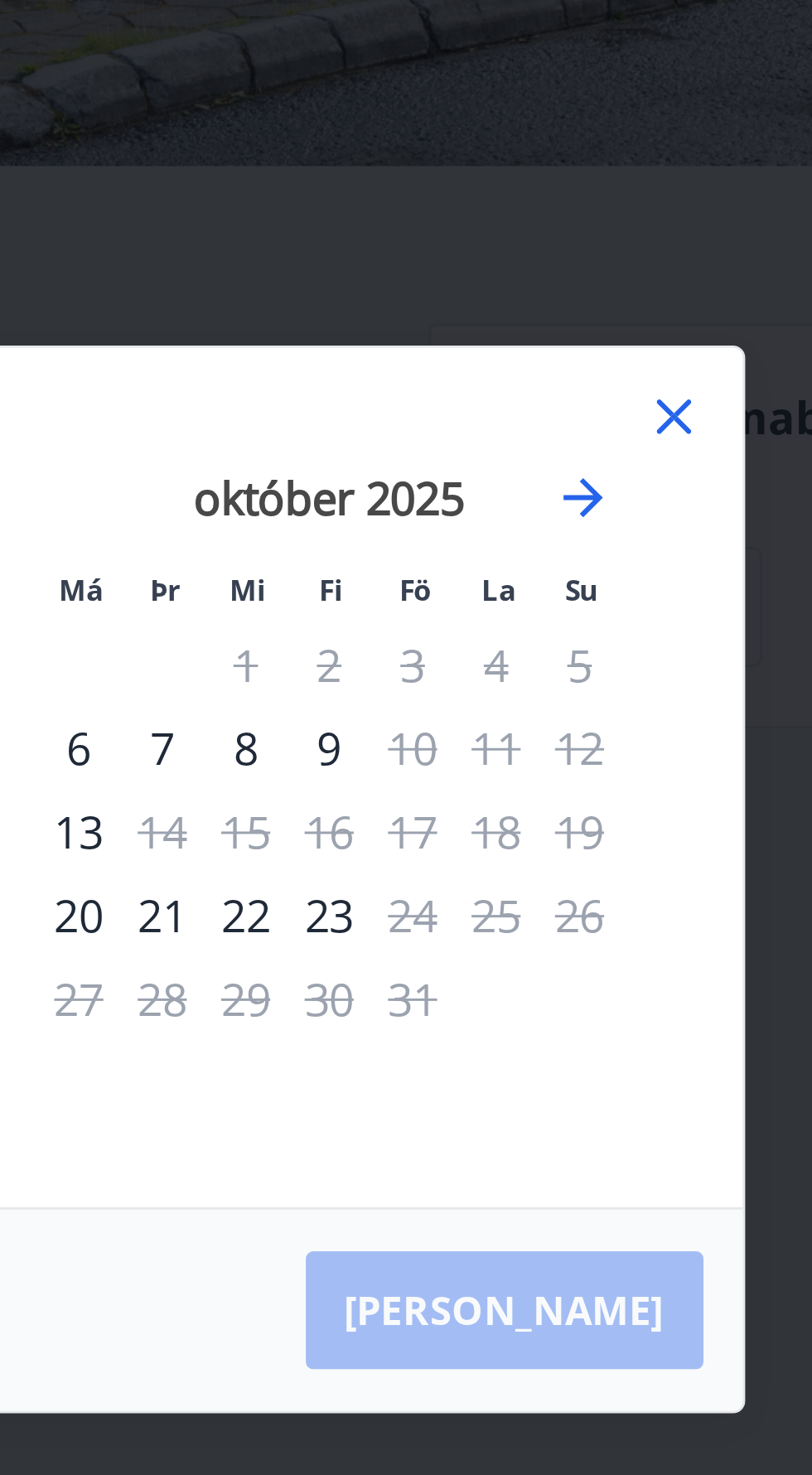
click at [636, 592] on icon at bounding box center [631, 582] width 20 height 20
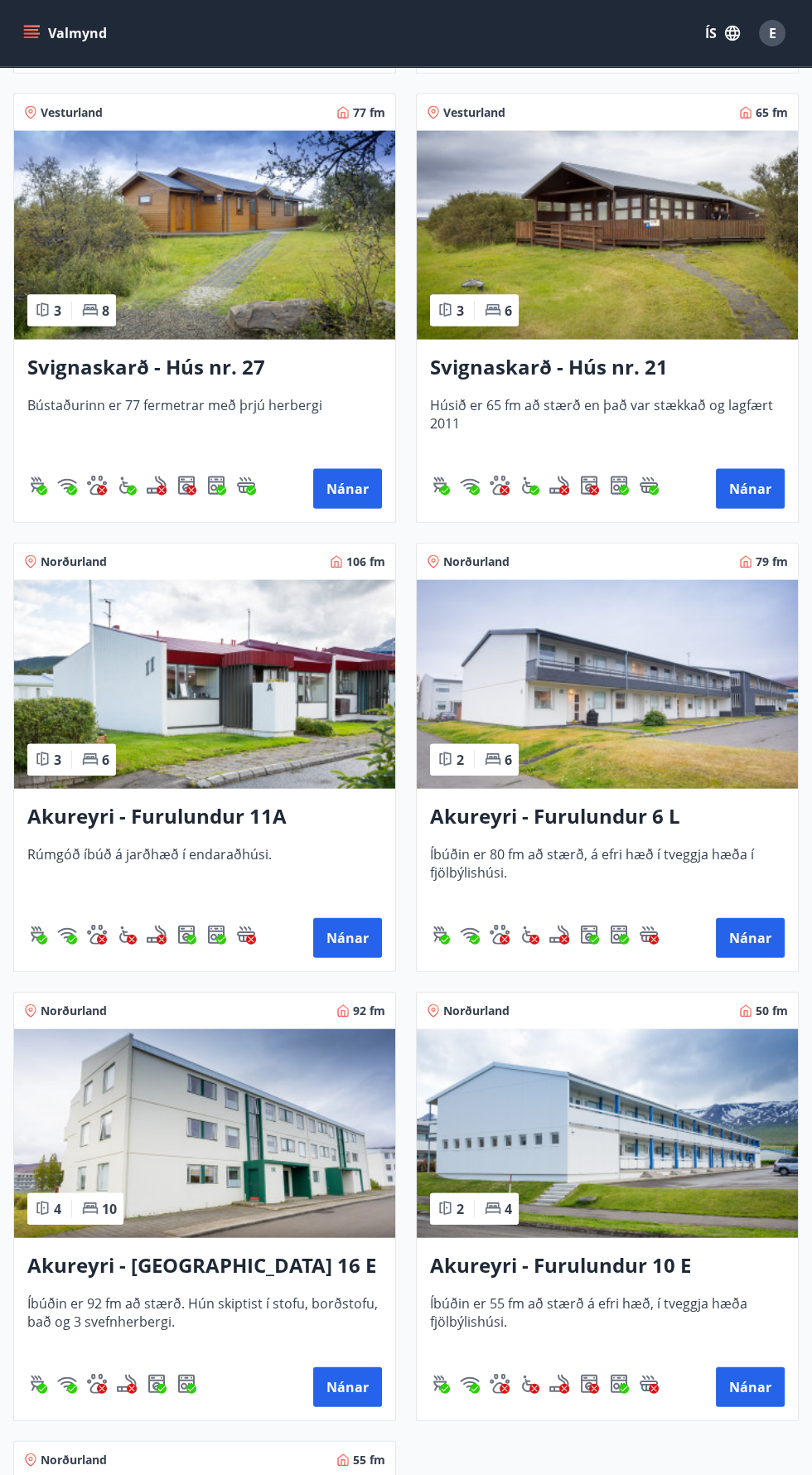
scroll to position [5199, 0]
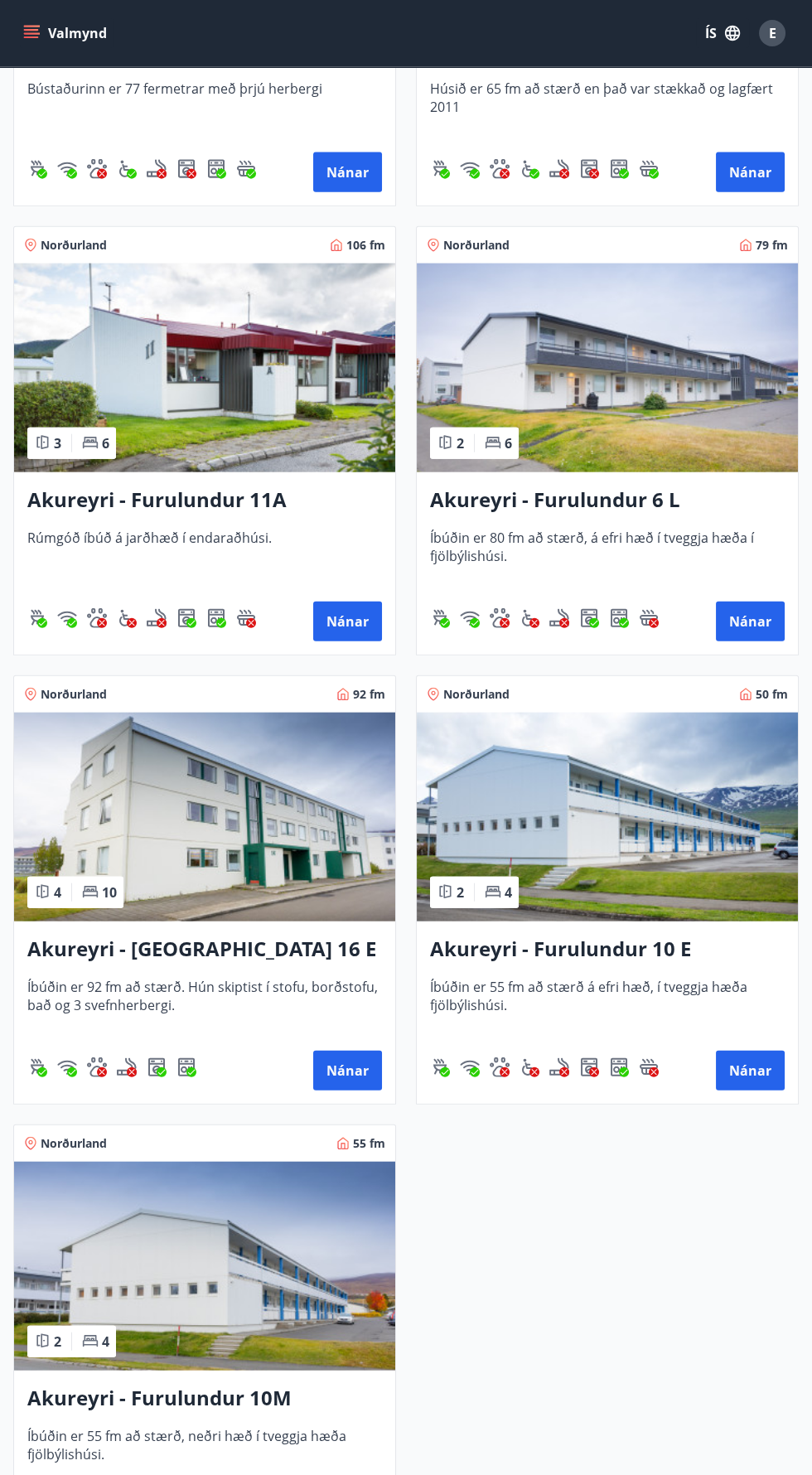
click at [294, 797] on img at bounding box center [204, 817] width 381 height 208
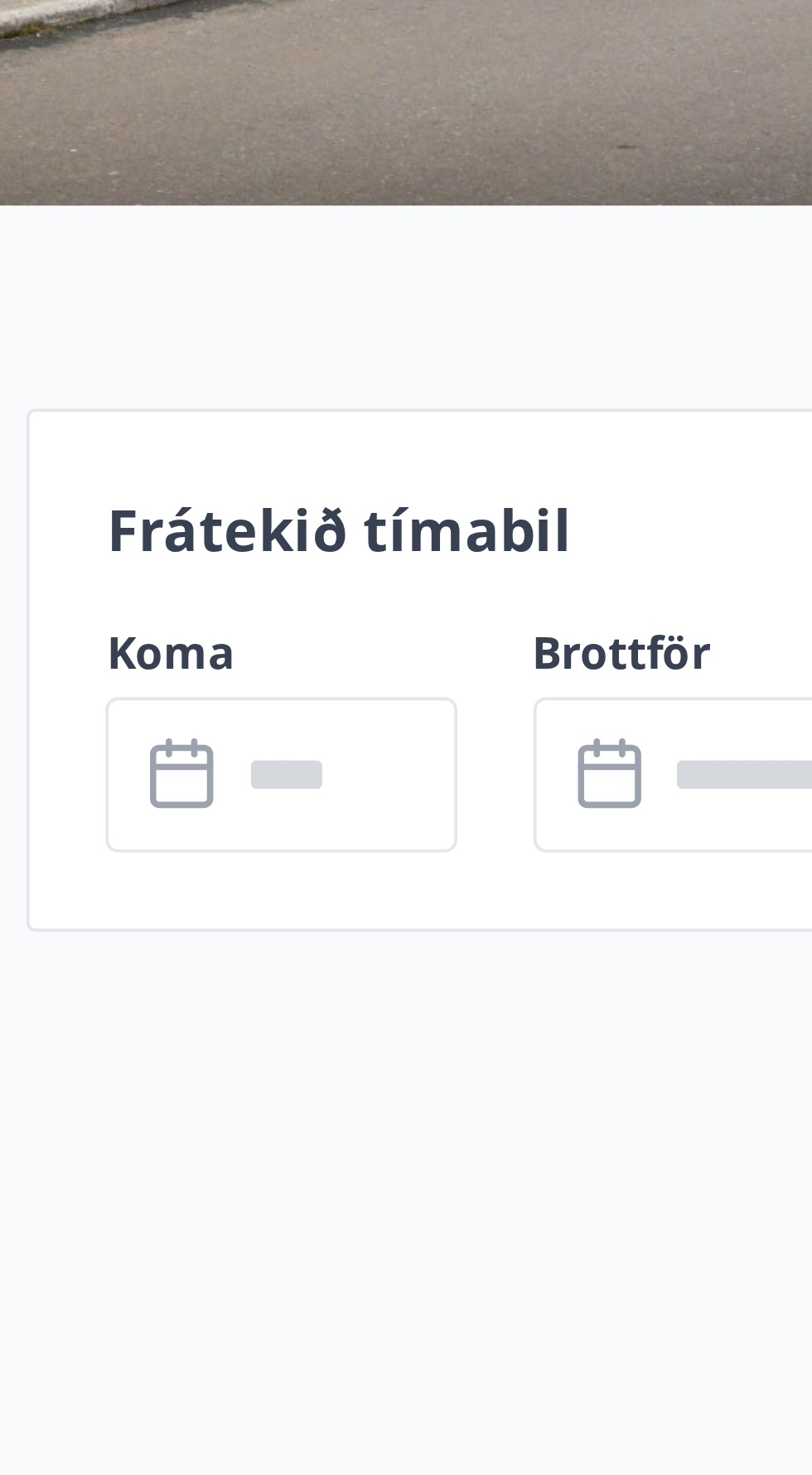
click at [640, 644] on input "text" at bounding box center [629, 646] width 59 height 40
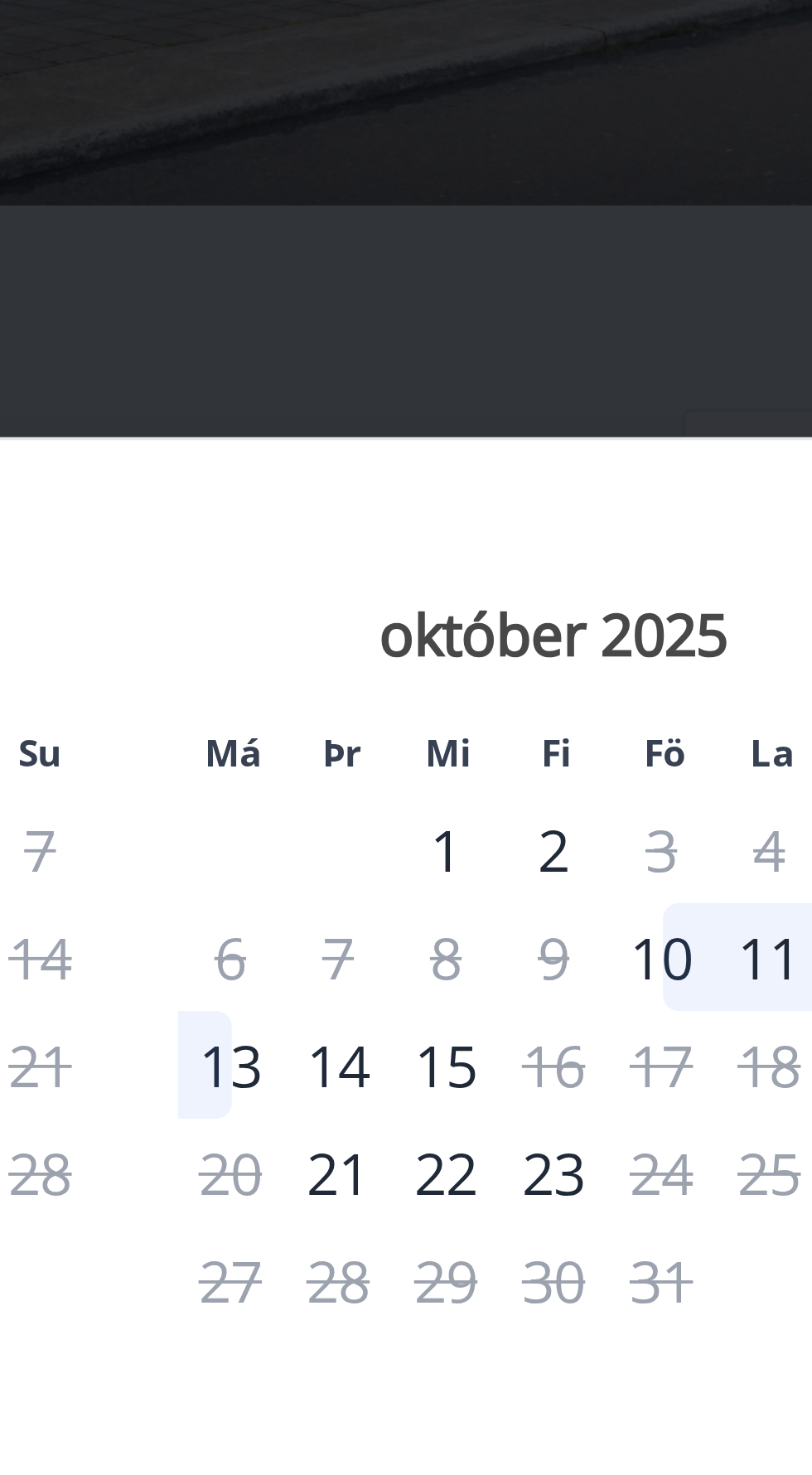
click at [570, 708] on div "11" at bounding box center [571, 693] width 28 height 28
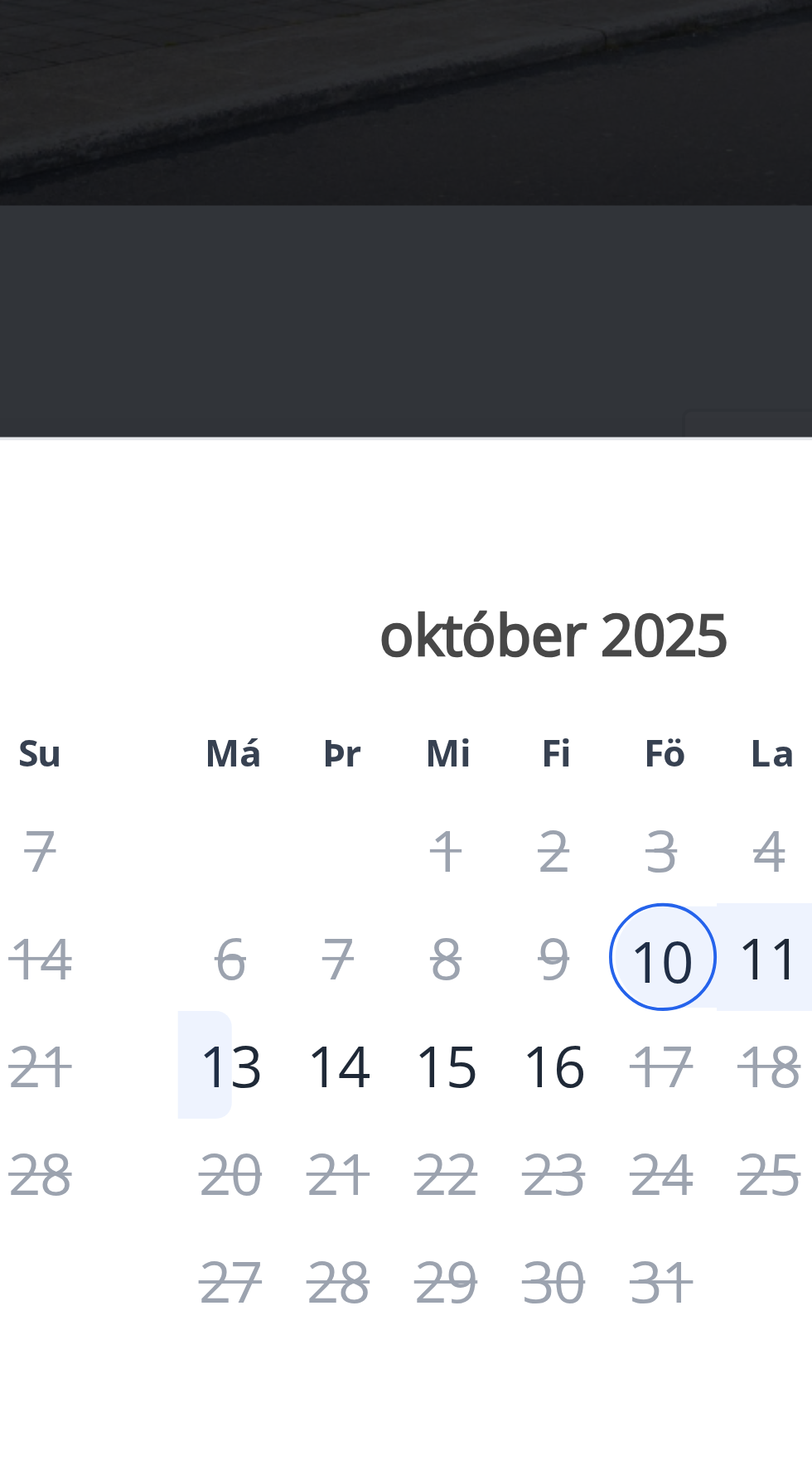
click at [491, 736] on div "15" at bounding box center [486, 721] width 28 height 28
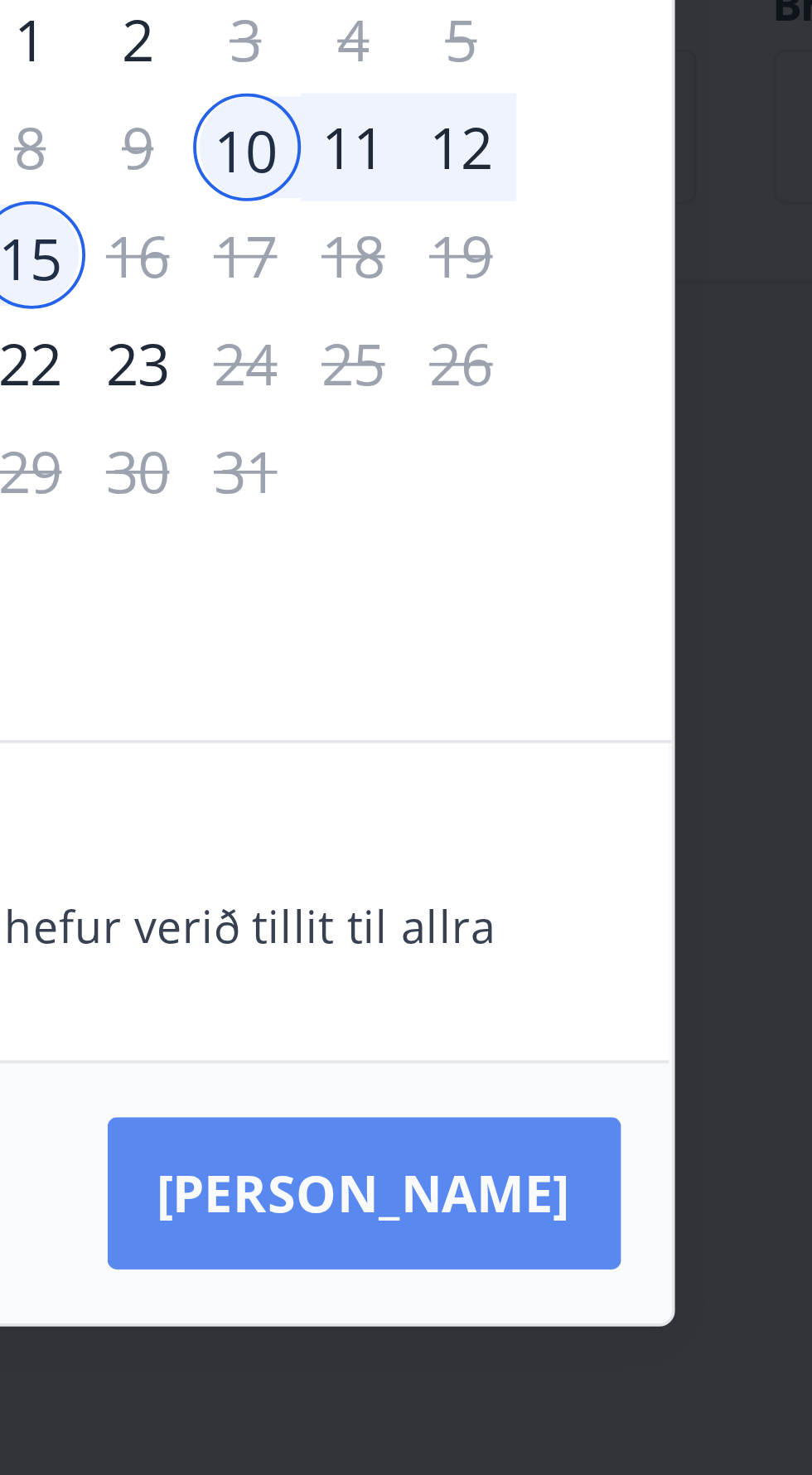
click at [619, 945] on button "[PERSON_NAME]" at bounding box center [573, 925] width 134 height 39
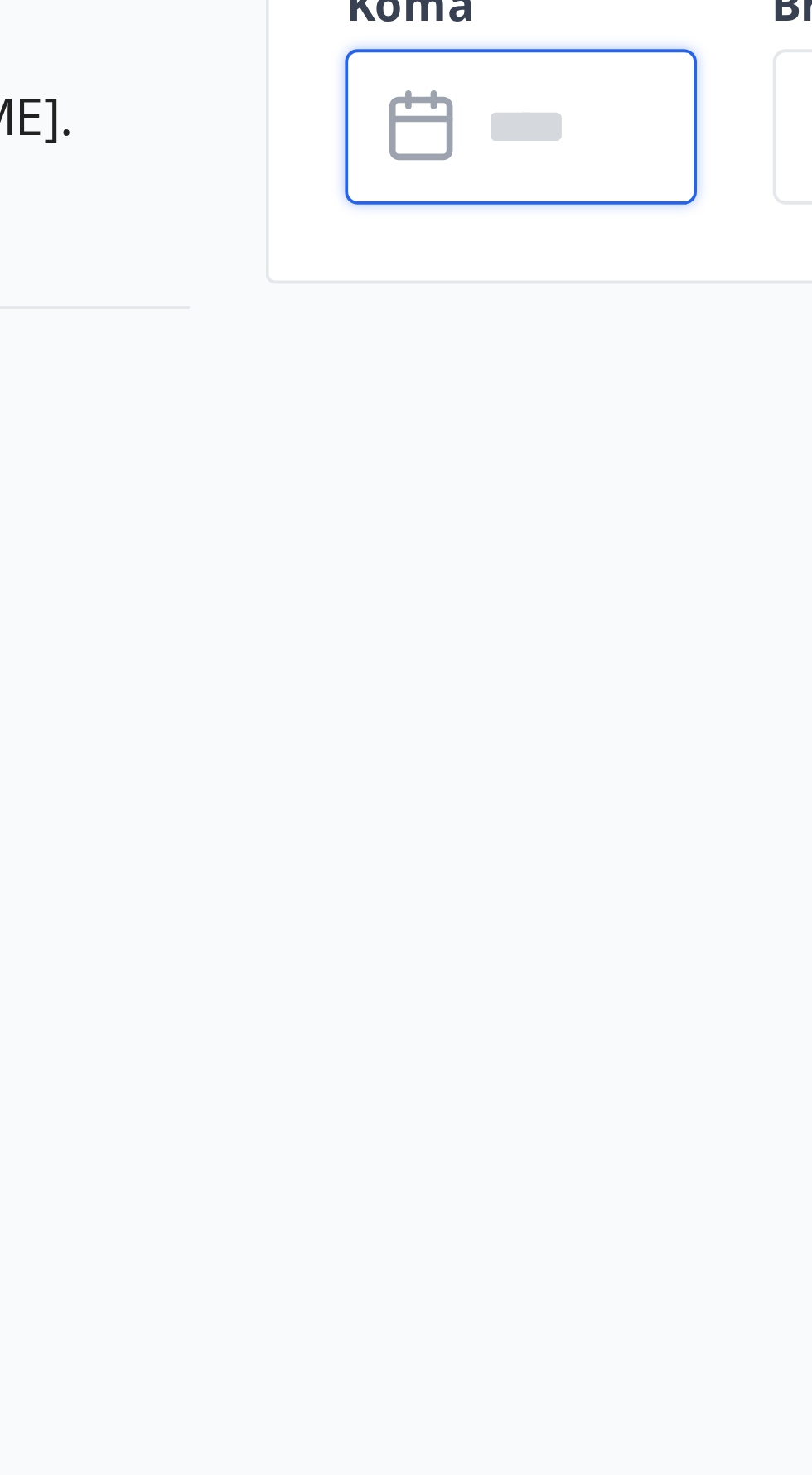
type input "******"
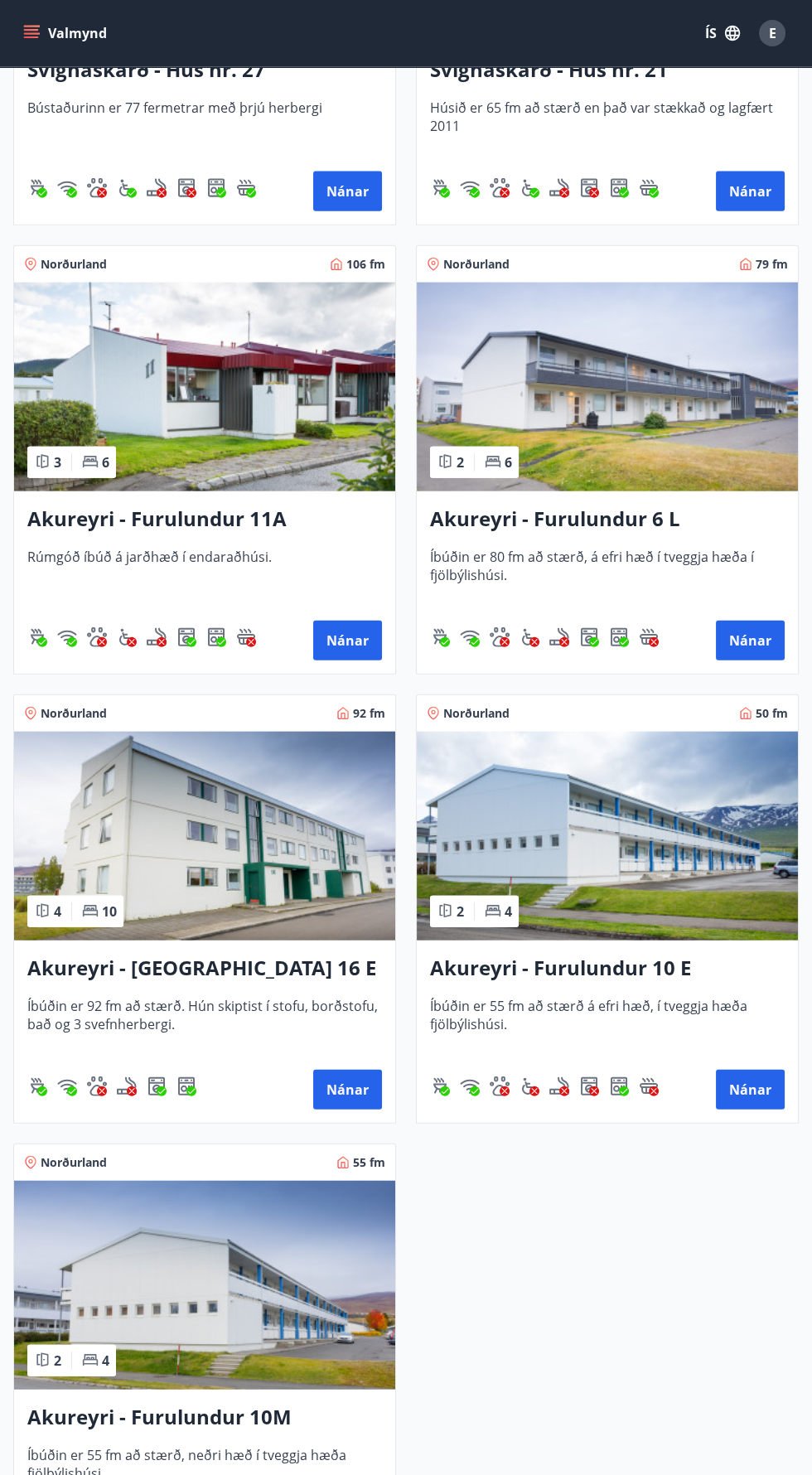
scroll to position [5708, 0]
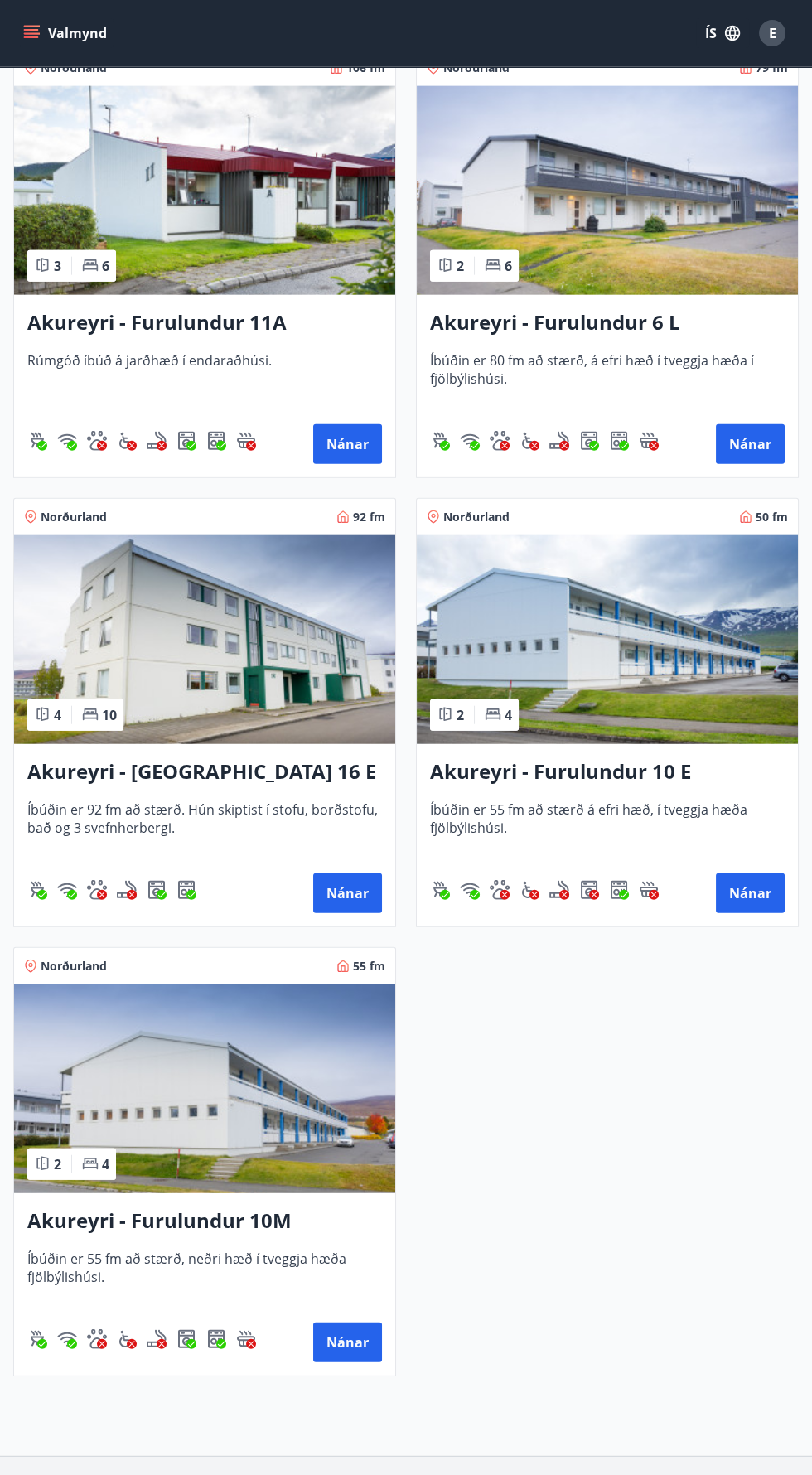
click at [654, 680] on img at bounding box center [607, 639] width 381 height 208
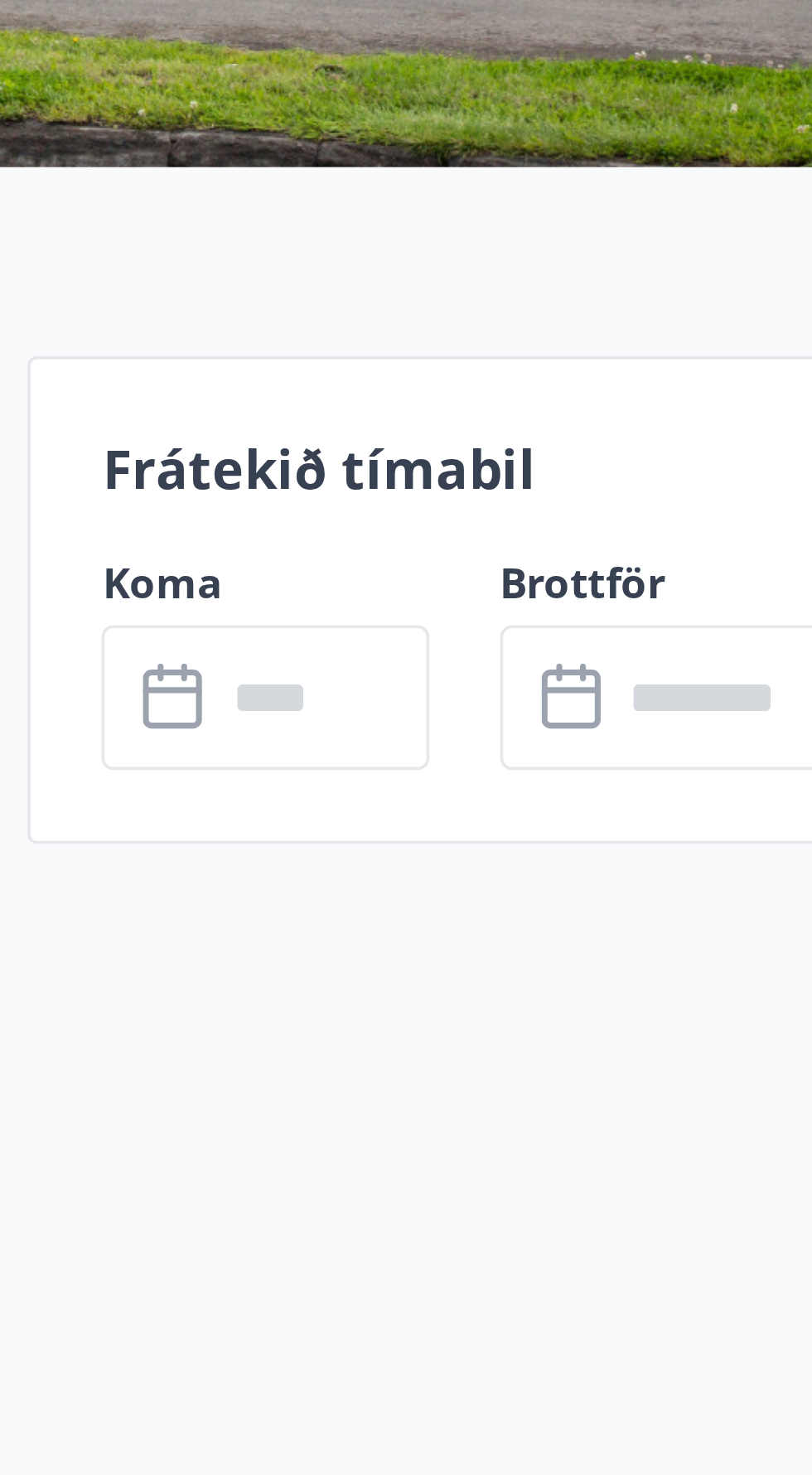
click at [650, 640] on input "text" at bounding box center [629, 646] width 59 height 40
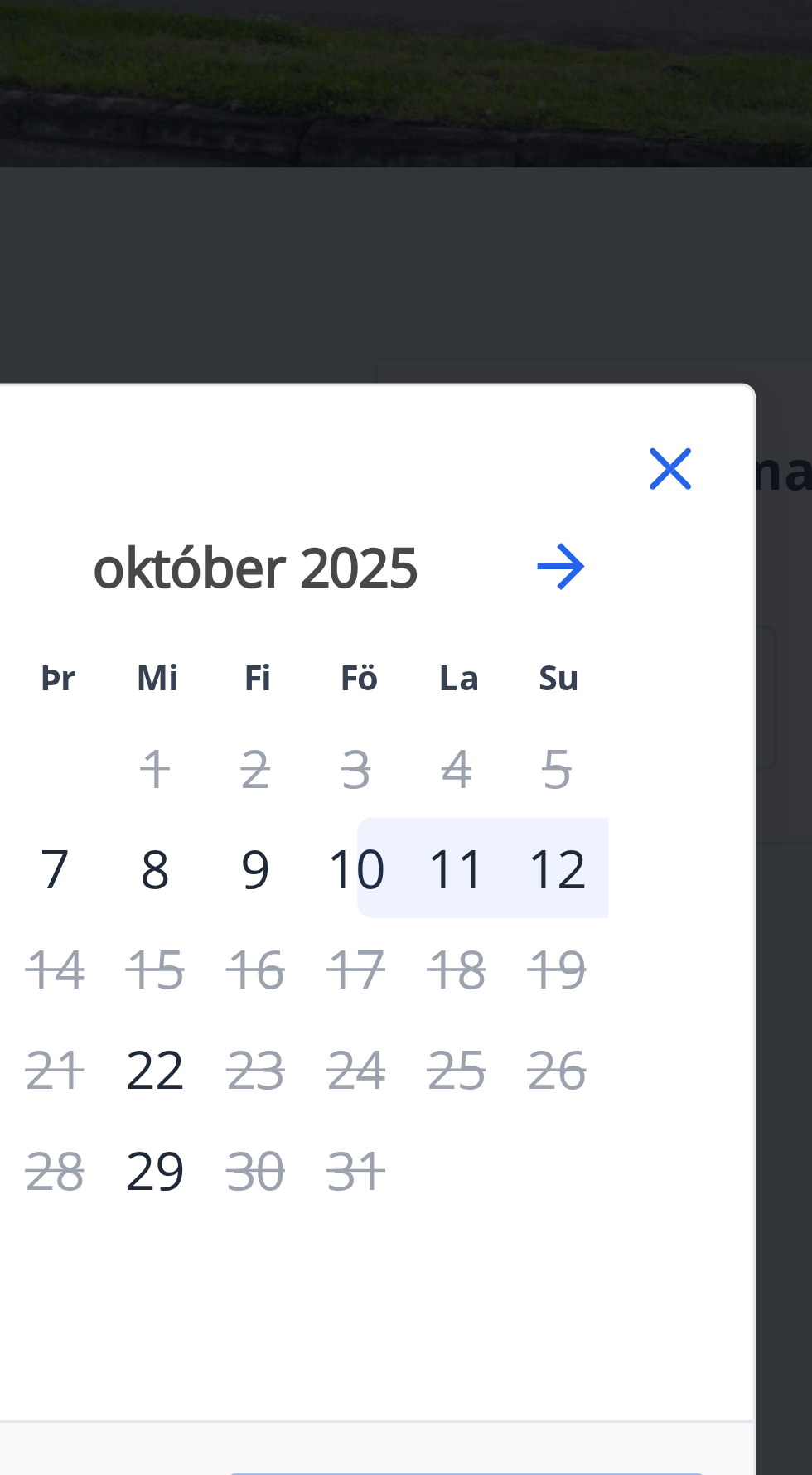
click at [636, 592] on icon at bounding box center [631, 582] width 20 height 20
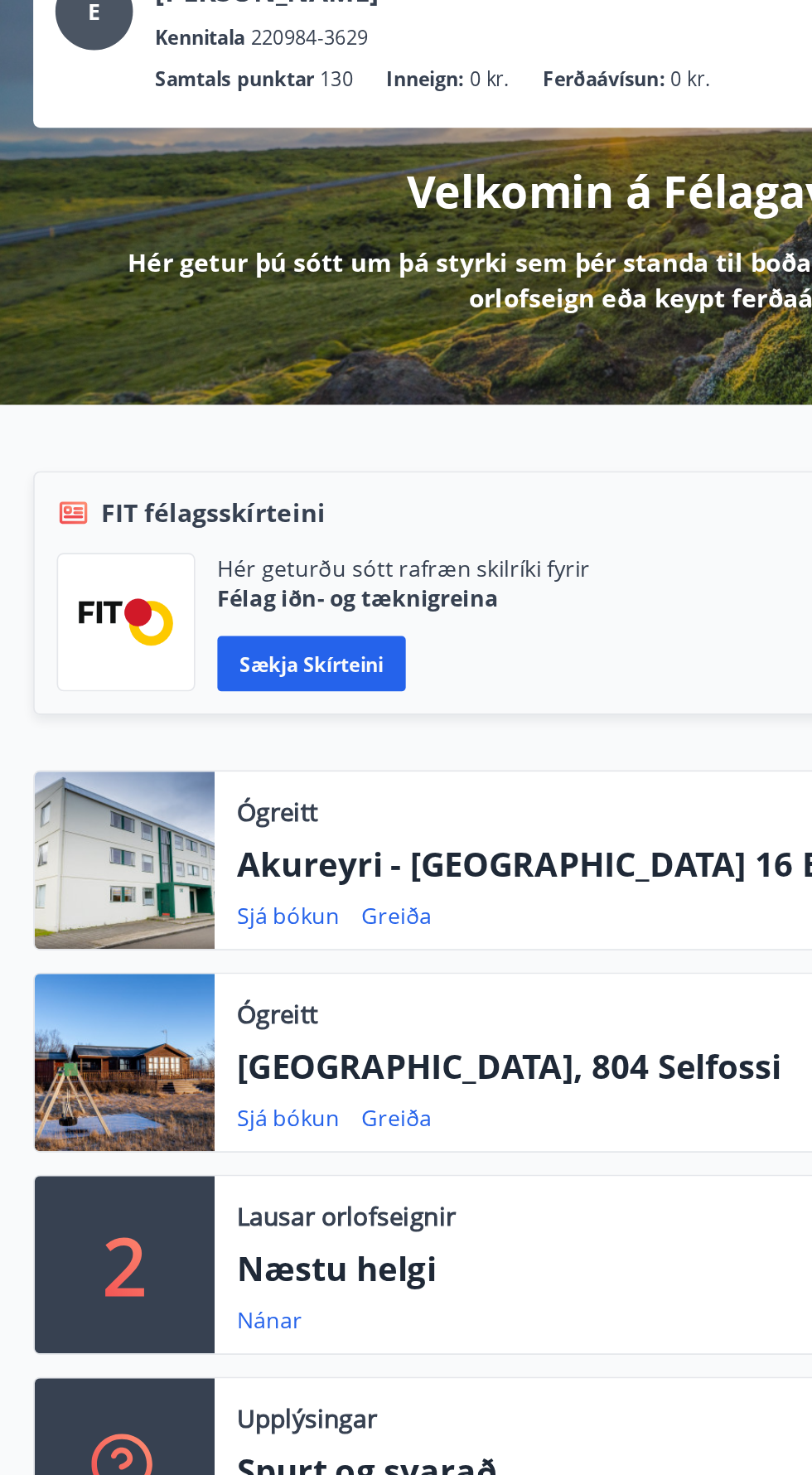
click at [330, 758] on p "[GEOGRAPHIC_DATA], 804 Selfossi" at bounding box center [460, 768] width 636 height 28
click at [94, 753] on div at bounding box center [75, 765] width 108 height 106
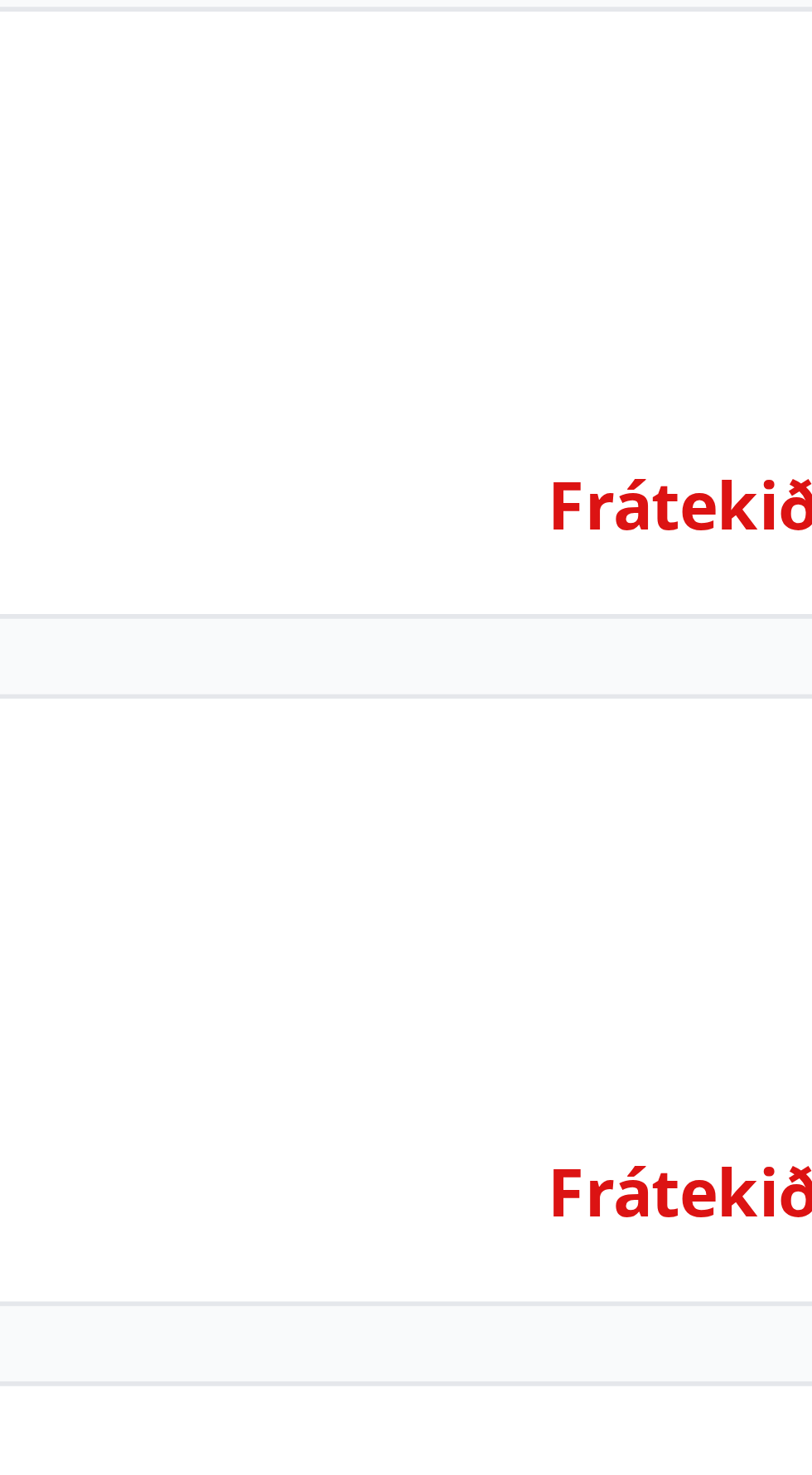
click at [703, 794] on span "Frátekið til :" at bounding box center [709, 799] width 66 height 18
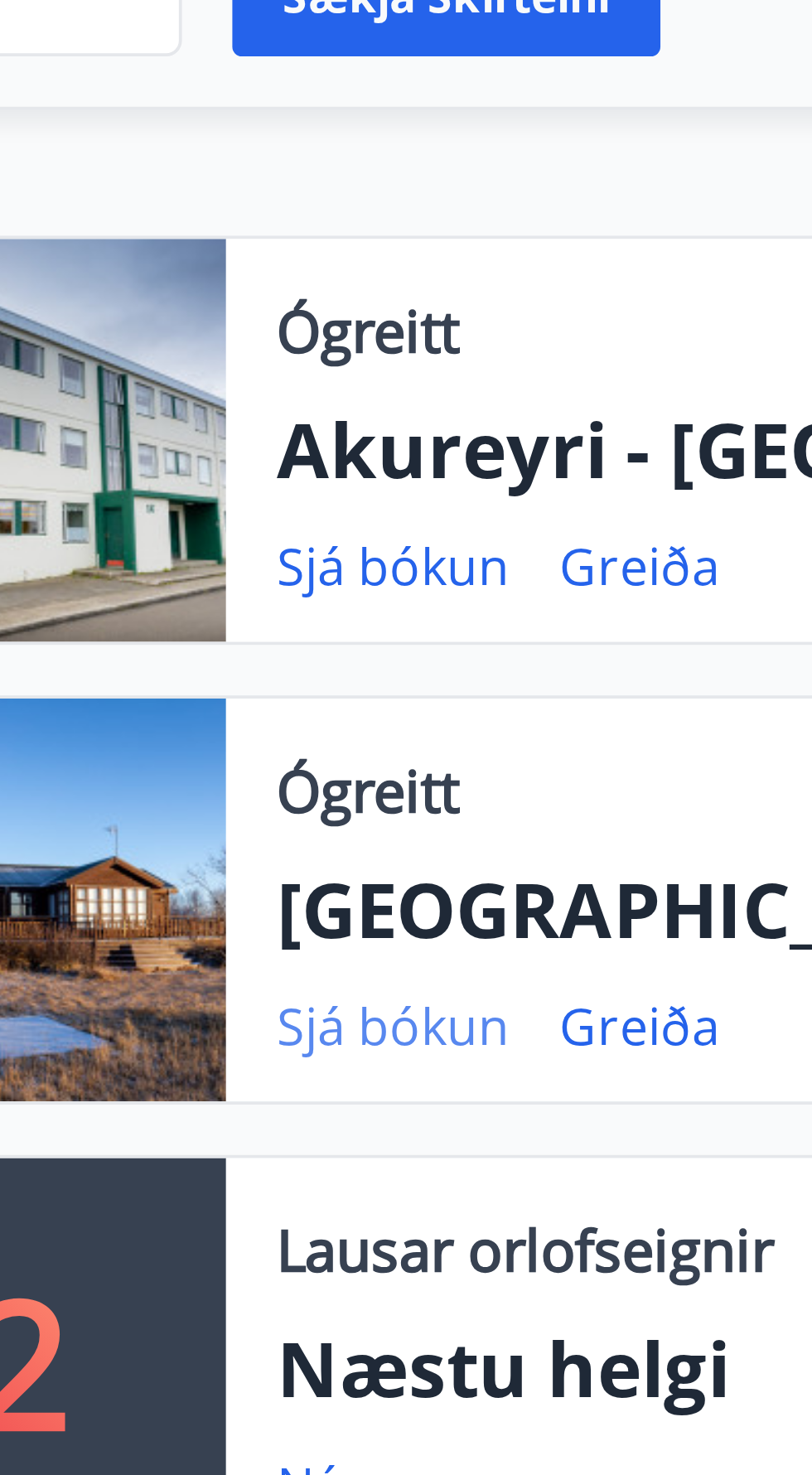
click at [179, 796] on link "Sjá bókun" at bounding box center [172, 799] width 61 height 18
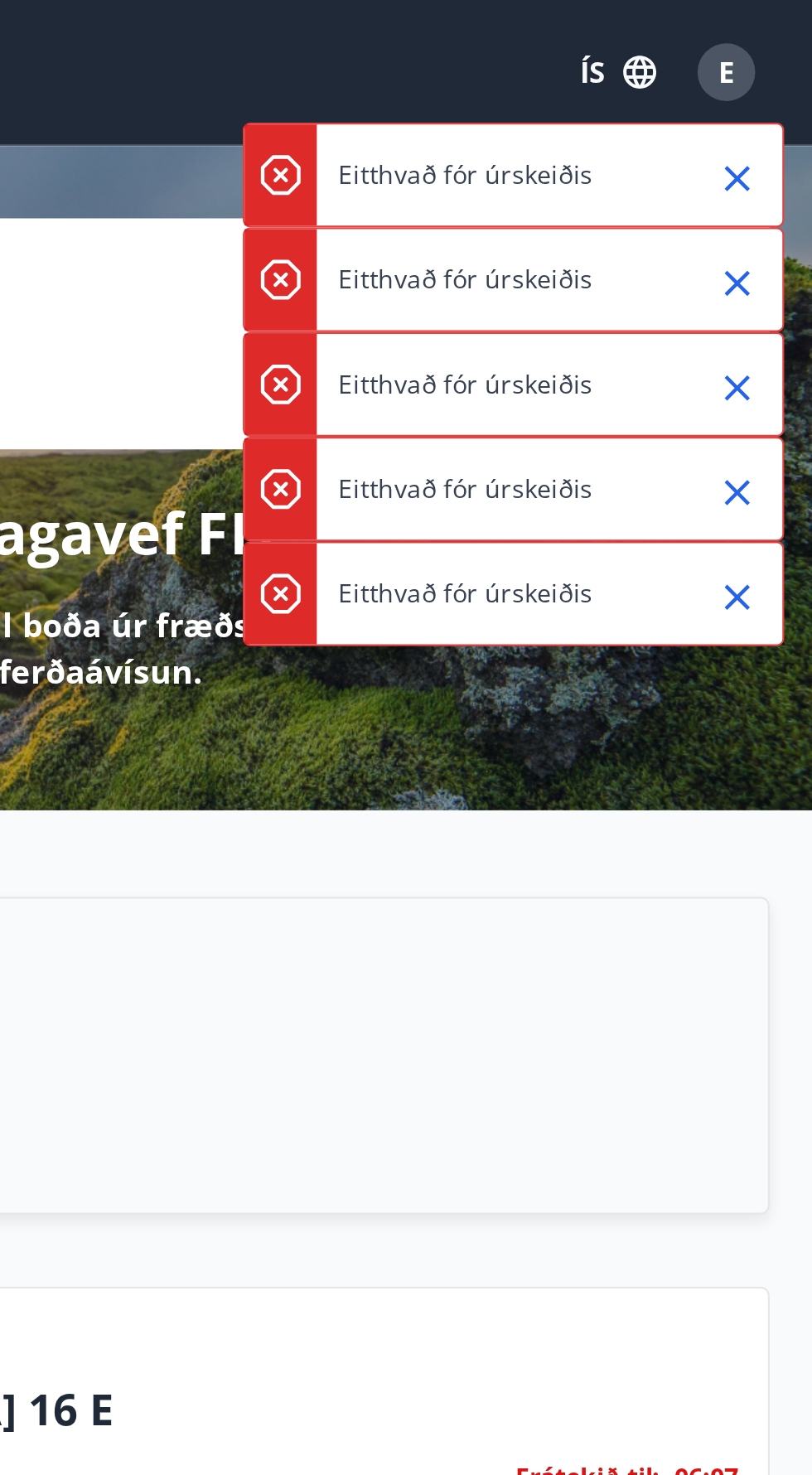
click at [787, 228] on button "Close" at bounding box center [777, 226] width 28 height 28
click at [781, 227] on icon "Close" at bounding box center [777, 226] width 12 height 12
click at [777, 219] on icon "Close" at bounding box center [777, 227] width 20 height 20
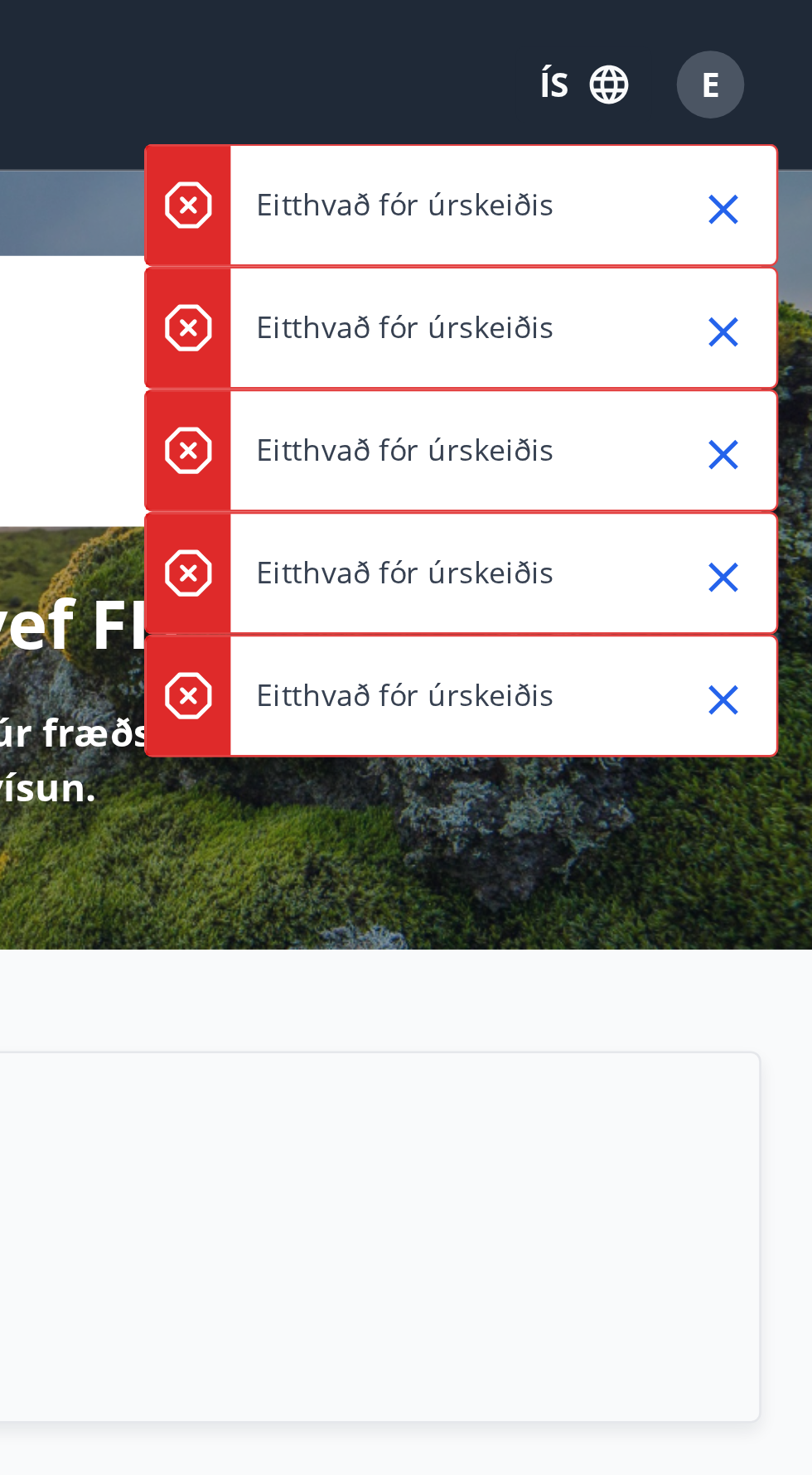
click at [787, 186] on icon "Close" at bounding box center [777, 178] width 20 height 20
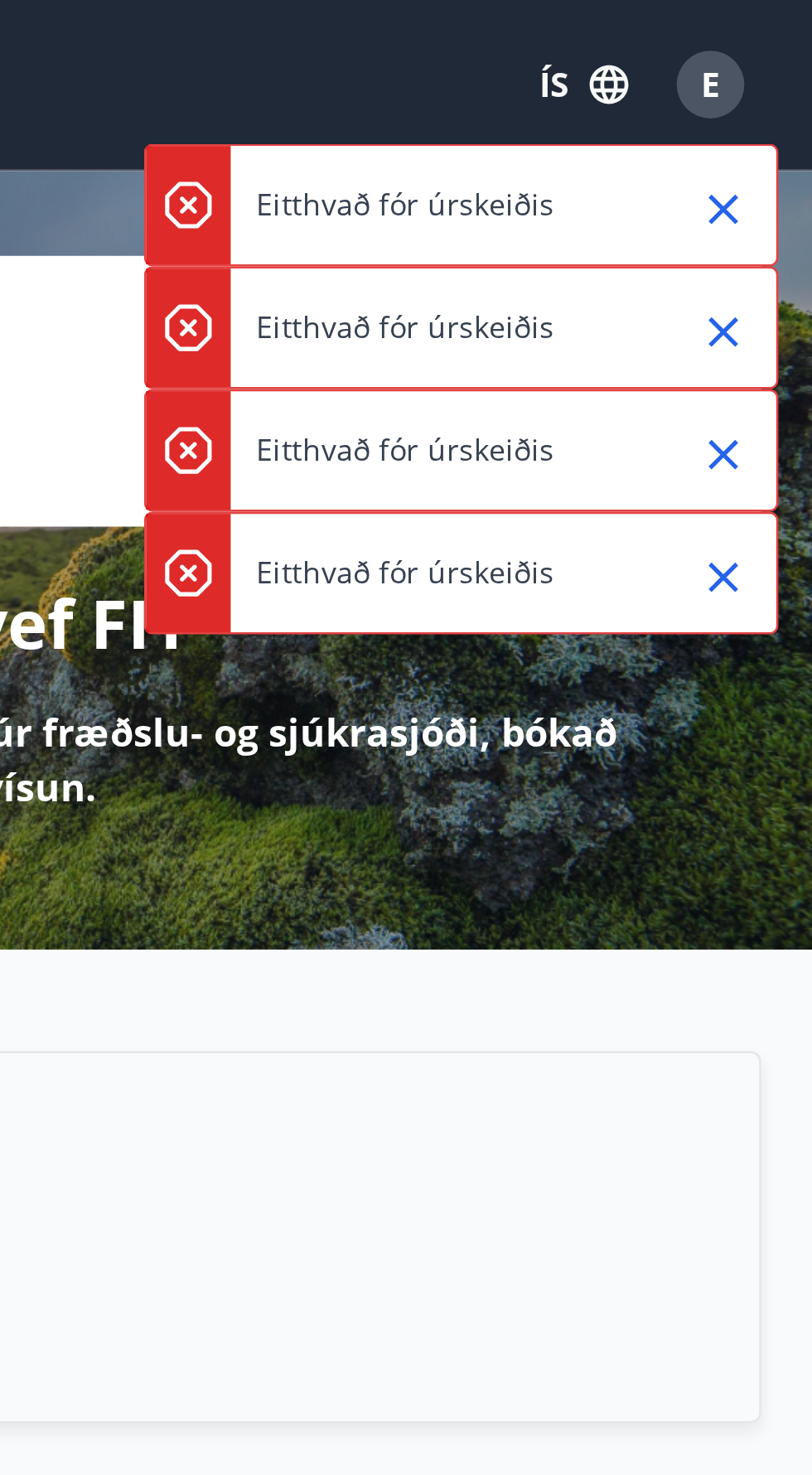
click at [787, 78] on button "Close" at bounding box center [777, 81] width 28 height 28
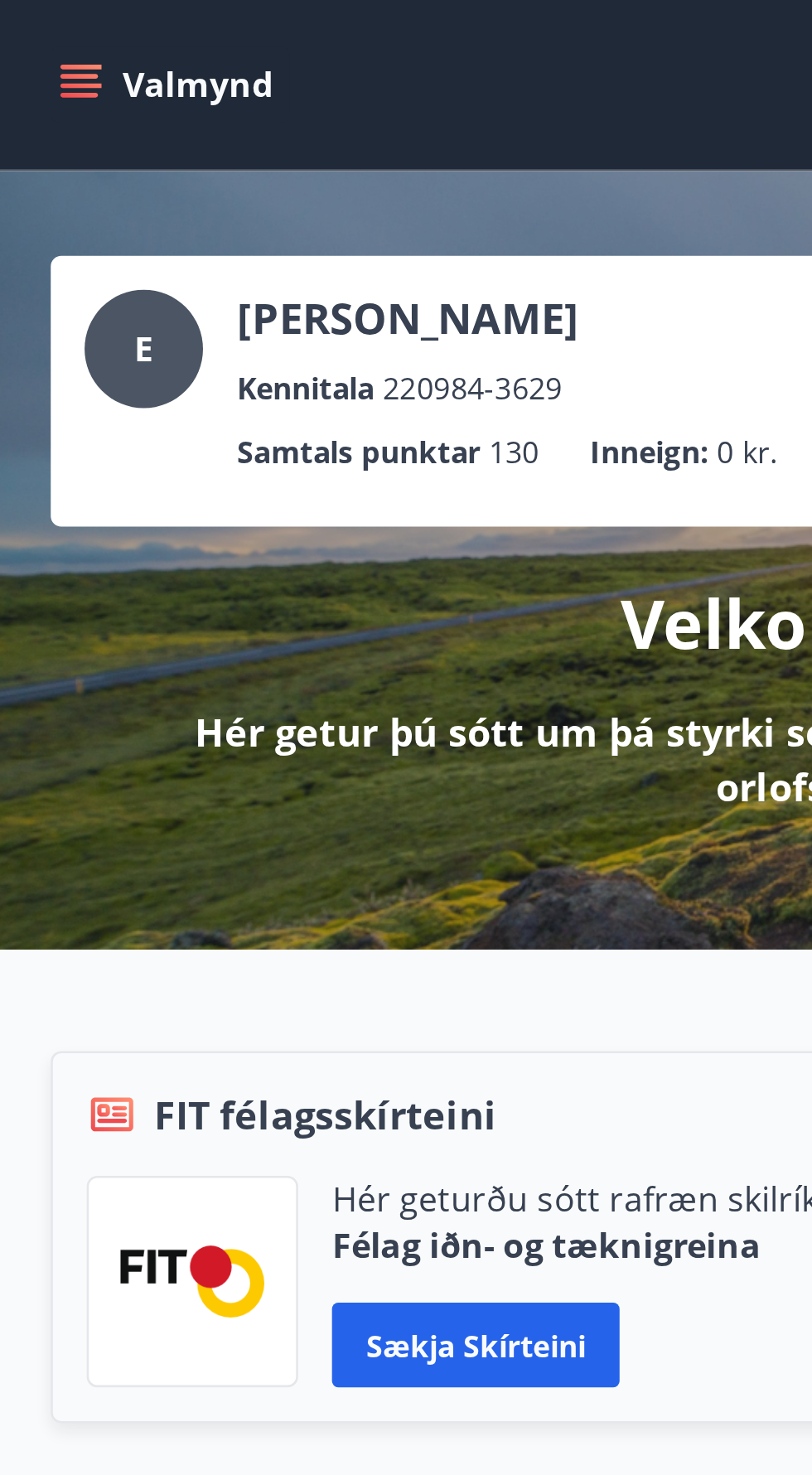
click at [37, 31] on icon "menu" at bounding box center [31, 33] width 16 height 16
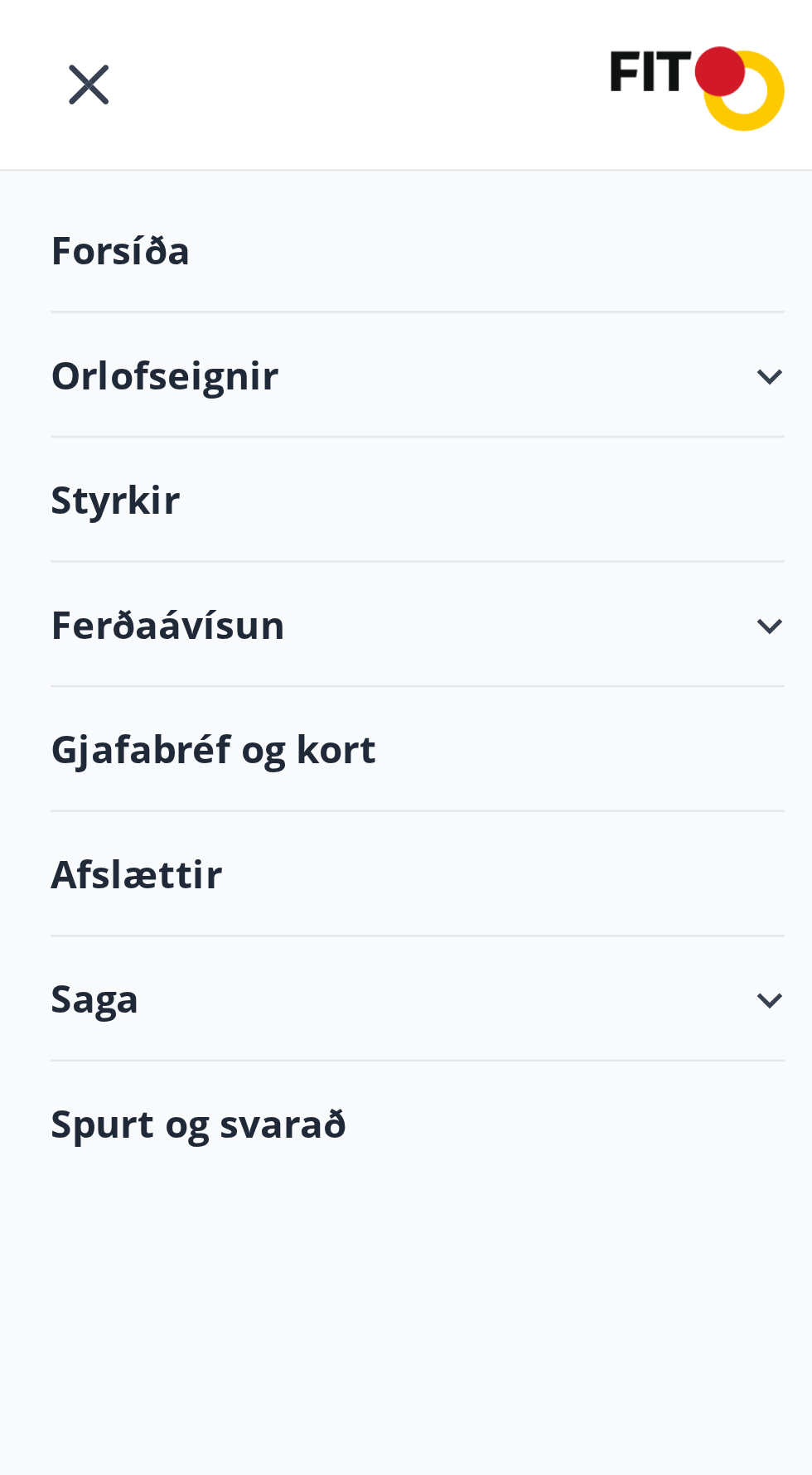
click at [136, 134] on div "Orlofseignir" at bounding box center [164, 146] width 287 height 48
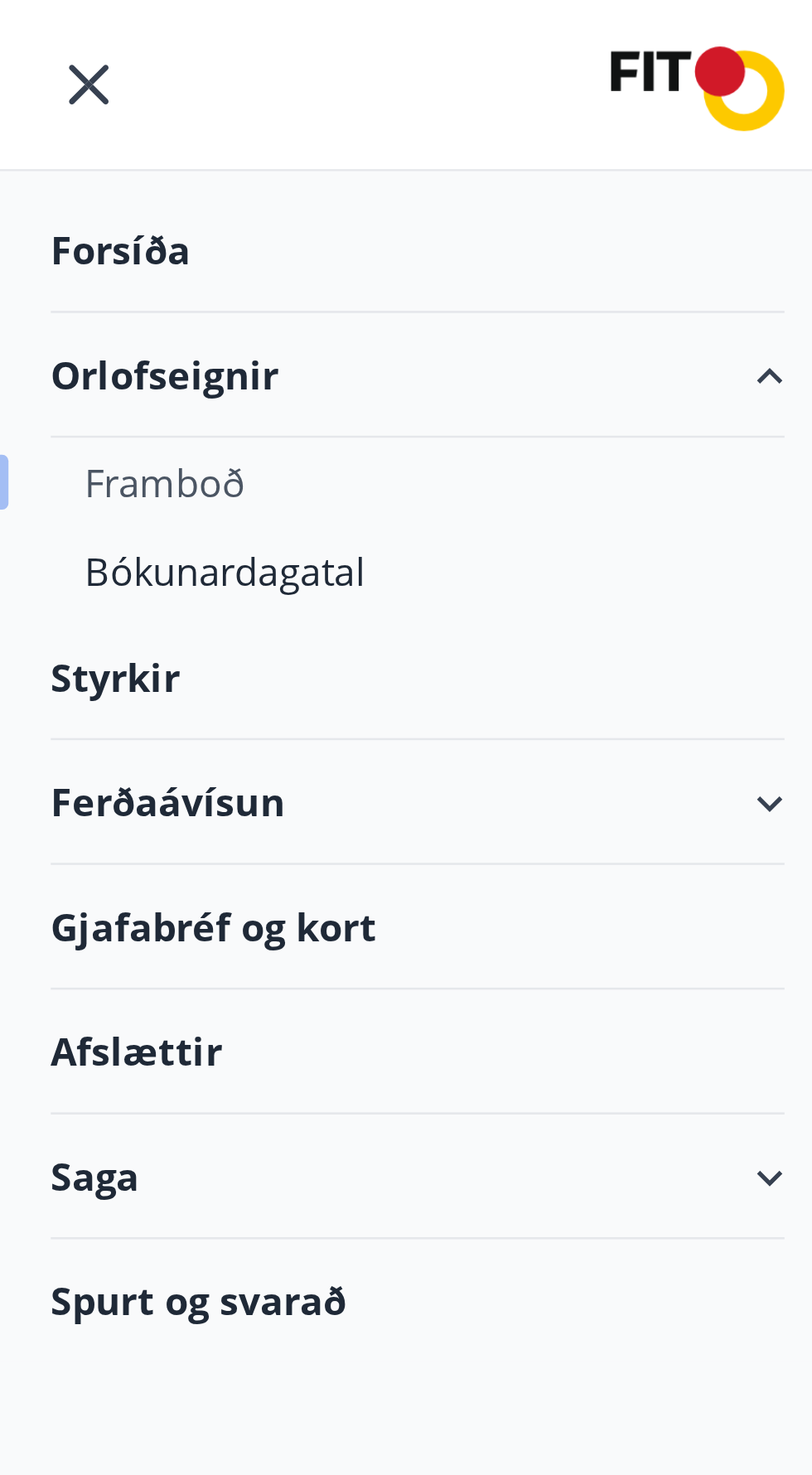
click at [95, 178] on div "Framboð" at bounding box center [163, 189] width 261 height 35
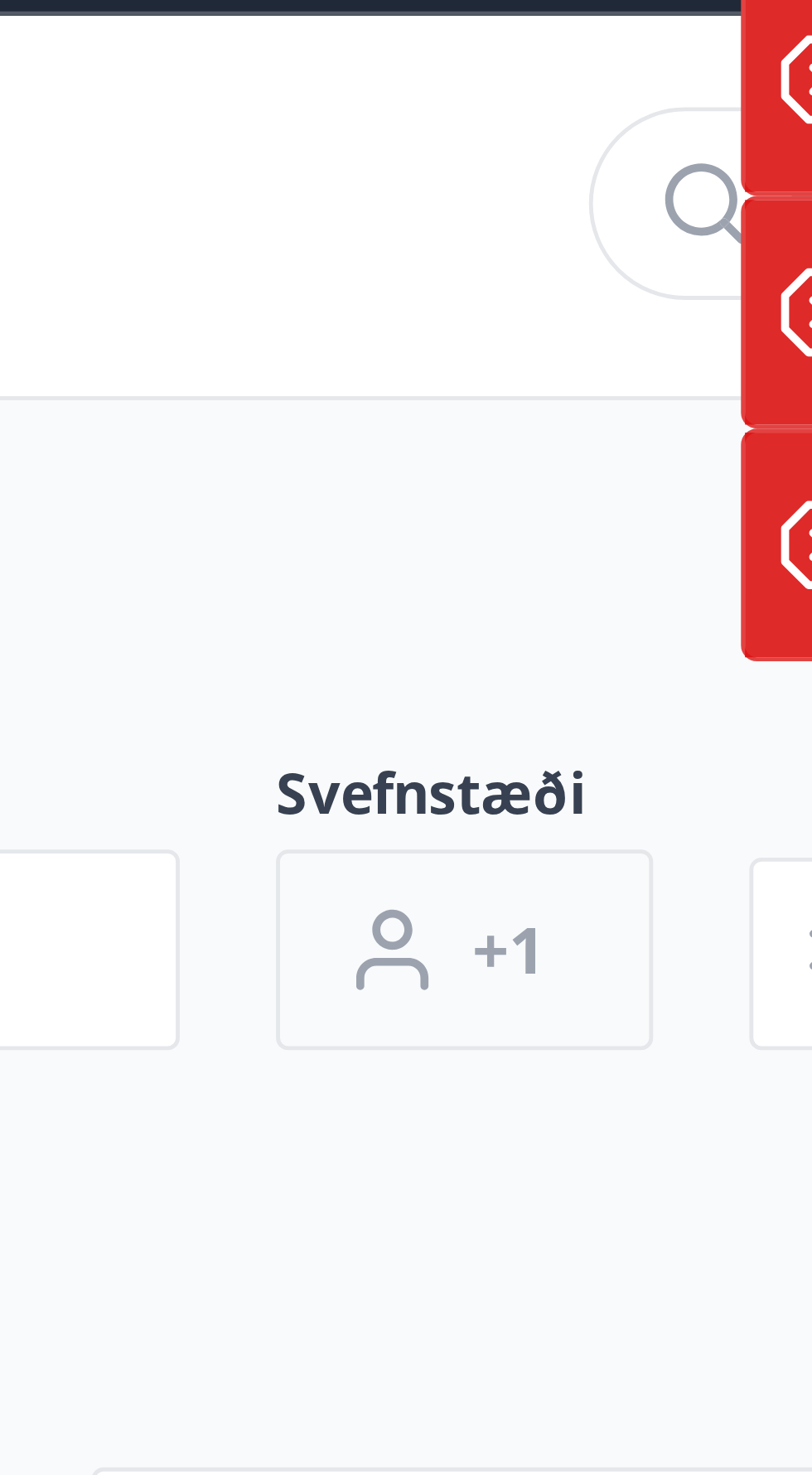
click at [497, 254] on span "+1" at bounding box center [502, 261] width 15 height 18
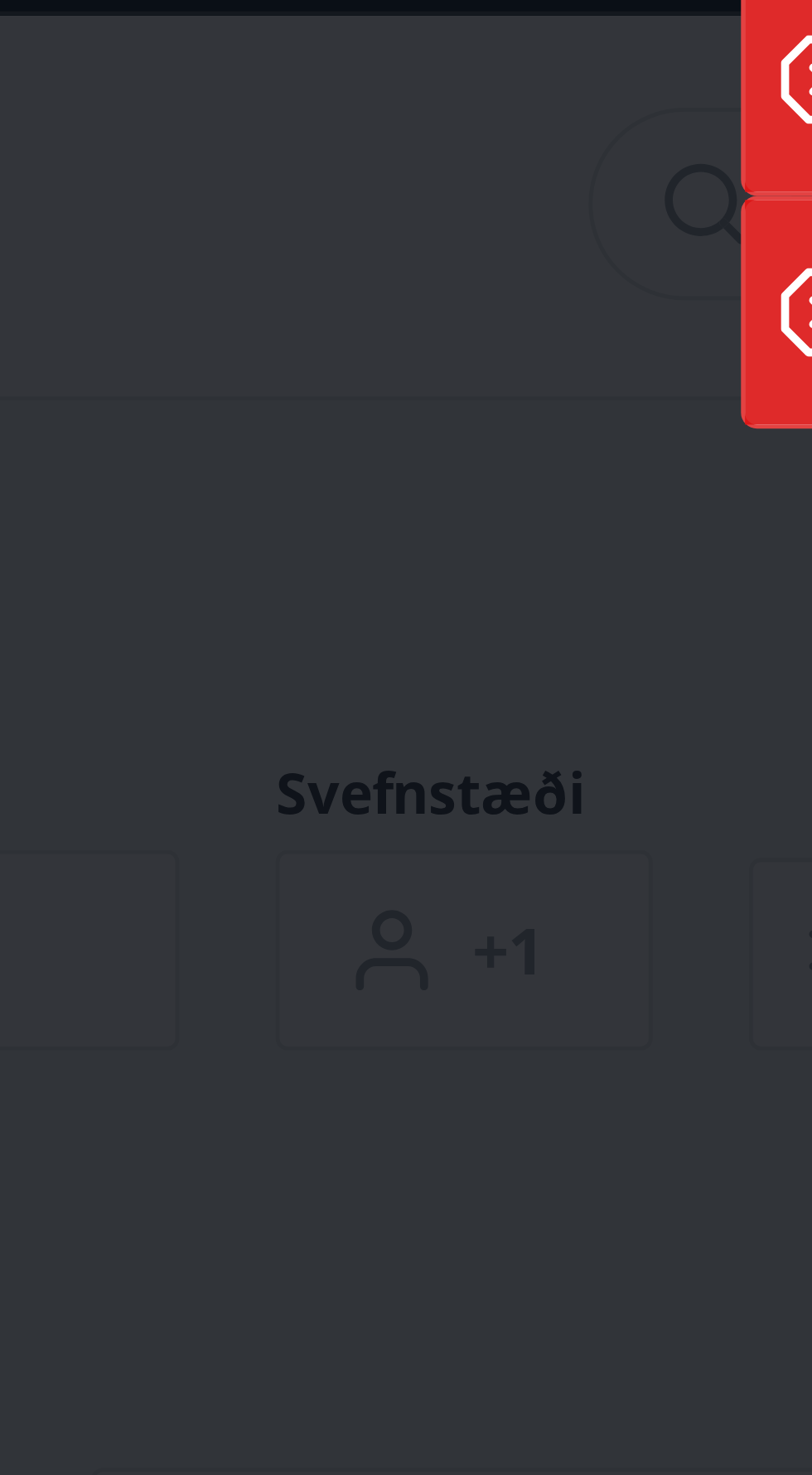
click at [537, 325] on div "Gestir * Hætta við Vista" at bounding box center [406, 737] width 812 height 1475
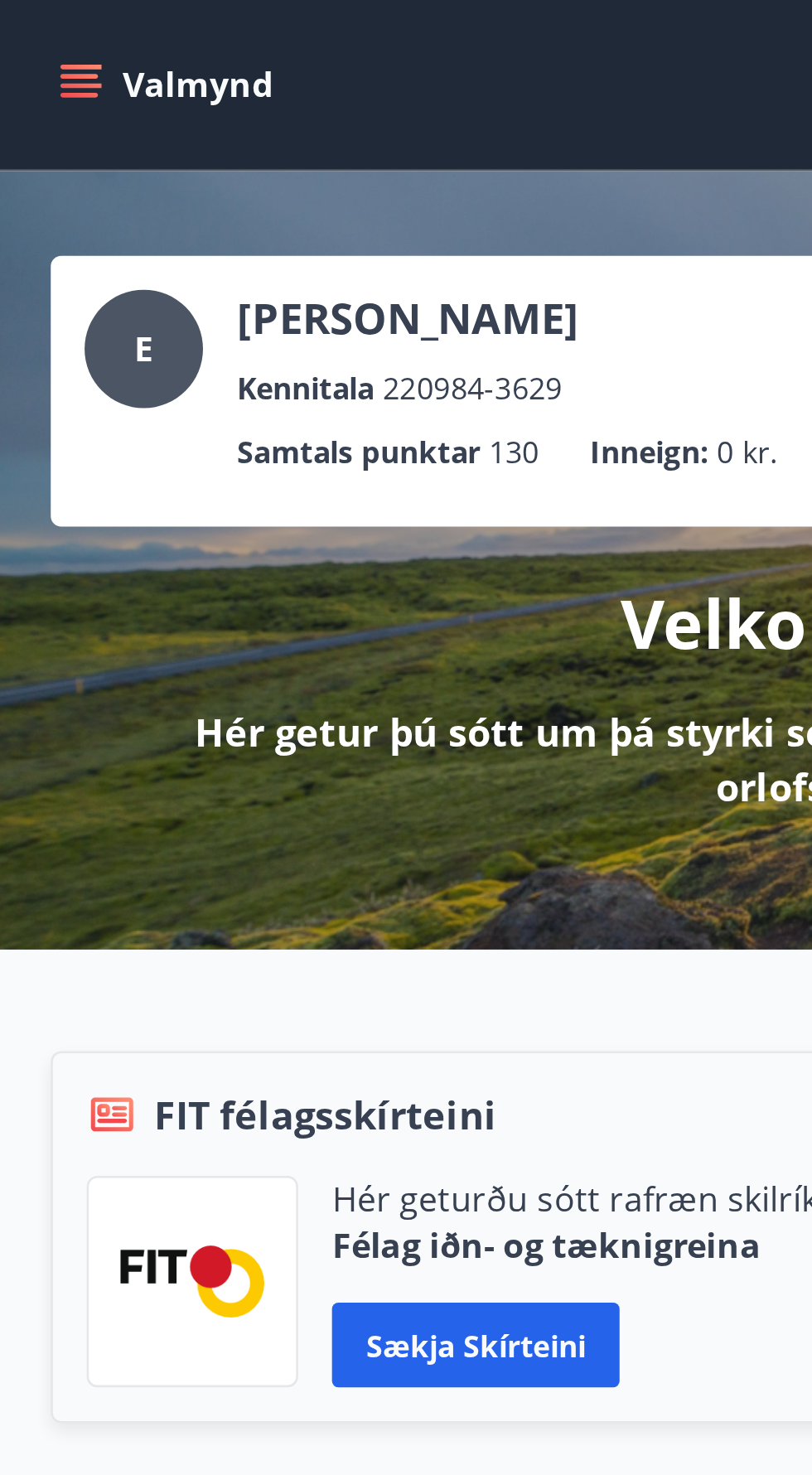
click at [40, 21] on button "Valmynd" at bounding box center [67, 33] width 93 height 30
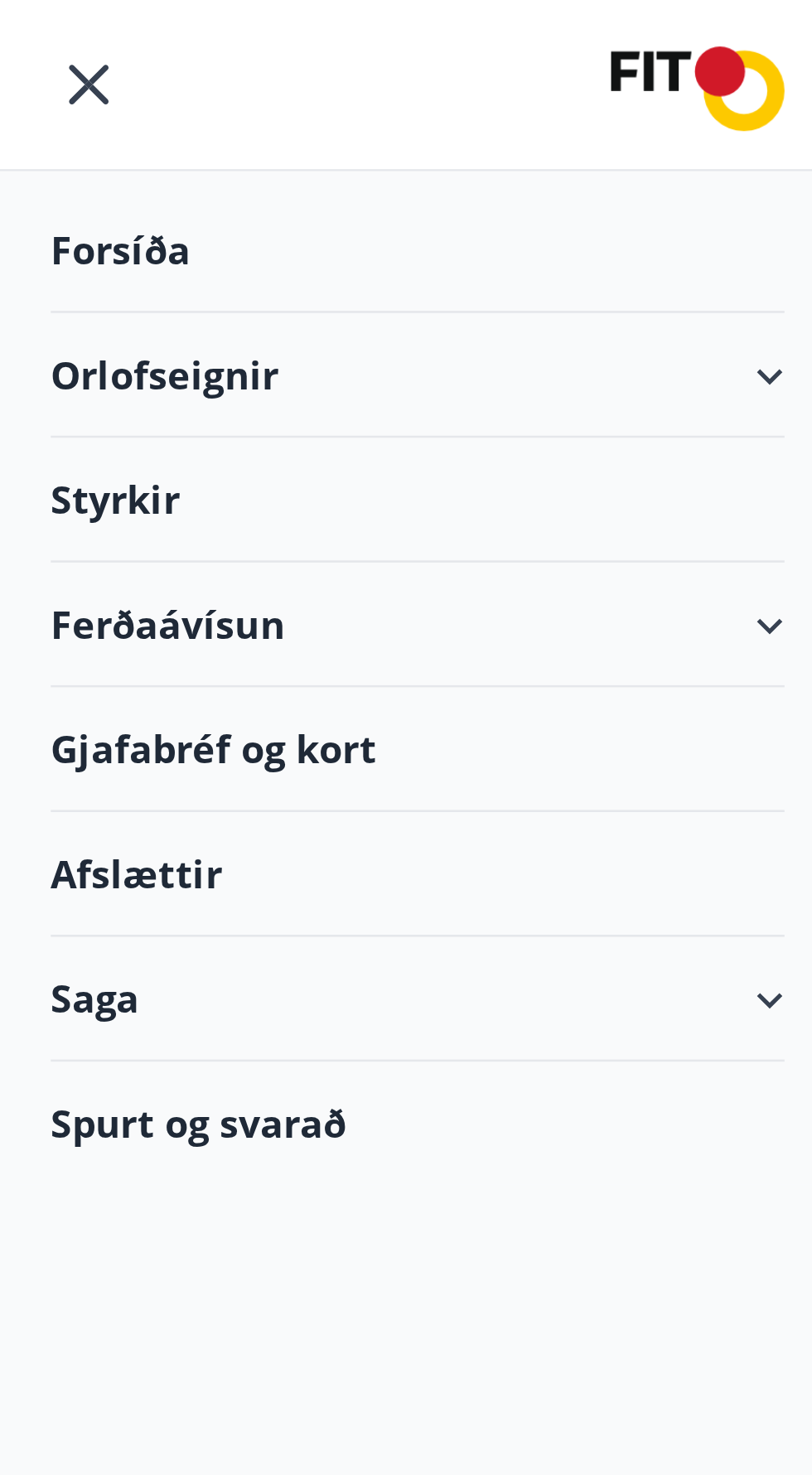
click at [276, 136] on div "Orlofseignir" at bounding box center [164, 146] width 287 height 48
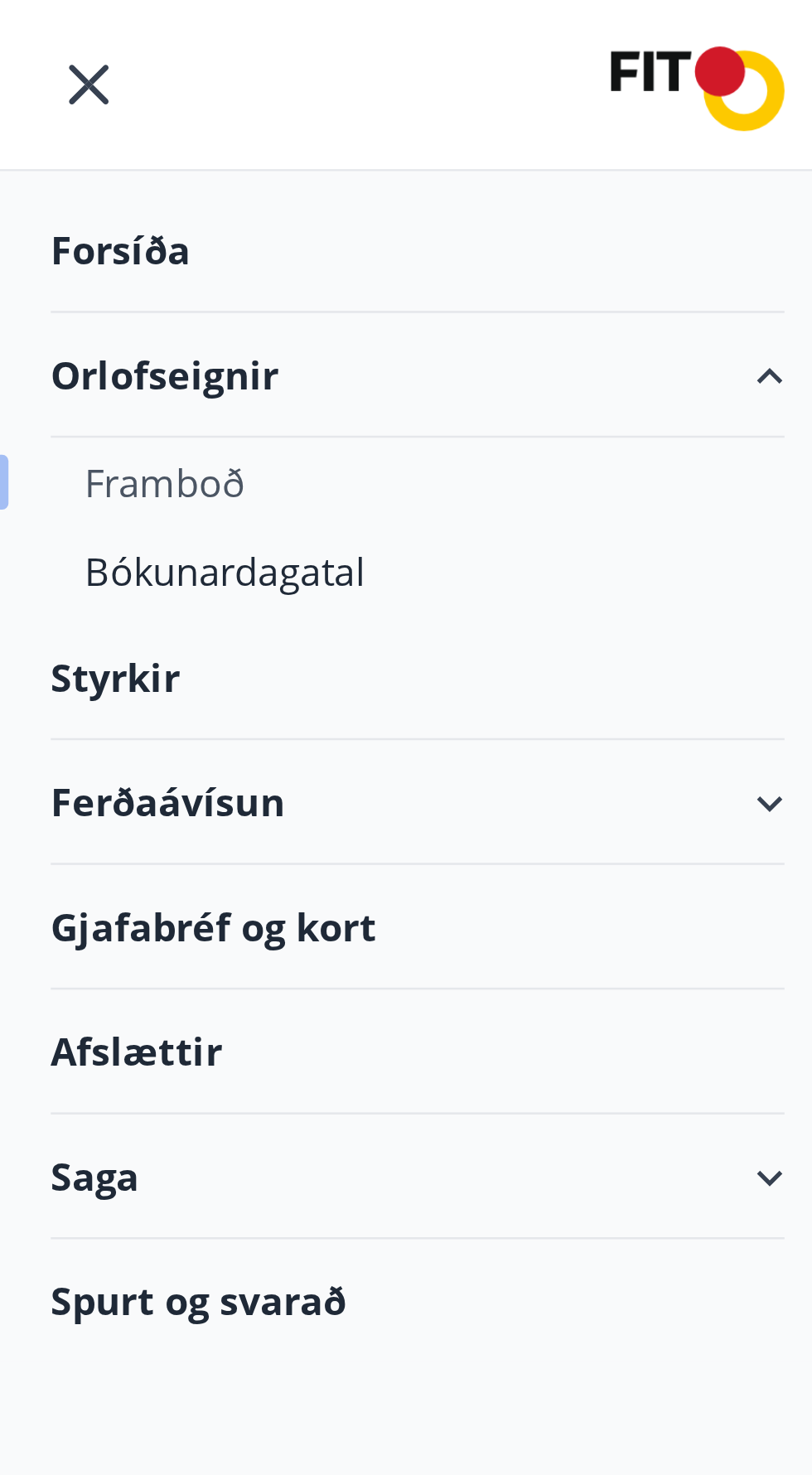
click at [79, 177] on div "Framboð" at bounding box center [163, 189] width 261 height 35
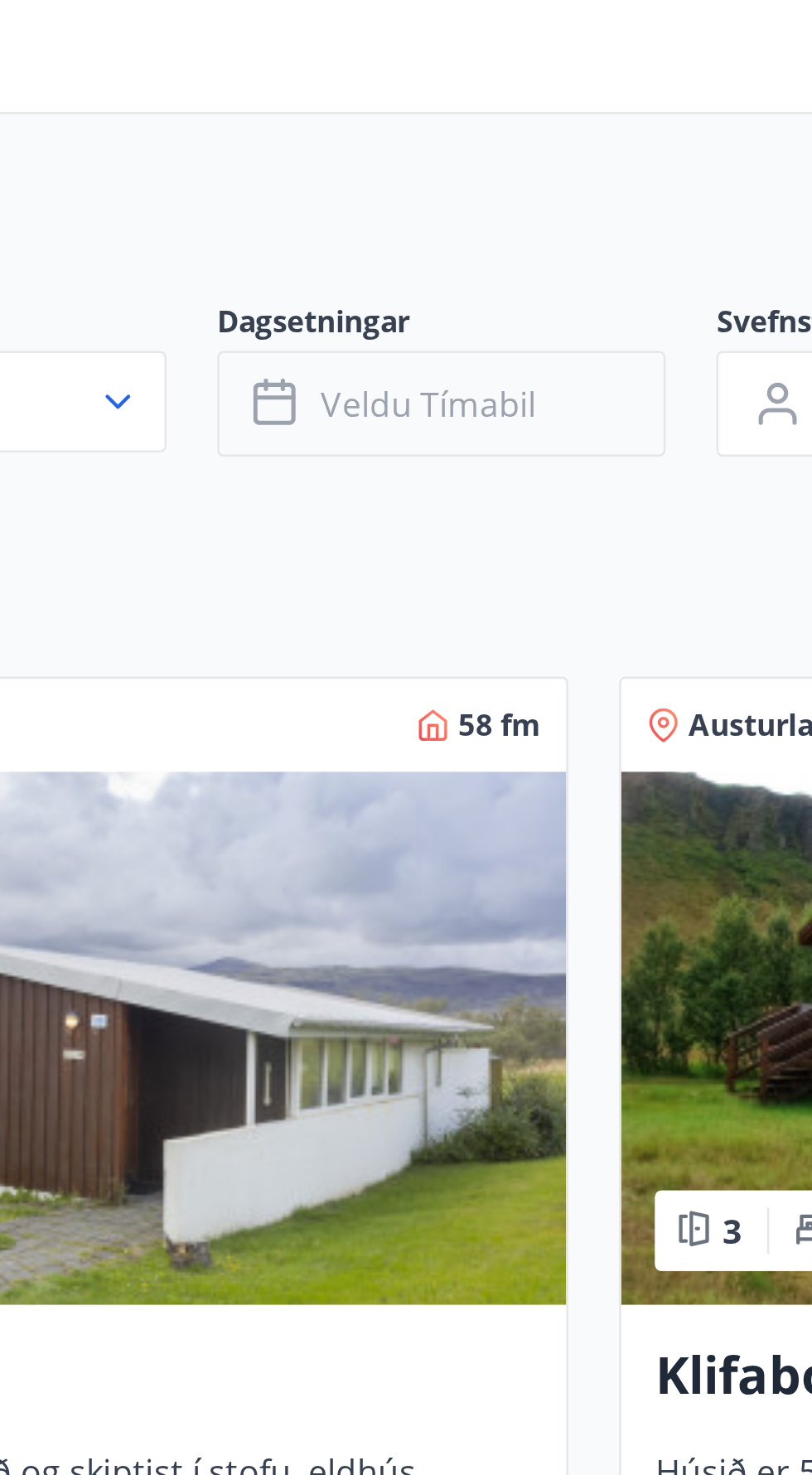
click at [374, 253] on span "Veldu tímabil" at bounding box center [341, 261] width 84 height 18
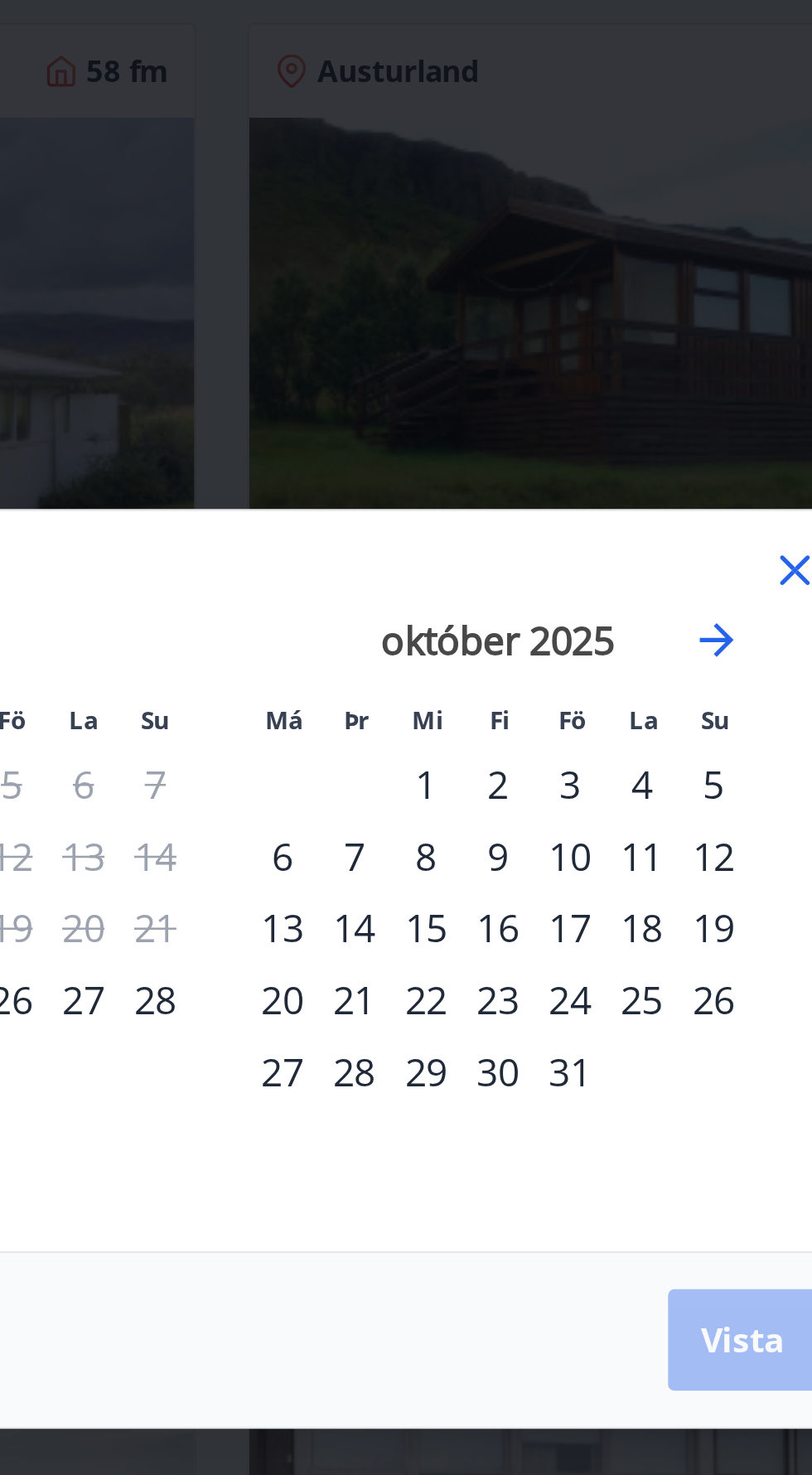
click at [575, 708] on div "11" at bounding box center [571, 693] width 28 height 28
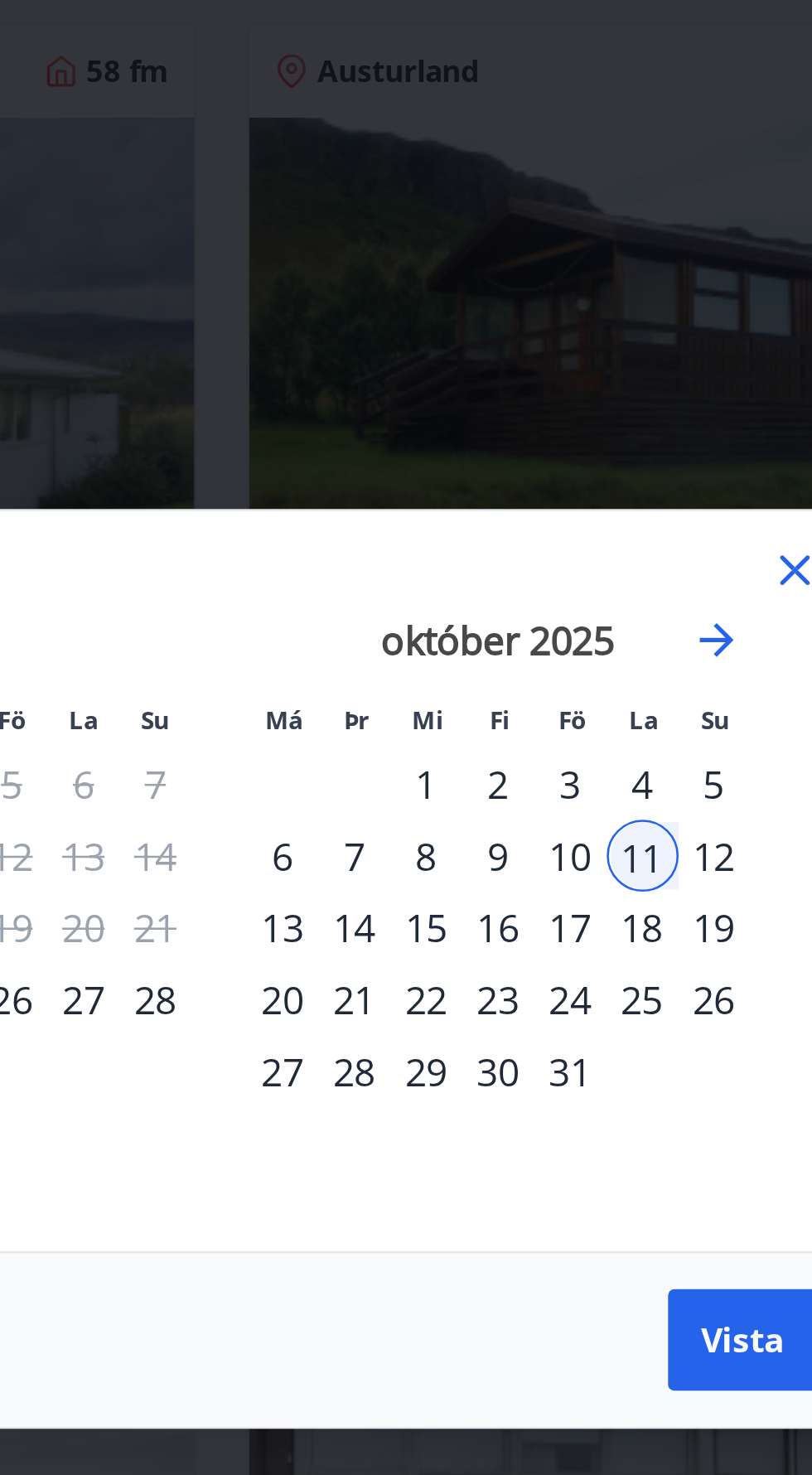
click at [436, 736] on div "13" at bounding box center [430, 721] width 28 height 28
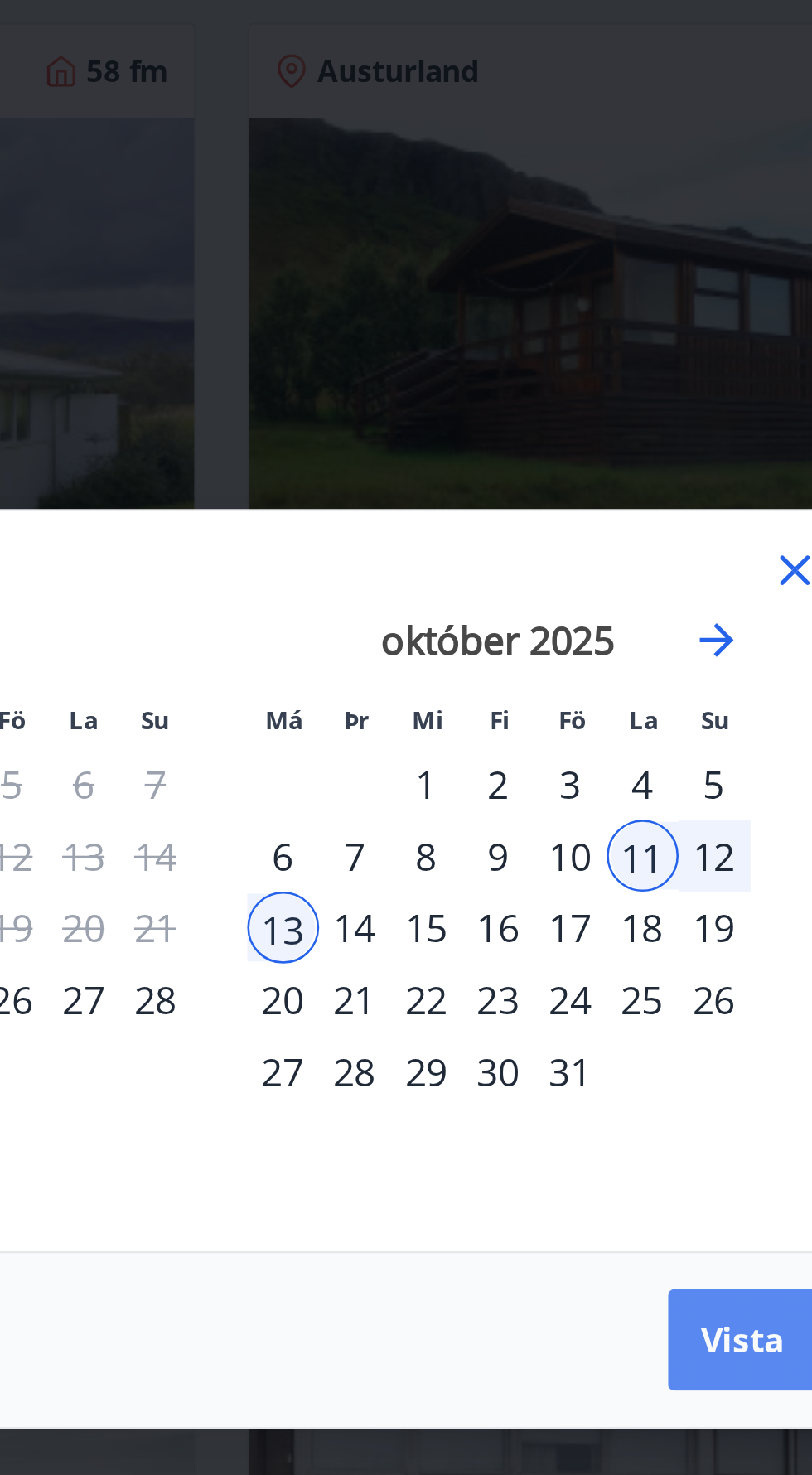
click at [614, 892] on span "Vista" at bounding box center [611, 883] width 33 height 18
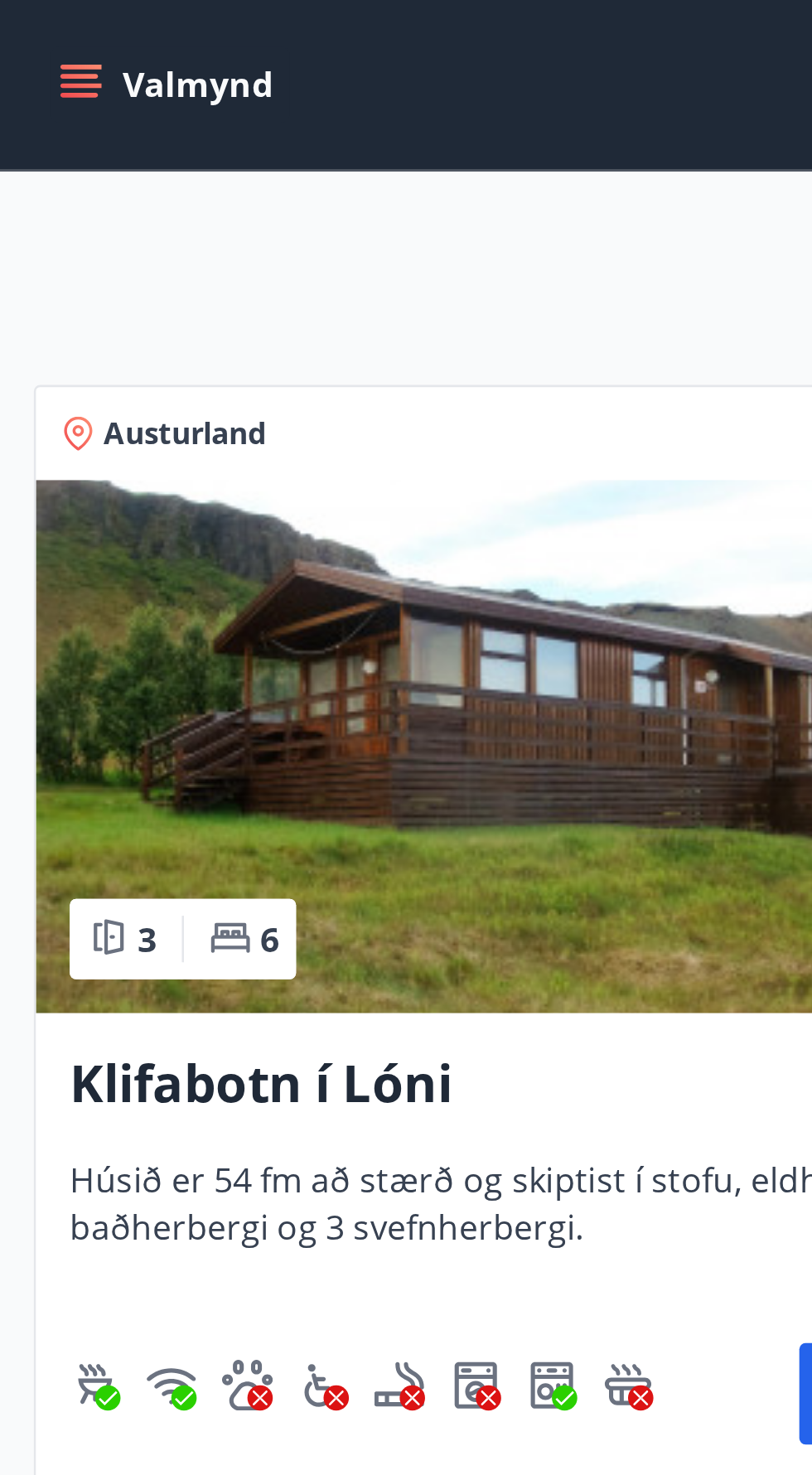
scroll to position [216, 0]
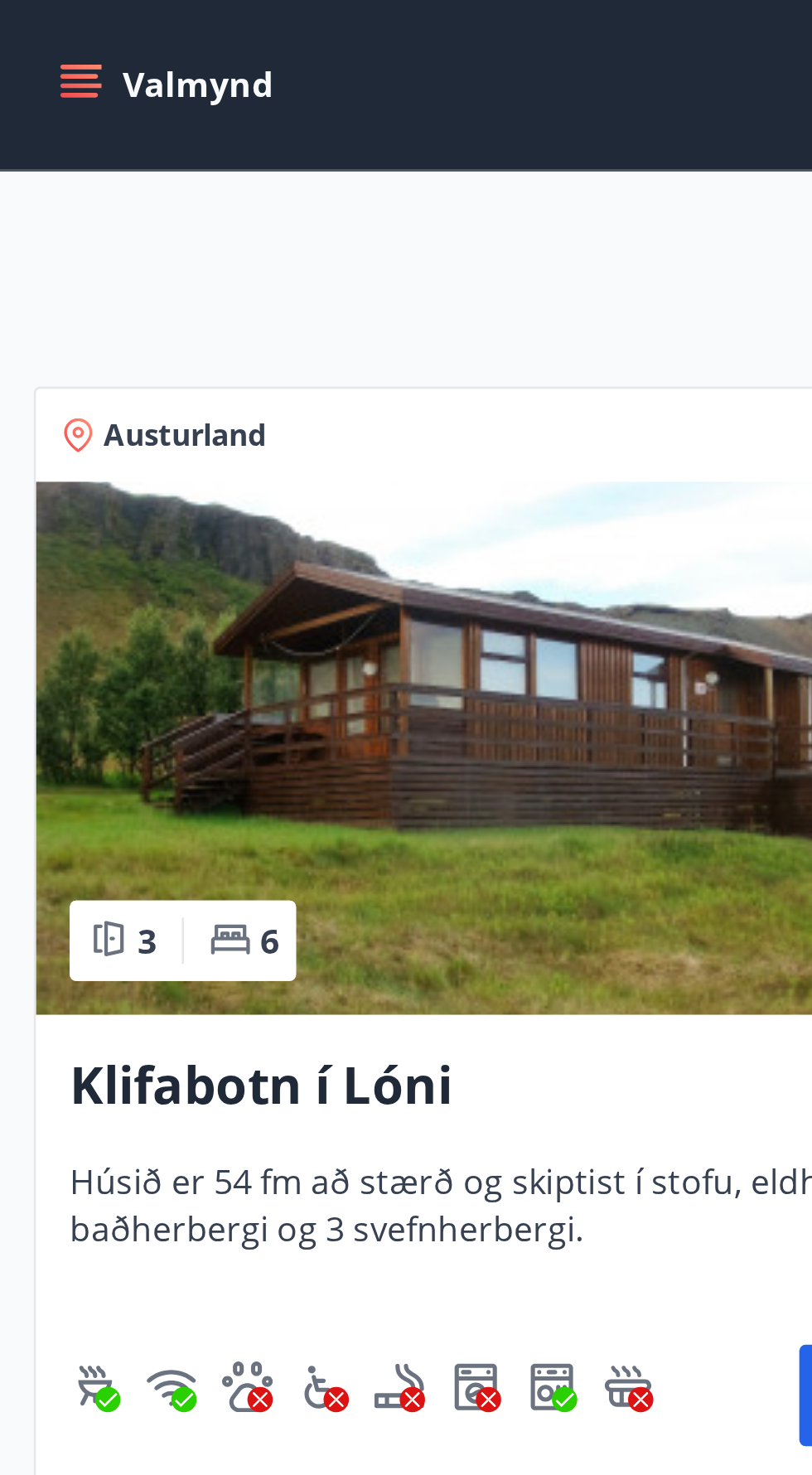
click at [203, 424] on h3 "Klifabotn í Lóni" at bounding box center [205, 425] width 355 height 30
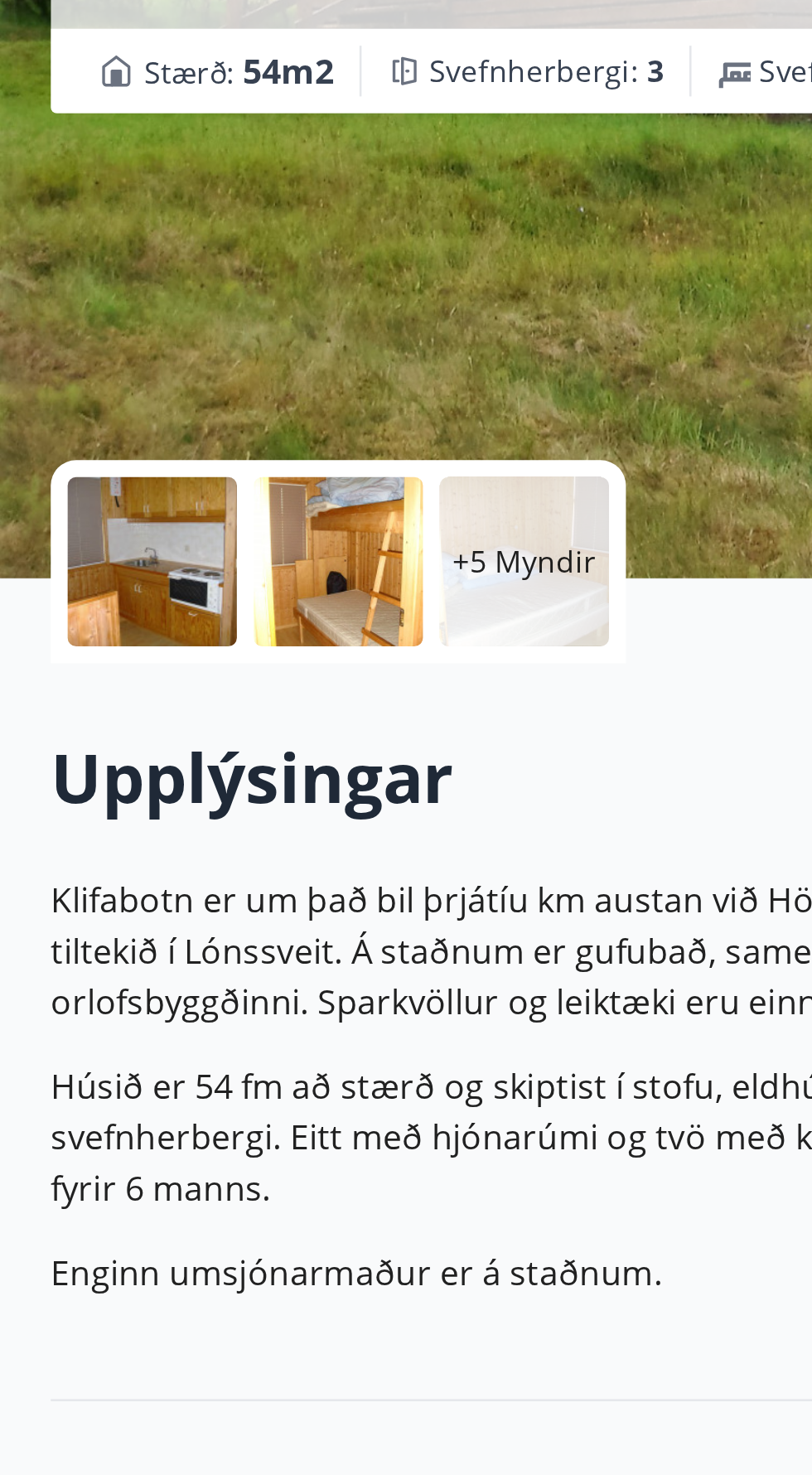
click at [71, 496] on div at bounding box center [59, 490] width 66 height 66
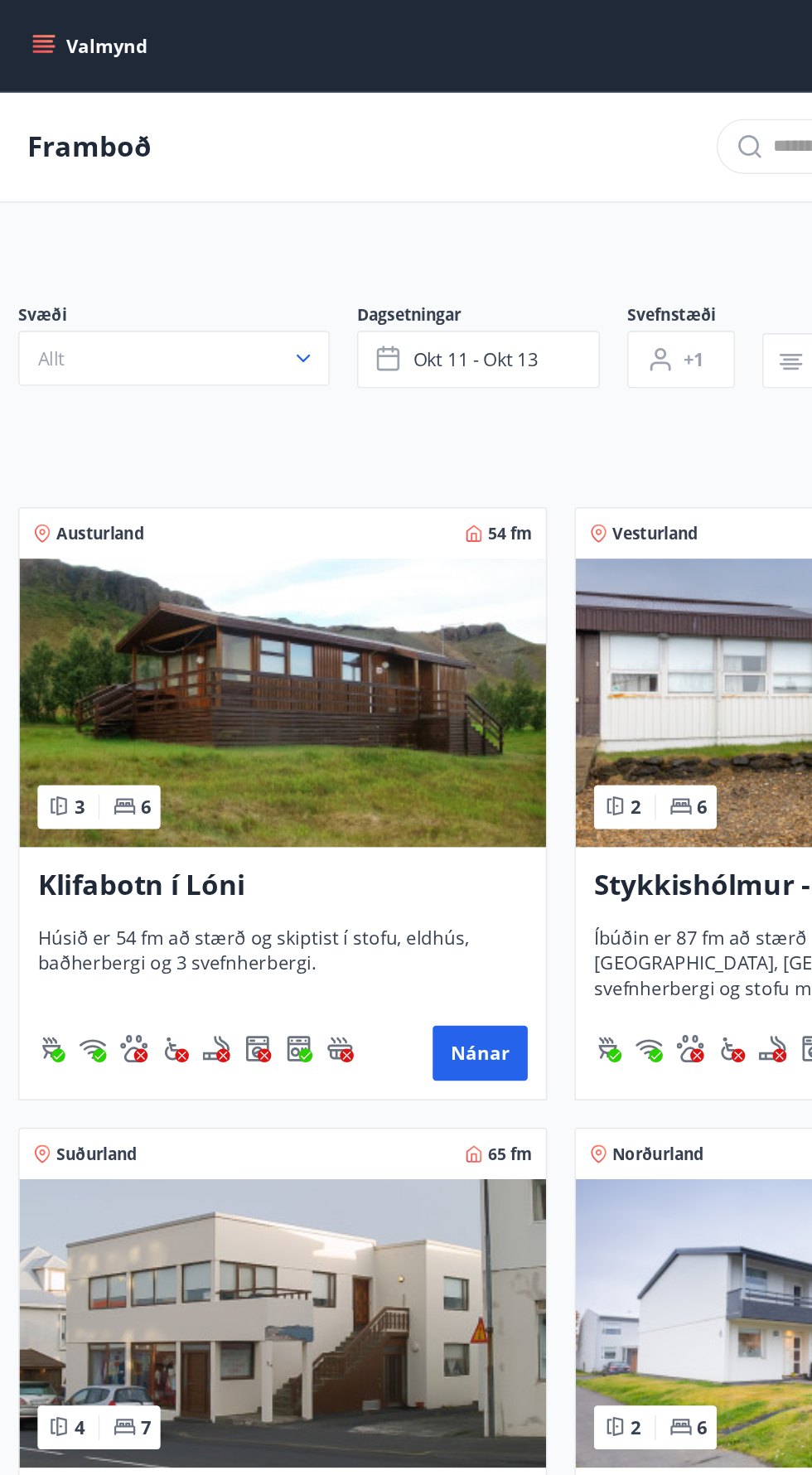
click at [282, 543] on img at bounding box center [204, 508] width 381 height 208
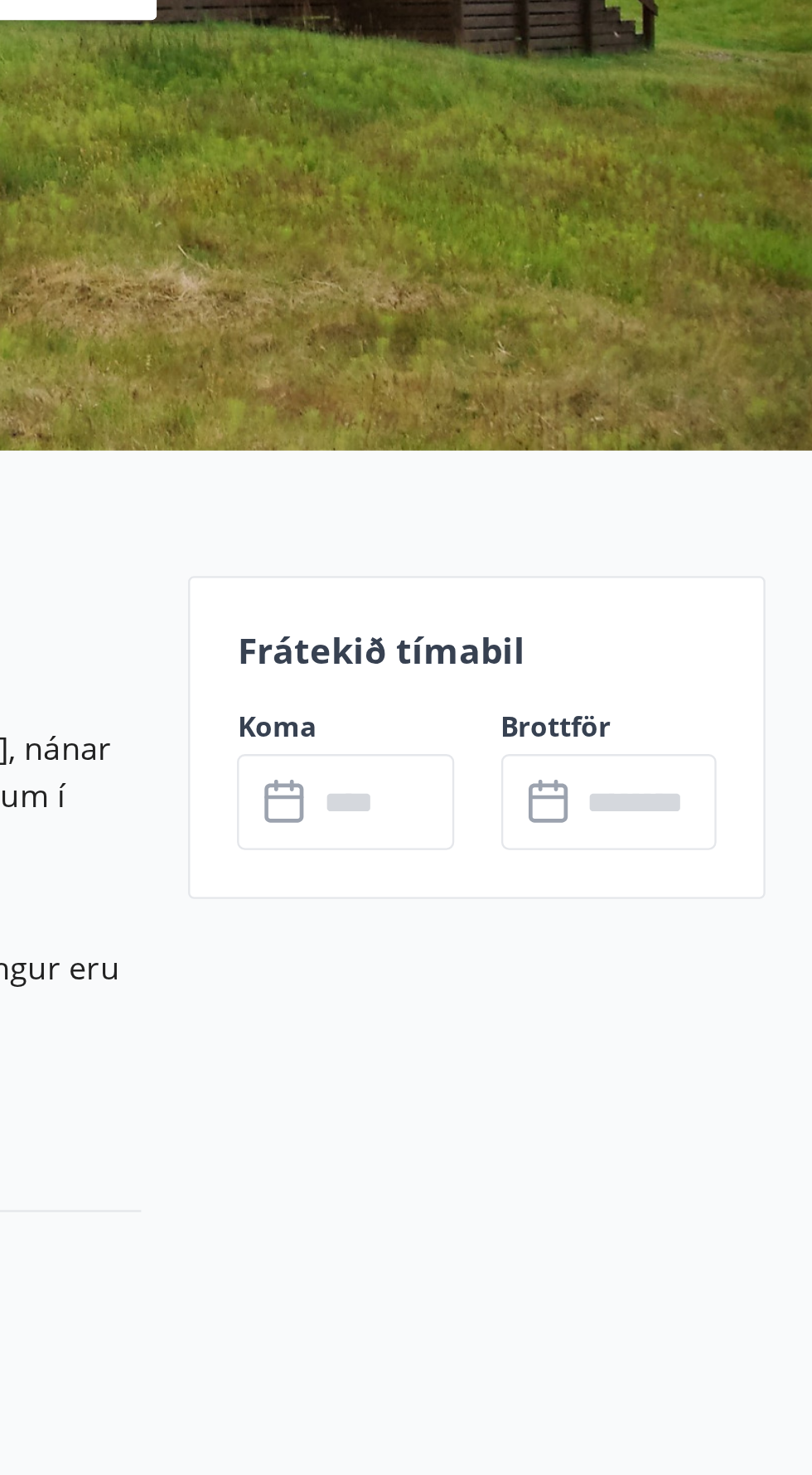
click at [643, 647] on input "text" at bounding box center [629, 646] width 59 height 40
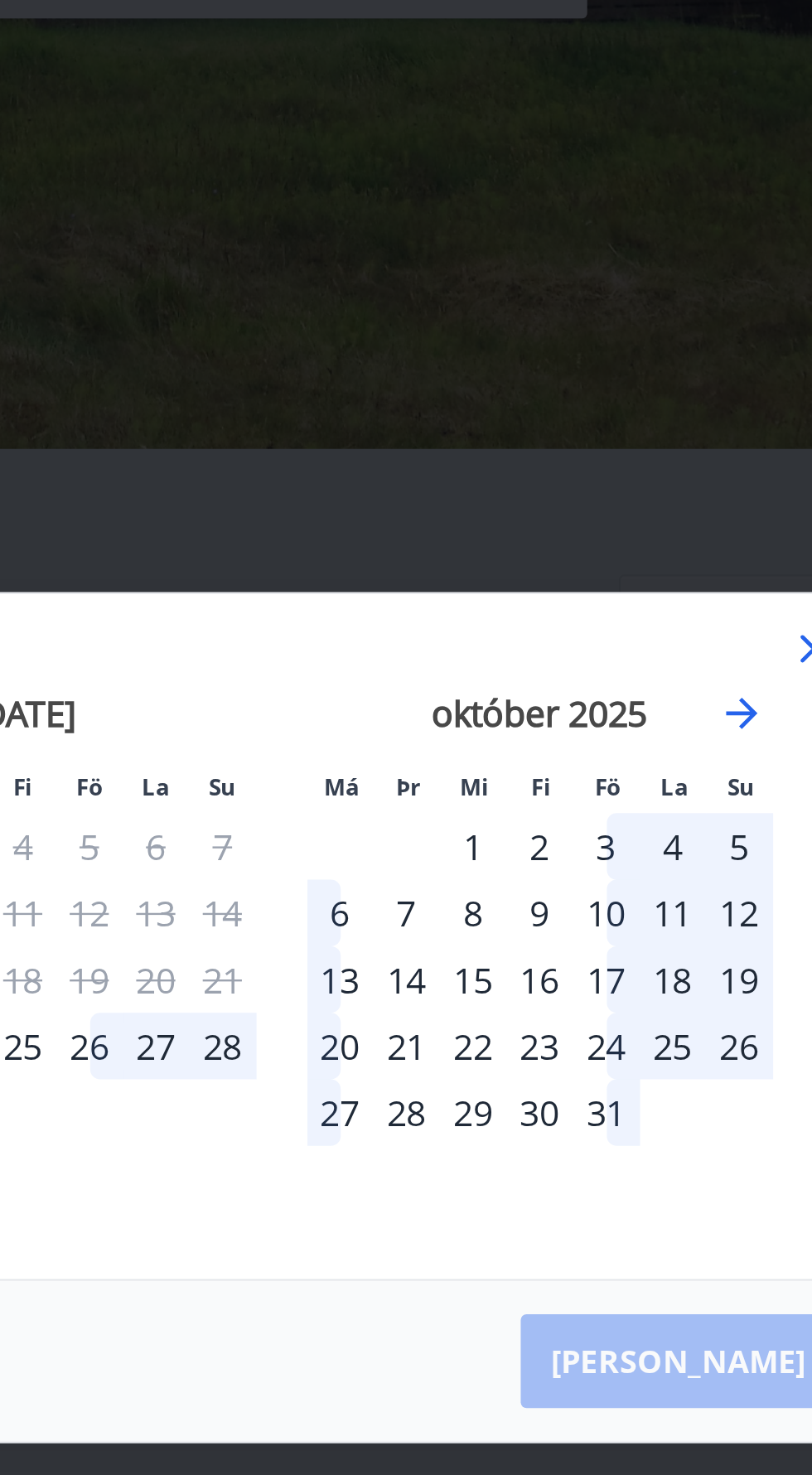
click at [579, 708] on div "11" at bounding box center [571, 693] width 28 height 28
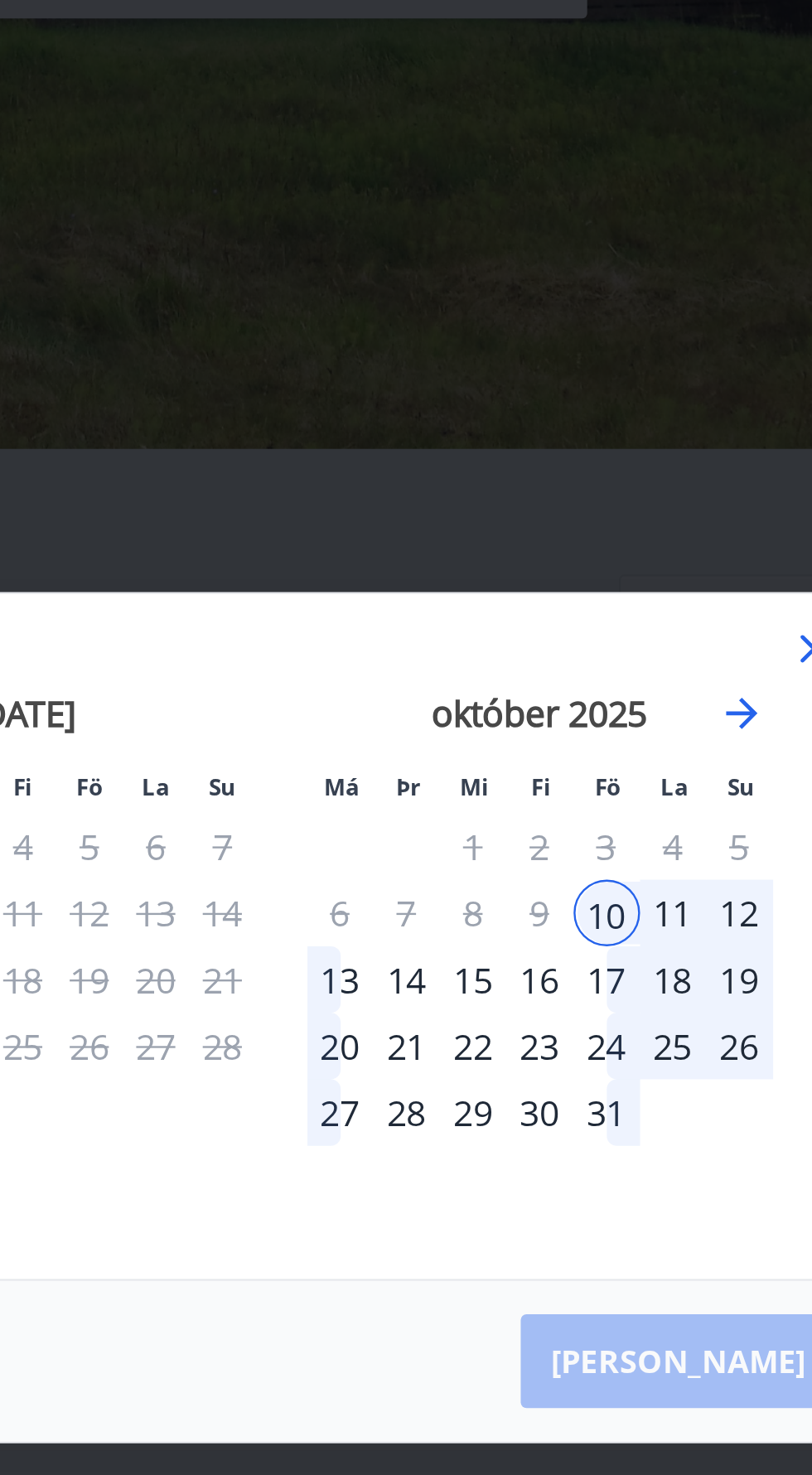
click at [572, 736] on div "18" at bounding box center [571, 721] width 28 height 28
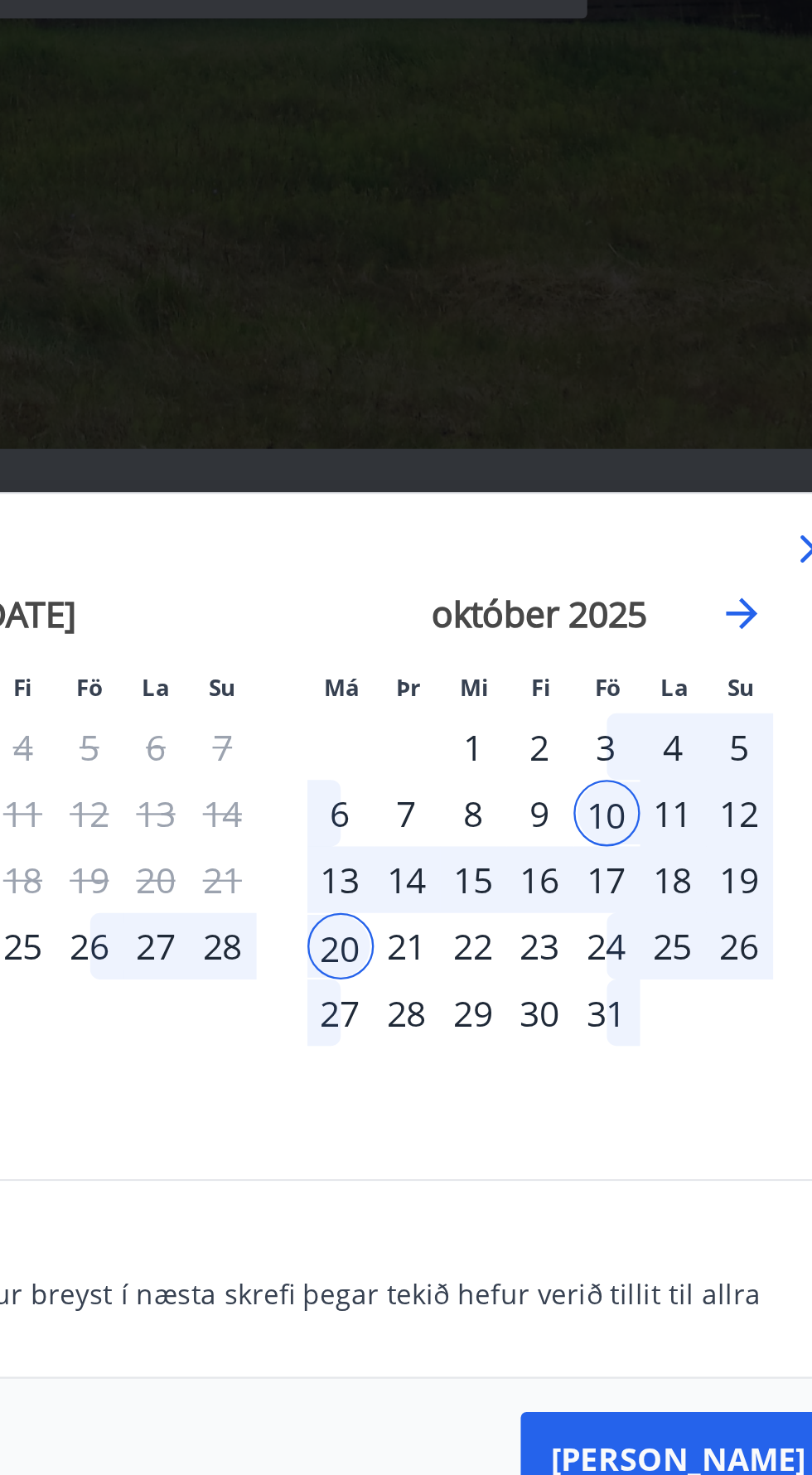
click at [575, 666] on div "11" at bounding box center [571, 651] width 28 height 28
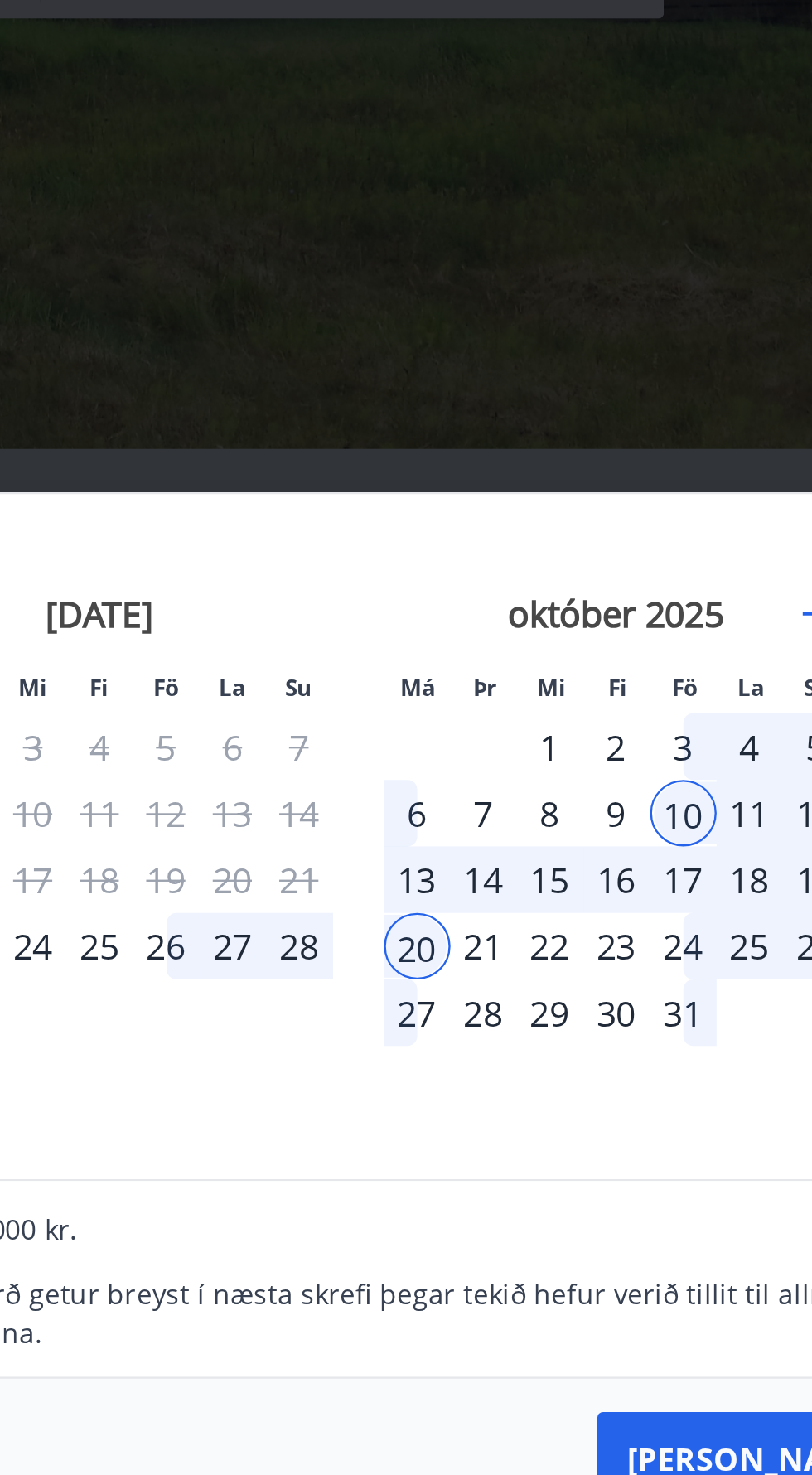
click at [480, 666] on div "8" at bounding box center [486, 651] width 28 height 28
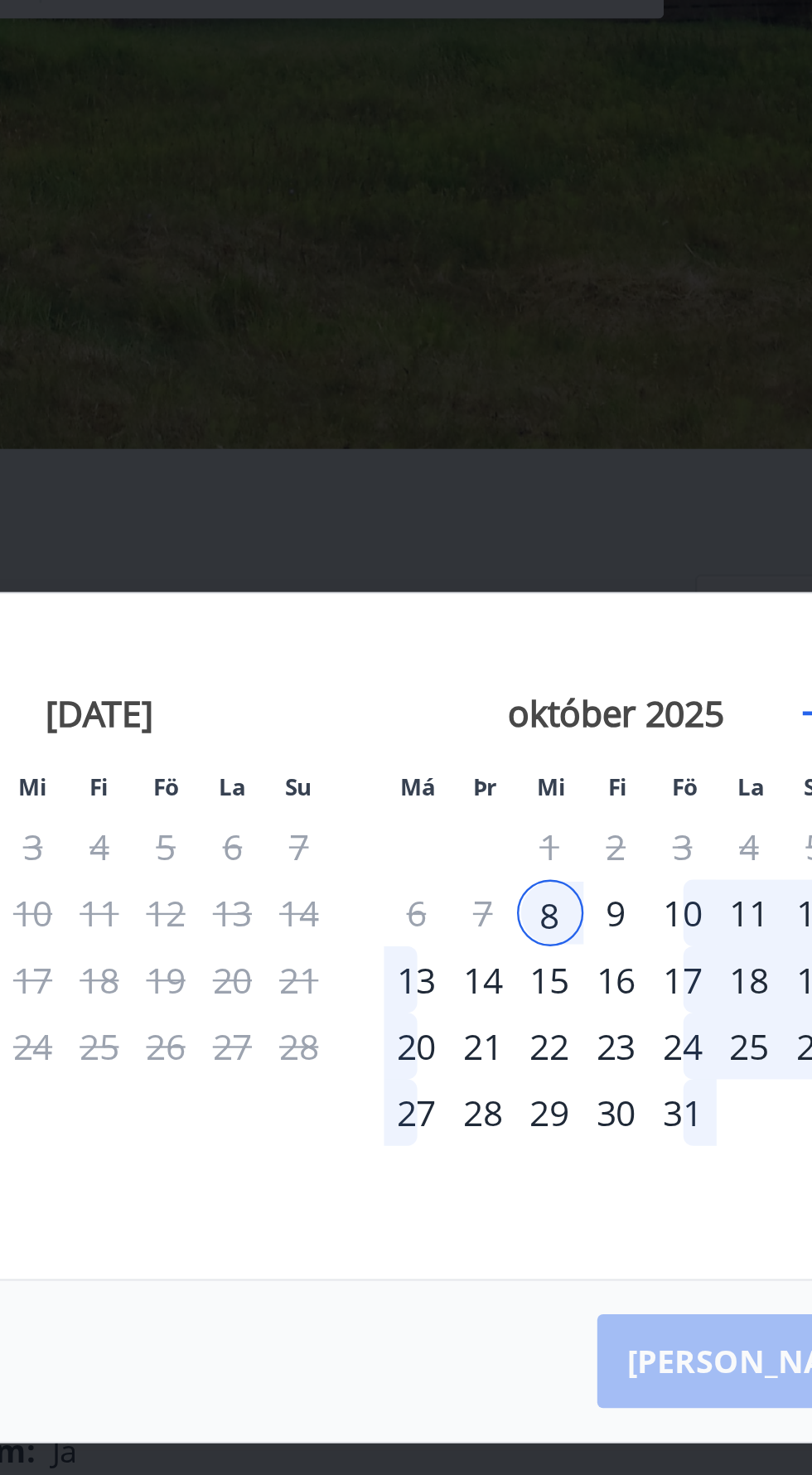
click at [568, 708] on div "11" at bounding box center [571, 693] width 28 height 28
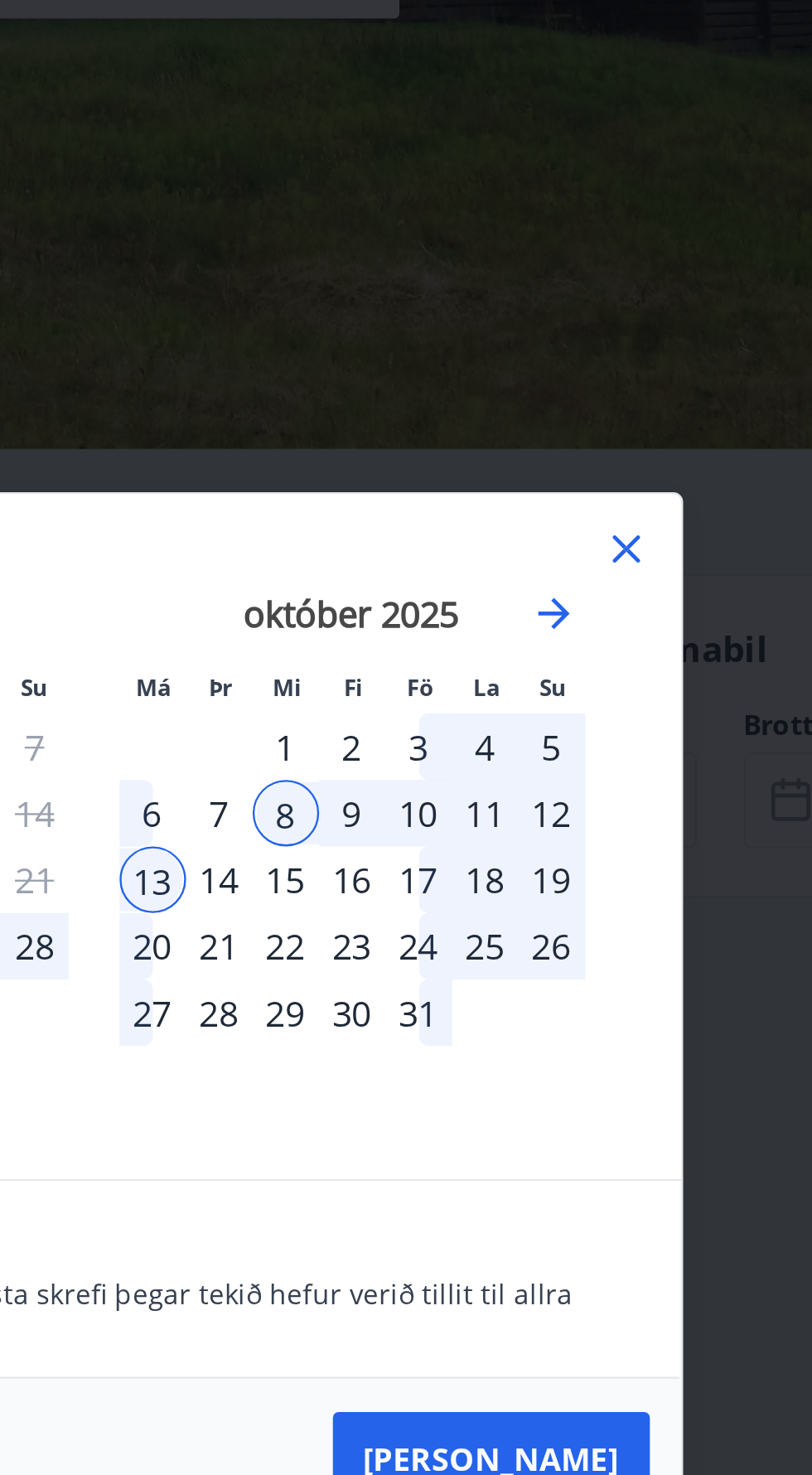
click at [576, 666] on div "11" at bounding box center [571, 651] width 28 height 28
click at [572, 693] on div "18" at bounding box center [571, 679] width 28 height 28
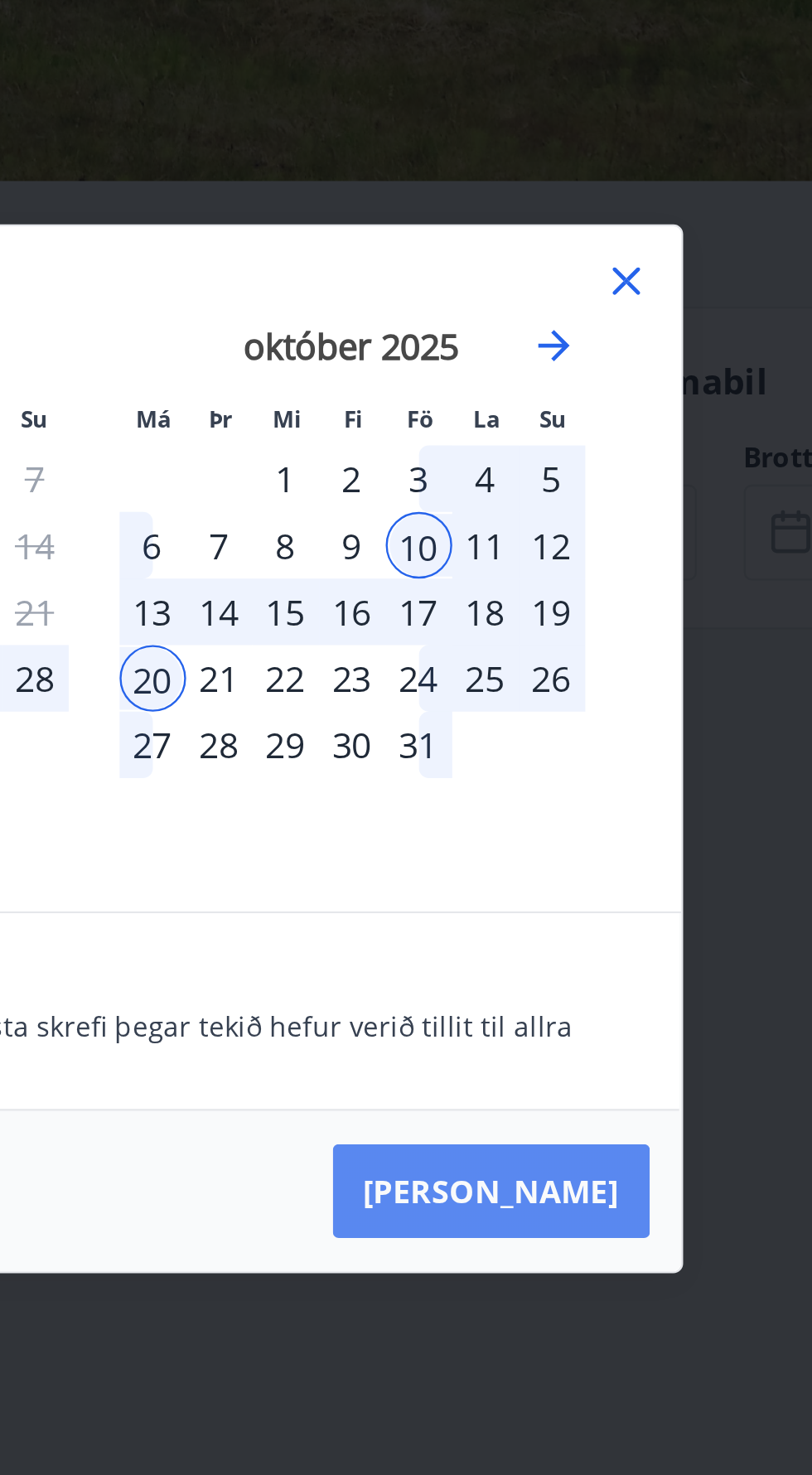
click at [614, 945] on button "[PERSON_NAME]" at bounding box center [573, 925] width 134 height 39
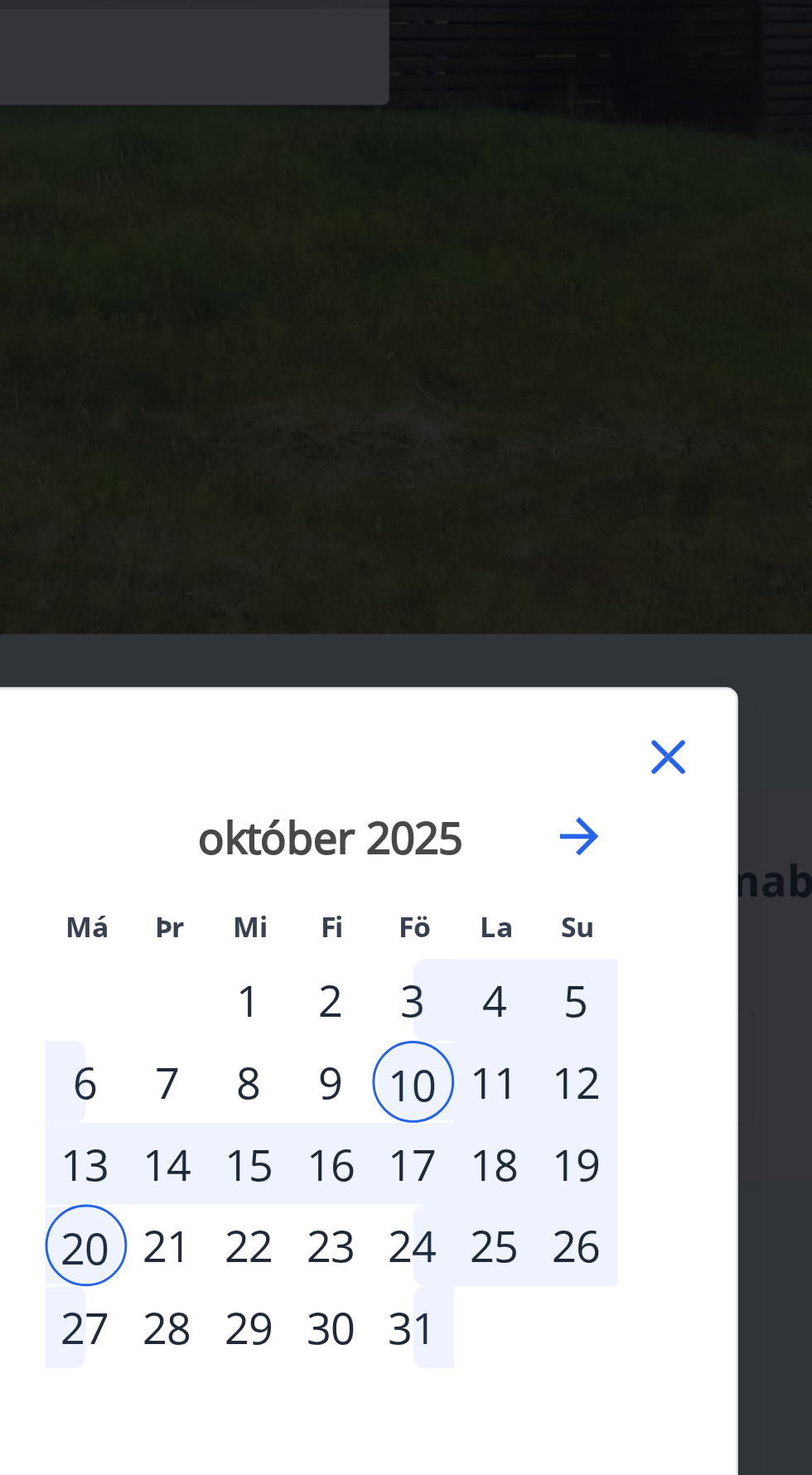
click at [547, 641] on div "10" at bounding box center [542, 651] width 28 height 28
click at [575, 651] on div "11" at bounding box center [571, 651] width 28 height 28
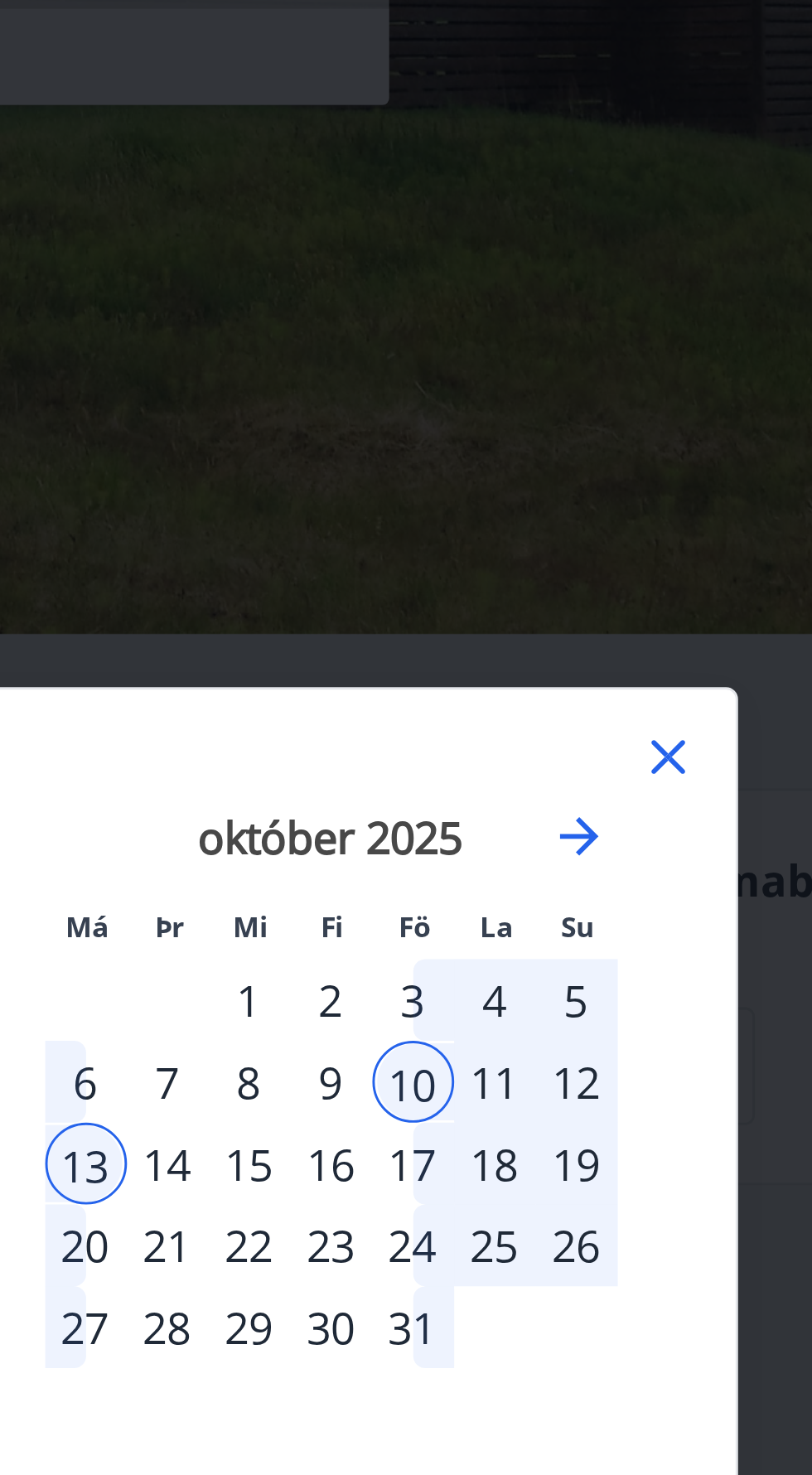
click at [572, 647] on div "11" at bounding box center [571, 651] width 28 height 28
click at [600, 647] on div "12" at bounding box center [599, 651] width 28 height 28
click at [430, 679] on div "13" at bounding box center [430, 679] width 28 height 28
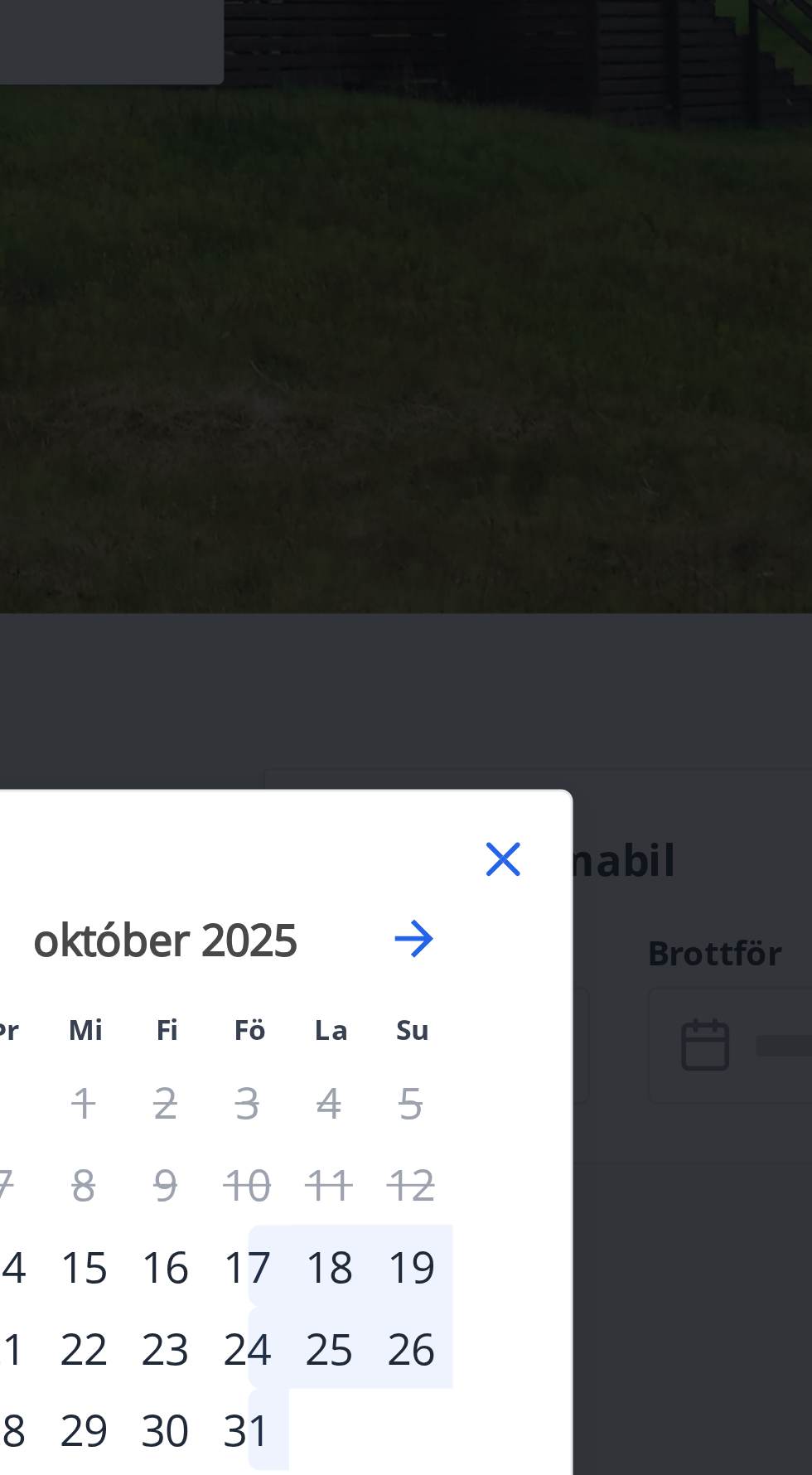
click at [630, 583] on icon at bounding box center [630, 581] width 3 height 3
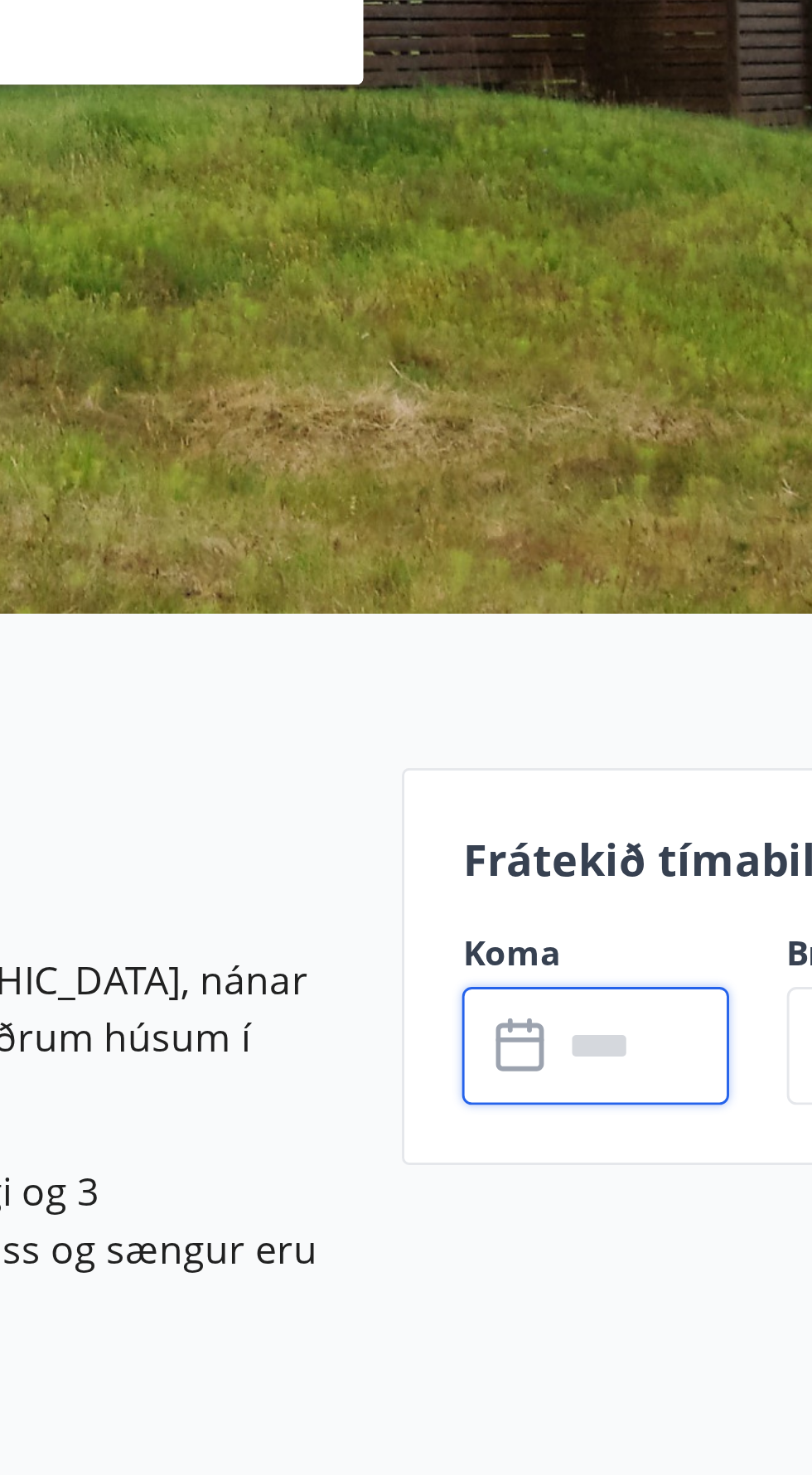
click at [633, 635] on input "text" at bounding box center [629, 646] width 59 height 40
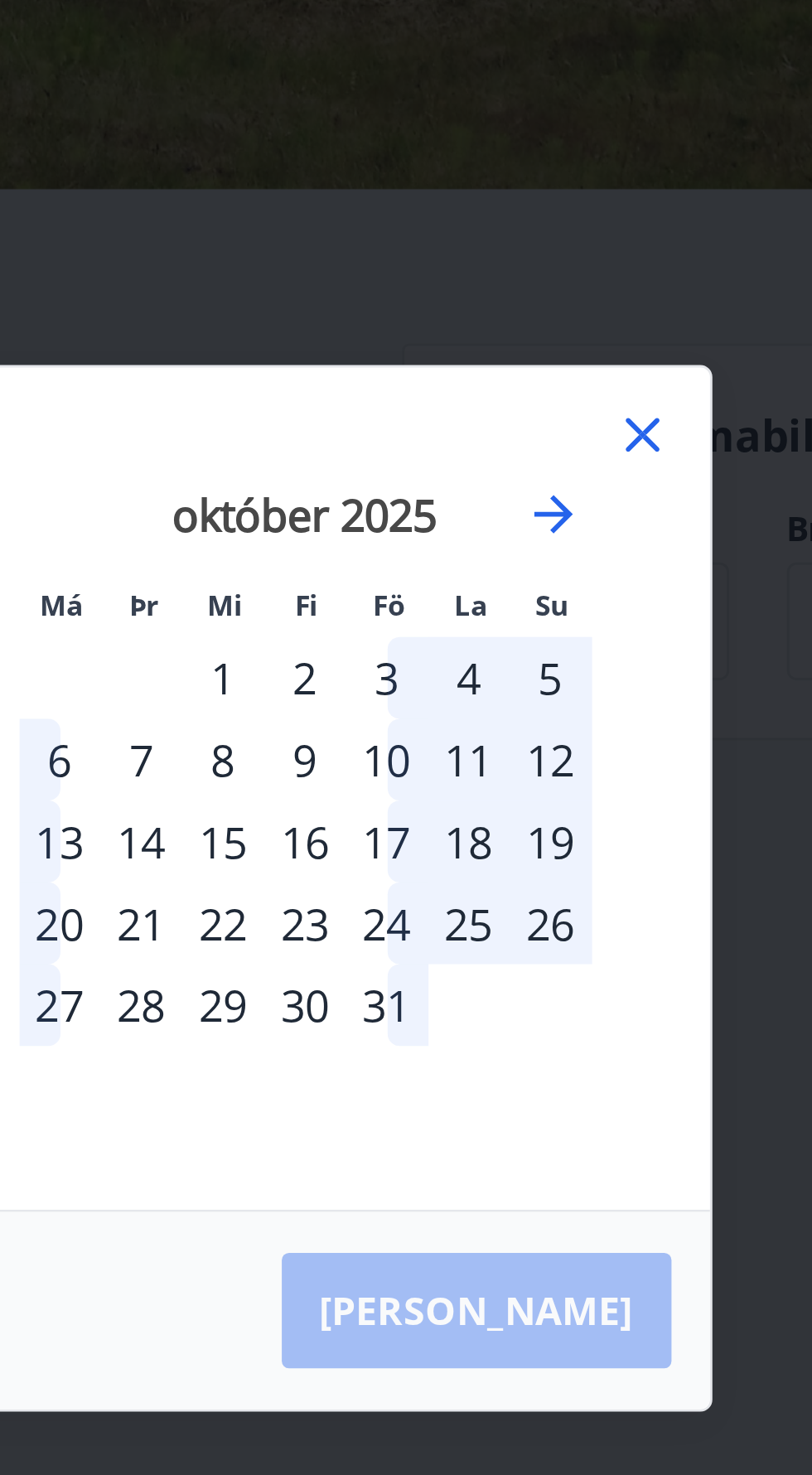
click at [543, 708] on div "10" at bounding box center [542, 693] width 28 height 28
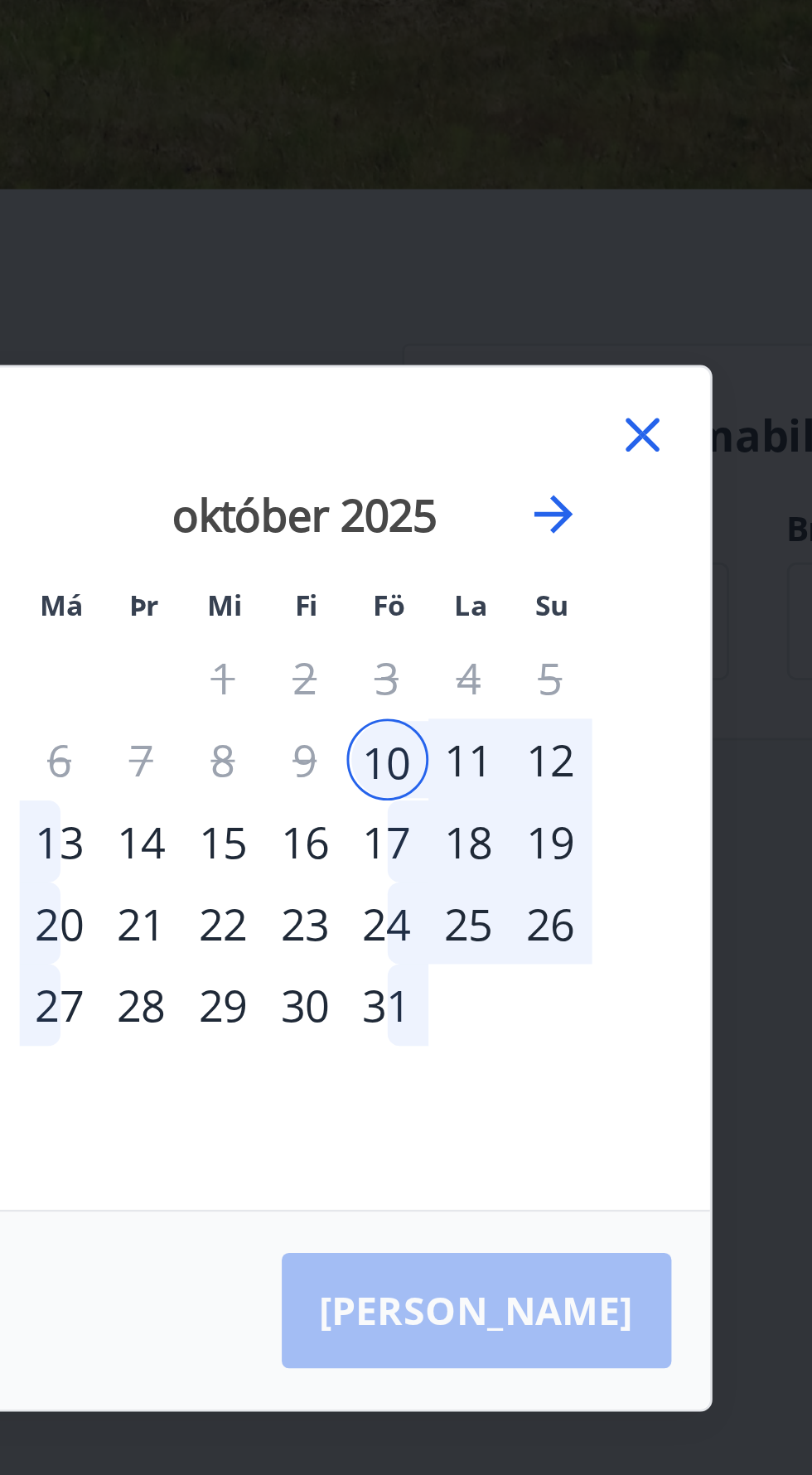
click at [427, 736] on div "13" at bounding box center [430, 721] width 28 height 28
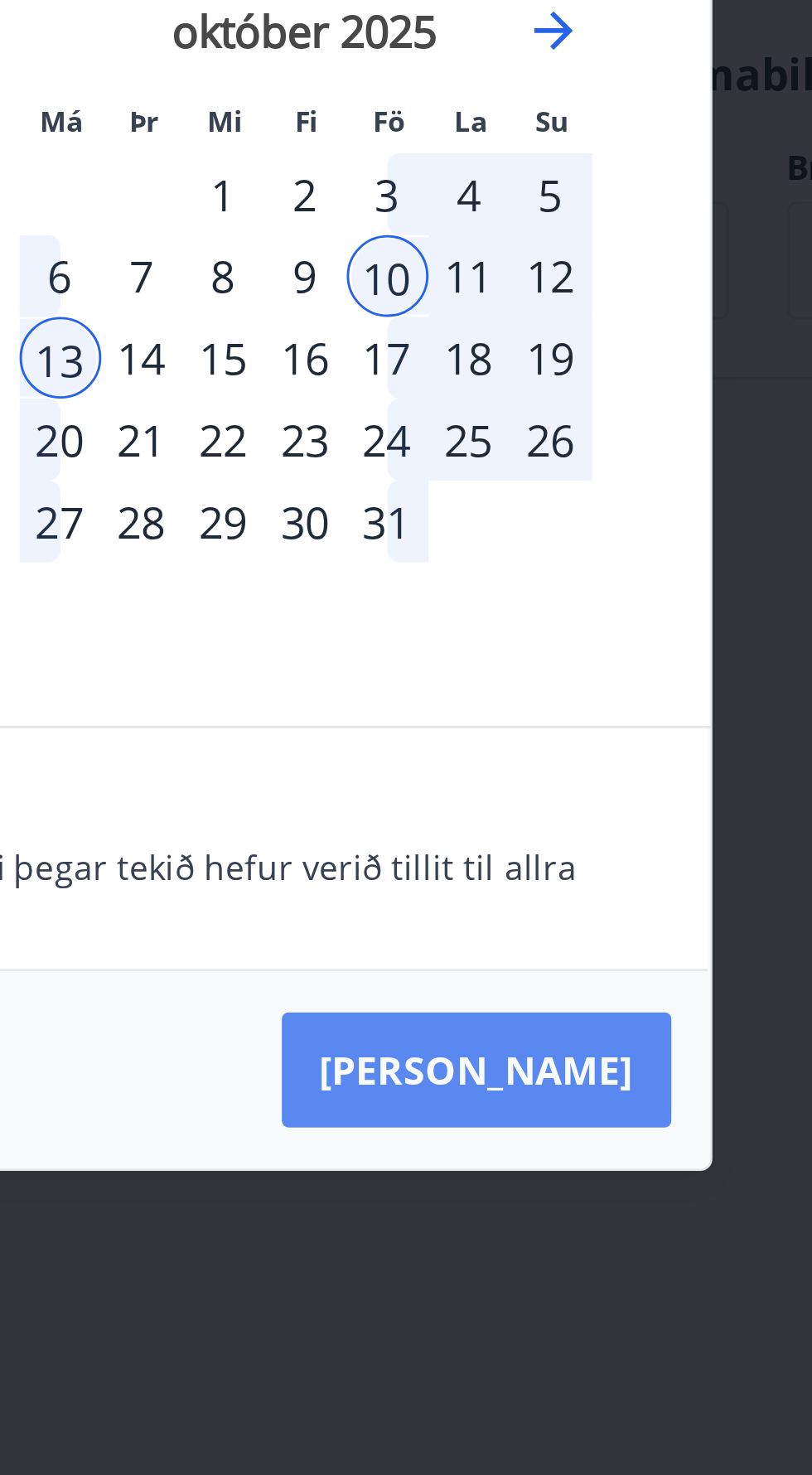
click at [614, 945] on button "[PERSON_NAME]" at bounding box center [573, 925] width 134 height 39
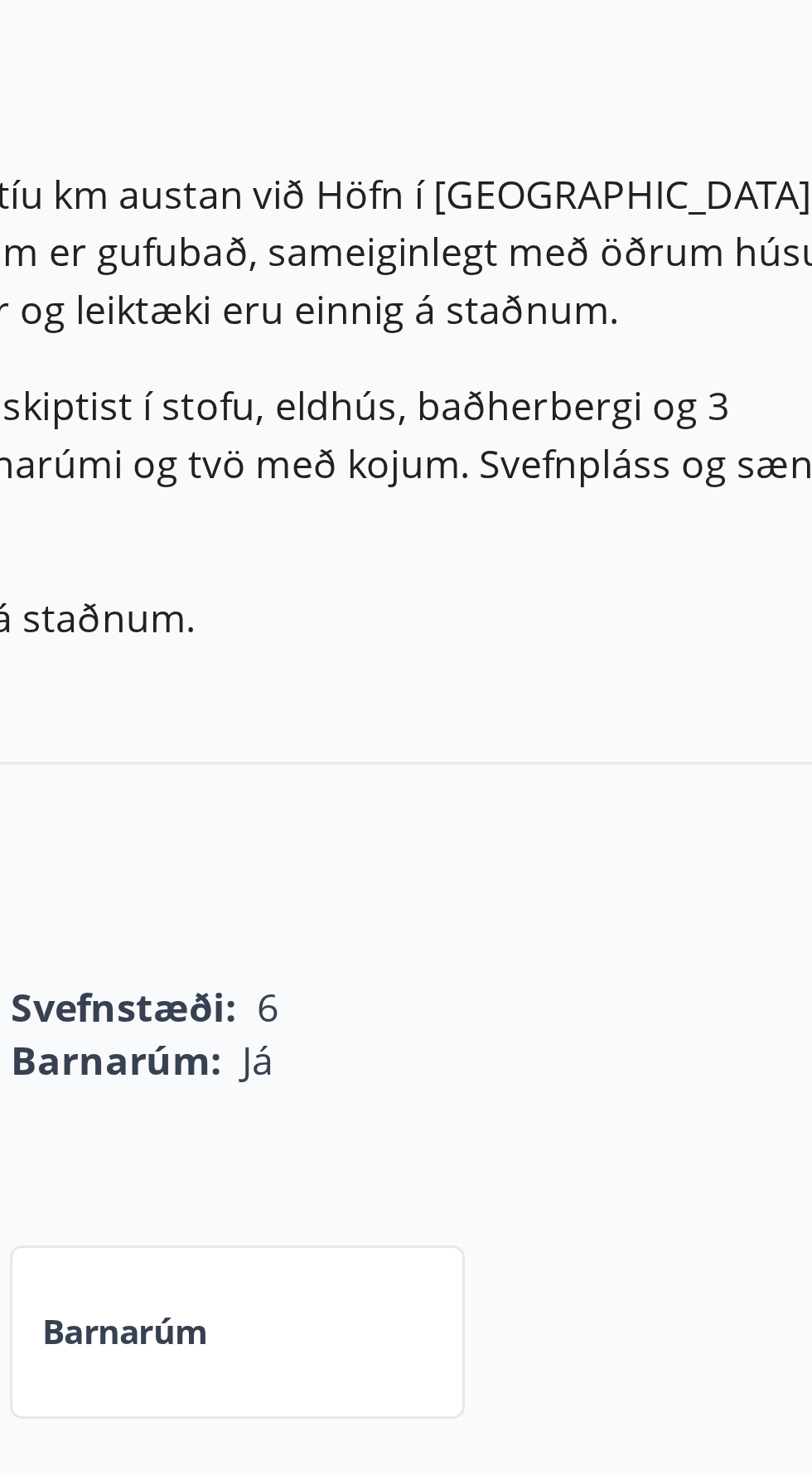
type input "******"
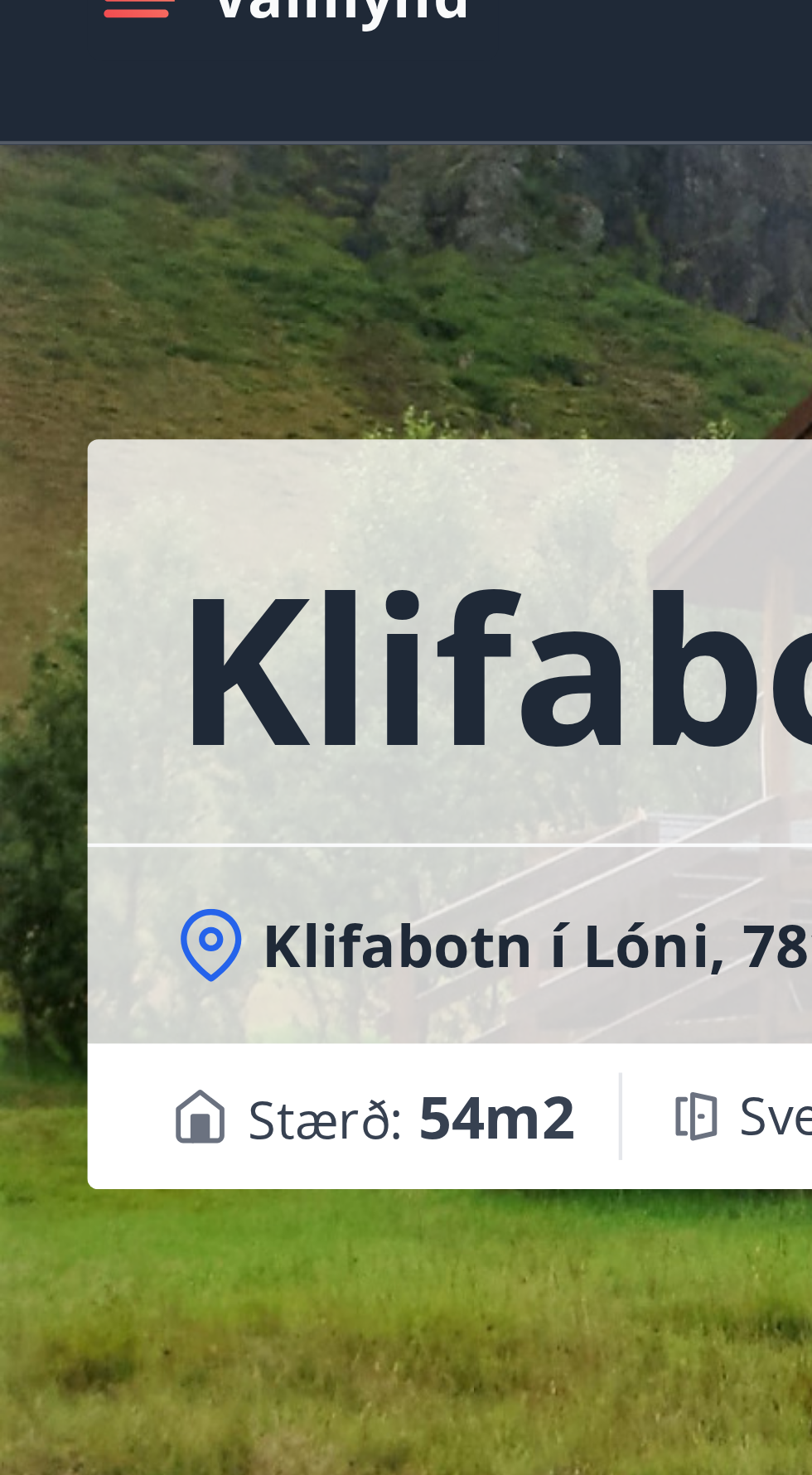
scroll to position [10, 0]
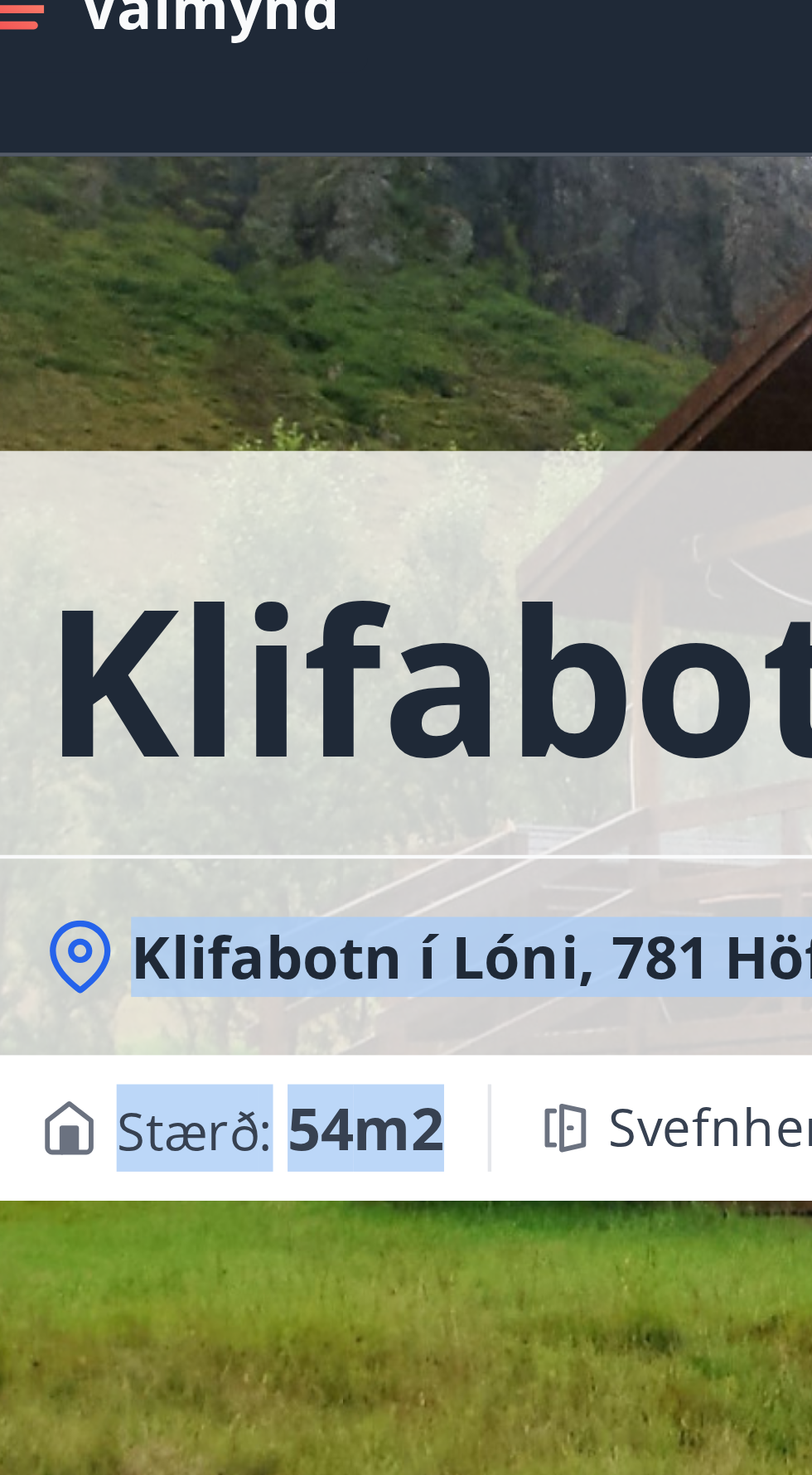
click at [147, 243] on span "Klifabotn í Lóni, 781 Höfn í [GEOGRAPHIC_DATA]" at bounding box center [216, 250] width 314 height 18
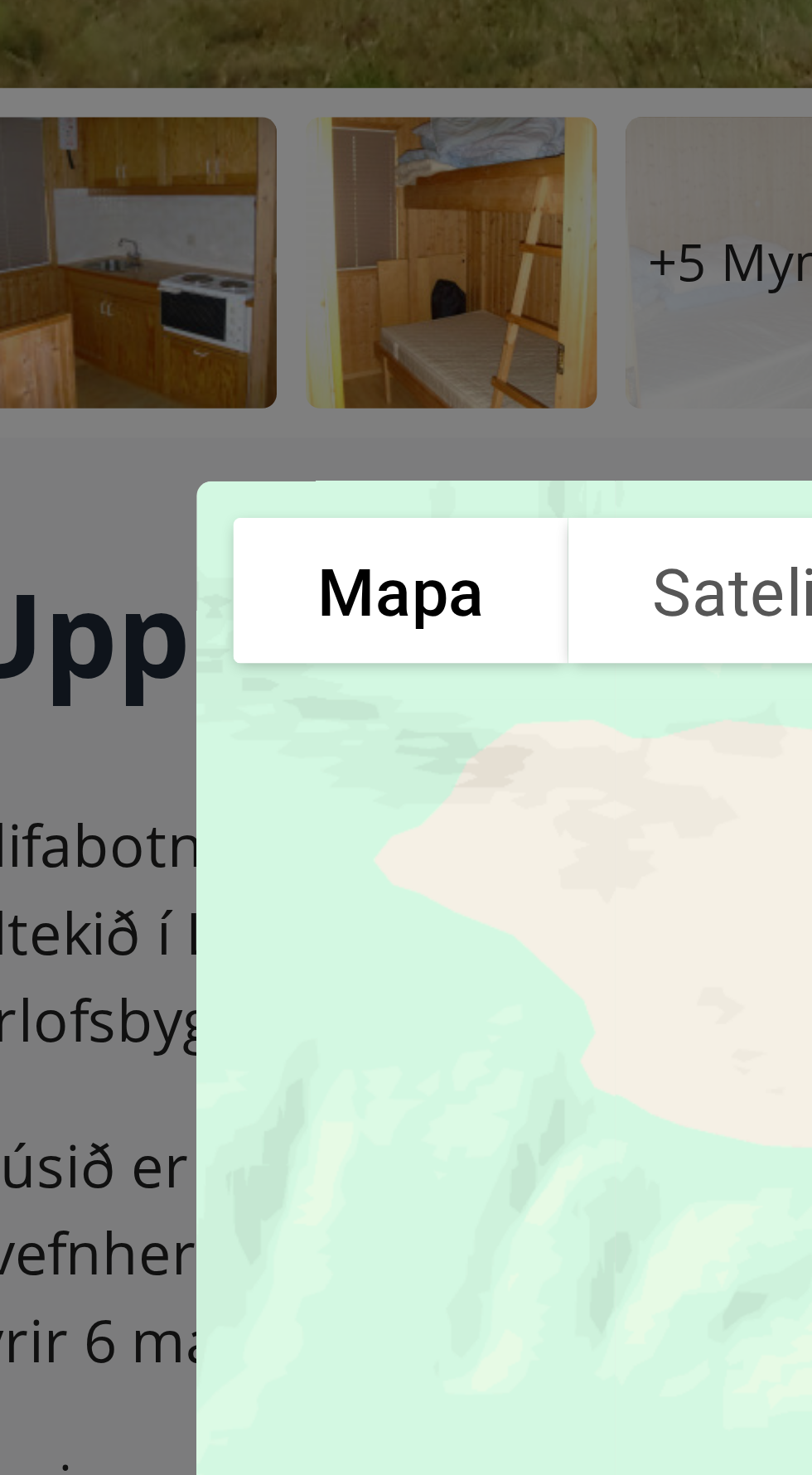
click at [201, 526] on div "Aby za pomocą gestów dotykowych poruszać się po mapie, dotknij dwukrotnie i prz…" at bounding box center [406, 737] width 812 height 1475
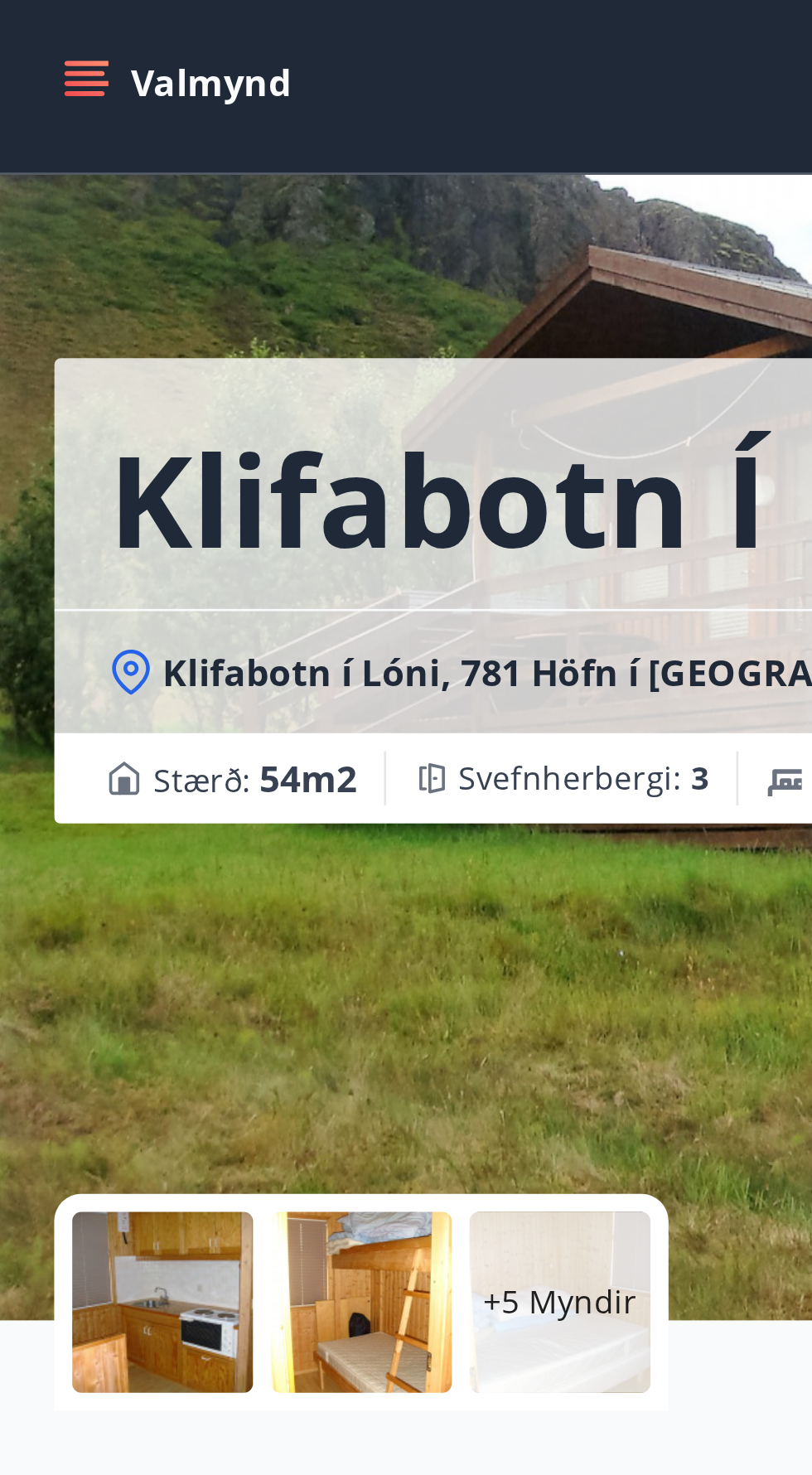
click at [220, 245] on span "Klifabotn í Lóni, 781 Höfn í [GEOGRAPHIC_DATA]" at bounding box center [216, 250] width 314 height 18
